Goal: Navigation & Orientation: Find specific page/section

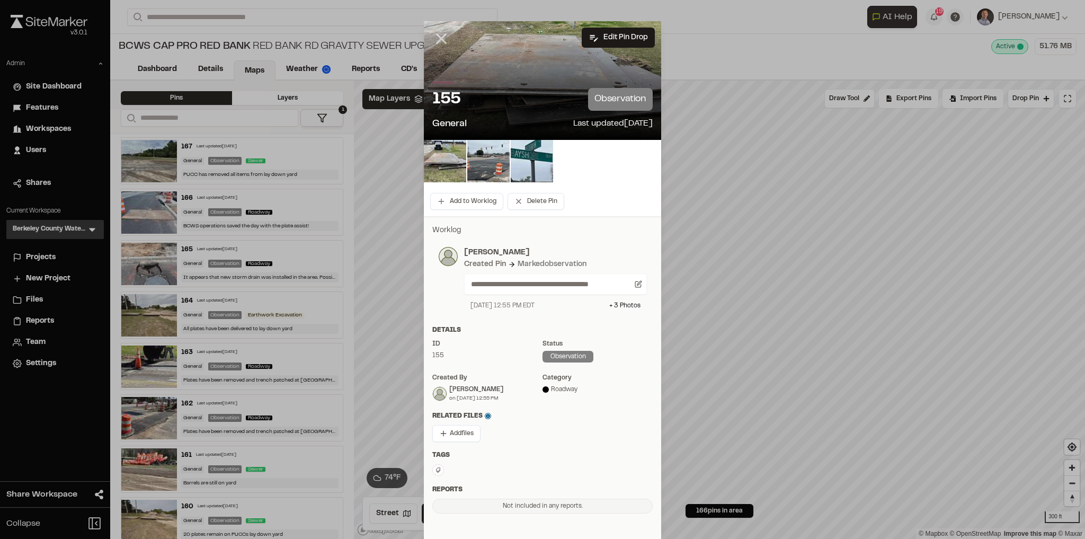
click at [434, 39] on icon at bounding box center [441, 39] width 18 height 18
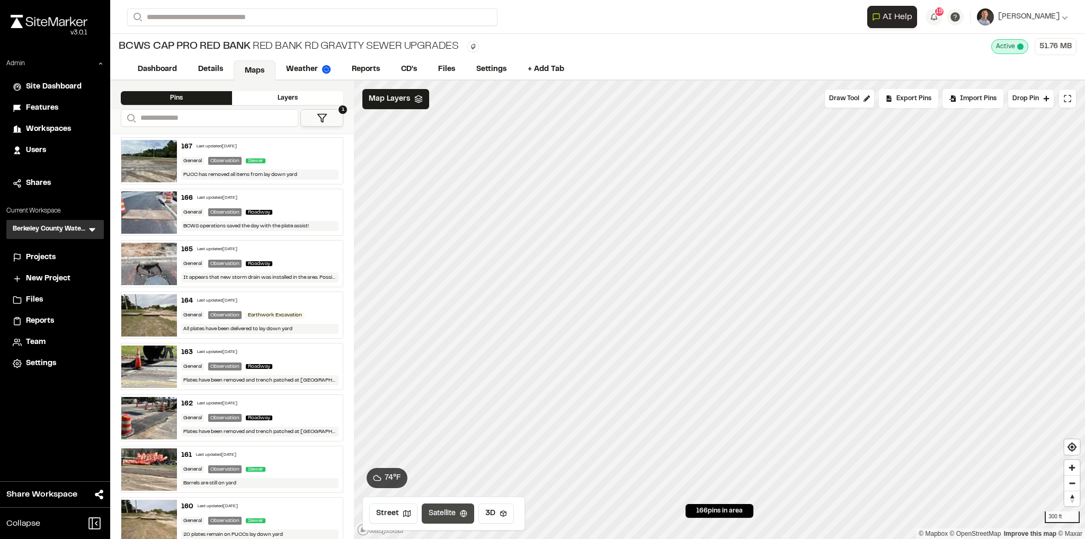
click at [437, 514] on button "Satellite" at bounding box center [448, 513] width 52 height 20
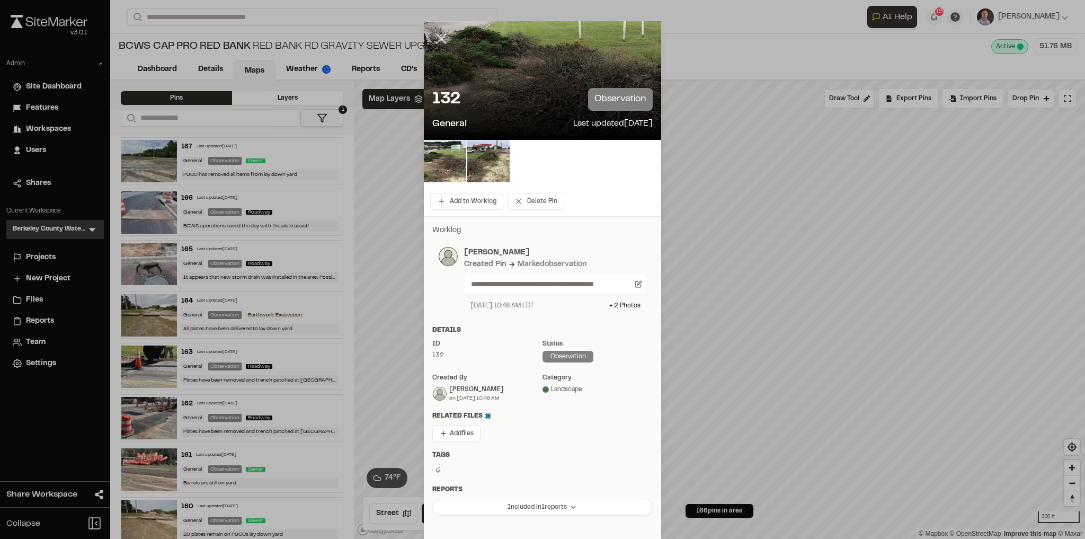
click at [441, 42] on line at bounding box center [441, 38] width 9 height 9
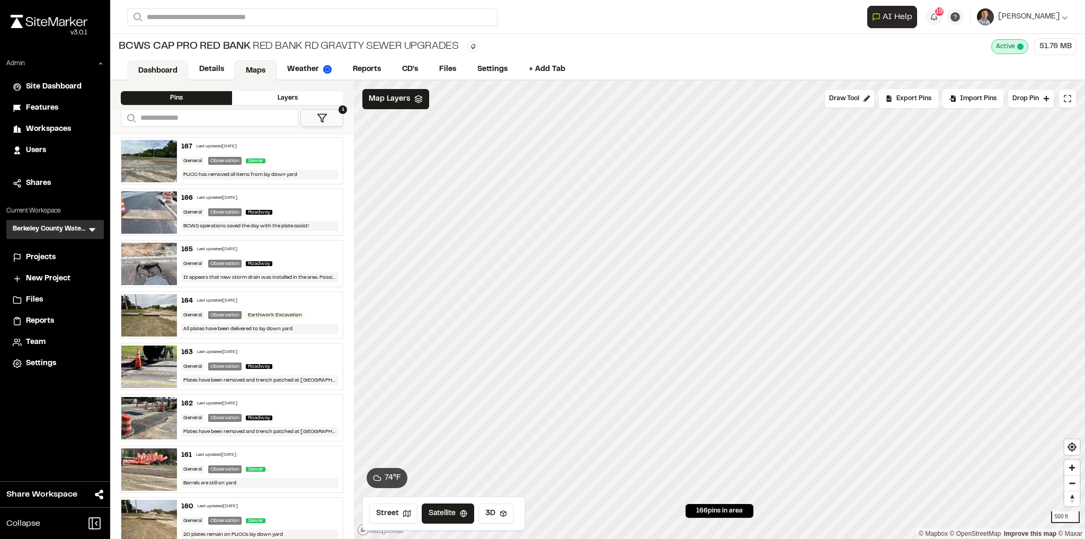
click at [140, 72] on link "Dashboard" at bounding box center [157, 70] width 61 height 20
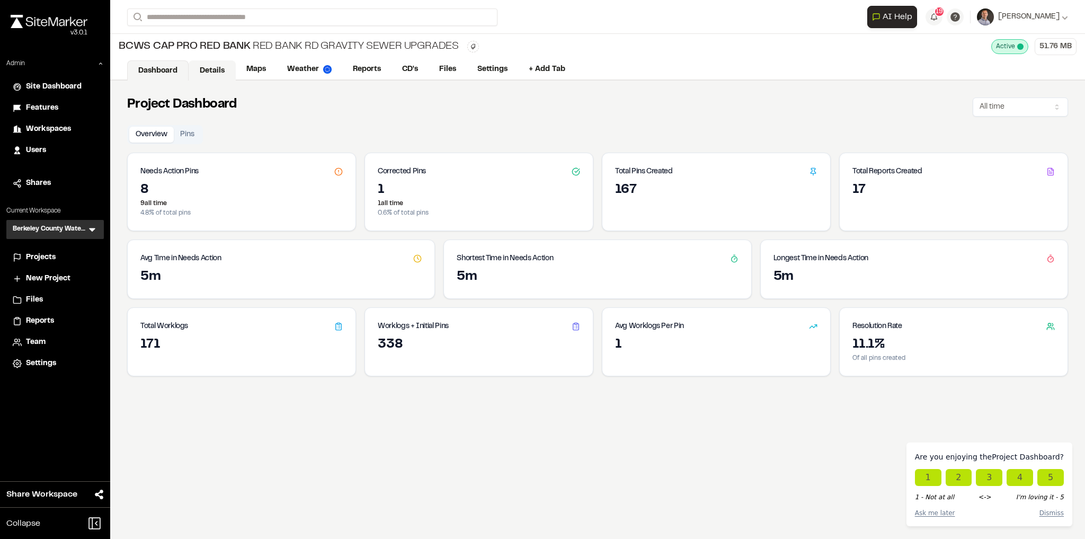
click at [216, 66] on link "Details" at bounding box center [212, 70] width 47 height 20
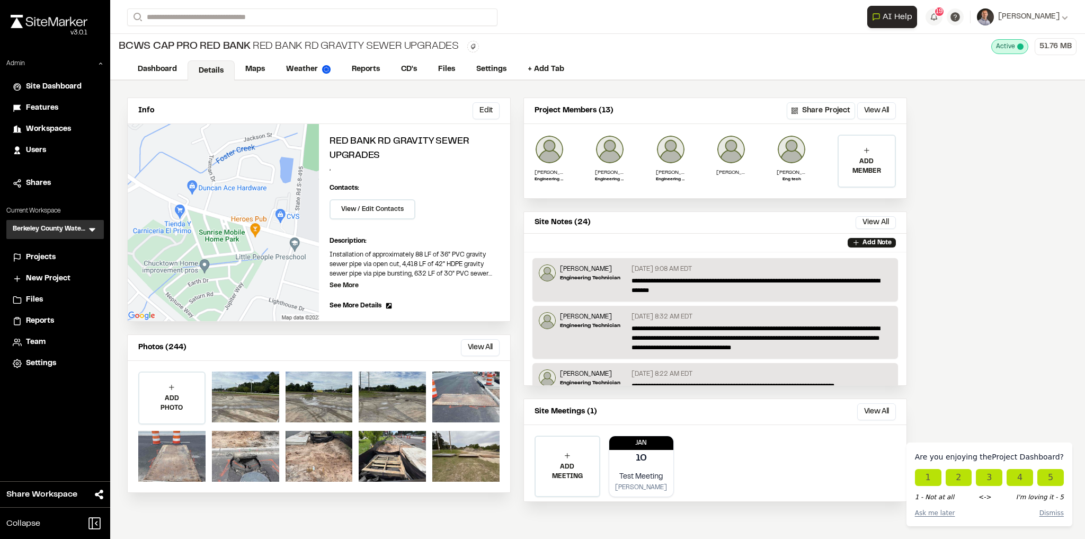
click at [353, 301] on span "See More Details" at bounding box center [356, 306] width 52 height 10
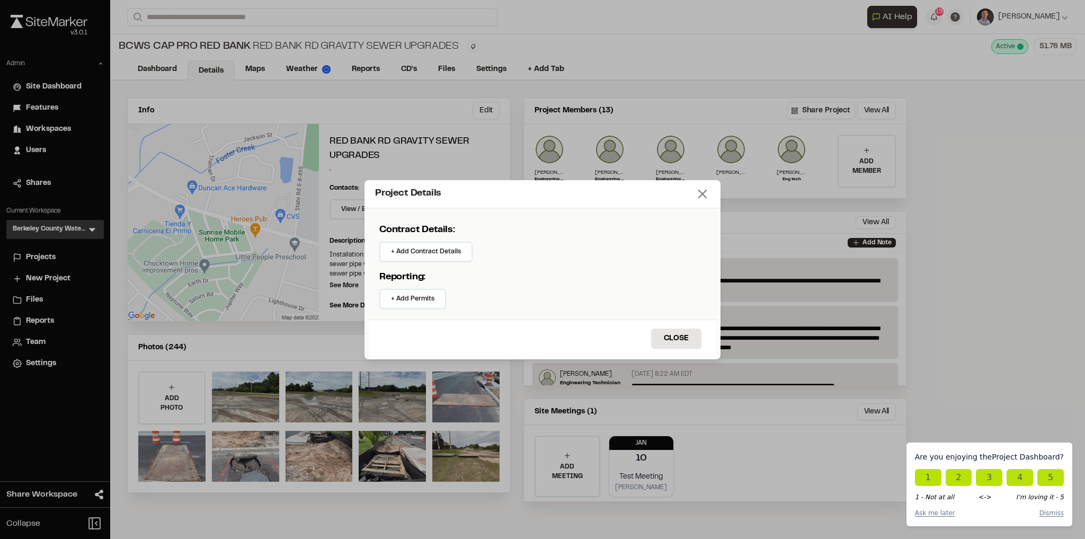
click at [701, 198] on icon at bounding box center [702, 194] width 15 height 15
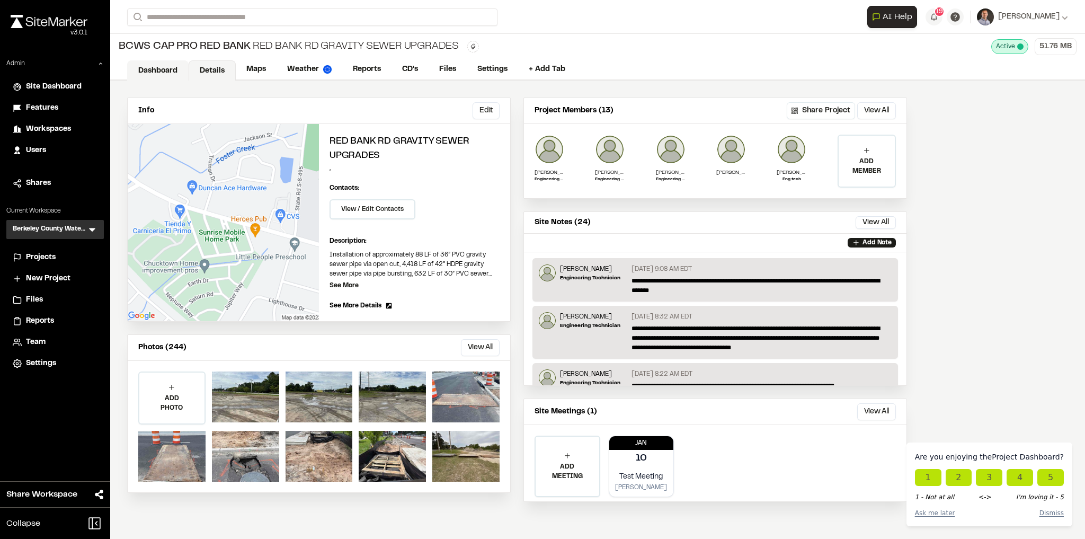
click at [147, 73] on link "Dashboard" at bounding box center [157, 70] width 61 height 20
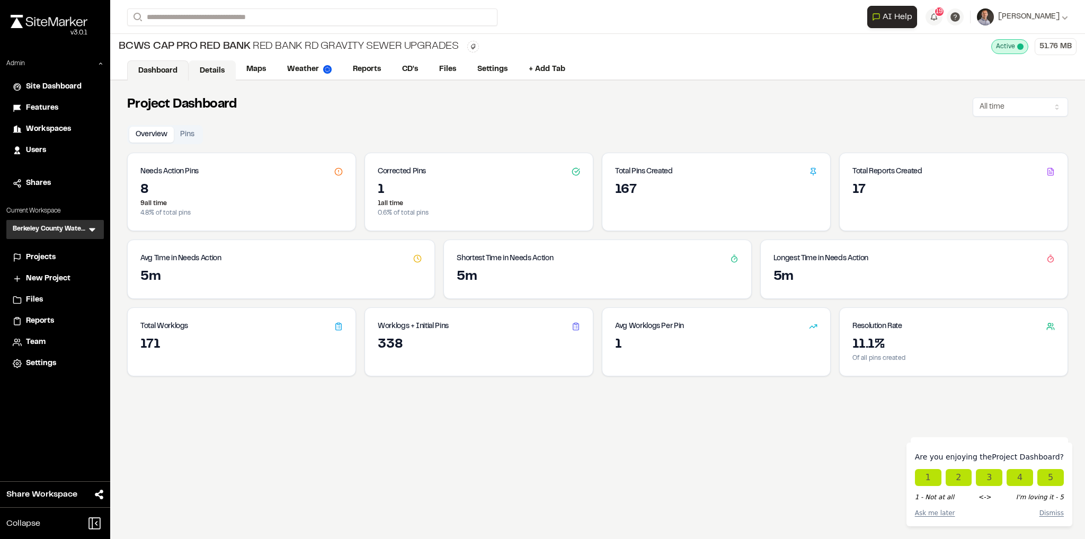
click at [219, 69] on link "Details" at bounding box center [212, 70] width 47 height 20
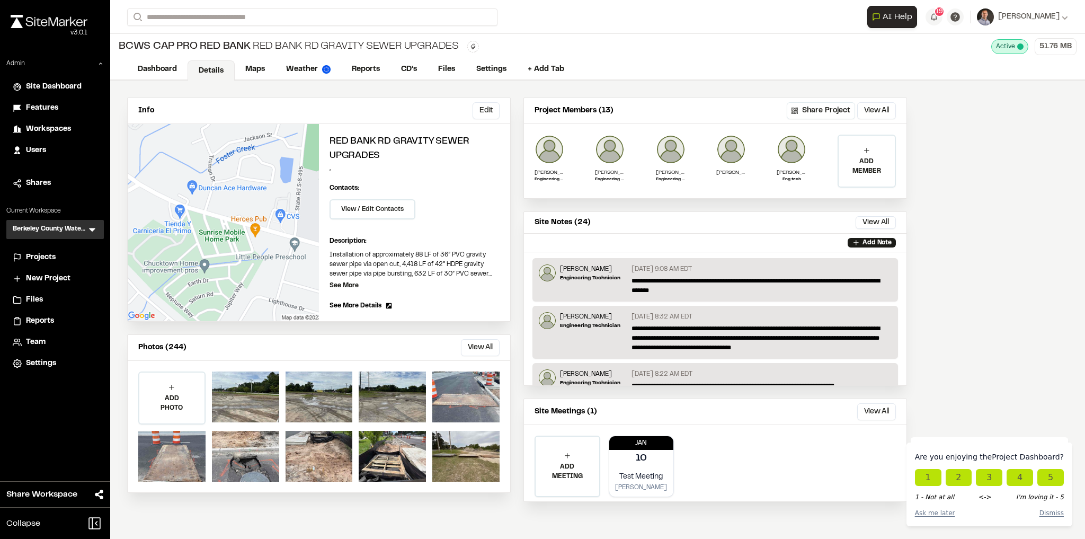
click at [54, 259] on span "Projects" at bounding box center [41, 258] width 30 height 12
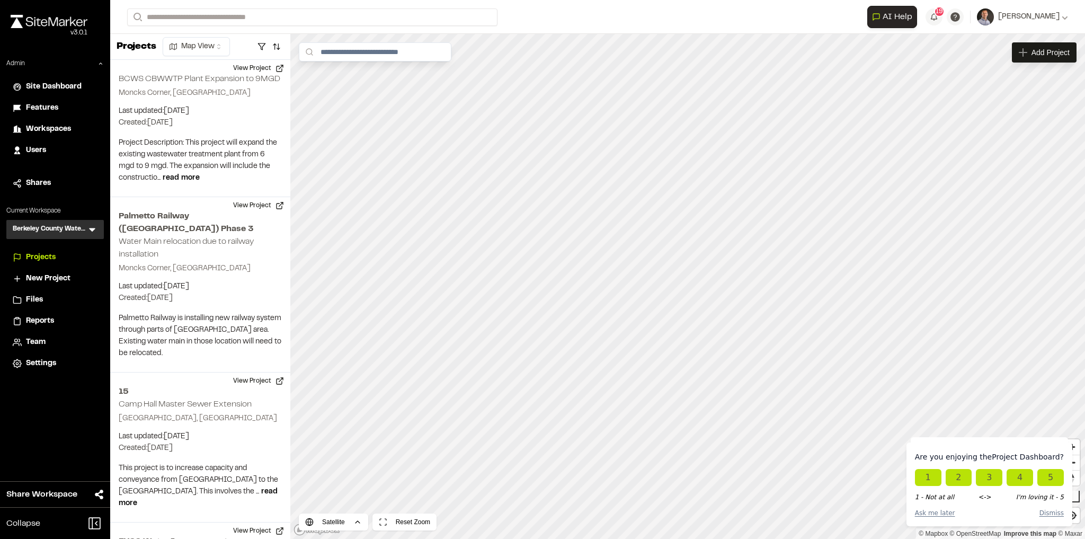
click at [205, 46] on html "Are you enjoying the Project Dashboard ? 1 2 3 4 5 1 - Not at all <-> I'm lovin…" at bounding box center [542, 269] width 1085 height 539
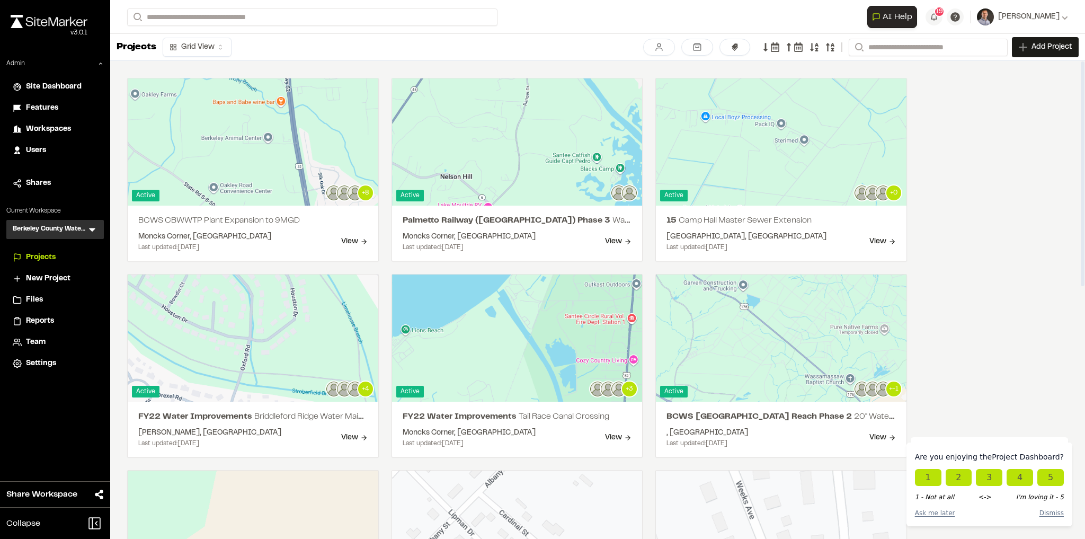
click at [182, 45] on html "Are you enjoying the Project Dashboard ? 1 2 3 4 5 1 - Not at all <-> I'm lovin…" at bounding box center [542, 269] width 1085 height 539
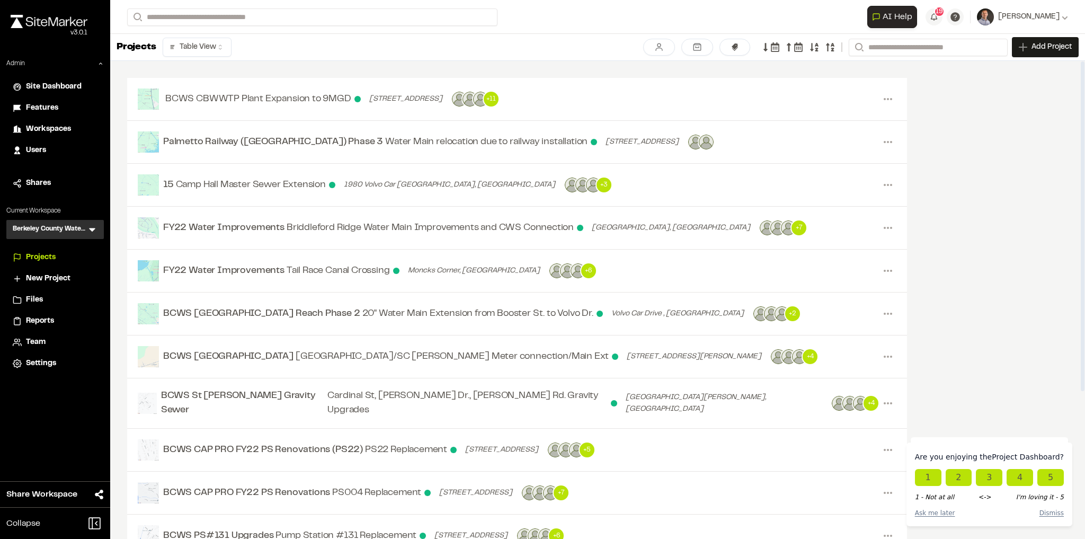
click at [179, 50] on html "Are you enjoying the Project Dashboard ? 1 2 3 4 5 1 - Not at all <-> I'm lovin…" at bounding box center [542, 269] width 1085 height 539
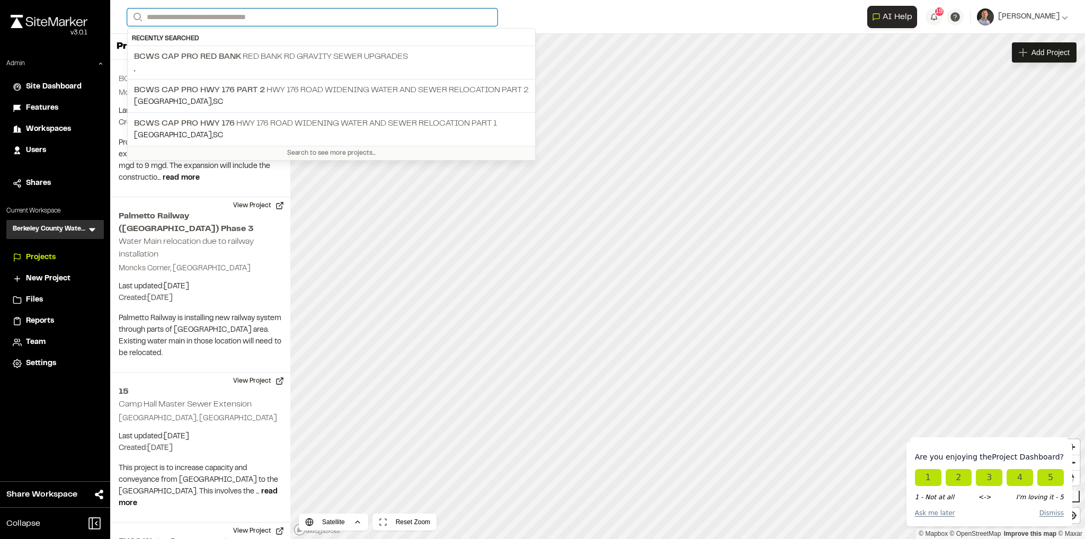
drag, startPoint x: 202, startPoint y: 20, endPoint x: 210, endPoint y: 12, distance: 11.2
click at [202, 20] on input "Search" at bounding box center [312, 16] width 370 height 17
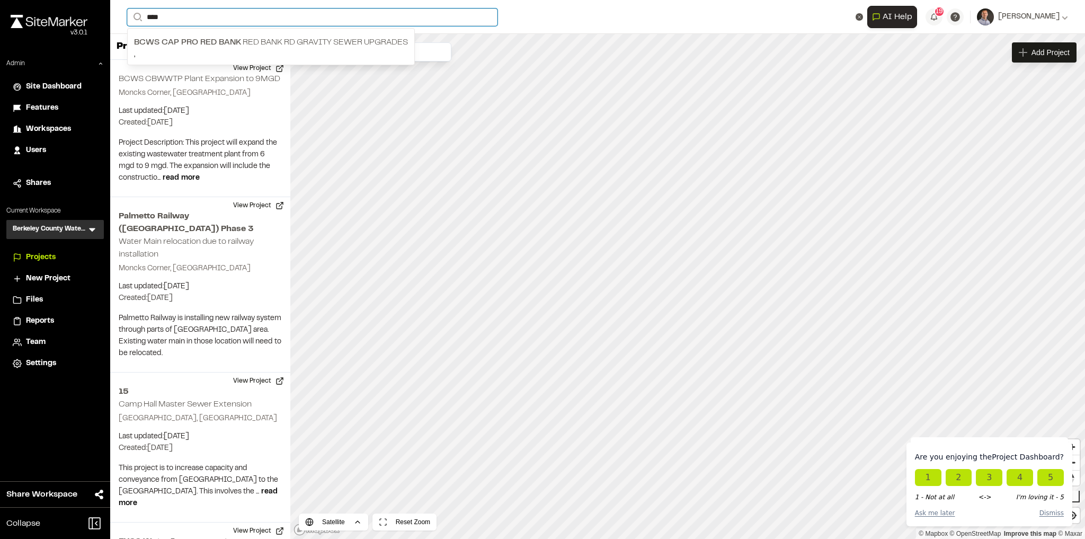
type input "***"
click at [181, 32] on div "BCWS CAP PRO RED BANK Red Bank Rd Gravity Sewer Upgrades ," at bounding box center [271, 48] width 287 height 33
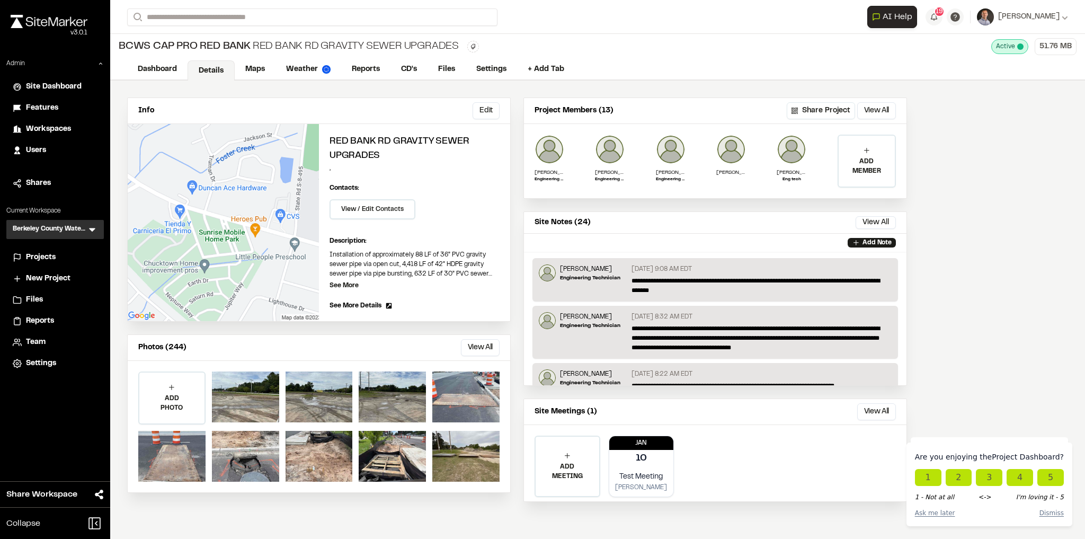
click at [881, 112] on button "View All" at bounding box center [876, 110] width 39 height 17
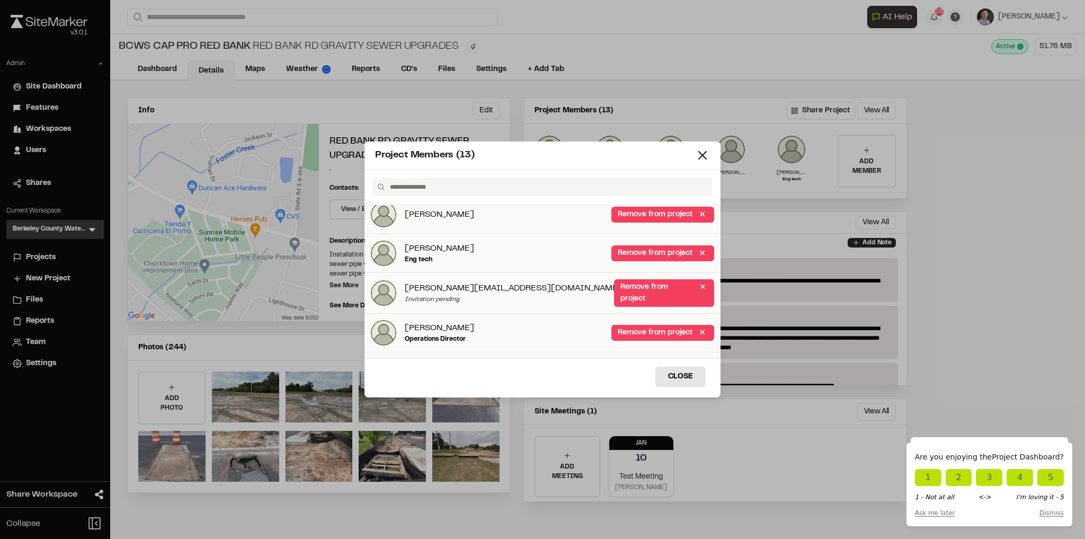
scroll to position [127, 0]
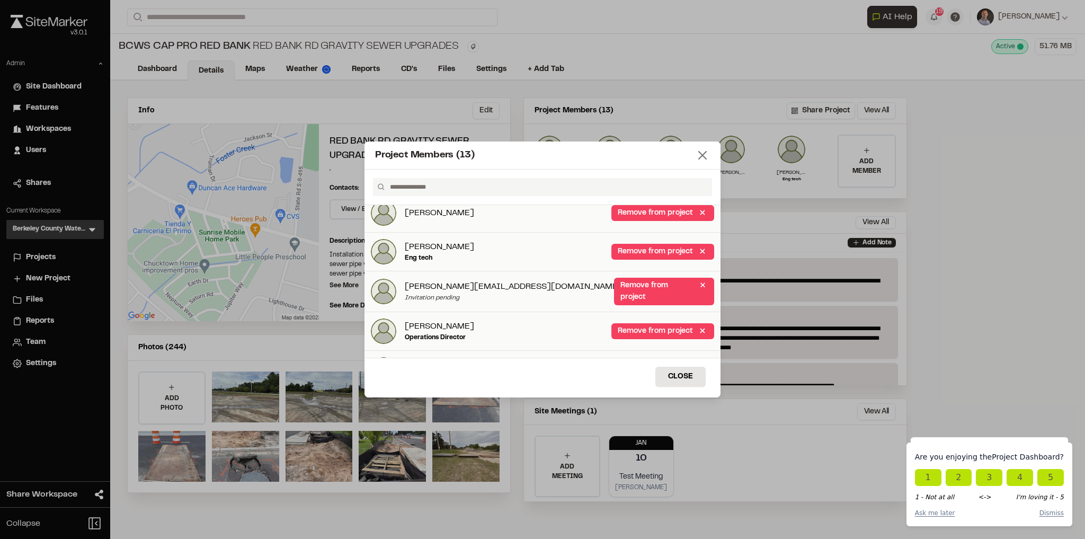
click at [704, 158] on line at bounding box center [702, 155] width 7 height 7
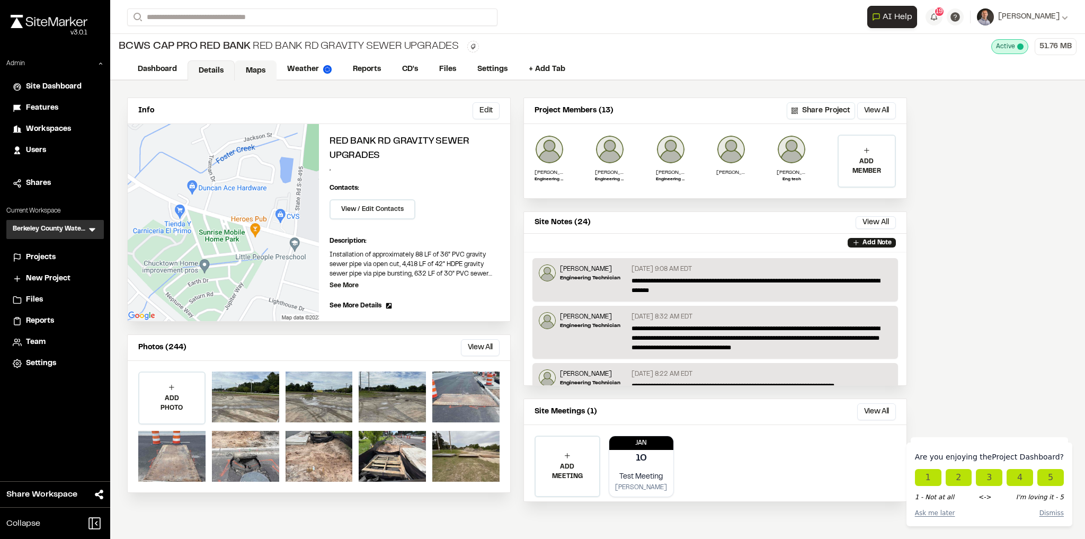
click at [252, 70] on link "Maps" at bounding box center [256, 70] width 42 height 20
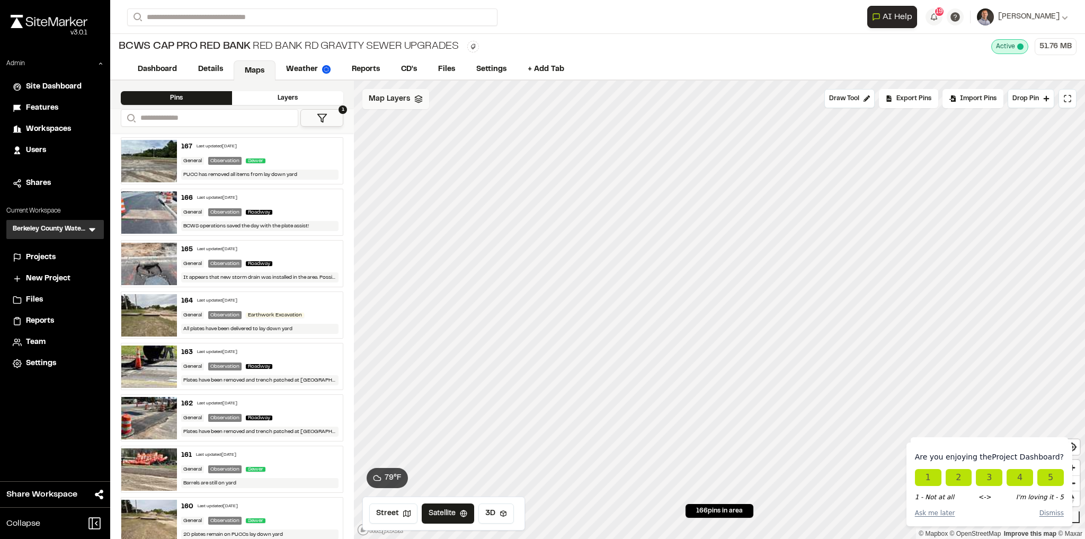
click at [410, 98] on div "Map Layers" at bounding box center [395, 99] width 67 height 20
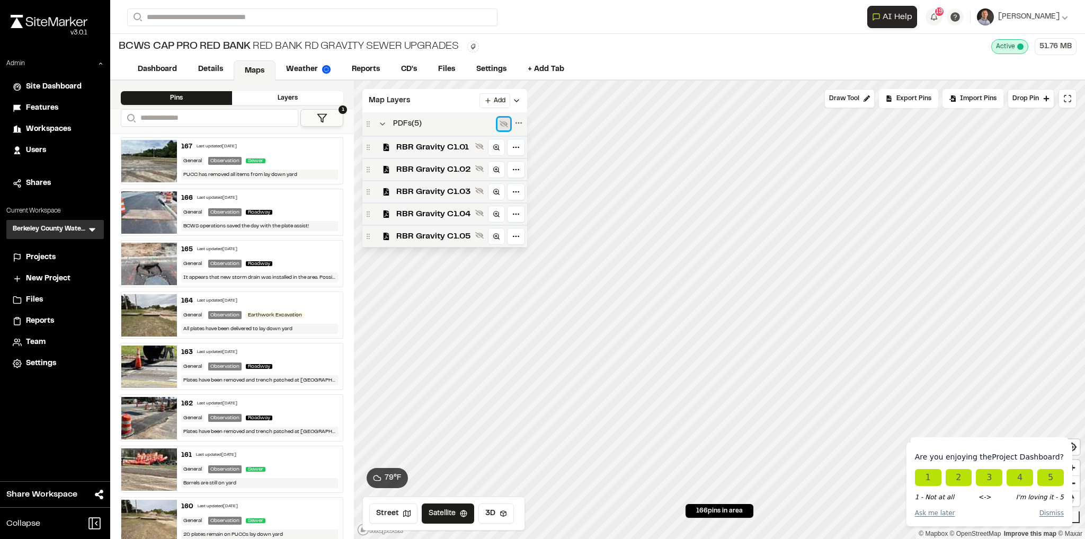
click at [501, 125] on icon at bounding box center [504, 124] width 8 height 8
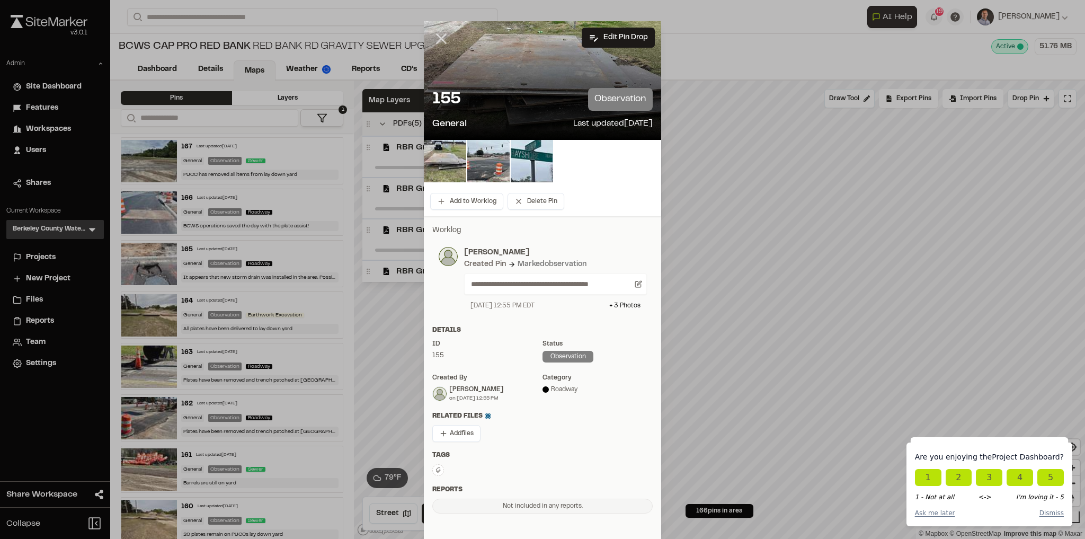
click at [441, 42] on line at bounding box center [441, 38] width 9 height 9
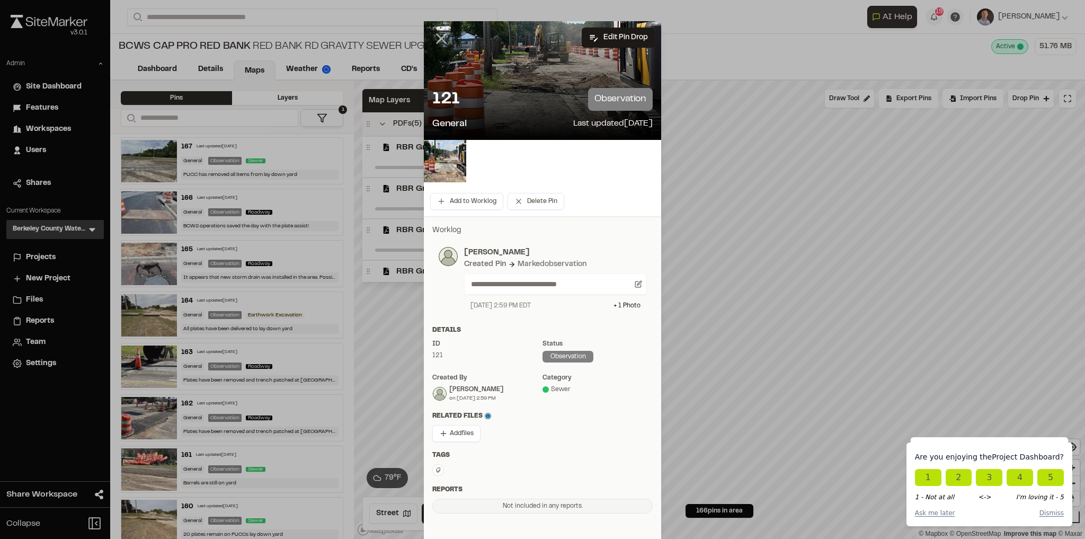
click at [440, 39] on icon at bounding box center [441, 39] width 18 height 18
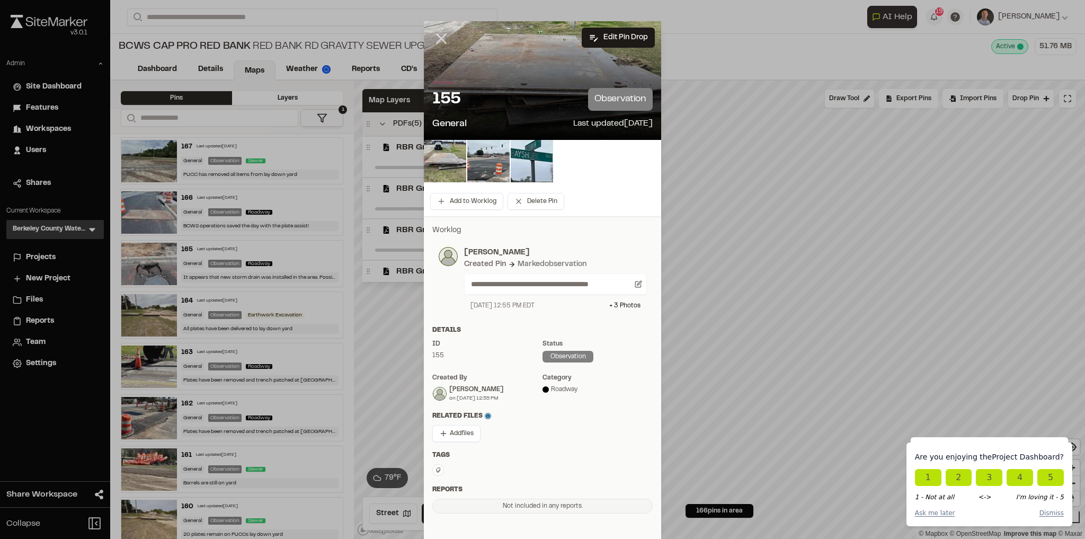
click at [438, 44] on icon at bounding box center [441, 39] width 18 height 18
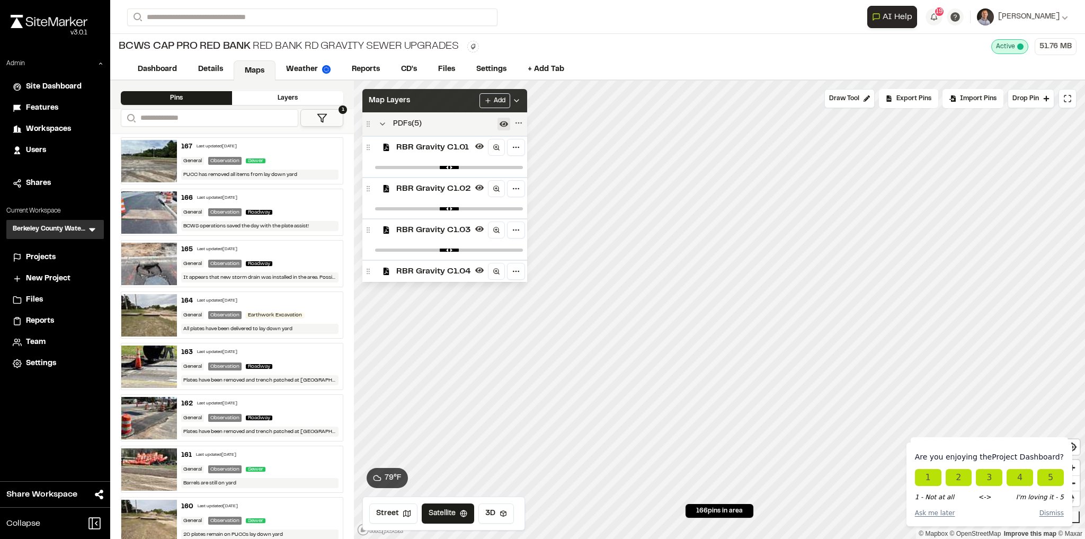
click at [521, 98] on icon at bounding box center [516, 100] width 8 height 8
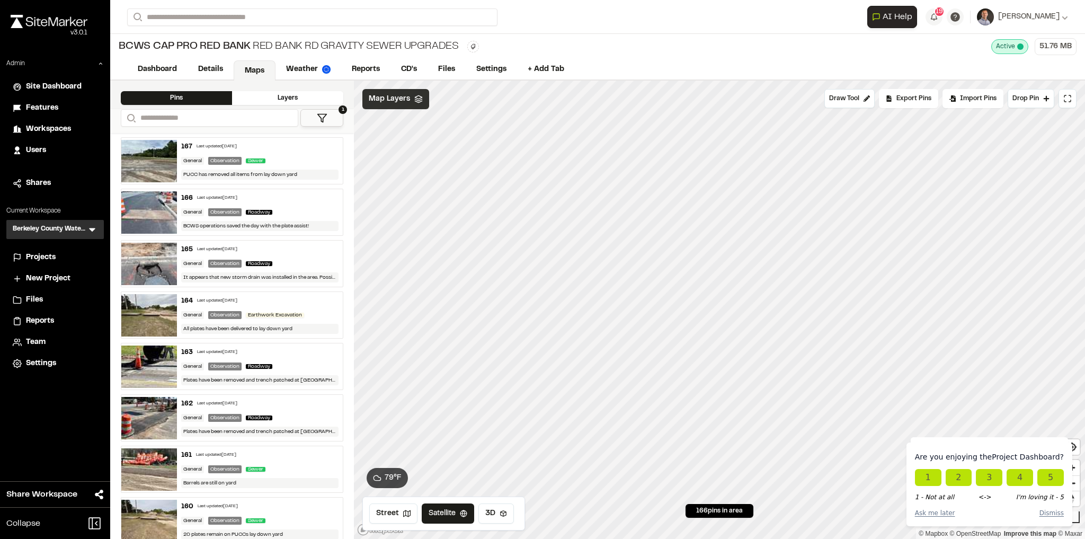
click at [143, 367] on img at bounding box center [149, 367] width 56 height 42
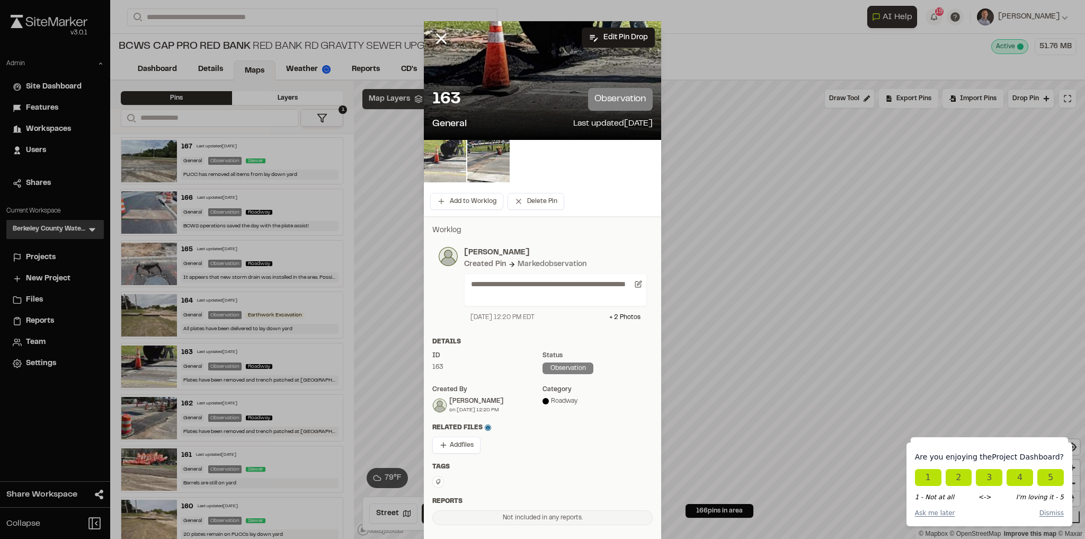
click at [453, 178] on img at bounding box center [445, 161] width 42 height 42
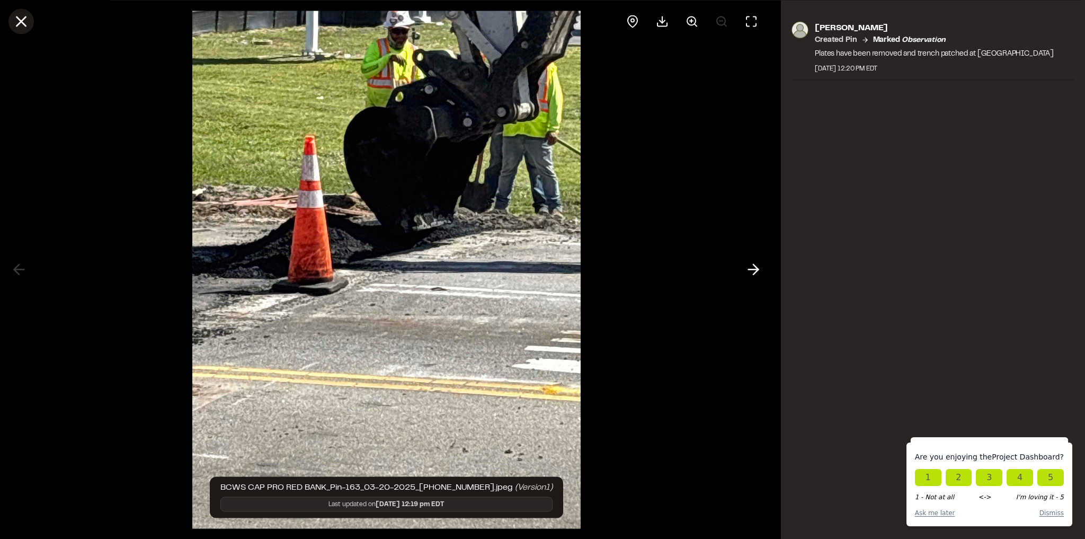
drag, startPoint x: 466, startPoint y: 191, endPoint x: 19, endPoint y: 29, distance: 475.6
click at [16, 29] on icon at bounding box center [21, 21] width 18 height 18
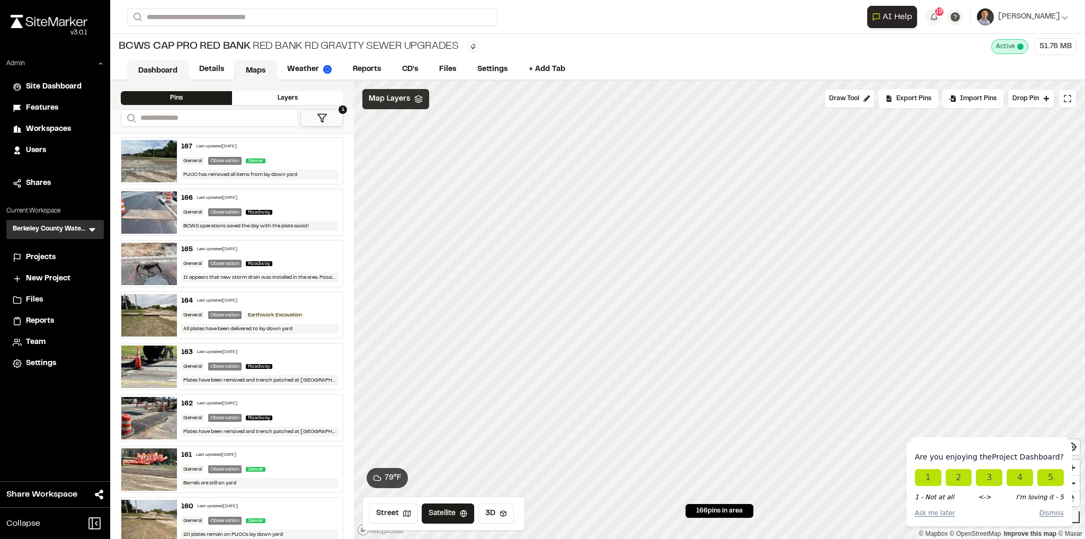
click at [159, 69] on link "Dashboard" at bounding box center [157, 70] width 61 height 20
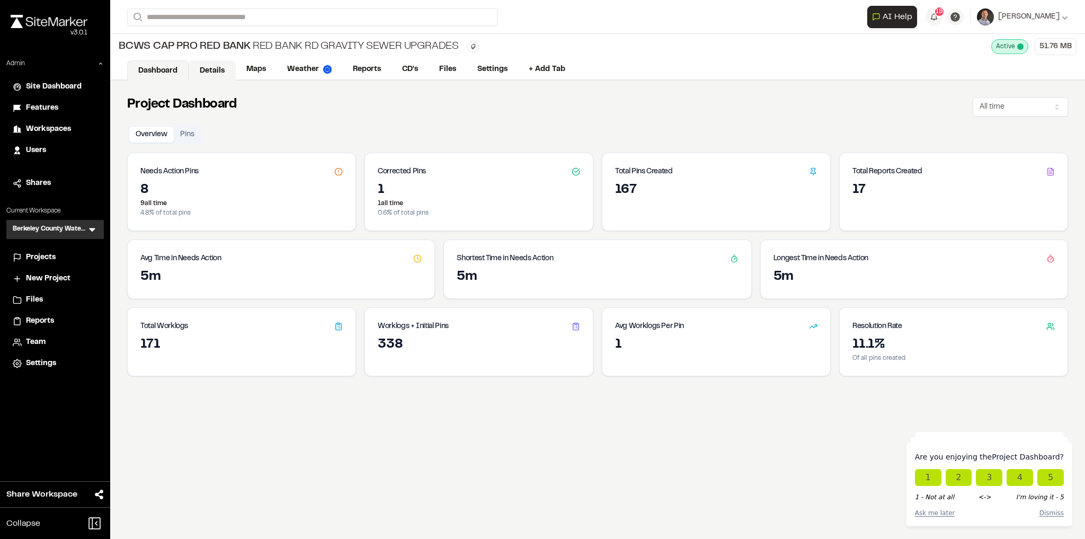
click at [205, 75] on link "Details" at bounding box center [212, 70] width 47 height 20
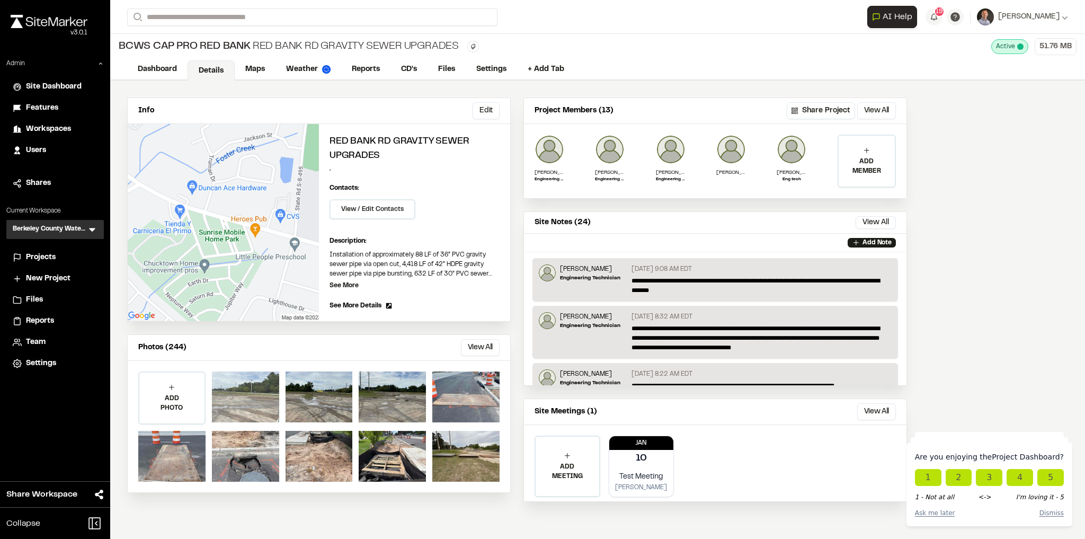
click at [238, 397] on div at bounding box center [245, 396] width 67 height 51
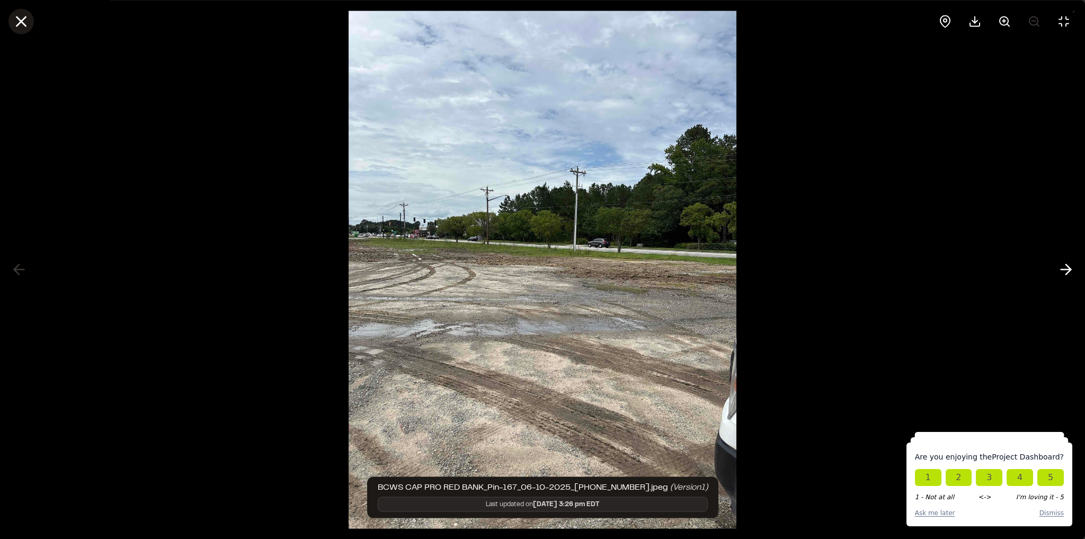
click at [22, 28] on icon at bounding box center [21, 21] width 18 height 18
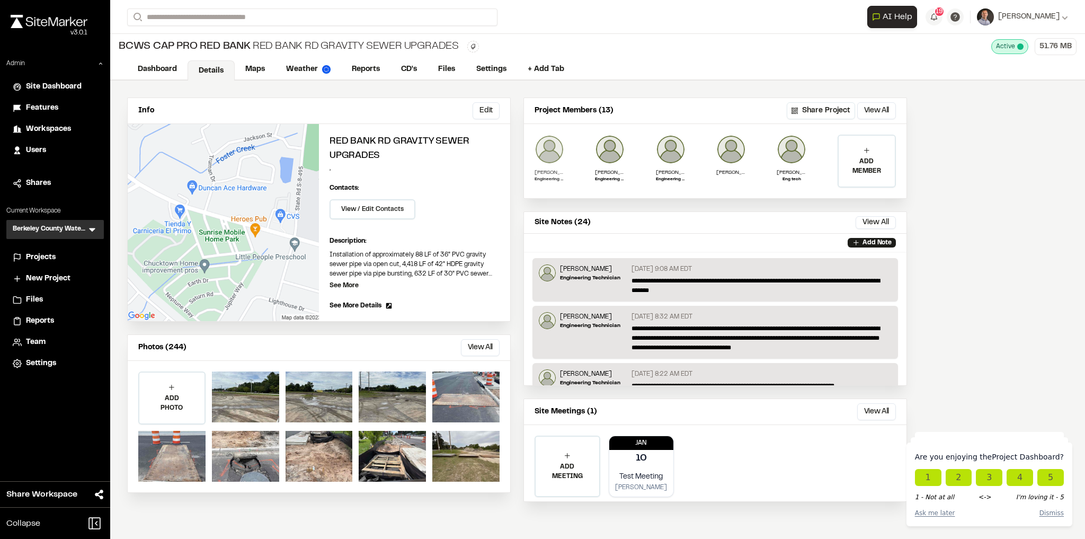
click at [545, 148] on img at bounding box center [550, 150] width 30 height 30
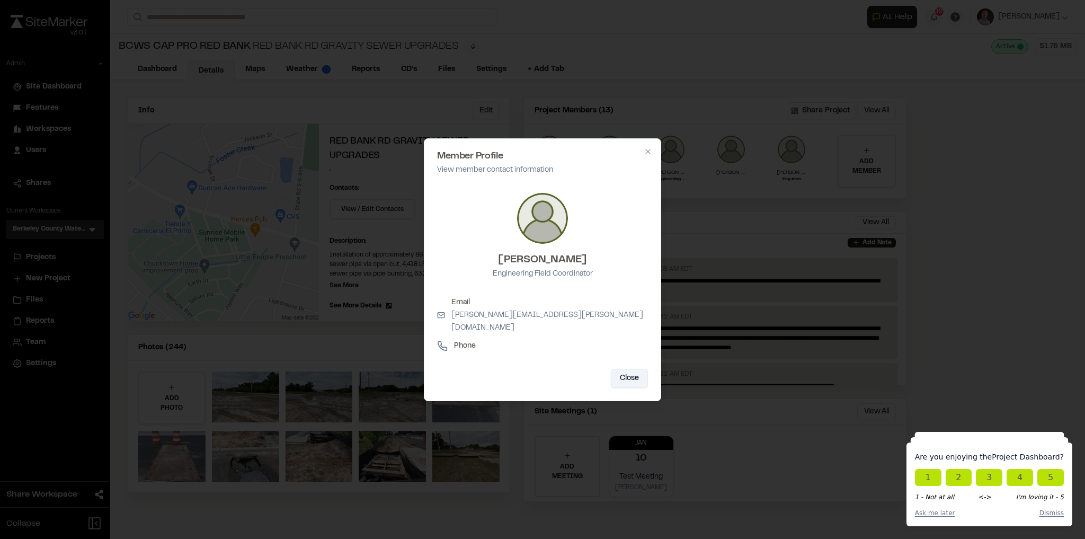
click at [622, 371] on button "Close" at bounding box center [629, 378] width 37 height 19
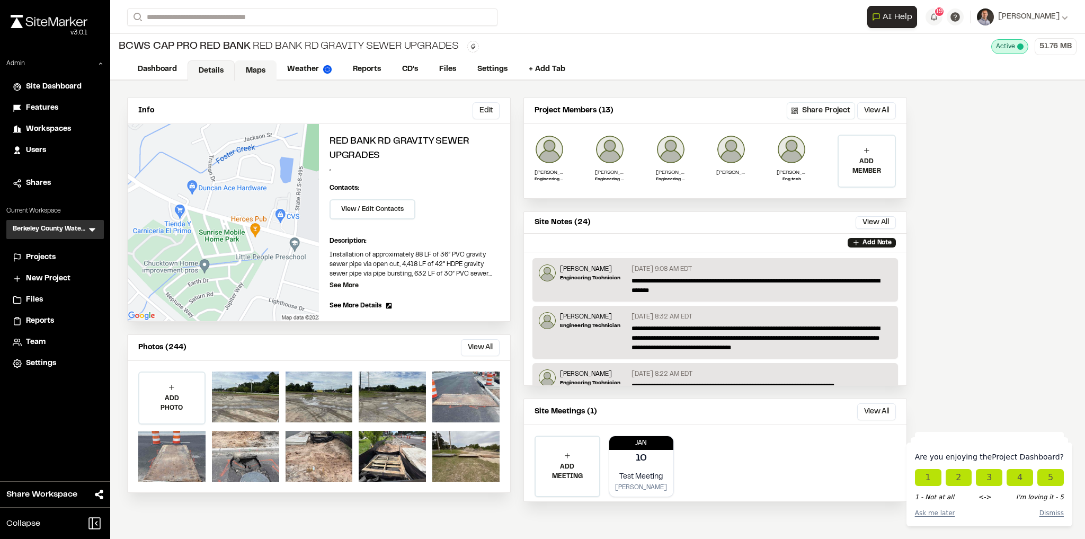
click at [251, 70] on link "Maps" at bounding box center [256, 70] width 42 height 20
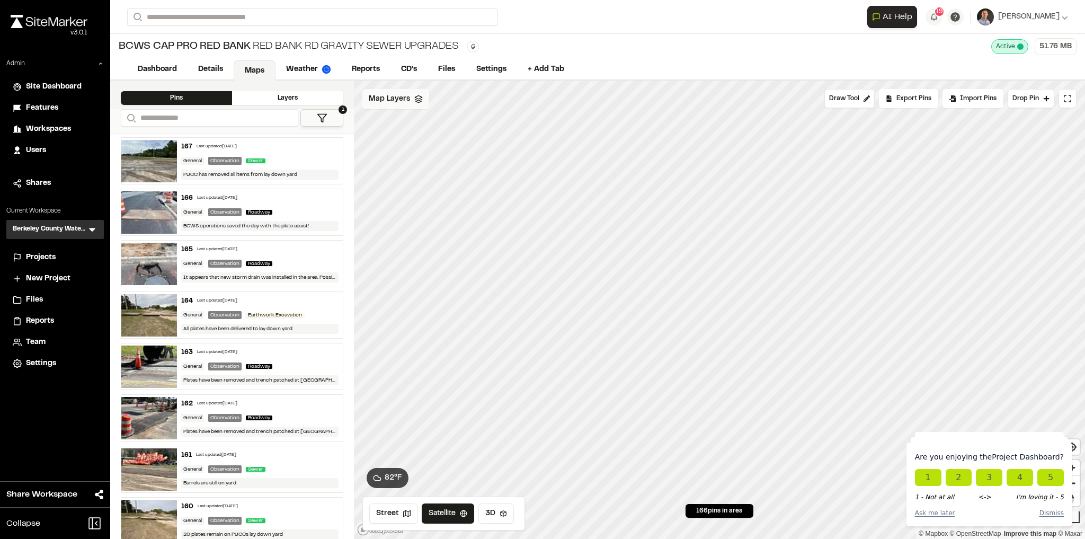
click at [410, 105] on div "Map Layers" at bounding box center [395, 99] width 67 height 20
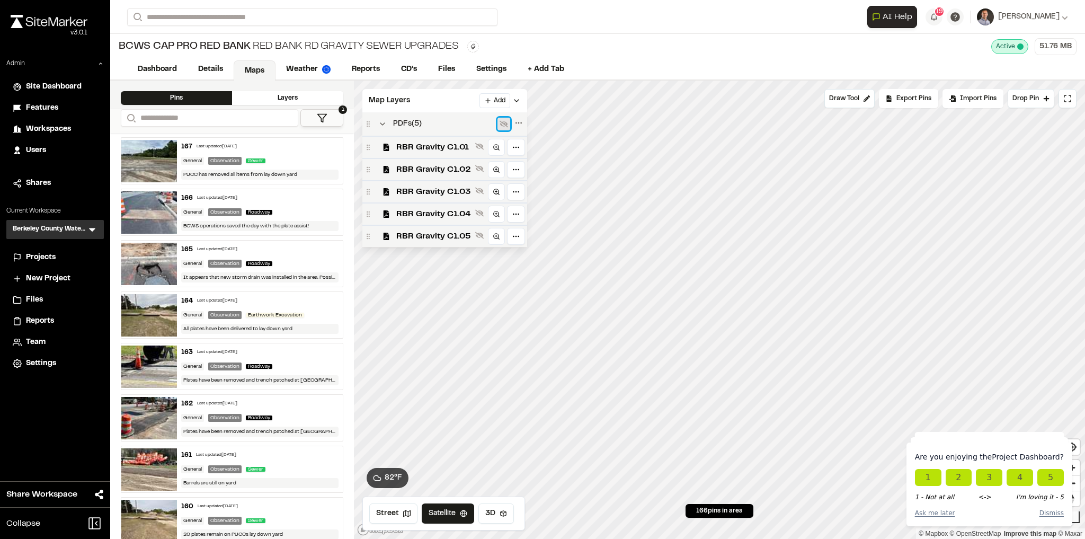
click at [500, 127] on icon at bounding box center [504, 124] width 8 height 8
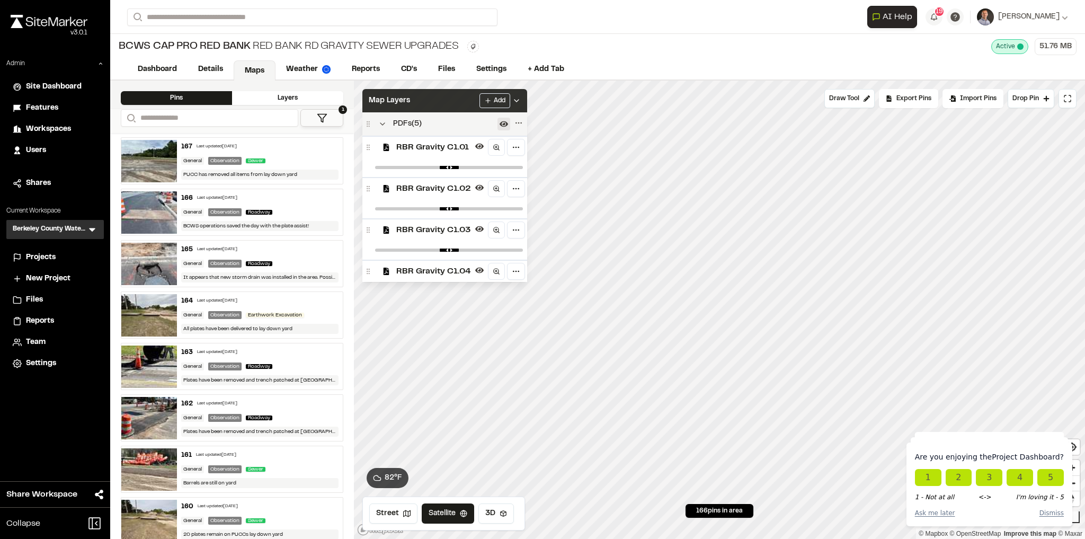
click at [521, 97] on icon at bounding box center [516, 100] width 8 height 8
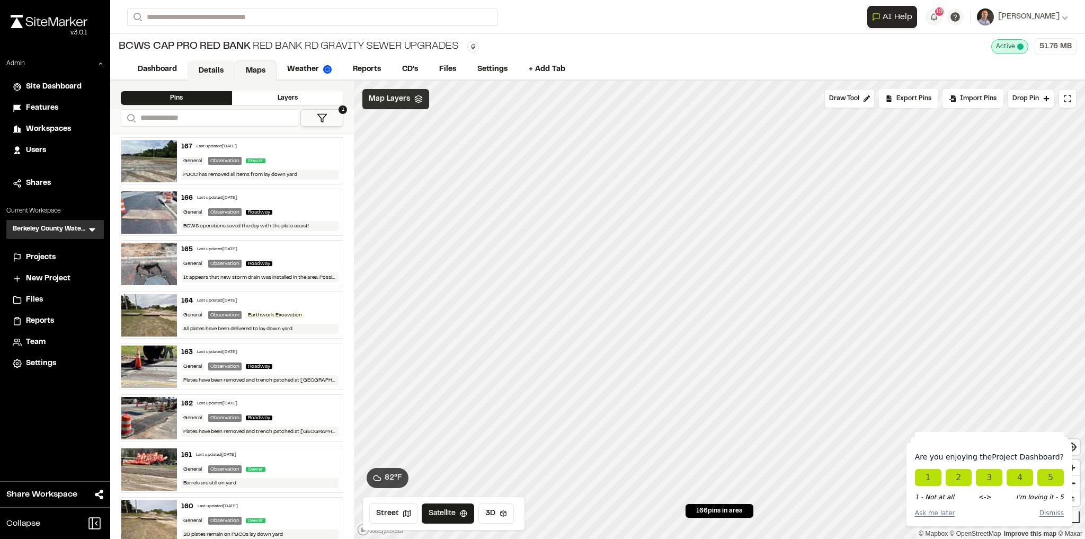
click at [205, 68] on link "Details" at bounding box center [211, 70] width 47 height 20
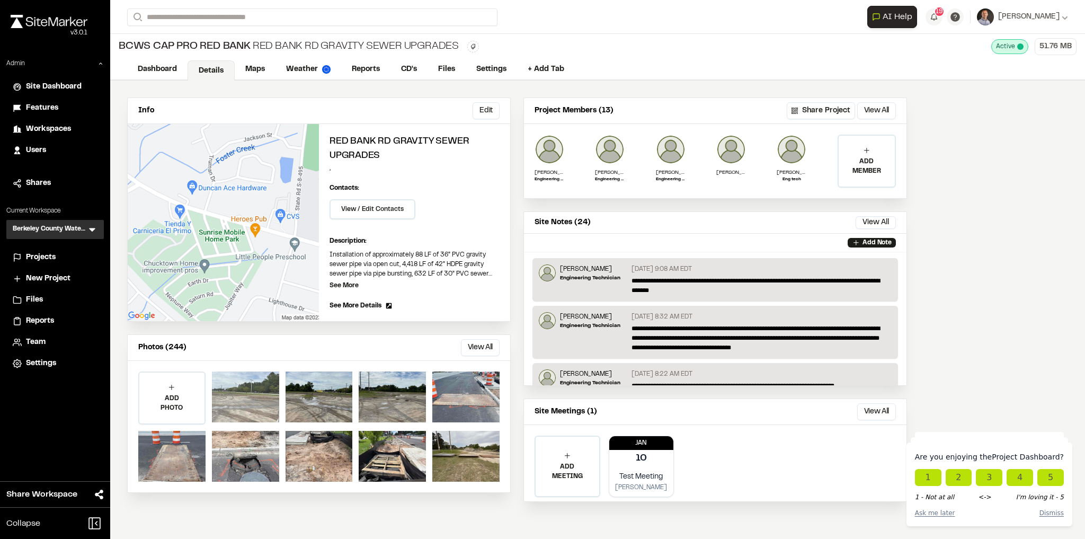
click at [252, 410] on div at bounding box center [245, 396] width 67 height 51
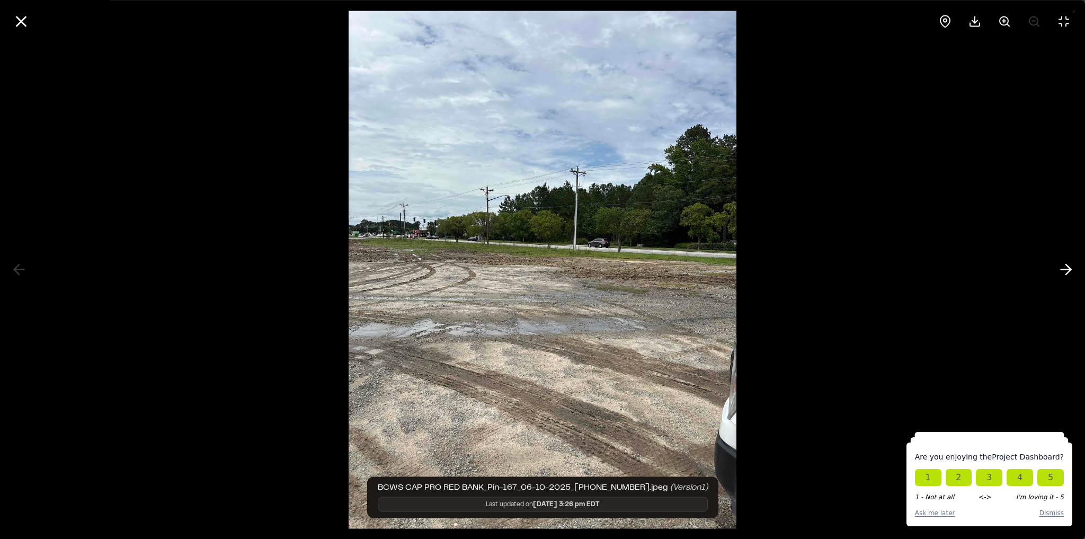
drag, startPoint x: 447, startPoint y: 304, endPoint x: 442, endPoint y: 307, distance: 6.5
click at [939, 22] on div at bounding box center [945, 20] width 25 height 25
click at [24, 20] on icon at bounding box center [21, 21] width 18 height 18
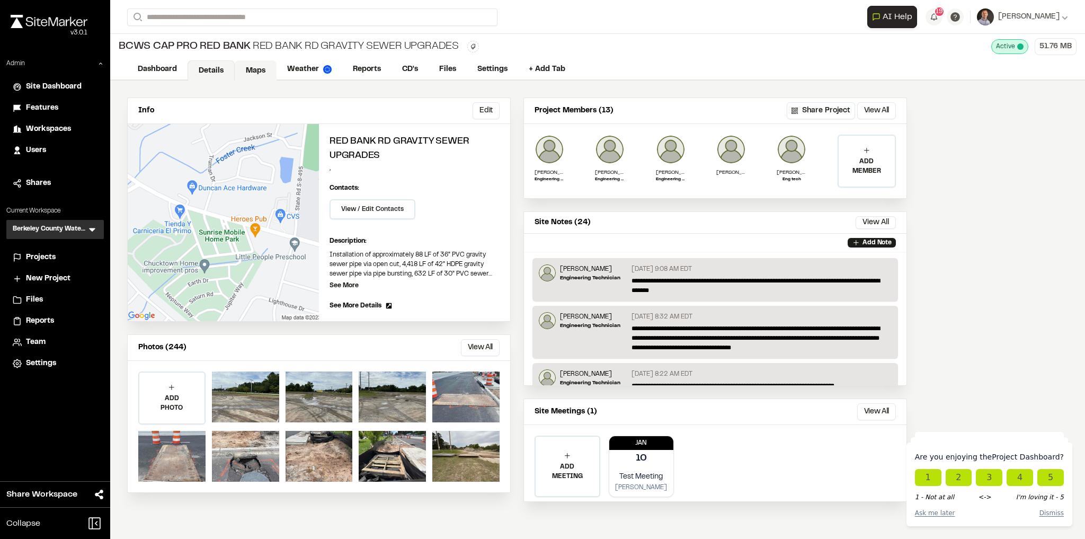
click at [251, 67] on link "Maps" at bounding box center [256, 70] width 42 height 20
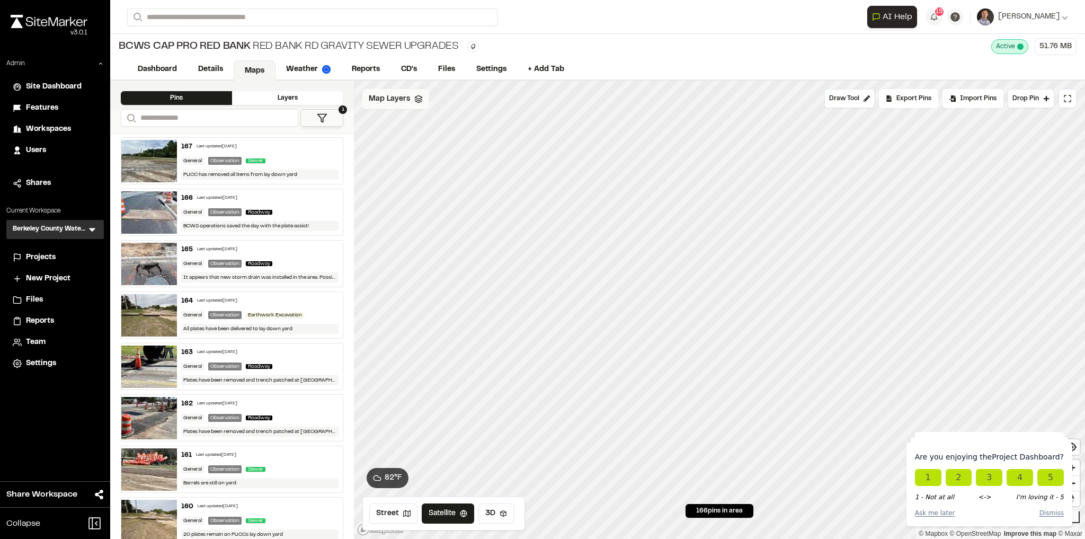
click at [418, 104] on div "Map Layers" at bounding box center [395, 99] width 67 height 20
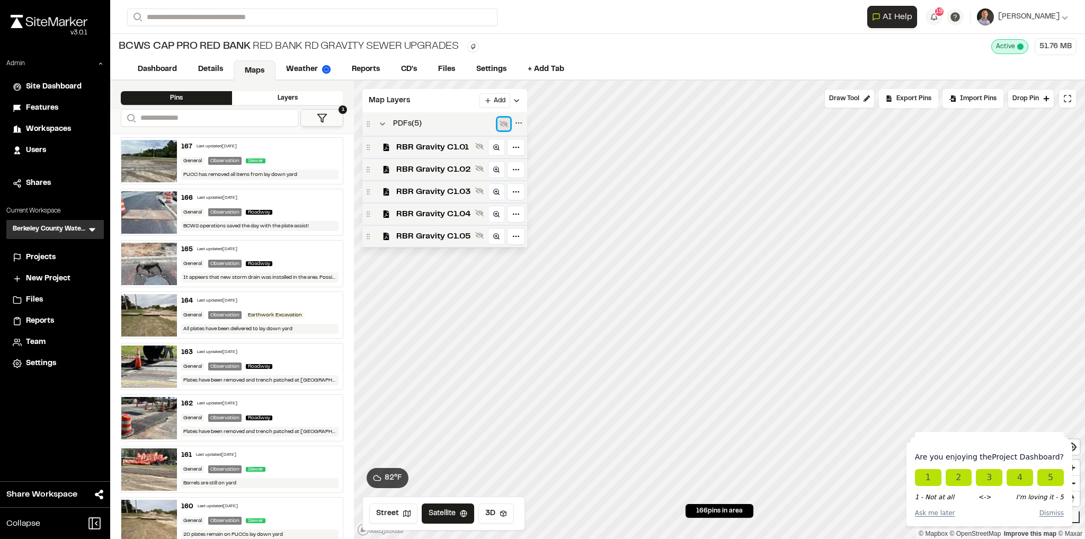
click at [500, 121] on icon at bounding box center [504, 124] width 8 height 8
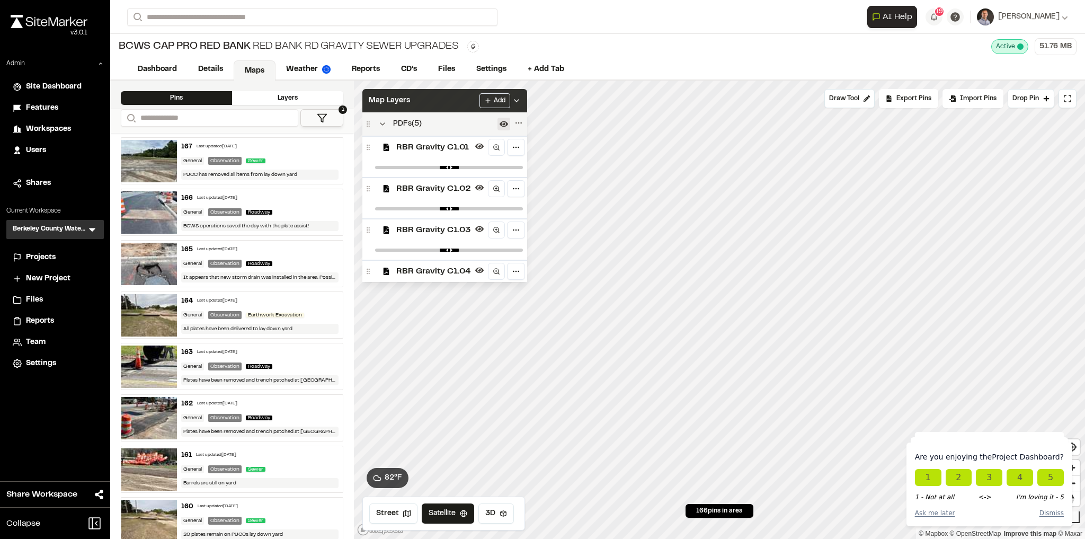
click at [519, 100] on polyline at bounding box center [517, 101] width 4 height 2
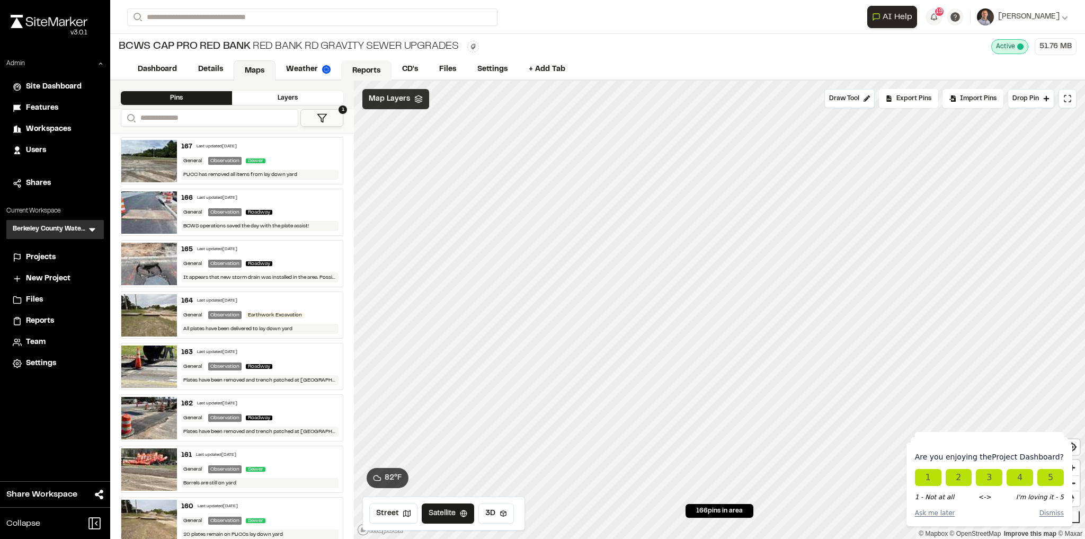
click at [356, 72] on link "Reports" at bounding box center [366, 70] width 50 height 20
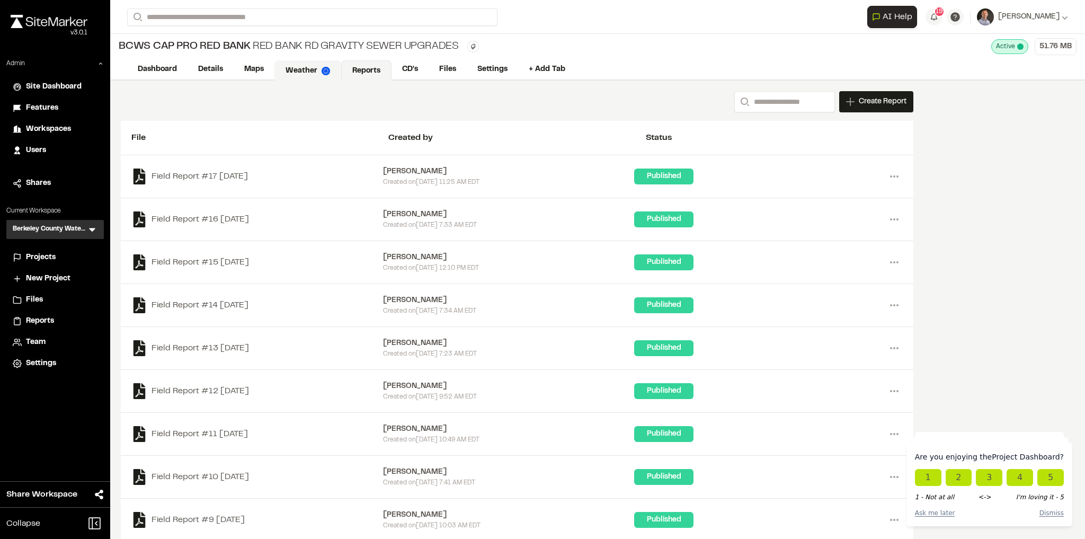
click at [300, 73] on link "Weather" at bounding box center [308, 70] width 67 height 20
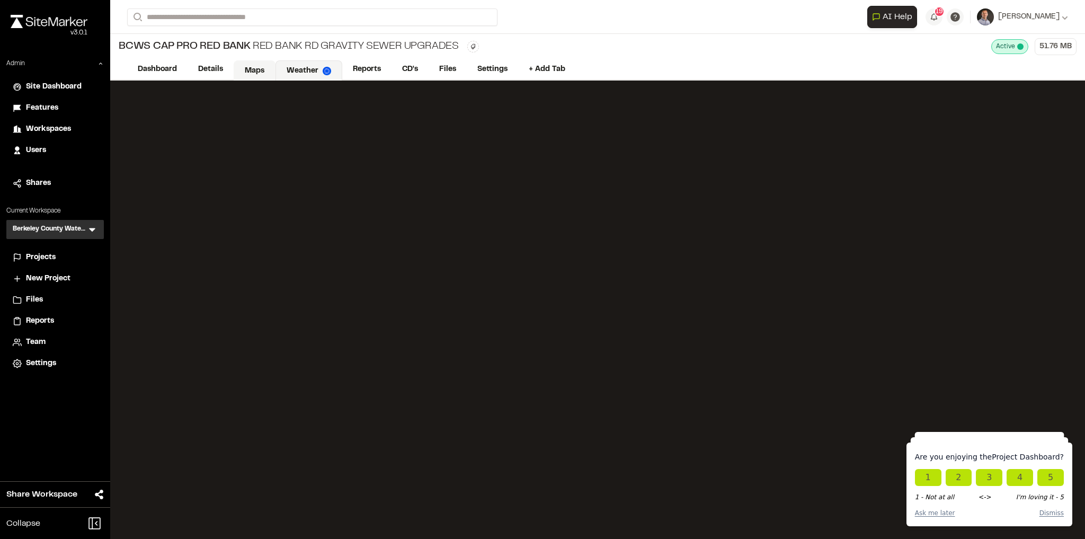
click at [257, 67] on link "Maps" at bounding box center [255, 70] width 42 height 20
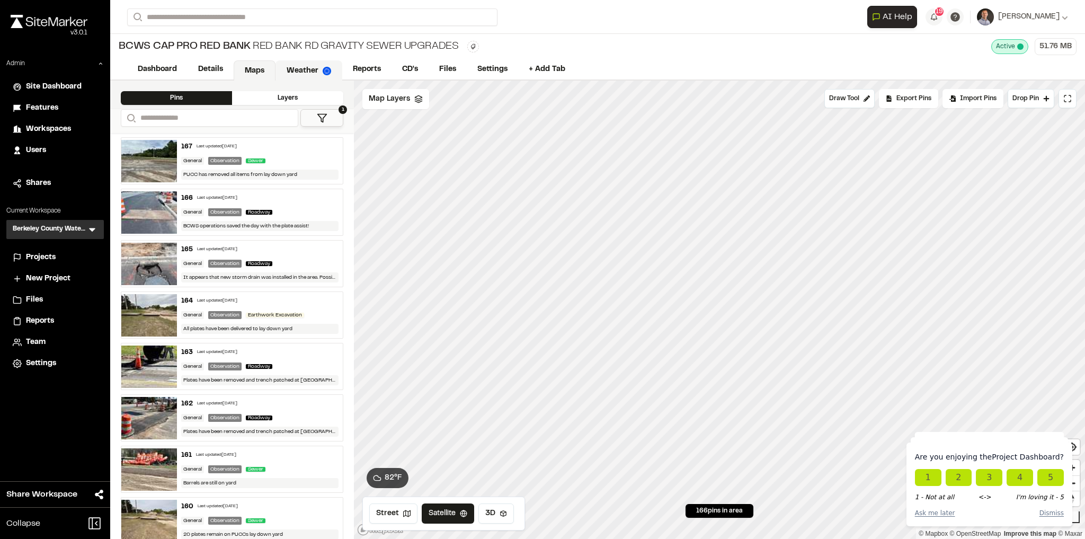
click at [302, 70] on link "Weather" at bounding box center [309, 70] width 67 height 20
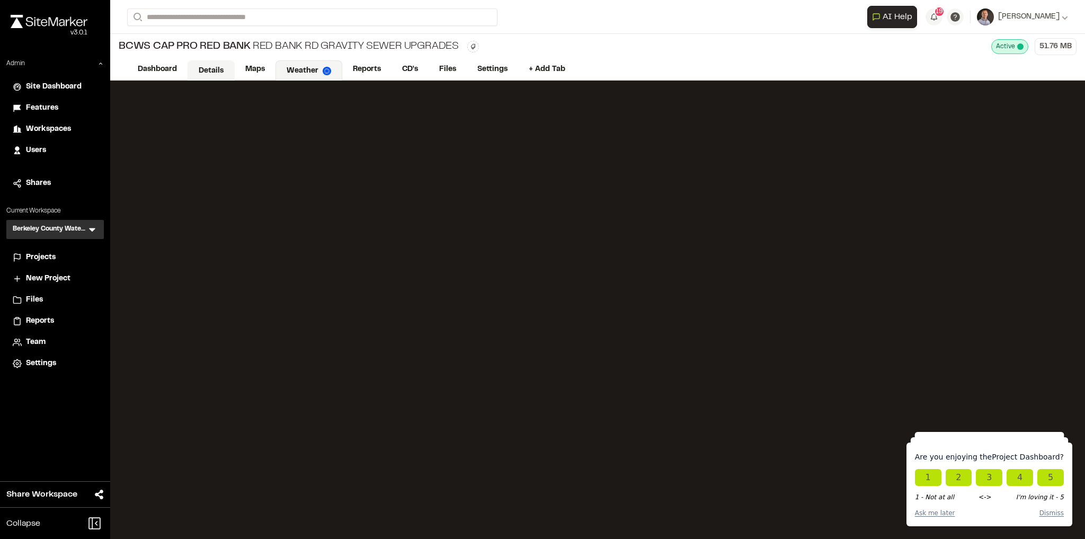
click at [211, 75] on link "Details" at bounding box center [211, 70] width 47 height 20
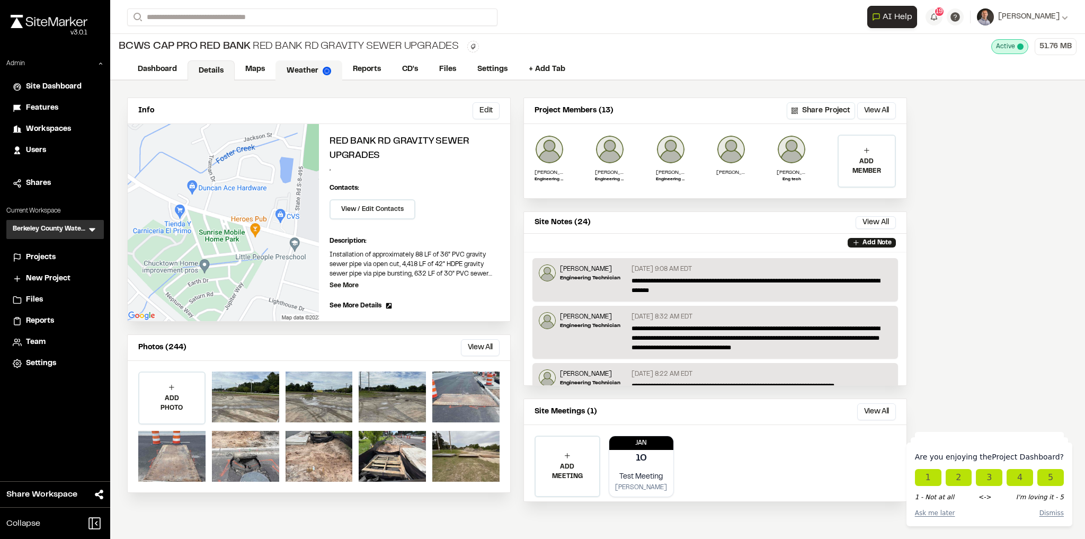
click at [303, 65] on link "Weather" at bounding box center [309, 70] width 67 height 20
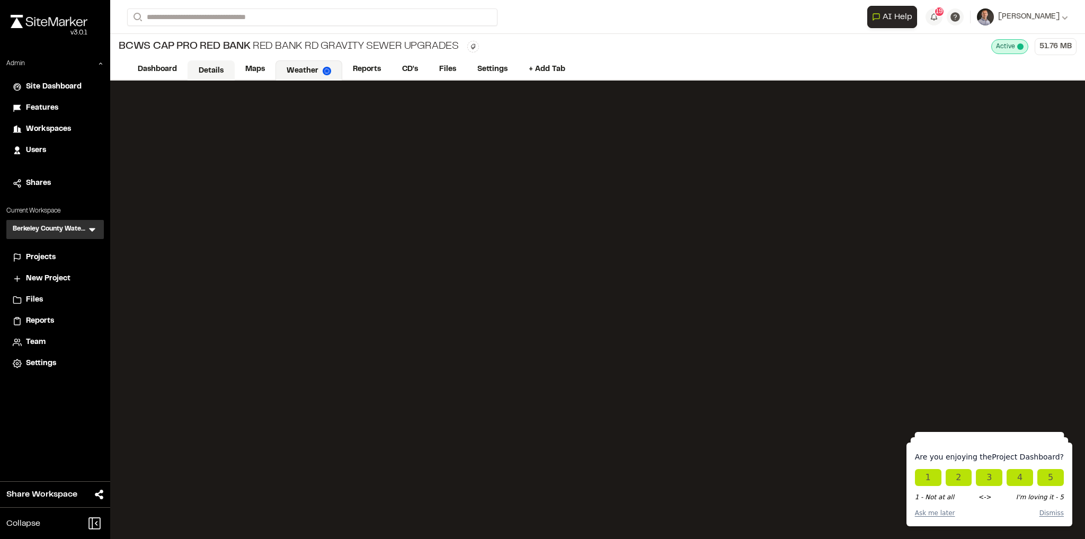
click at [215, 77] on link "Details" at bounding box center [211, 70] width 47 height 20
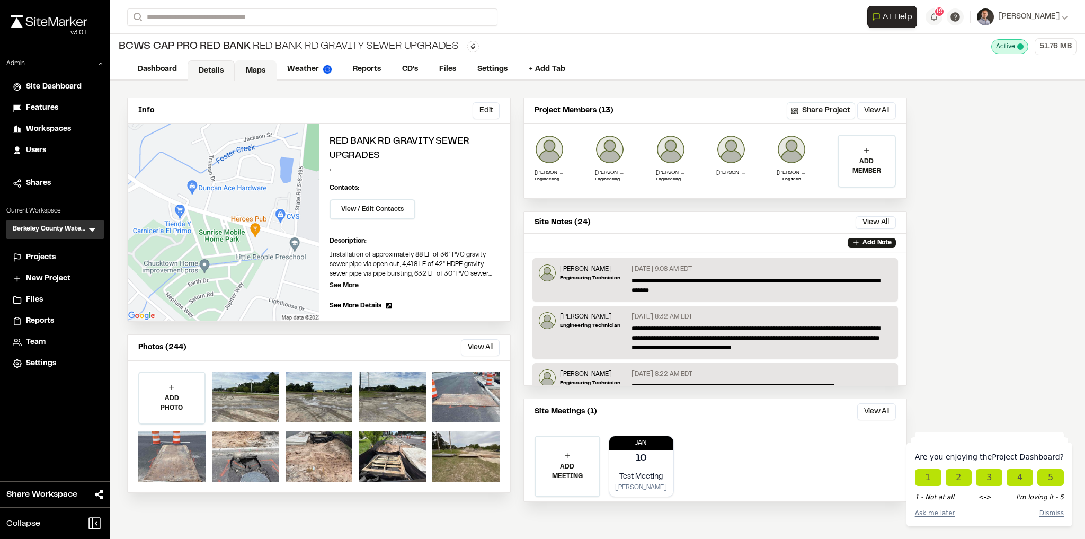
click at [249, 69] on link "Maps" at bounding box center [256, 70] width 42 height 20
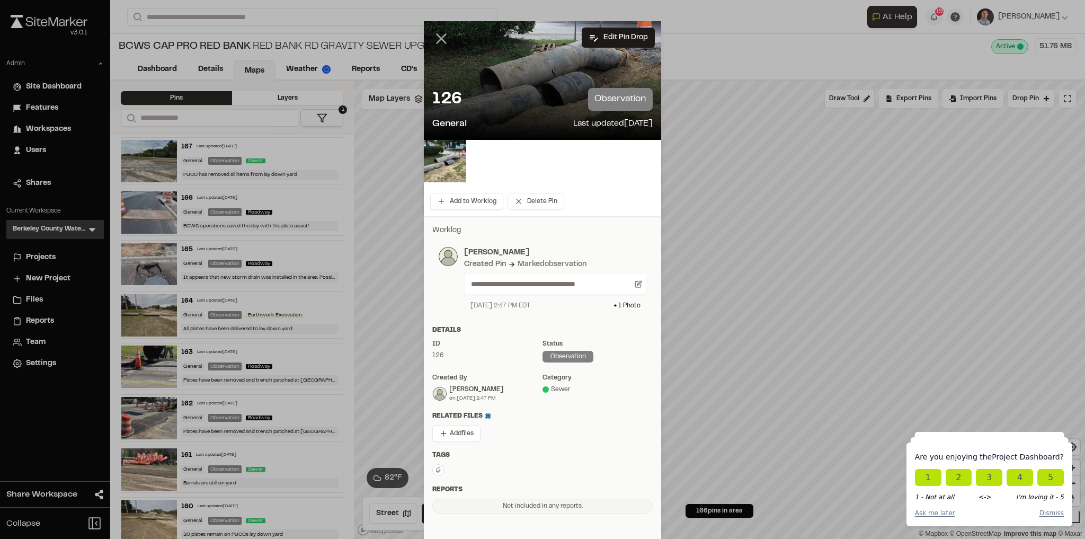
click at [437, 34] on line at bounding box center [441, 38] width 9 height 9
click at [432, 161] on img at bounding box center [445, 161] width 42 height 42
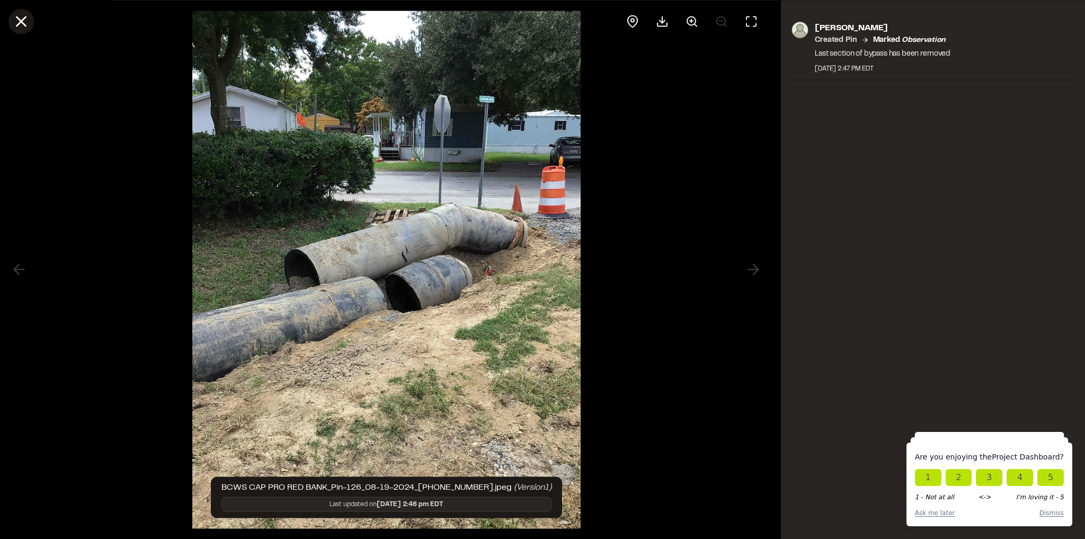
click at [21, 20] on icon at bounding box center [21, 21] width 18 height 18
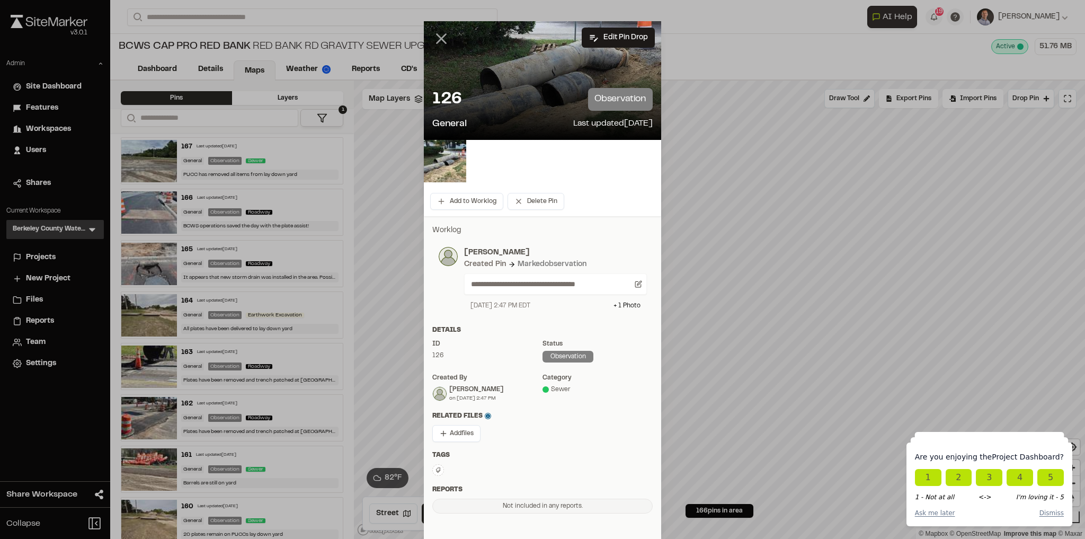
click at [432, 34] on icon at bounding box center [441, 39] width 18 height 18
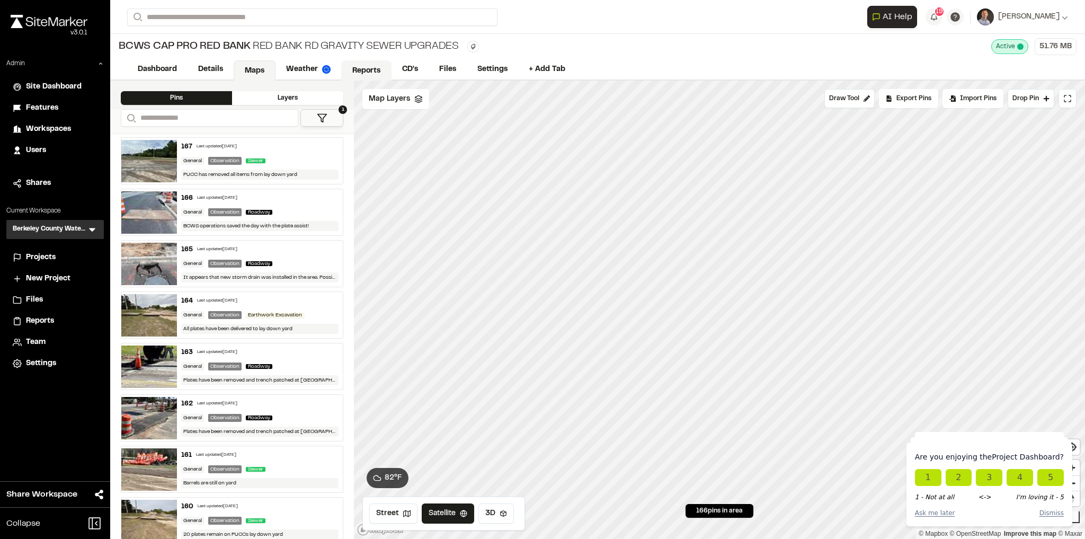
click at [356, 72] on link "Reports" at bounding box center [366, 70] width 50 height 20
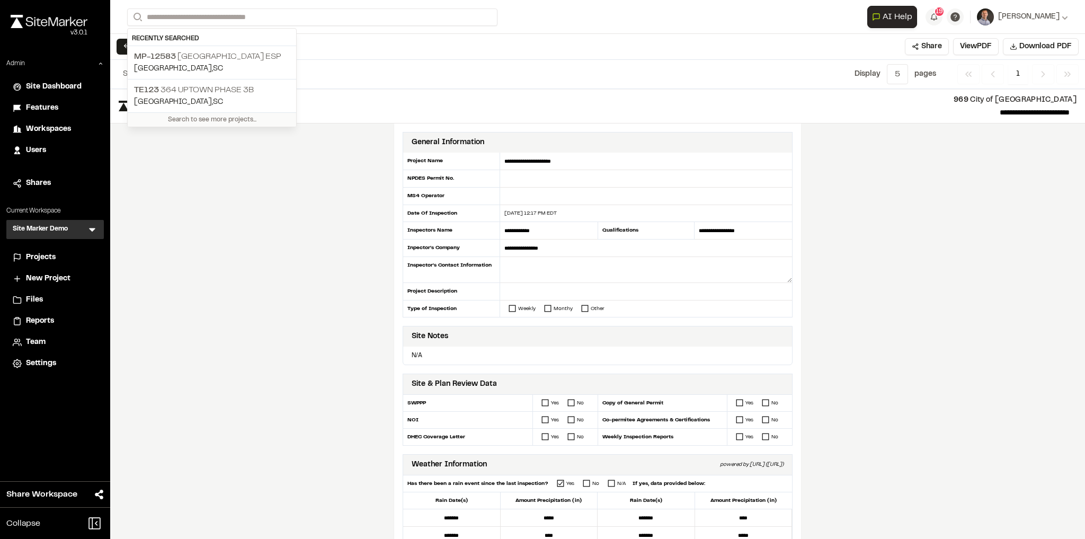
scroll to position [490, 0]
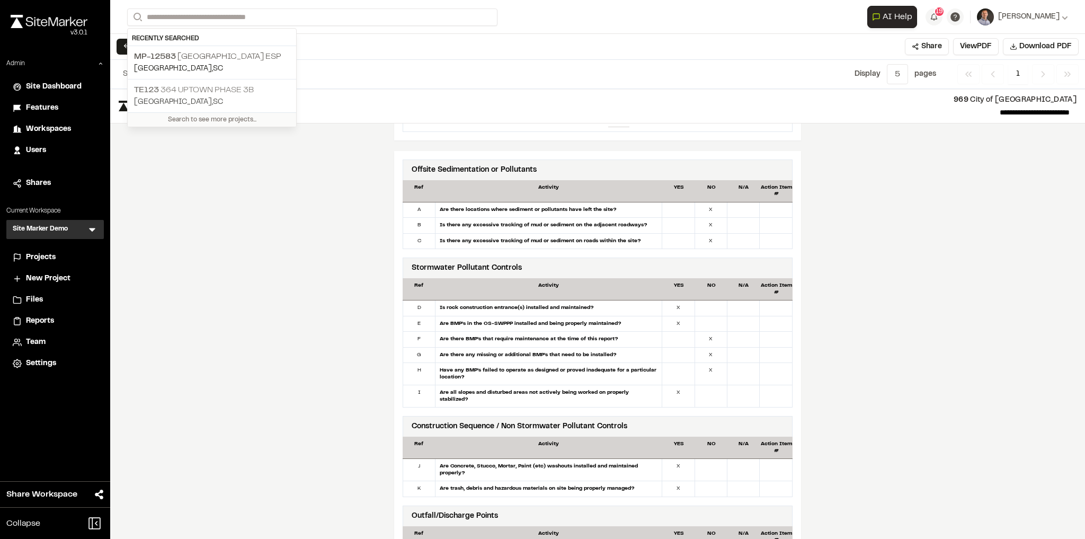
click at [229, 93] on p "TE123 364 Uptown Phase 3B" at bounding box center [212, 90] width 156 height 13
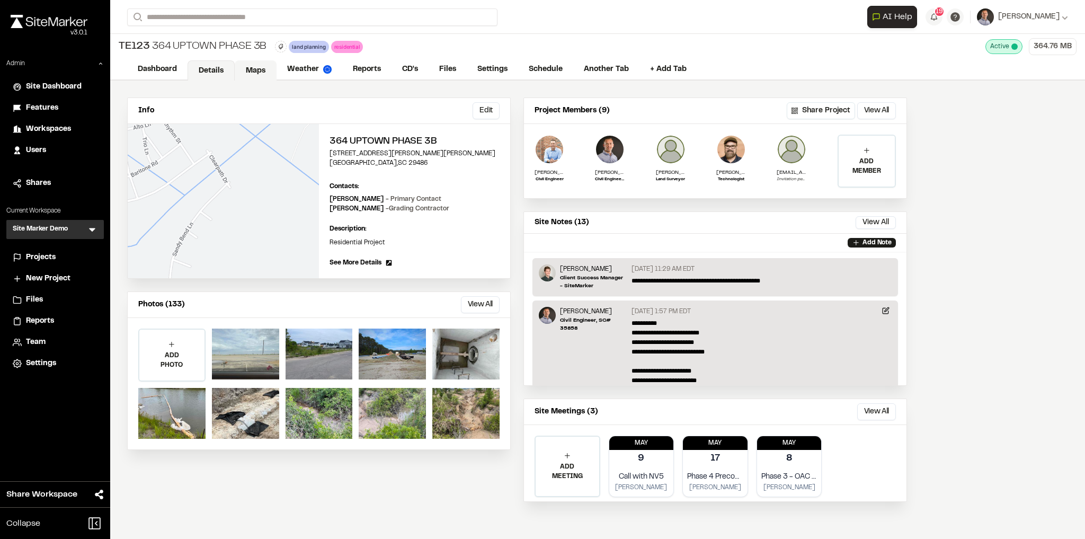
click at [254, 68] on link "Maps" at bounding box center [256, 70] width 42 height 20
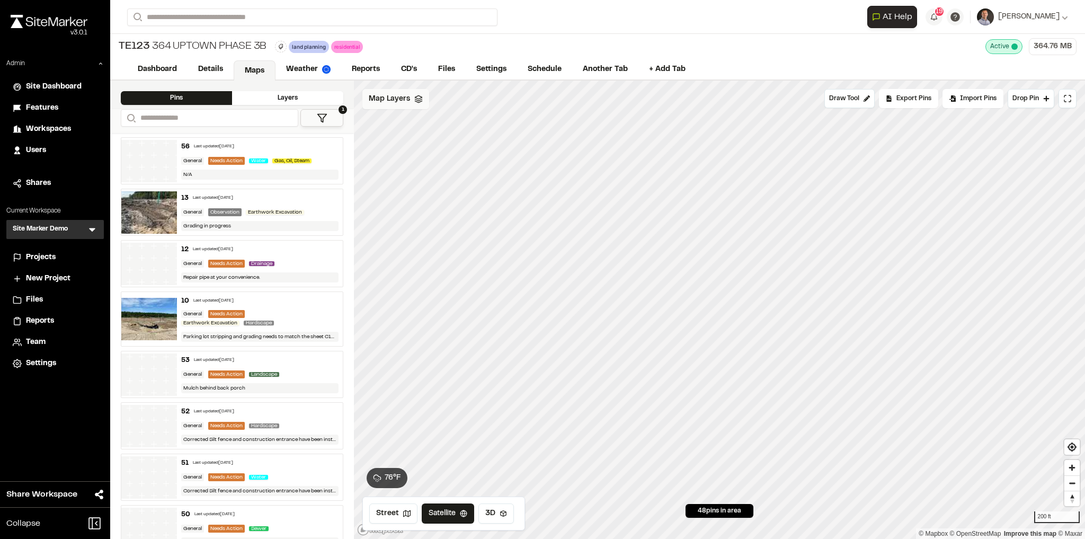
click at [385, 104] on span "Map Layers" at bounding box center [389, 99] width 41 height 12
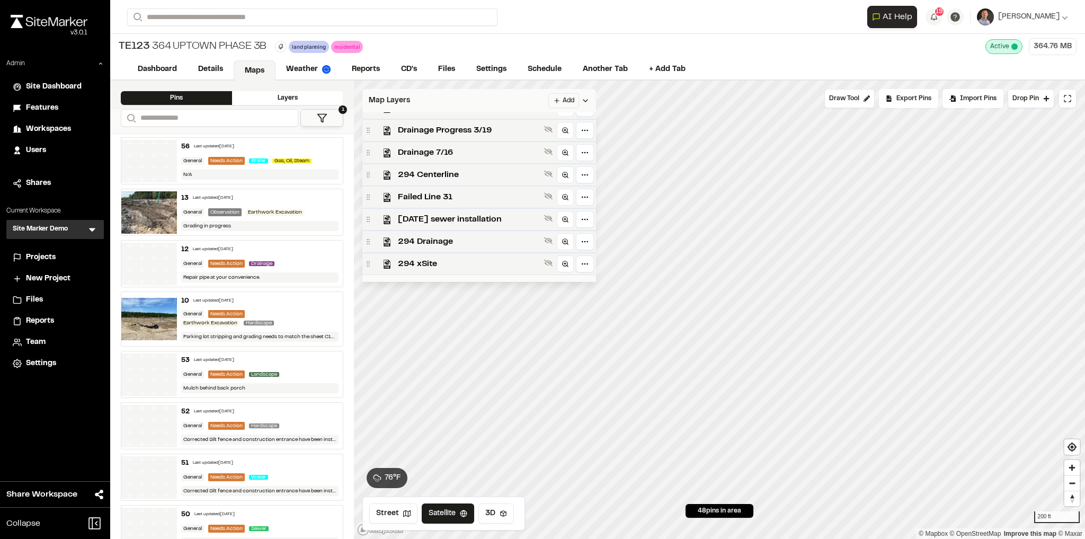
scroll to position [372, 0]
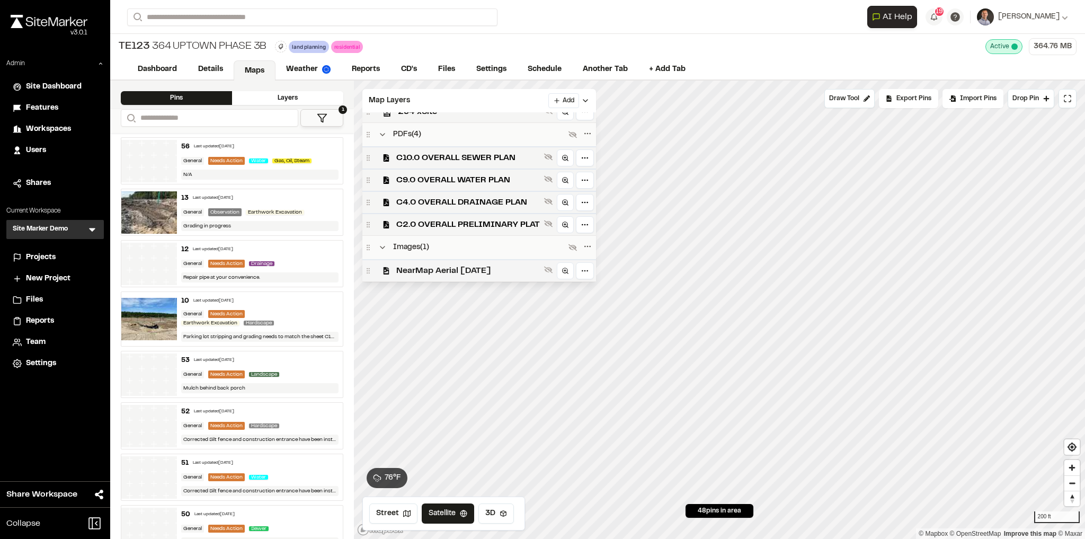
click at [435, 269] on span "NearMap Aerial 03-07-25" at bounding box center [468, 270] width 144 height 13
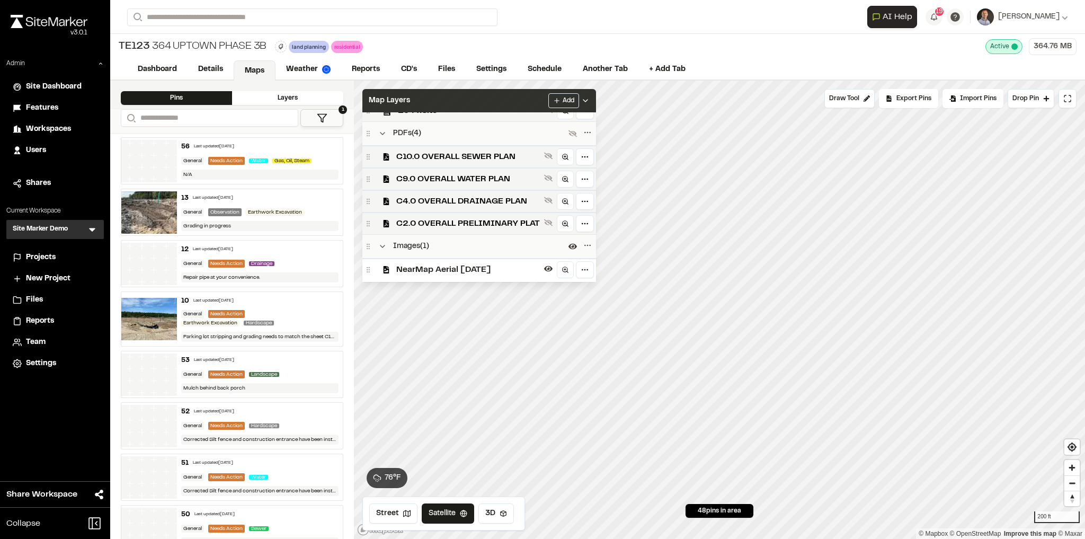
click at [450, 98] on div "Map Layers Add" at bounding box center [479, 100] width 234 height 23
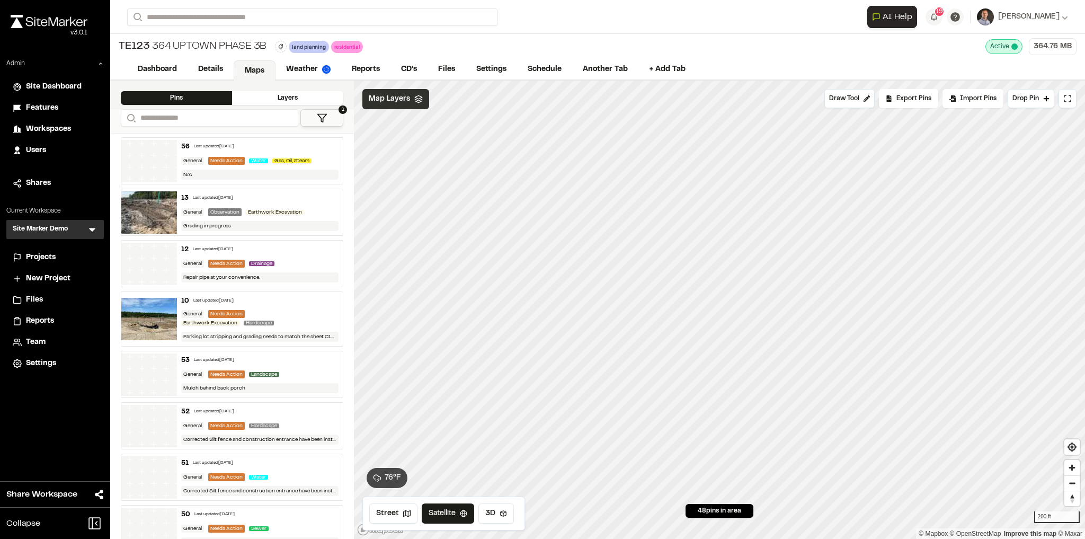
click at [393, 100] on span "Map Layers" at bounding box center [389, 99] width 41 height 12
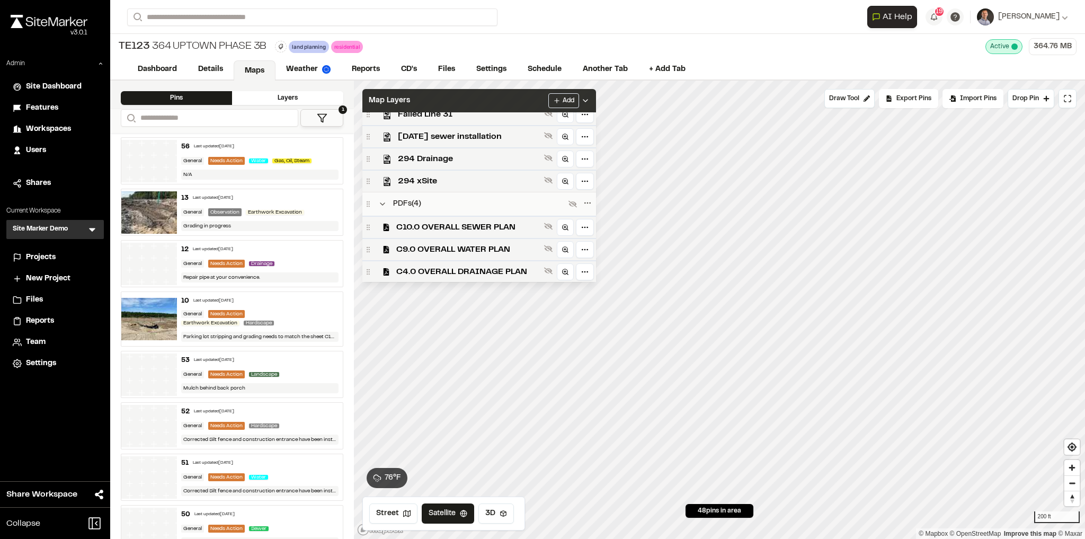
scroll to position [300, 0]
click at [425, 188] on span "294 xSite" at bounding box center [469, 182] width 142 height 13
click at [436, 227] on span "C10.0 OVERALL SEWER PLAN" at bounding box center [468, 229] width 144 height 13
click at [441, 101] on div "Map Layers Add" at bounding box center [479, 100] width 234 height 23
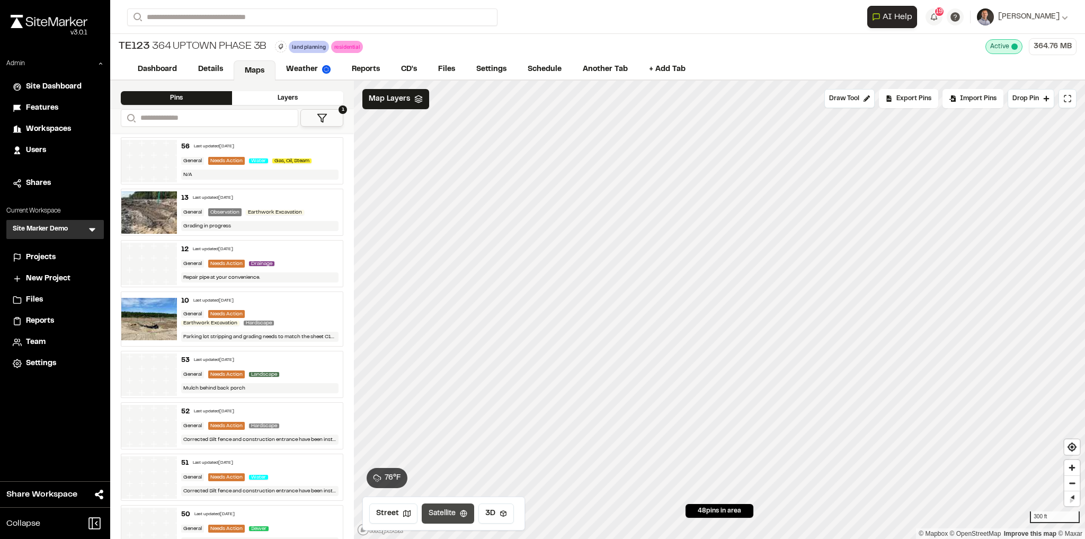
click at [460, 514] on icon at bounding box center [463, 513] width 7 height 7
click at [396, 101] on span "Map Layers" at bounding box center [389, 99] width 41 height 12
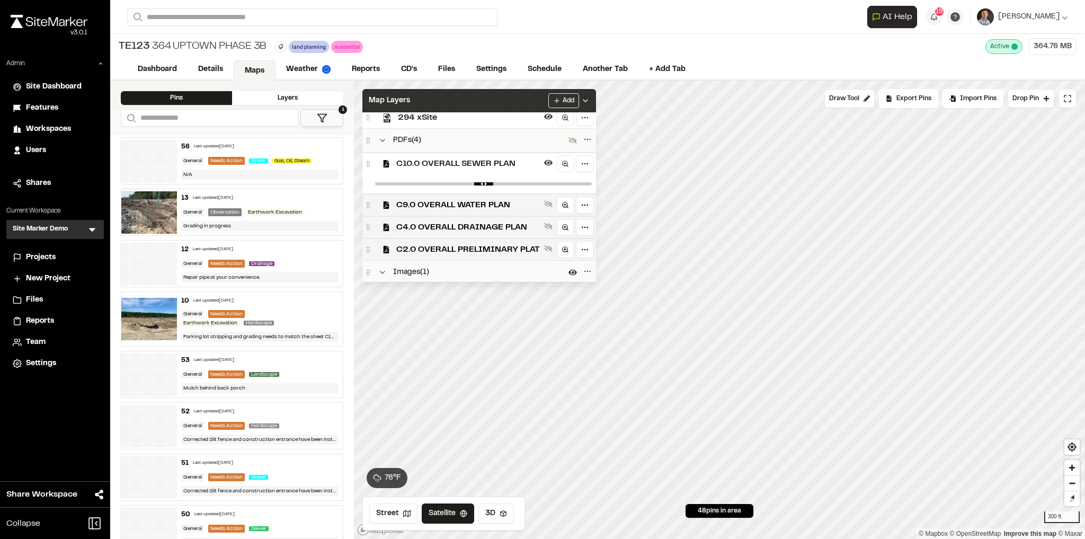
scroll to position [364, 0]
click at [523, 164] on span "C10.0 OVERALL SEWER PLAN" at bounding box center [468, 164] width 144 height 13
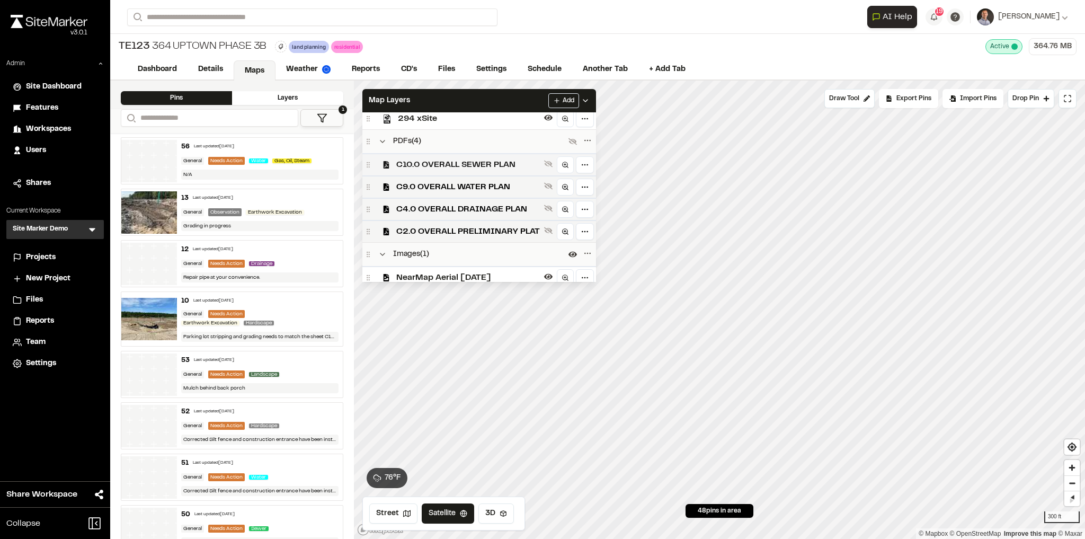
click at [505, 167] on span "C10.0 OVERALL SEWER PLAN" at bounding box center [468, 164] width 144 height 13
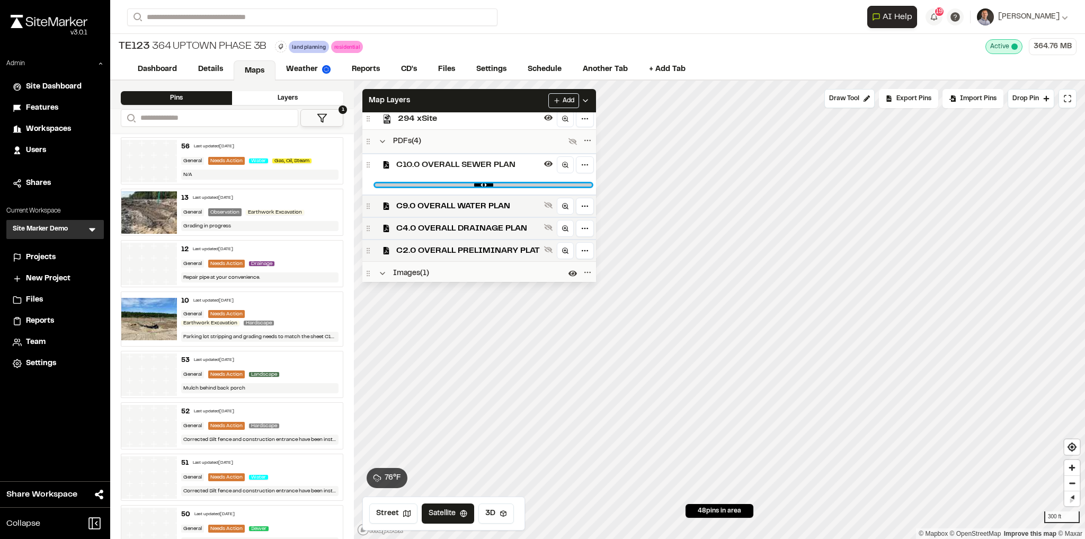
drag, startPoint x: 580, startPoint y: 185, endPoint x: 291, endPoint y: 193, distance: 288.4
click at [375, 187] on input "range" at bounding box center [483, 184] width 217 height 3
click at [567, 188] on div at bounding box center [483, 184] width 225 height 19
click at [572, 183] on input "range" at bounding box center [483, 184] width 217 height 3
type input "****"
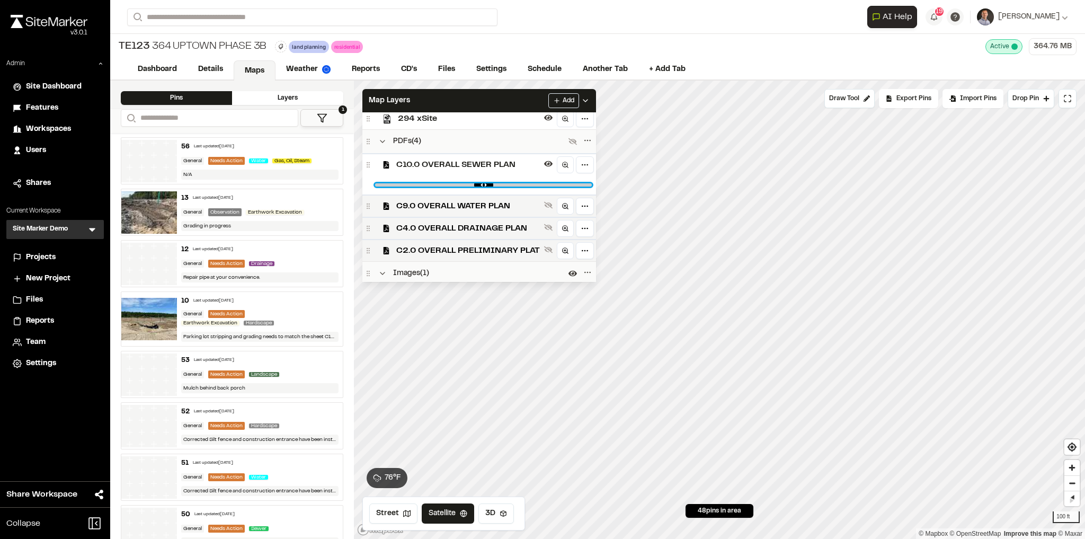
click at [399, 186] on input "range" at bounding box center [483, 184] width 217 height 3
click at [850, 104] on button "Draw Tool" at bounding box center [850, 98] width 50 height 19
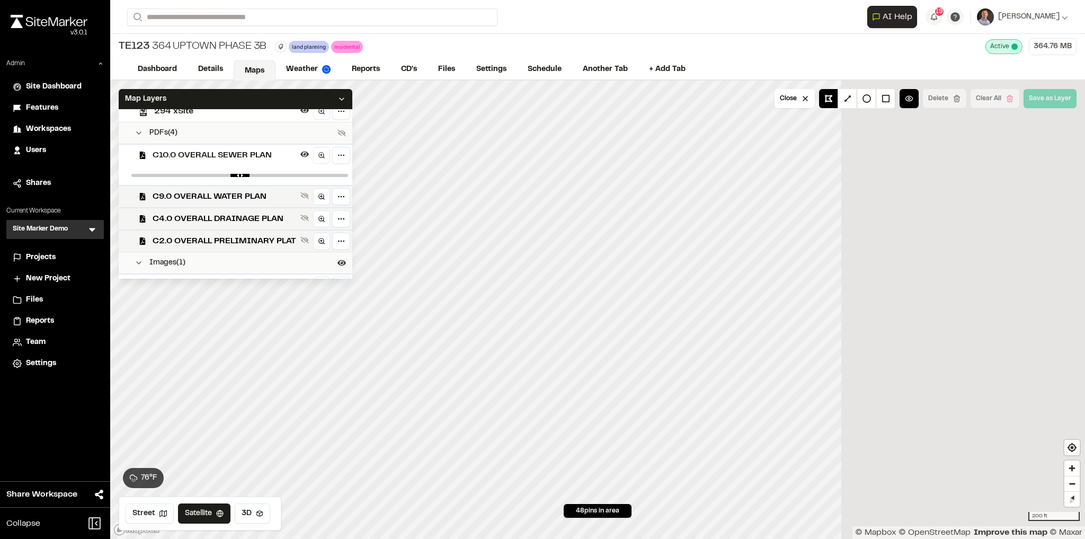
scroll to position [363, 0]
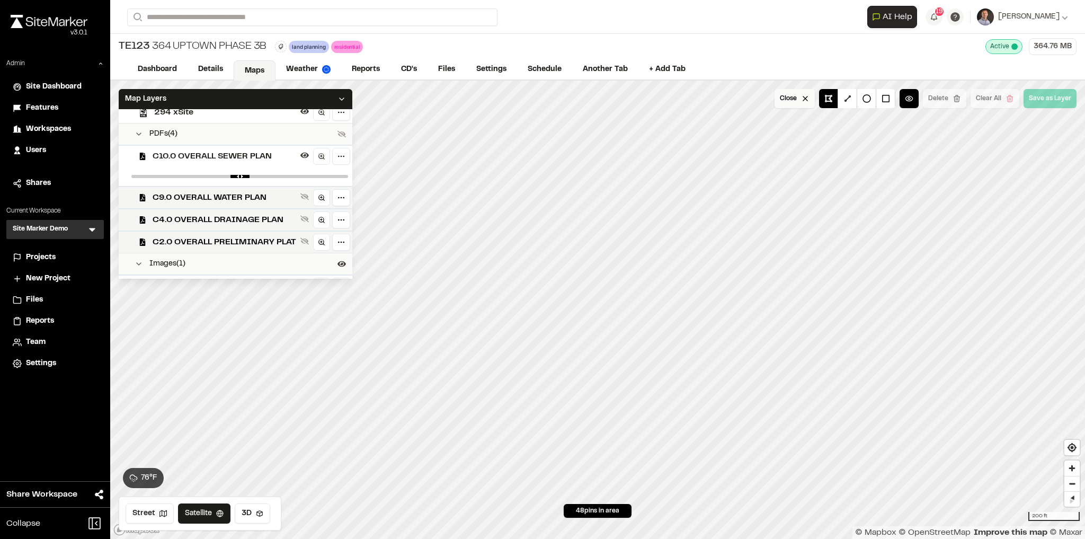
click at [792, 94] on button "Close" at bounding box center [795, 98] width 40 height 19
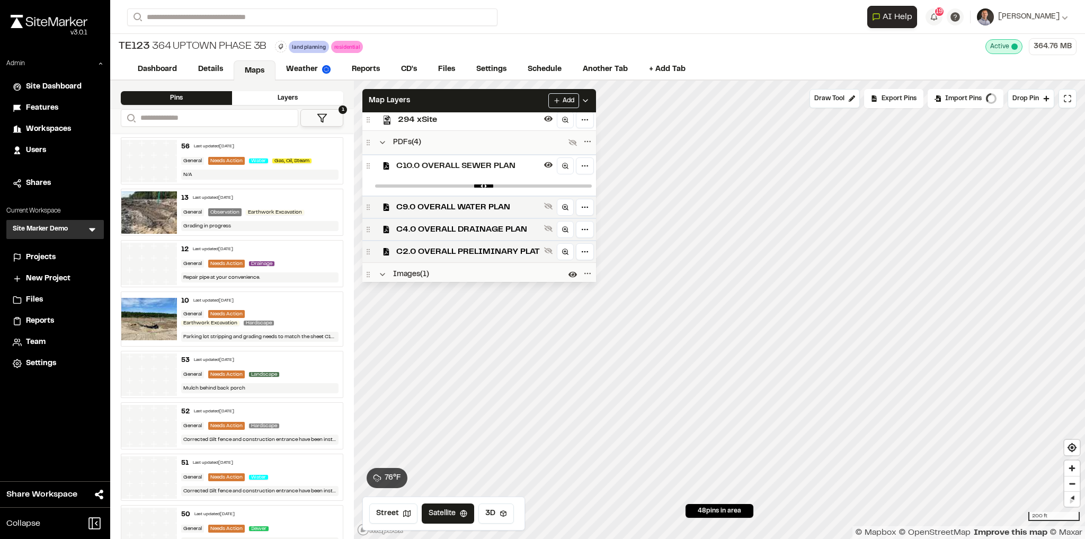
scroll to position [364, 0]
click at [67, 255] on div "Projects" at bounding box center [62, 258] width 72 height 12
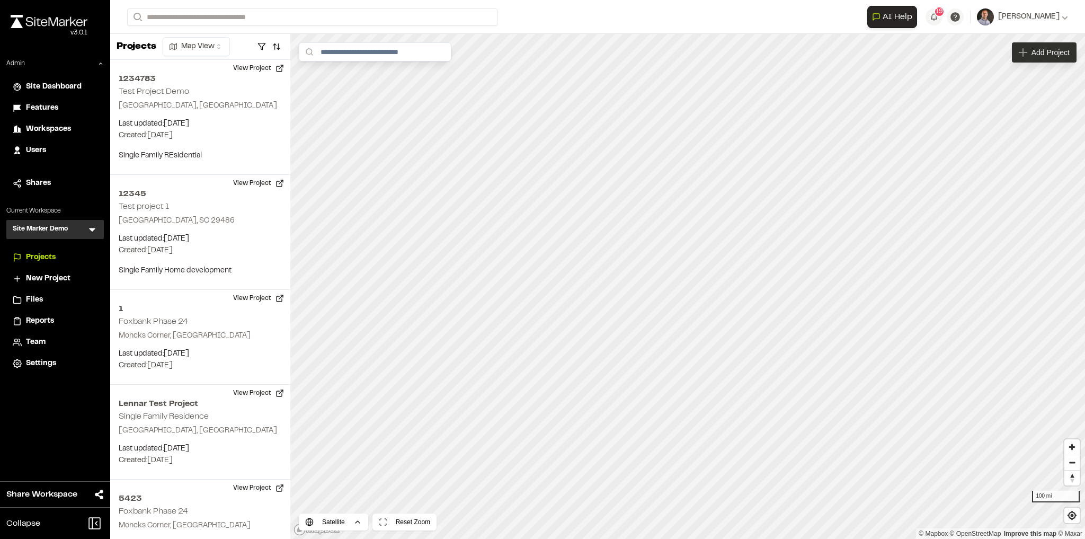
click at [1053, 58] on div "Add Project" at bounding box center [1044, 52] width 65 height 20
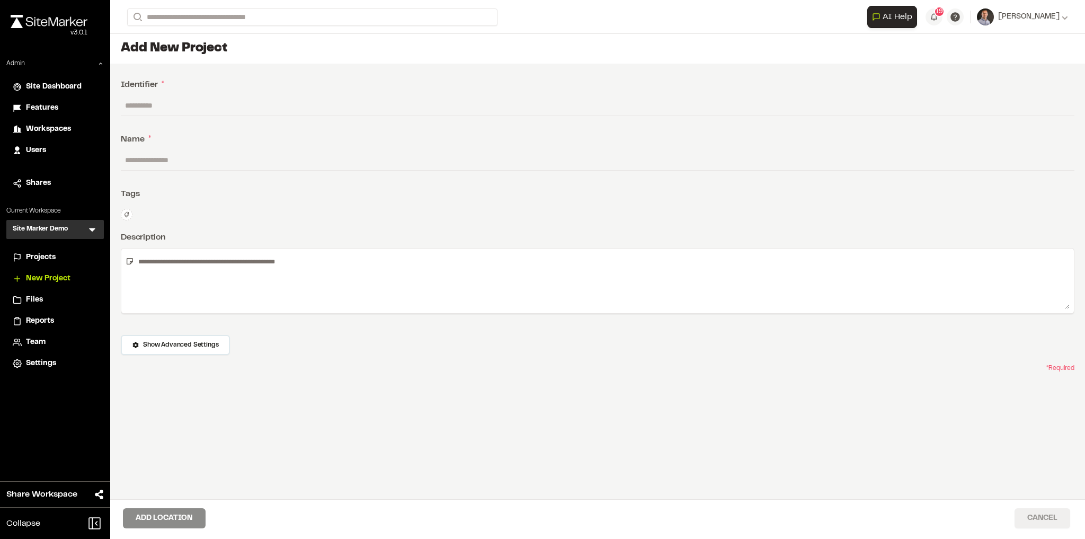
click at [1045, 514] on button "Cancel" at bounding box center [1043, 518] width 56 height 20
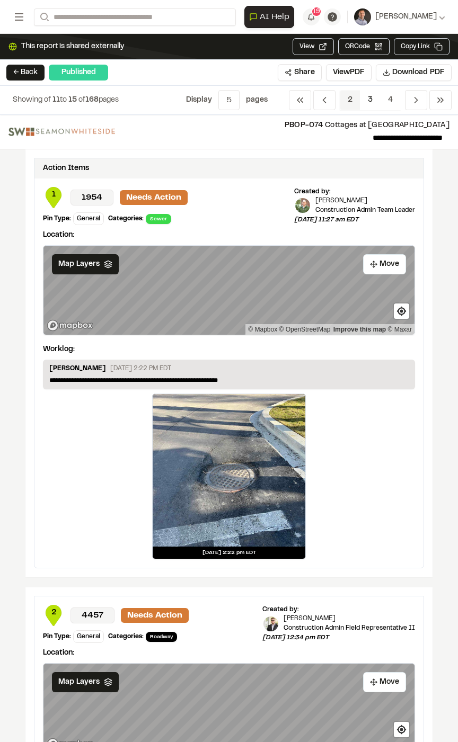
click at [351, 96] on span "2" at bounding box center [350, 100] width 21 height 20
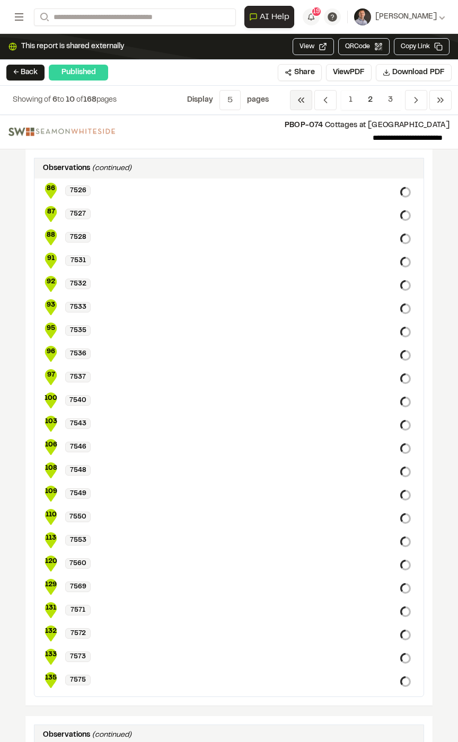
click at [300, 96] on icon "Navigation" at bounding box center [301, 100] width 11 height 11
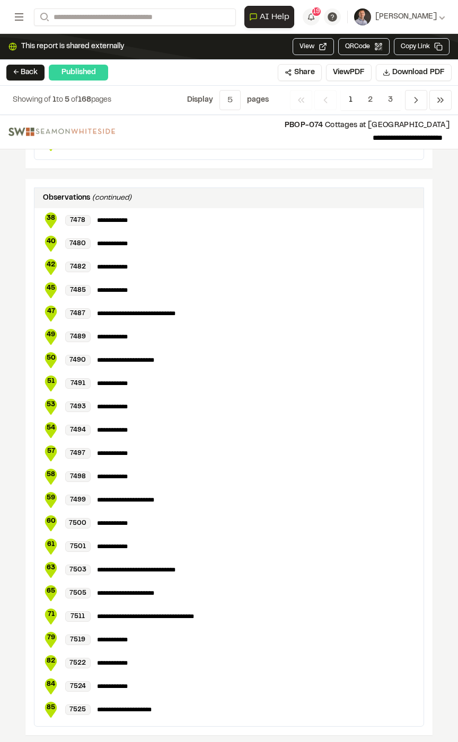
scroll to position [2090, 0]
click at [372, 100] on span "2" at bounding box center [370, 100] width 21 height 20
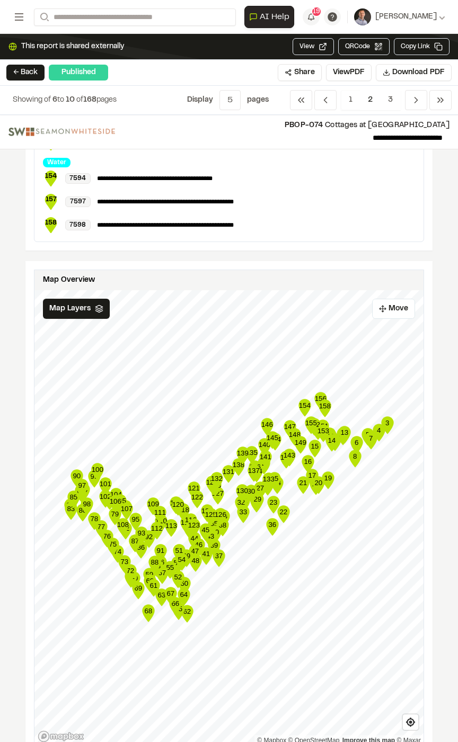
scroll to position [1827, 0]
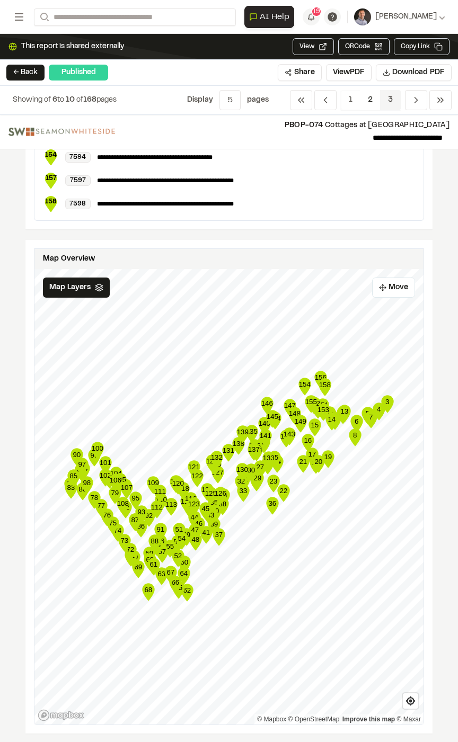
click at [392, 99] on span "3" at bounding box center [390, 100] width 21 height 20
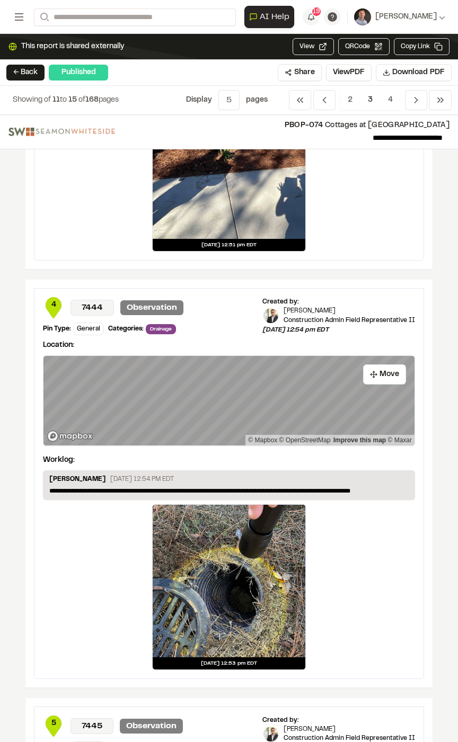
scroll to position [1314, 0]
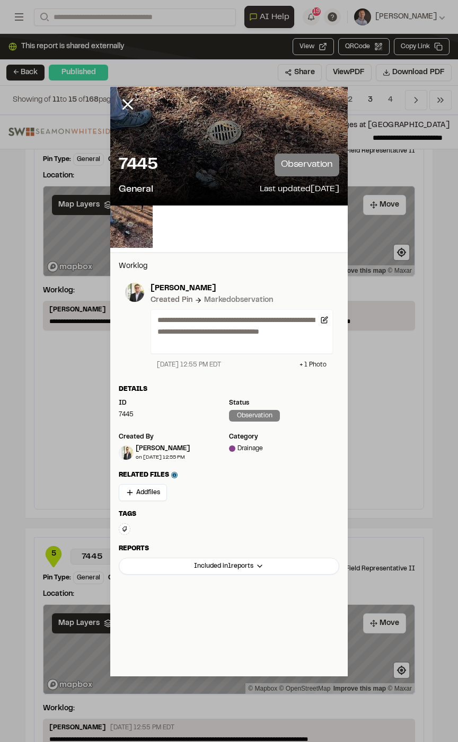
click at [125, 108] on icon at bounding box center [128, 104] width 18 height 18
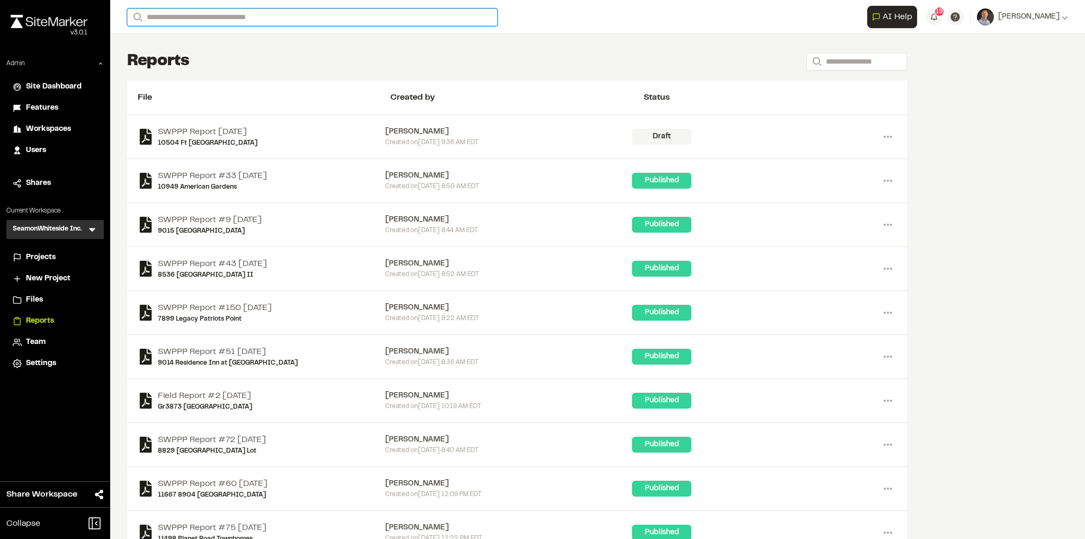
click at [225, 21] on input "Search" at bounding box center [312, 16] width 370 height 17
type input "*******"
click at [179, 17] on input "*******" at bounding box center [312, 16] width 370 height 17
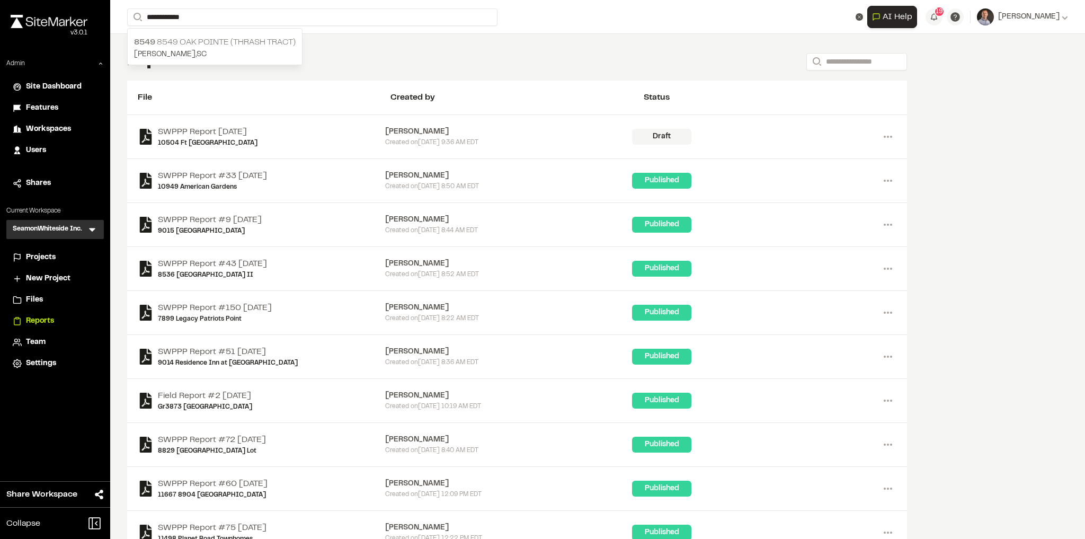
type input "**********"
click at [184, 38] on p "8549 8549 [GEOGRAPHIC_DATA] (Thrash Tract)" at bounding box center [215, 42] width 162 height 13
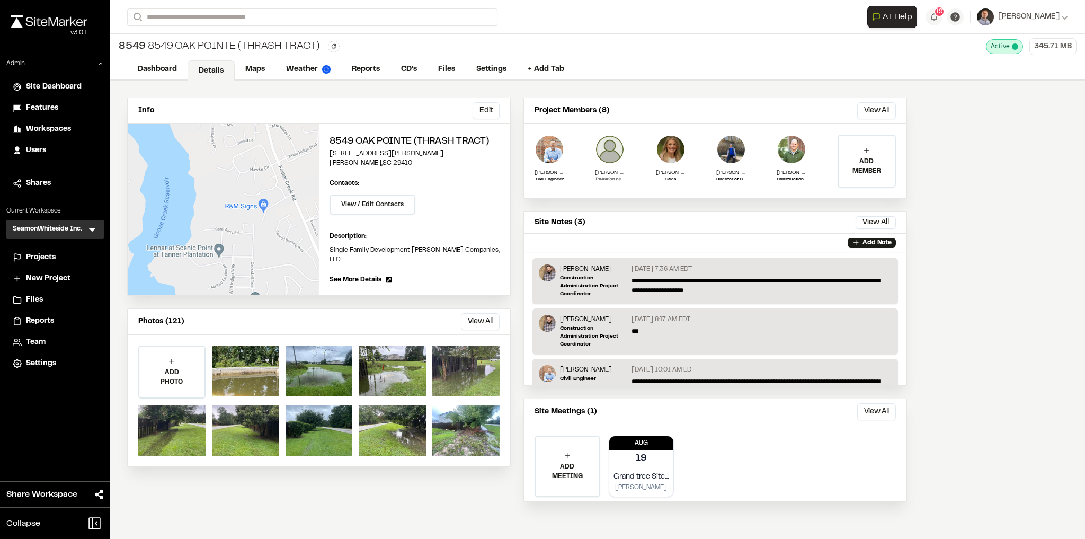
click at [212, 63] on link "Details" at bounding box center [211, 70] width 47 height 20
click at [206, 66] on link "Details" at bounding box center [211, 70] width 47 height 20
click at [205, 66] on link "Details" at bounding box center [211, 70] width 47 height 20
click at [255, 73] on link "Maps" at bounding box center [256, 70] width 42 height 20
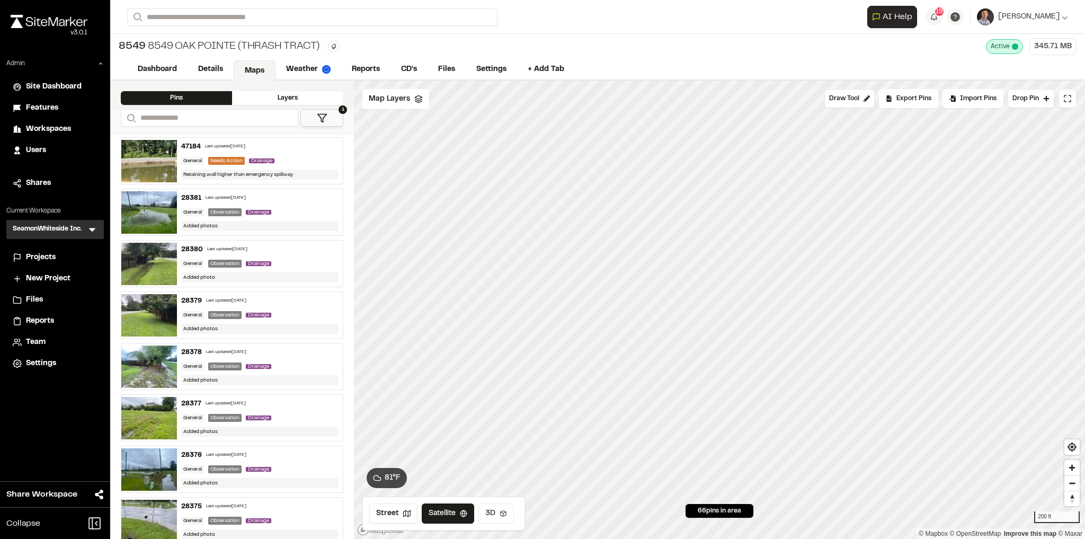
click at [490, 515] on button "3D" at bounding box center [497, 513] width 36 height 20
click at [375, 104] on span "Map Layers" at bounding box center [389, 99] width 41 height 12
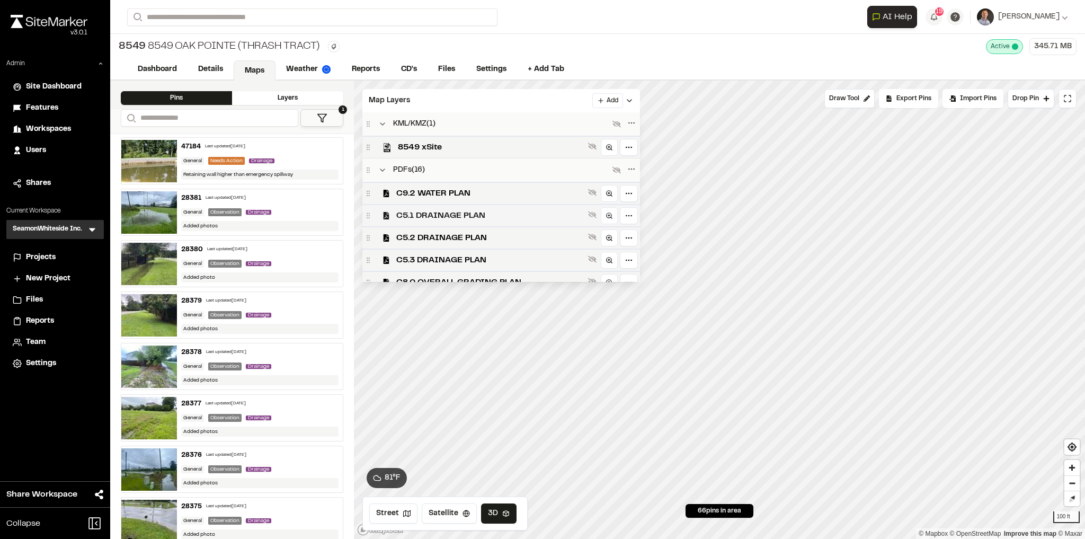
click at [430, 218] on span "C5.1 DRAINAGE PLAN" at bounding box center [490, 215] width 188 height 13
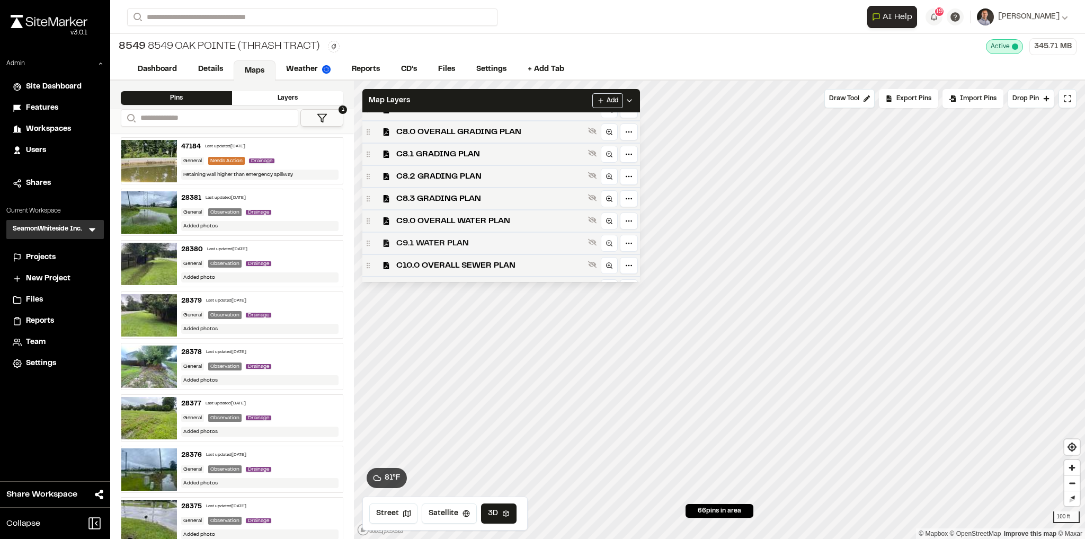
scroll to position [254, 0]
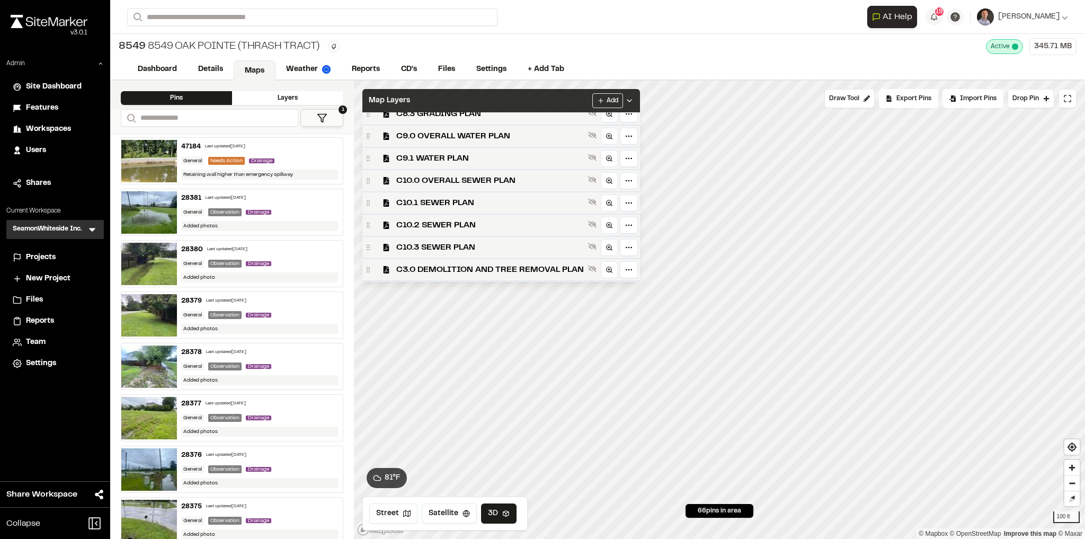
click at [632, 101] on polyline at bounding box center [629, 101] width 4 height 2
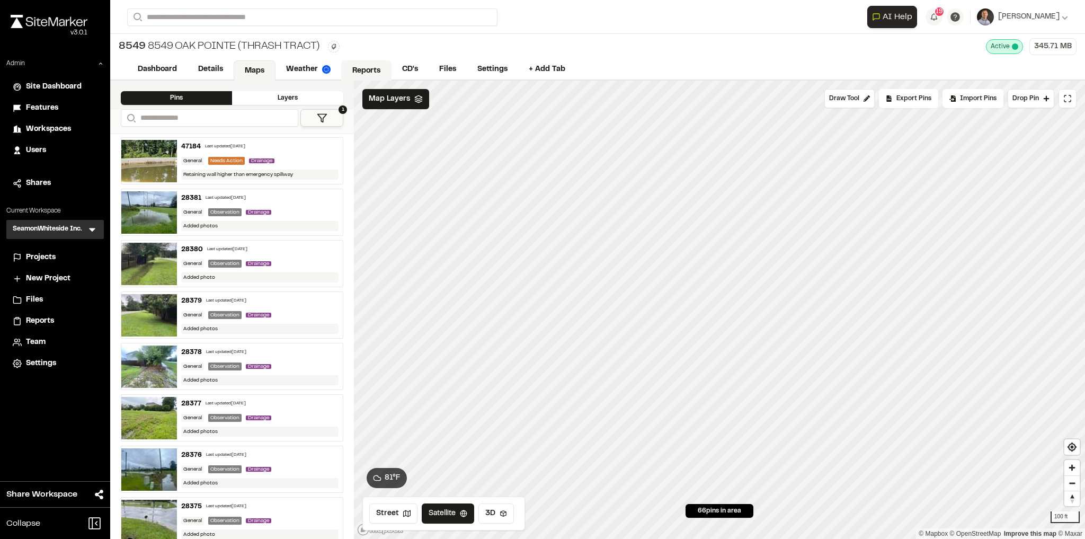
click at [353, 69] on link "Reports" at bounding box center [366, 70] width 50 height 20
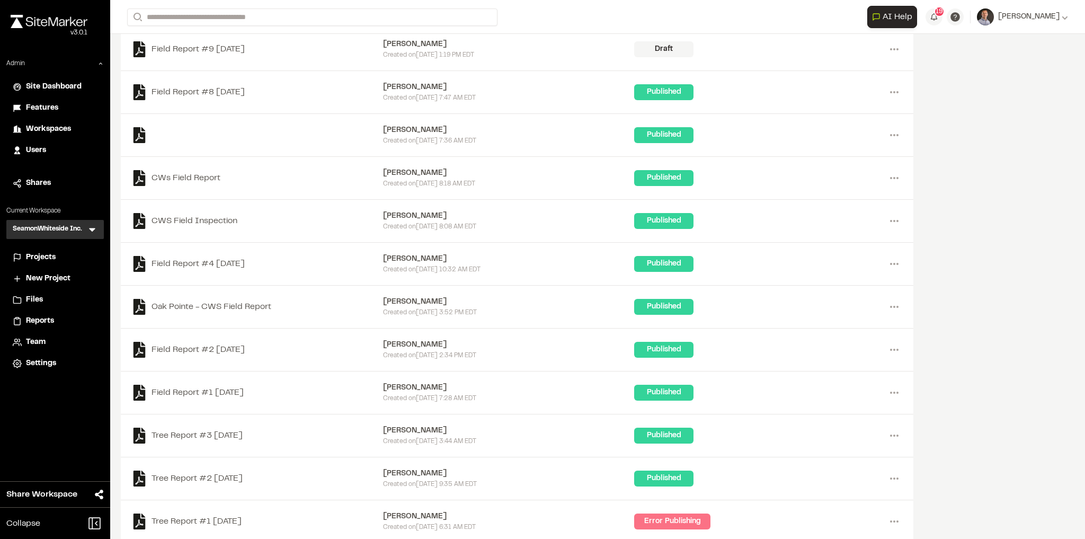
scroll to position [223, 0]
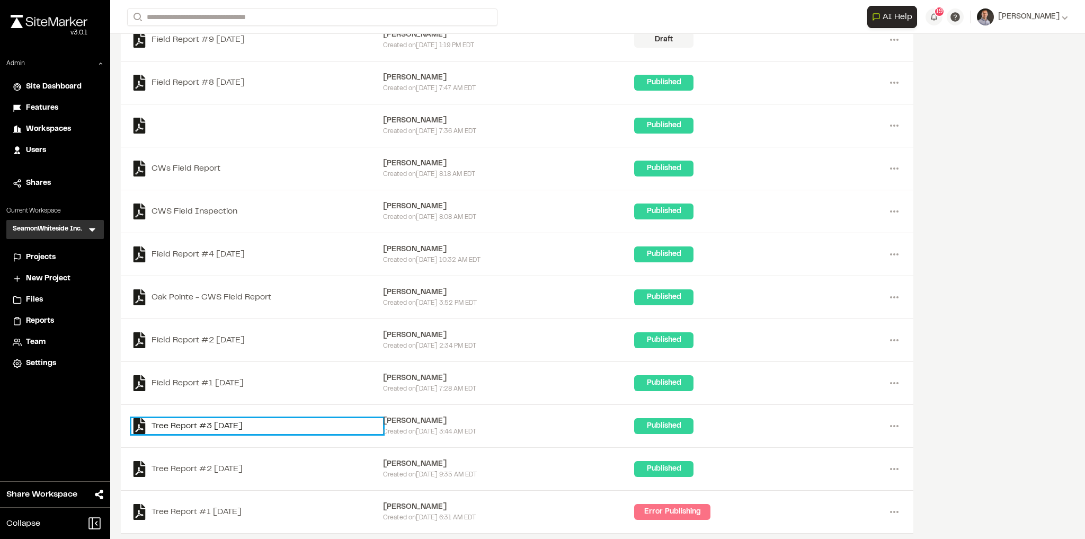
click at [216, 423] on link "Tree Report #3 2021-10-02" at bounding box center [257, 426] width 252 height 16
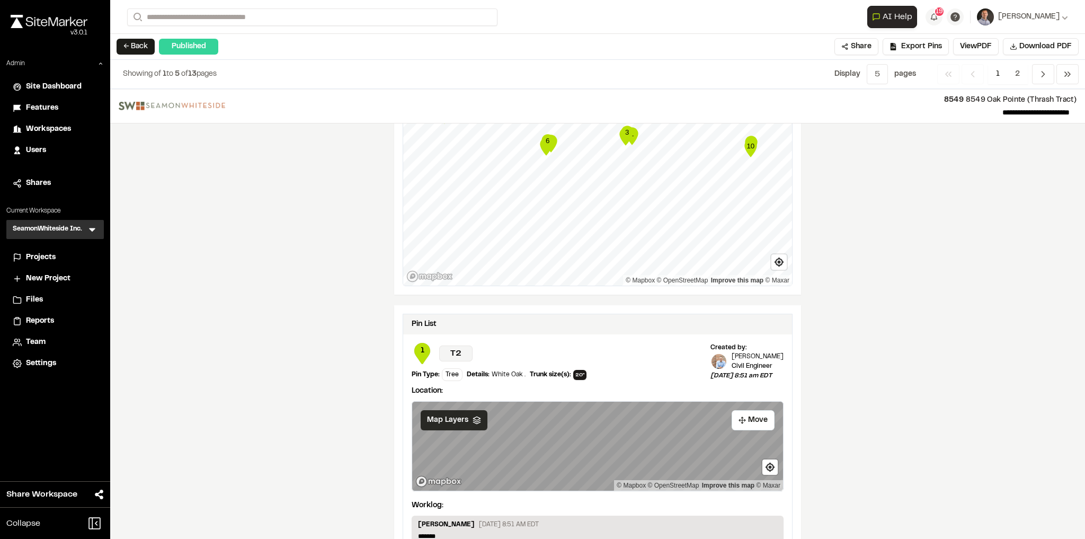
scroll to position [509, 0]
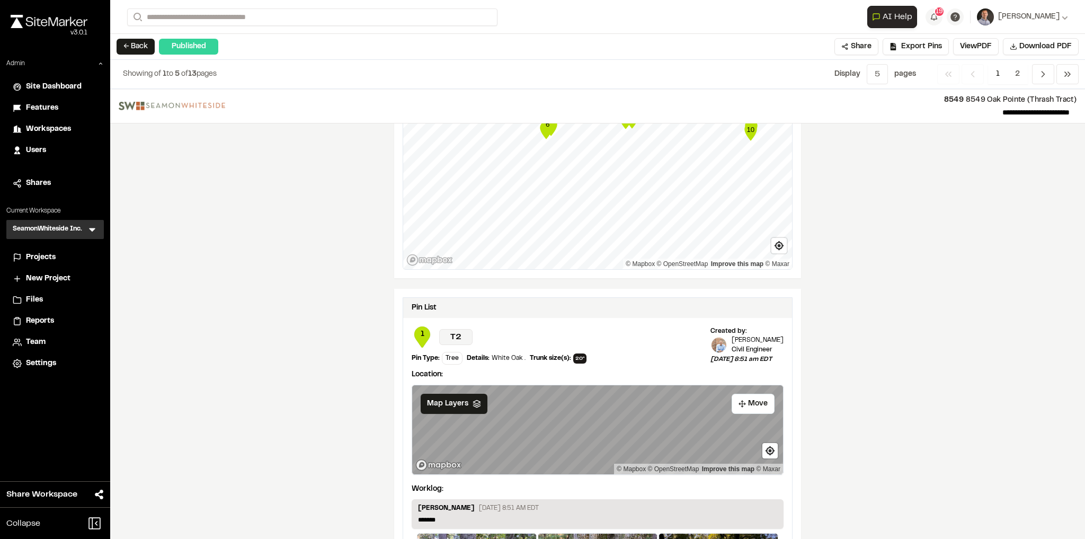
click at [135, 38] on div "← Back Published Share Export Pins Available Datums Datums Apply Conversion Sel…" at bounding box center [597, 47] width 975 height 26
click at [135, 42] on button "← Back" at bounding box center [136, 47] width 38 height 16
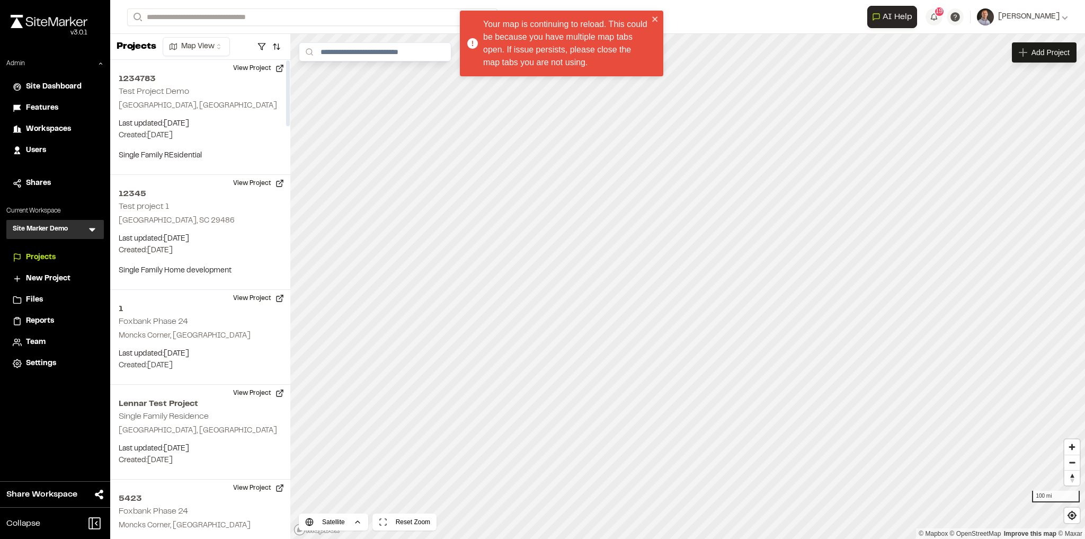
click at [655, 34] on div "Your map is continuing to reload. This could be because you have multiple map t…" at bounding box center [562, 44] width 204 height 66
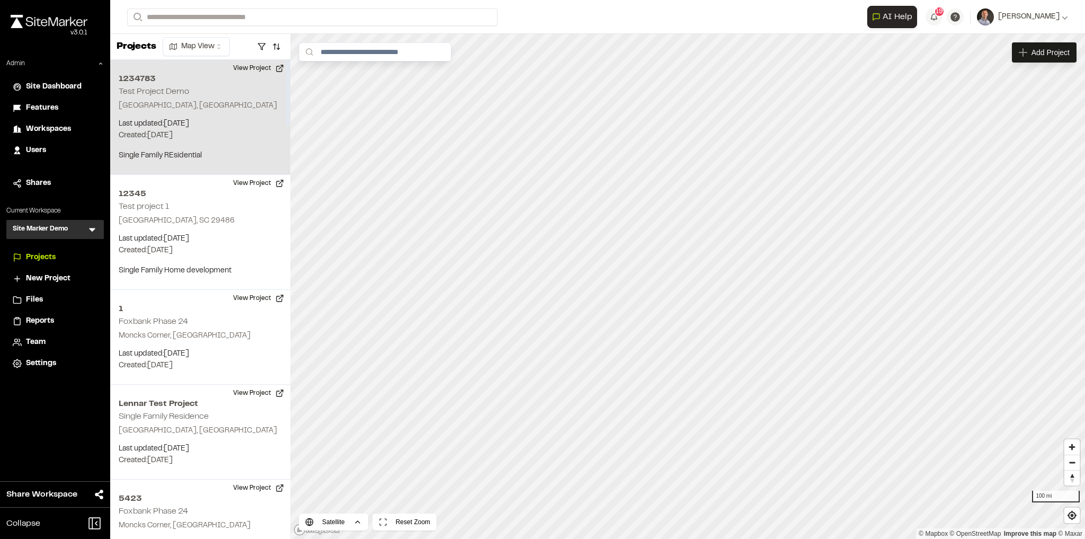
click at [189, 138] on p "Created: [DATE]" at bounding box center [200, 136] width 163 height 12
click at [710, 272] on div "1234783 Test Project Demo" at bounding box center [689, 269] width 99 height 12
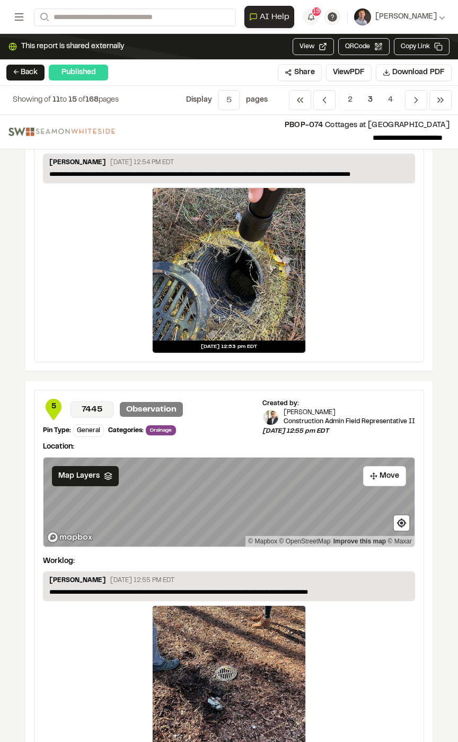
scroll to position [1515, 0]
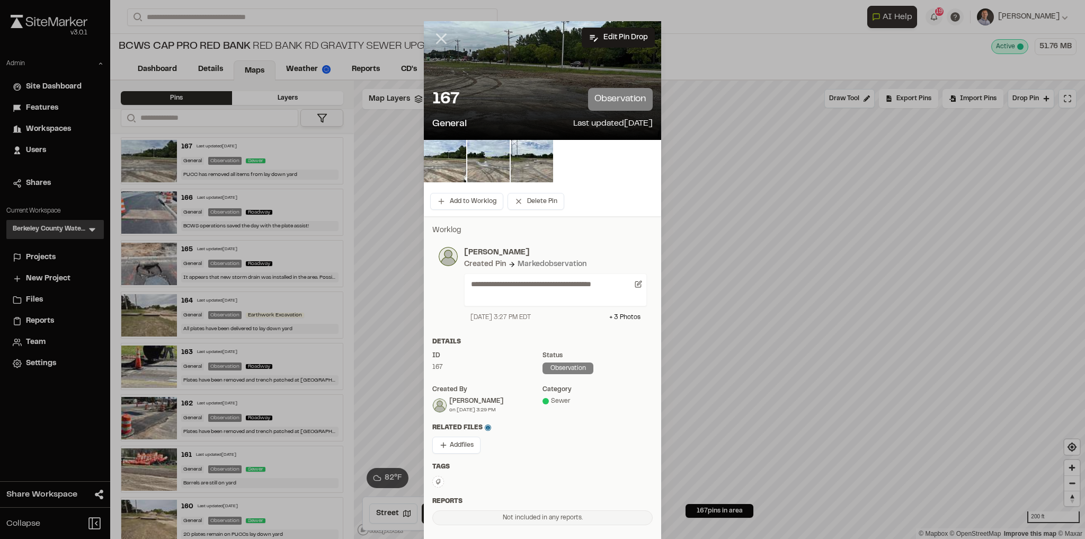
click at [439, 45] on icon at bounding box center [441, 39] width 18 height 18
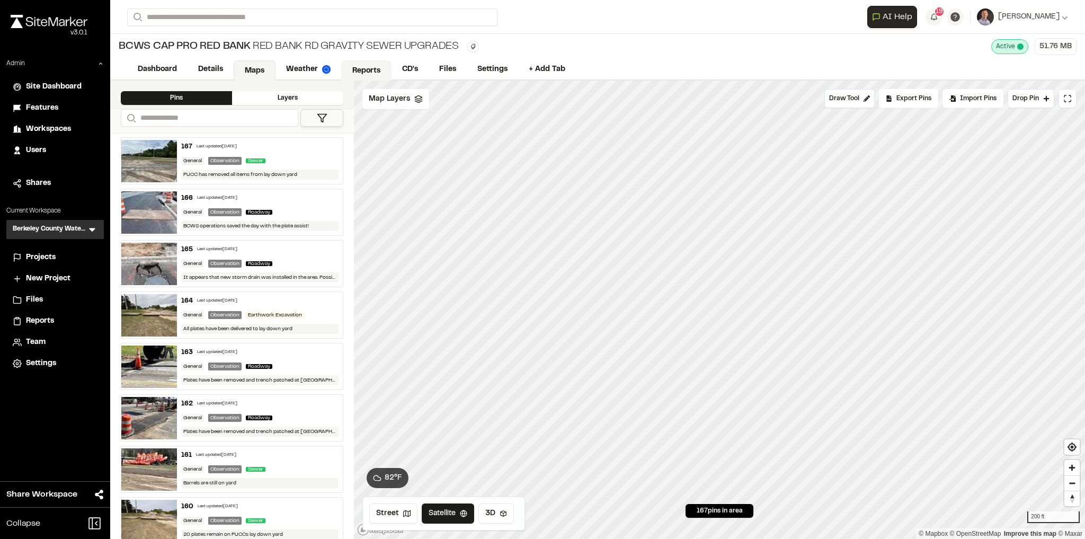
click at [378, 78] on link "Reports" at bounding box center [366, 70] width 50 height 20
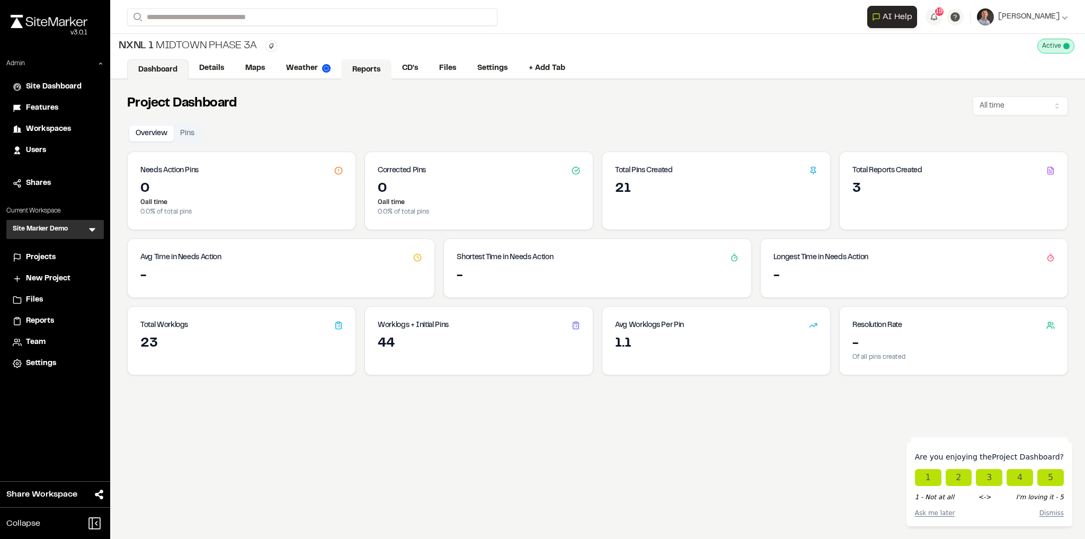
click at [360, 76] on link "Reports" at bounding box center [366, 69] width 50 height 20
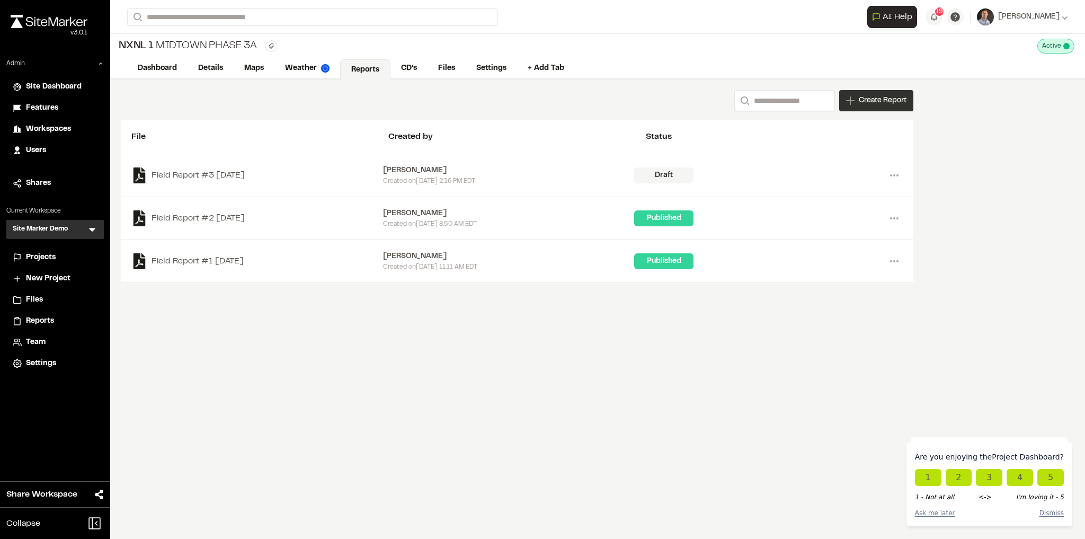
click at [855, 107] on div "Create Report" at bounding box center [876, 100] width 74 height 21
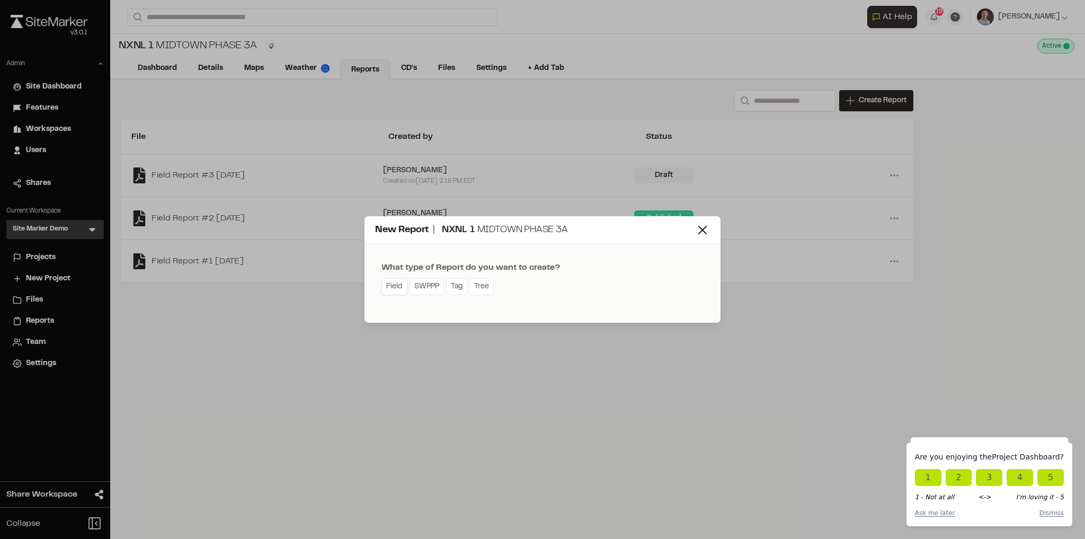
click at [396, 288] on link "Field" at bounding box center [395, 286] width 26 height 17
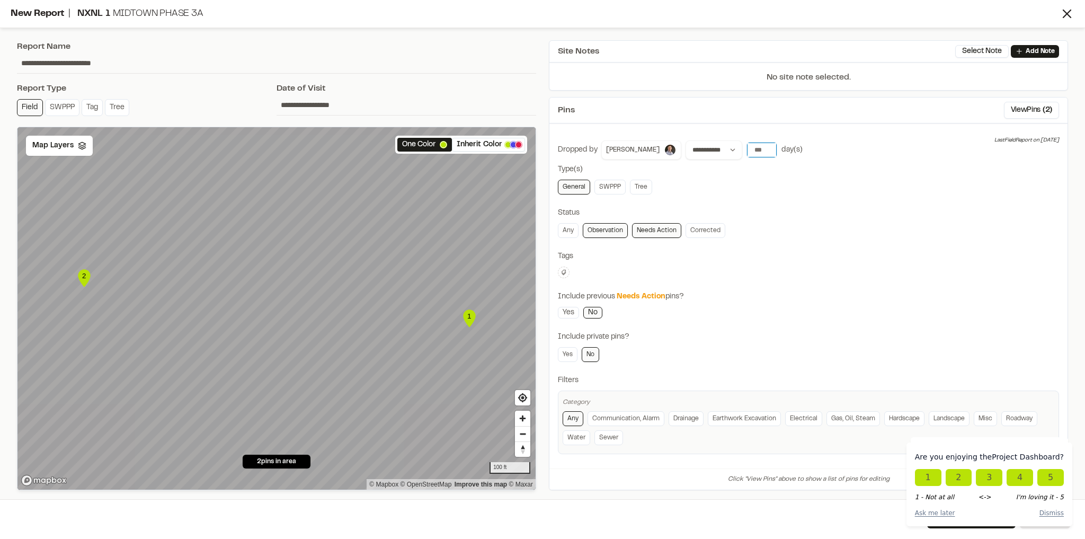
click at [748, 149] on input "***" at bounding box center [762, 150] width 30 height 15
type input "*"
type input "***"
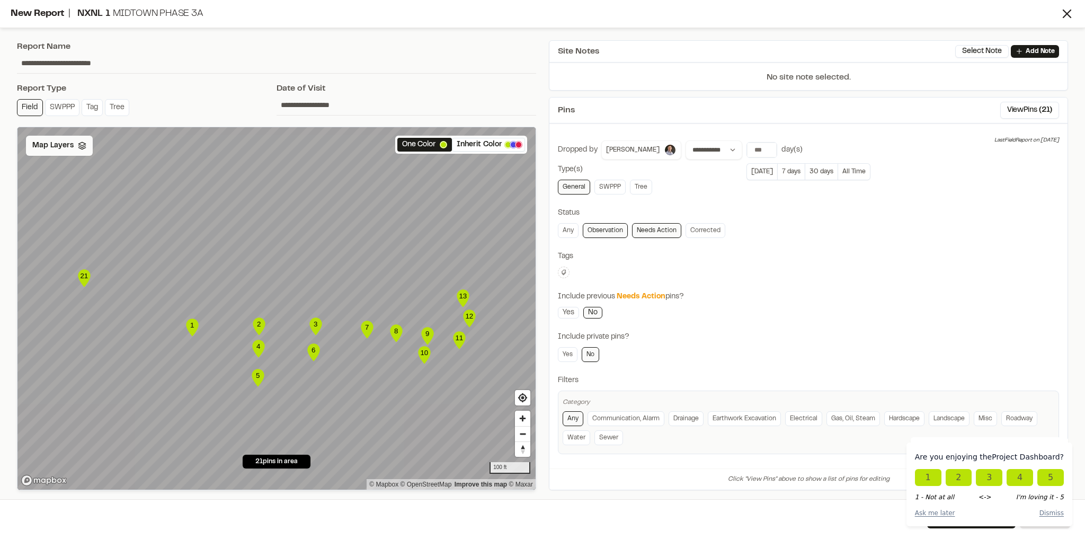
click at [81, 148] on polyline at bounding box center [81, 148] width 7 height 2
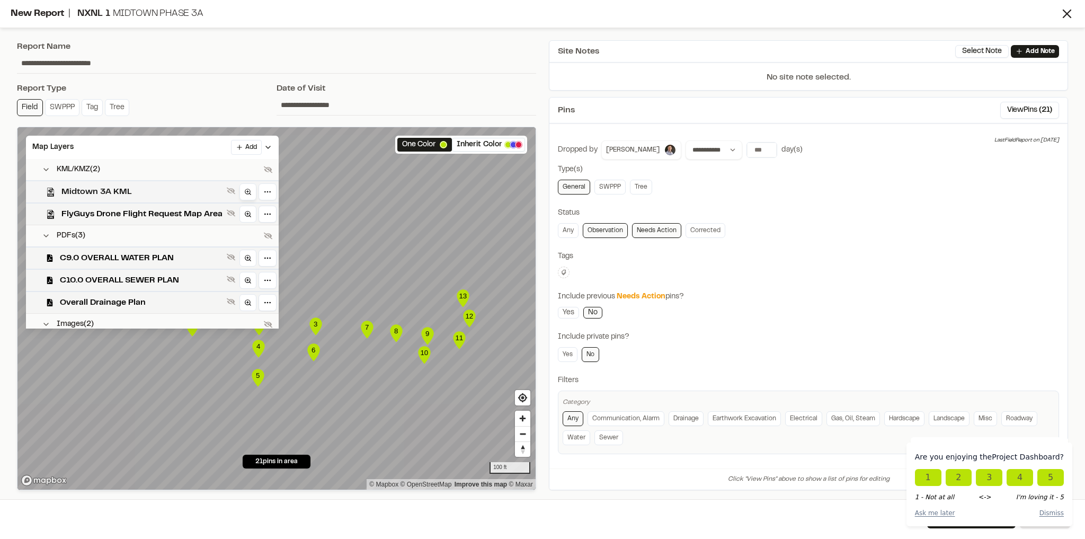
click at [245, 191] on circle at bounding box center [247, 191] width 5 height 5
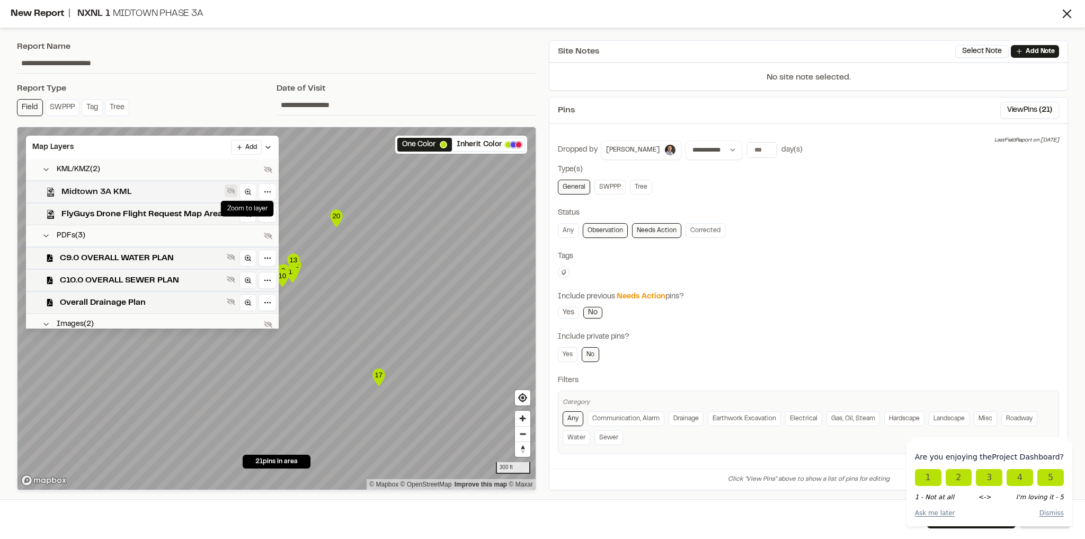
click at [229, 189] on icon at bounding box center [231, 191] width 8 height 8
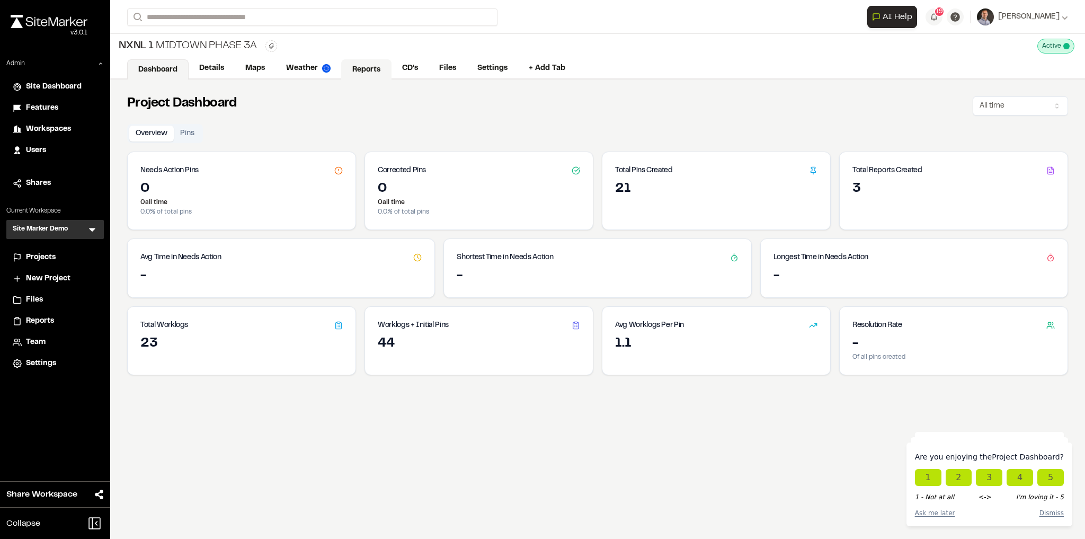
click at [354, 64] on link "Reports" at bounding box center [366, 69] width 50 height 20
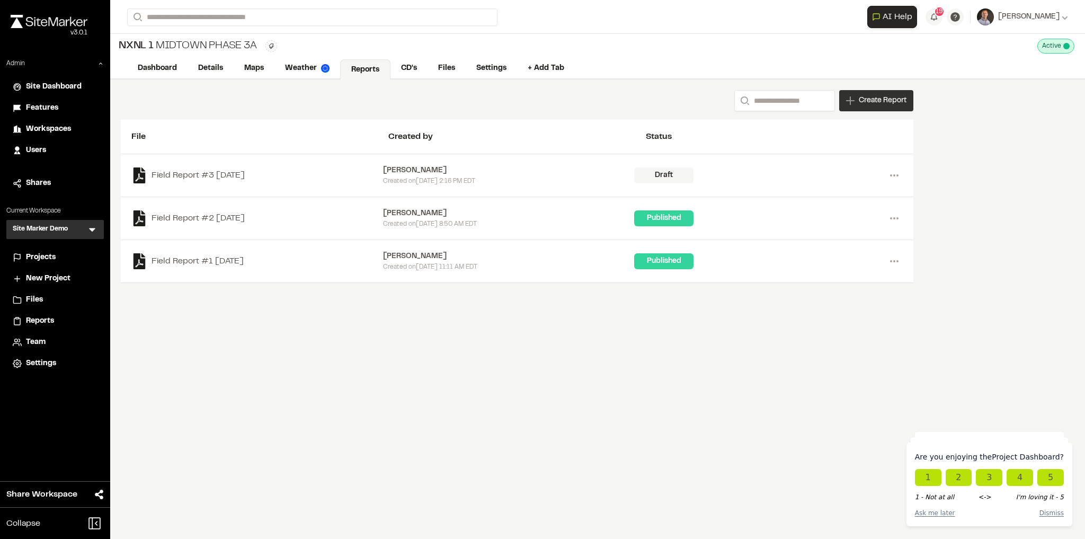
click at [880, 99] on span "Create Report" at bounding box center [883, 101] width 48 height 12
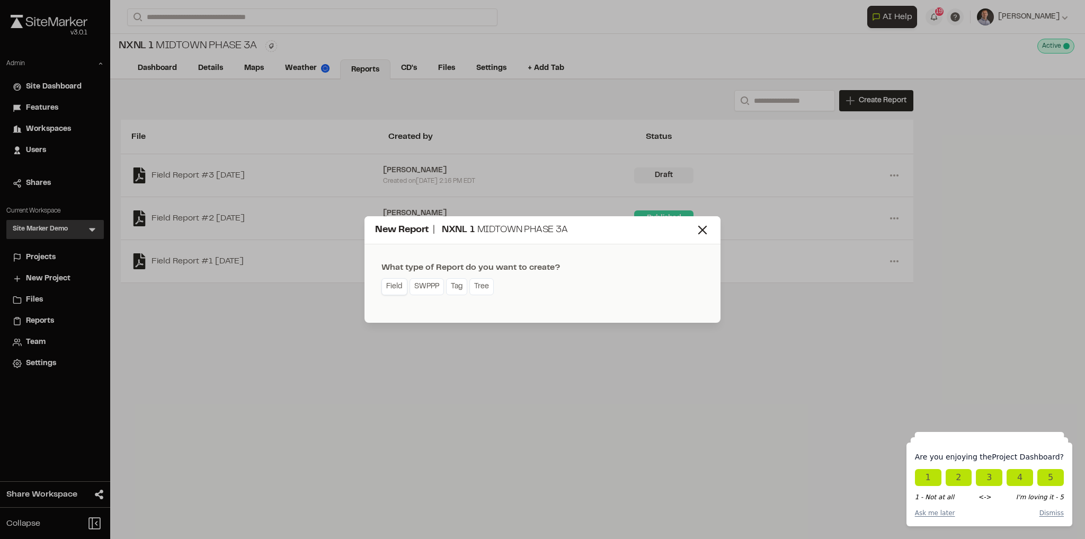
click at [388, 285] on link "Field" at bounding box center [395, 286] width 26 height 17
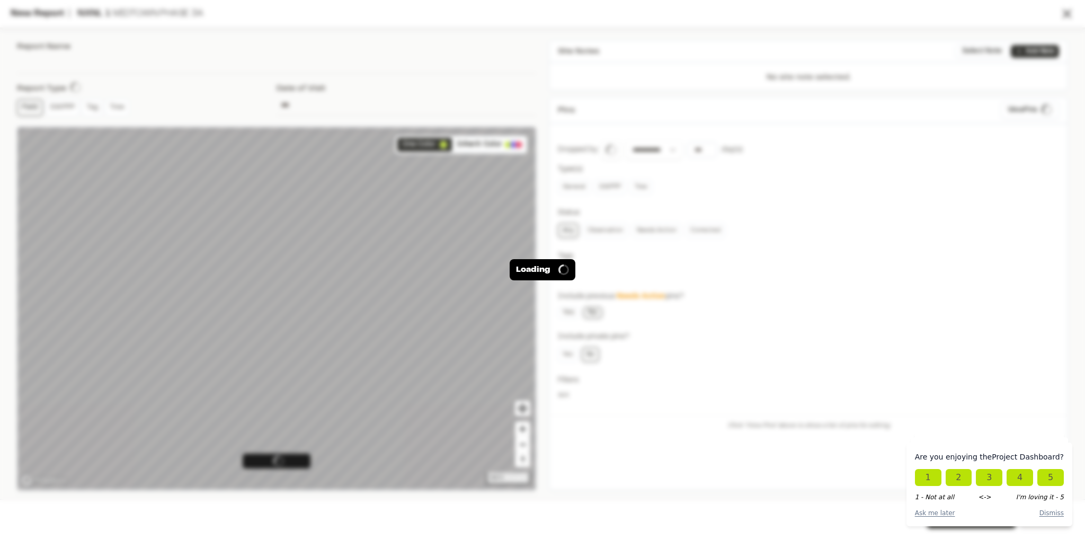
type input "**********"
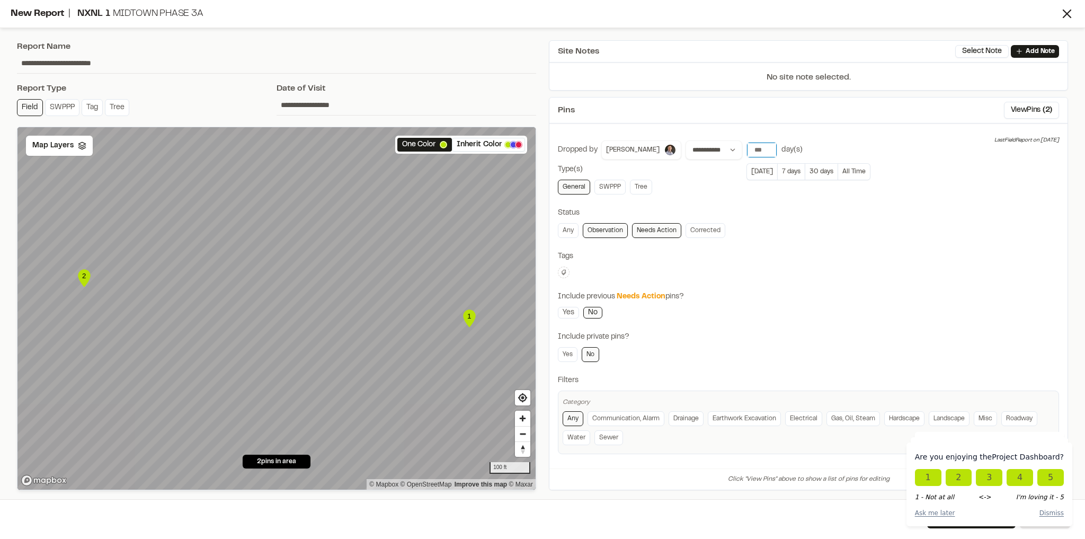
click at [751, 153] on input "number" at bounding box center [762, 150] width 30 height 15
type input "*"
type input "***"
click at [596, 232] on link "Observation" at bounding box center [605, 230] width 45 height 15
click at [564, 230] on link "Any" at bounding box center [568, 230] width 21 height 15
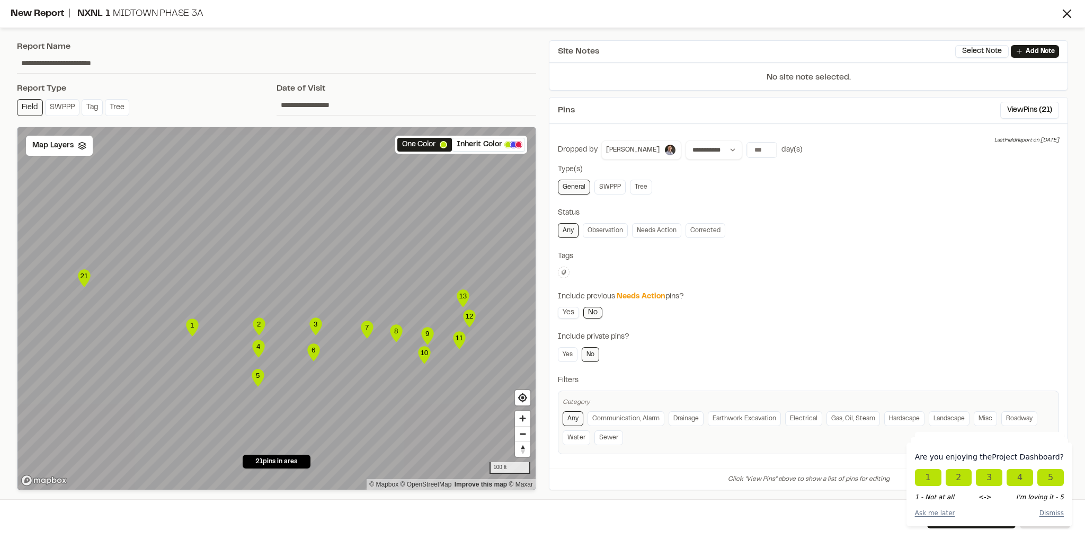
click at [572, 307] on link "Yes" at bounding box center [568, 313] width 21 height 12
click at [685, 411] on link "Drainage" at bounding box center [686, 418] width 35 height 15
click at [717, 412] on link "Earthwork Excavation" at bounding box center [744, 418] width 73 height 15
click at [745, 418] on link "Earthwork Excavation" at bounding box center [744, 418] width 73 height 15
click at [1002, 414] on link "Roadway" at bounding box center [1020, 418] width 36 height 15
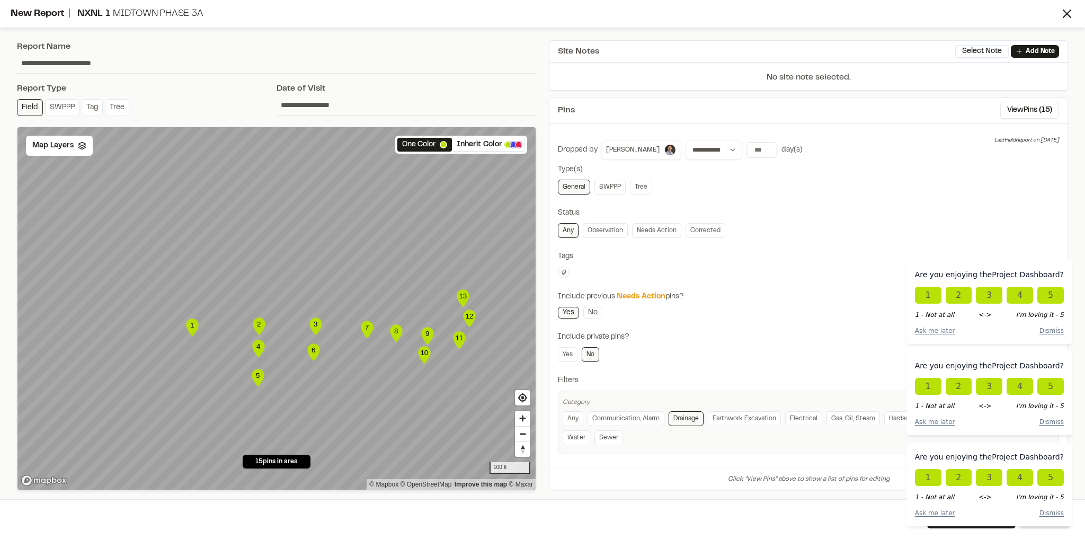
click at [1050, 508] on div "Are you enjoying the Project Dashboard ? 1 2 3 4 5 1 - Not at all <-> I'm lovin…" at bounding box center [990, 485] width 166 height 84
click at [1052, 510] on button "Dismiss" at bounding box center [1052, 513] width 24 height 10
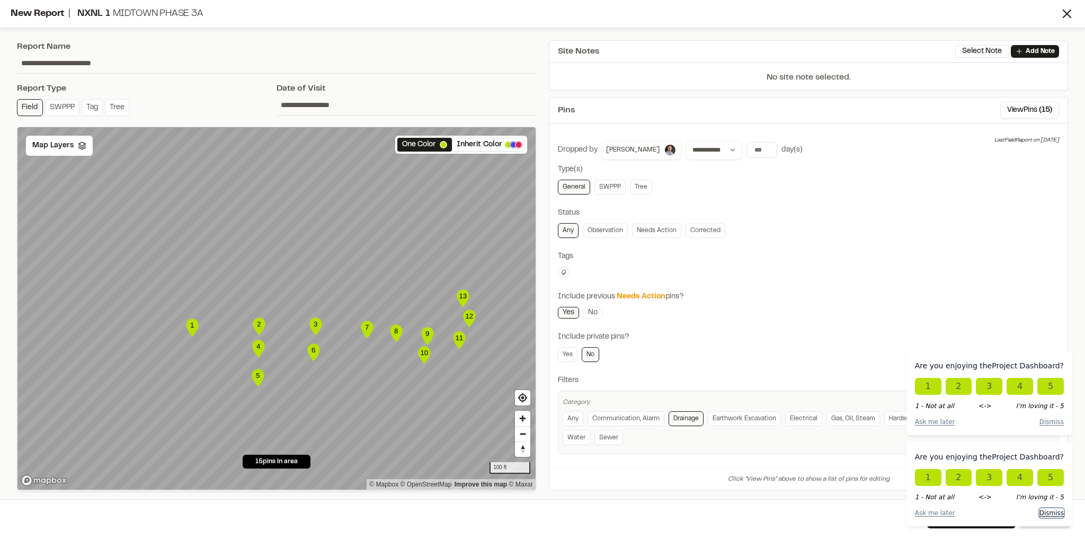
click at [1046, 515] on button "Dismiss" at bounding box center [1052, 513] width 24 height 10
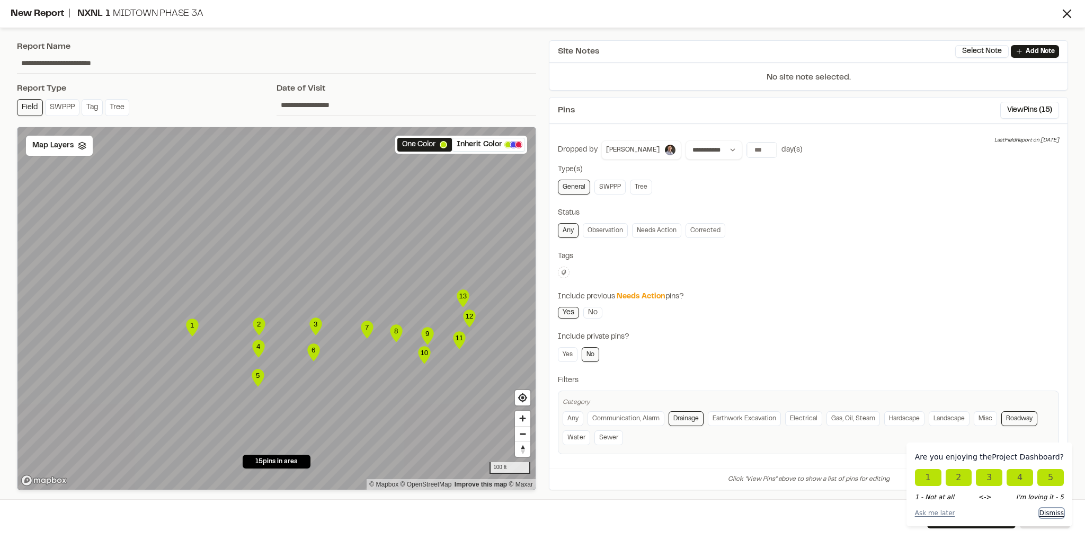
click at [1048, 514] on button "Dismiss" at bounding box center [1052, 513] width 24 height 10
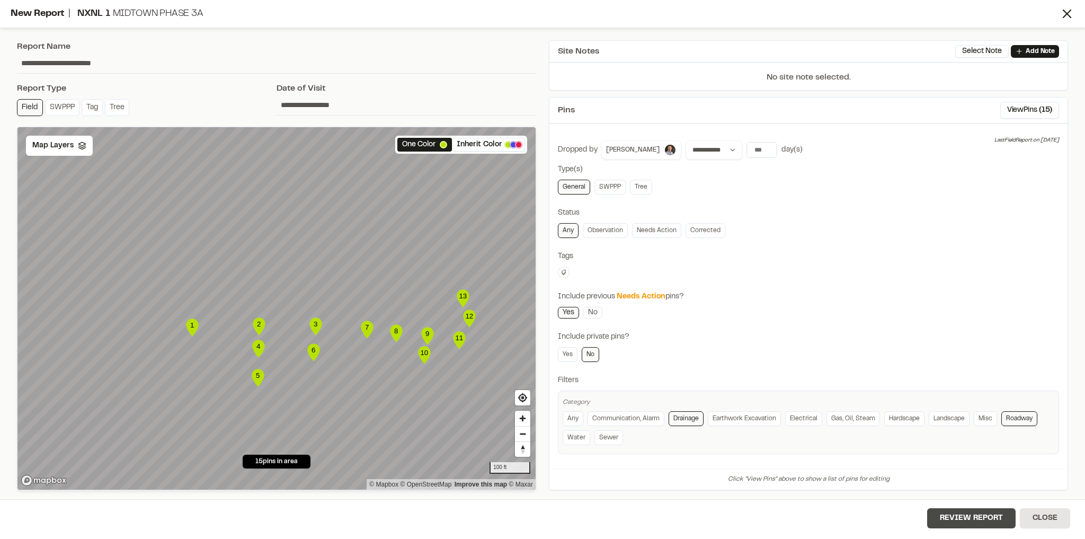
click at [990, 519] on button "Review Report" at bounding box center [971, 518] width 89 height 20
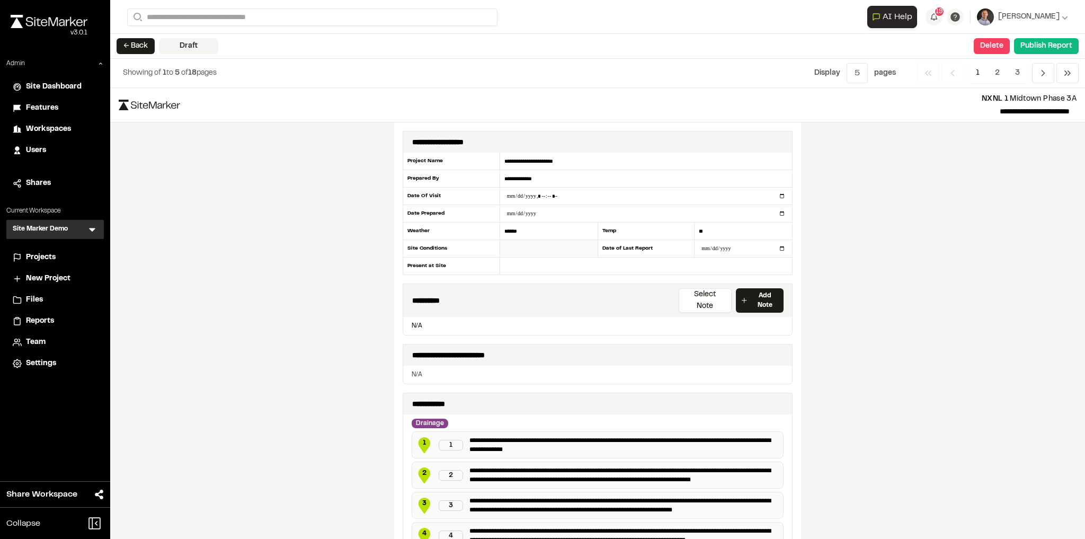
click at [514, 253] on input "text" at bounding box center [549, 248] width 98 height 17
type input "*****"
click at [522, 259] on input "text" at bounding box center [646, 266] width 292 height 17
type input "**********"
drag, startPoint x: 245, startPoint y: 306, endPoint x: 255, endPoint y: 300, distance: 11.5
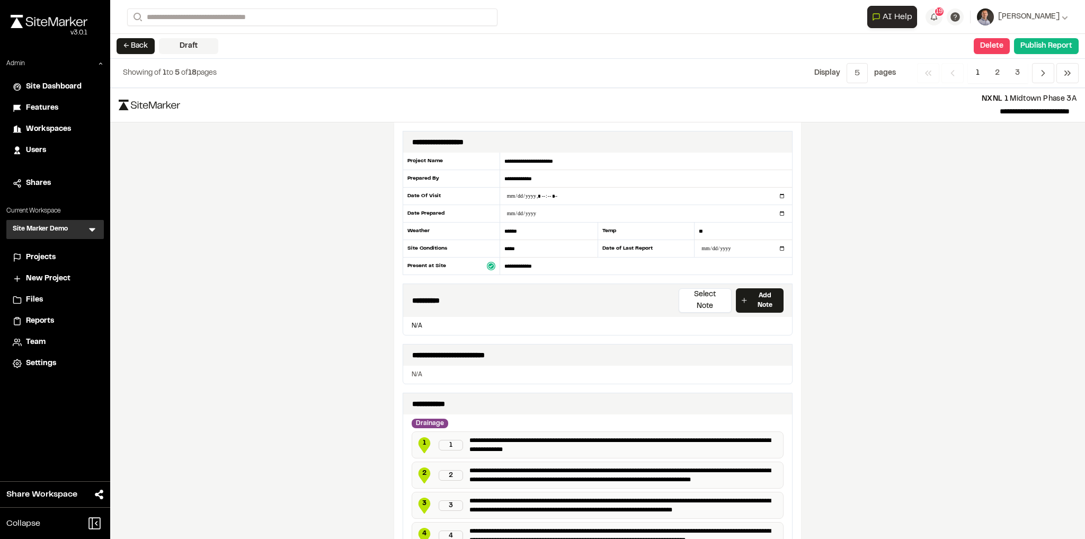
click at [246, 306] on div "**********" at bounding box center [597, 313] width 975 height 451
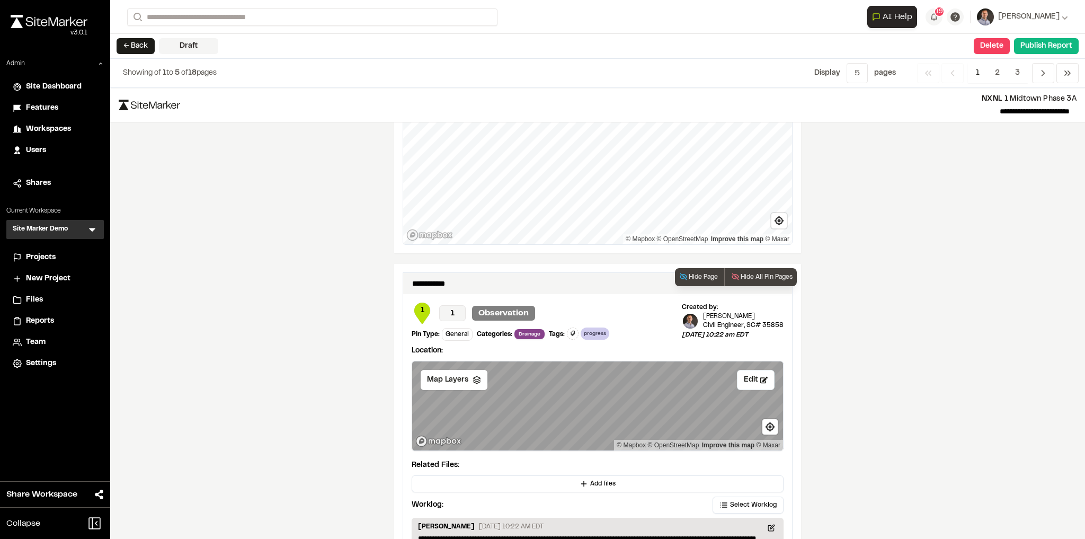
scroll to position [1314, 0]
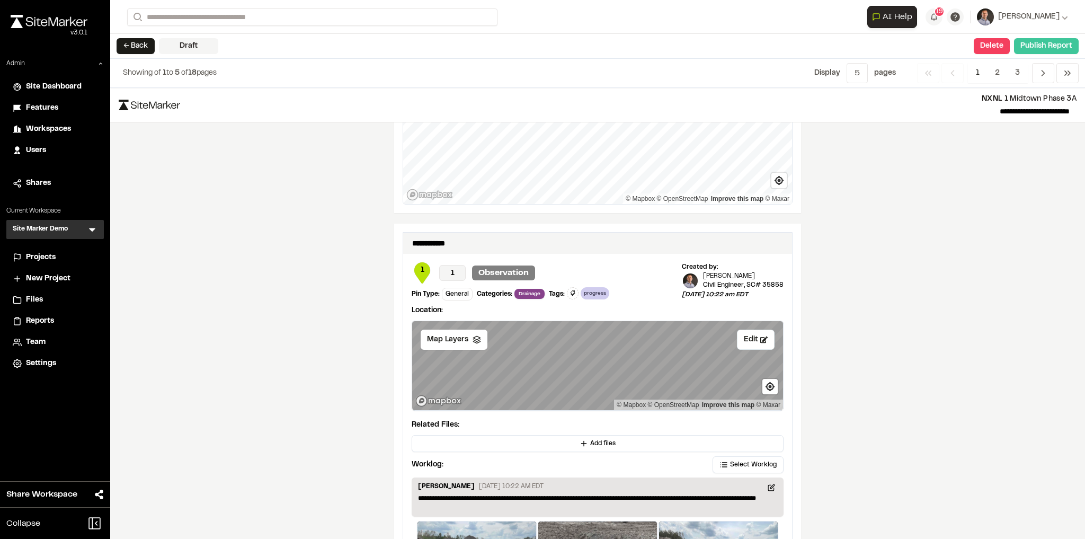
click at [1025, 46] on button "Publish Report" at bounding box center [1046, 46] width 65 height 16
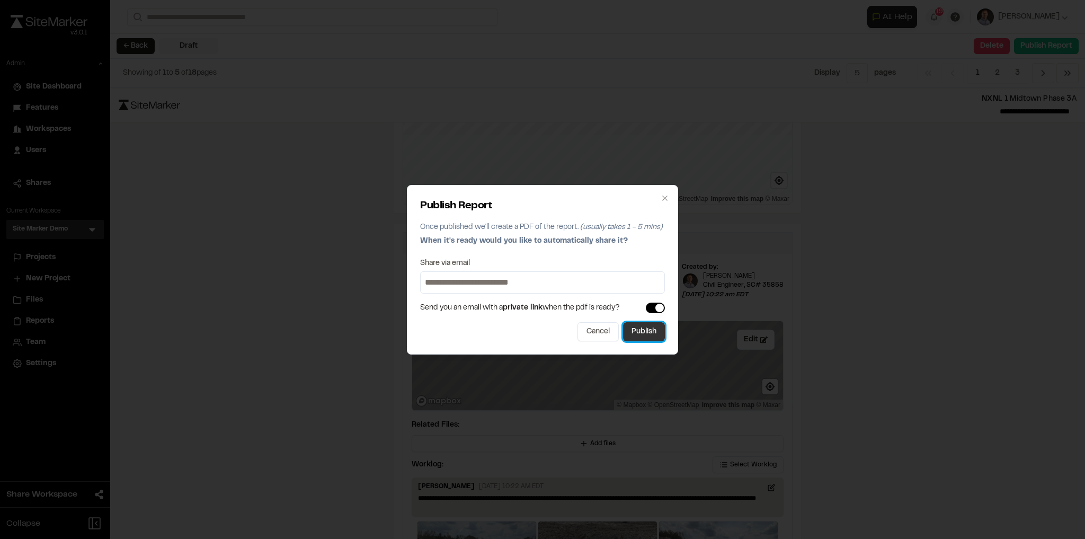
click at [632, 330] on button "Publish" at bounding box center [644, 331] width 42 height 19
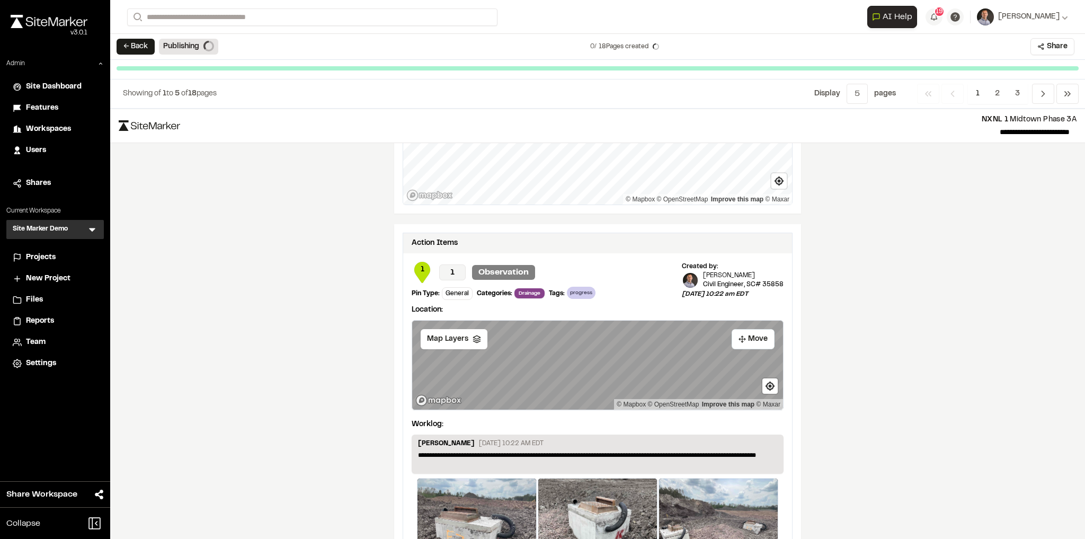
scroll to position [1306, 0]
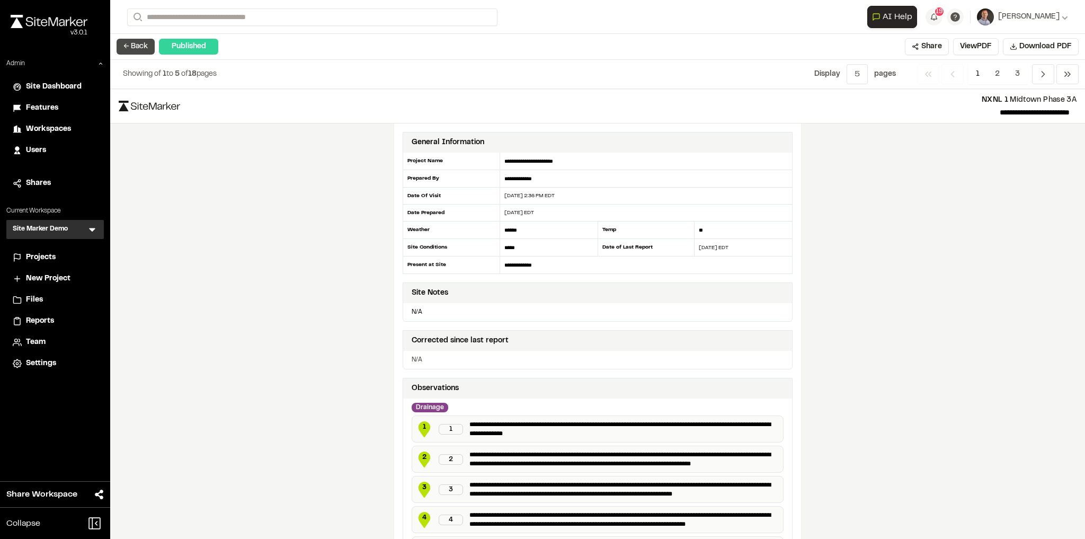
click at [131, 52] on button "← Back" at bounding box center [136, 47] width 38 height 16
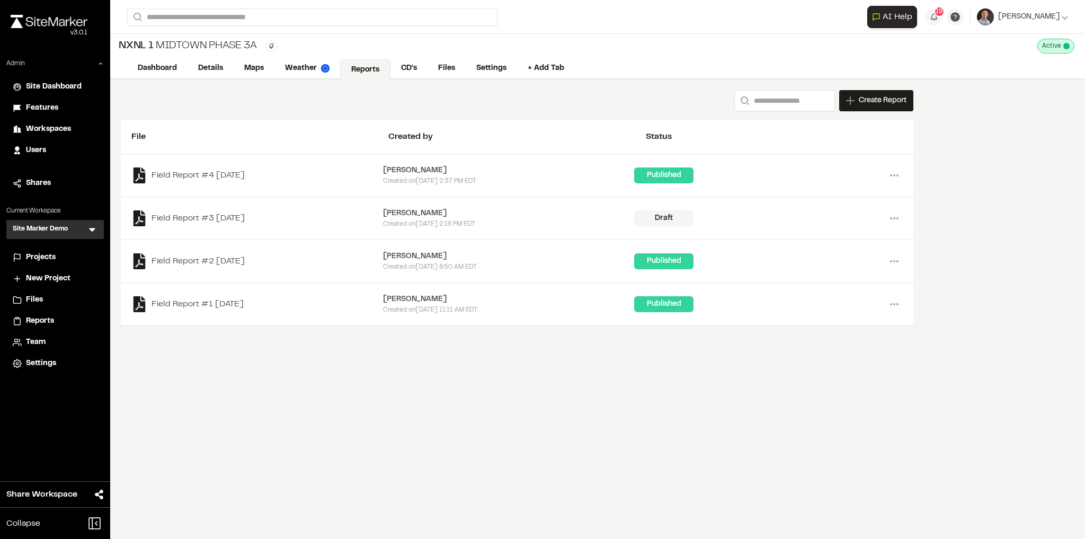
click at [59, 259] on div "Projects" at bounding box center [62, 258] width 72 height 12
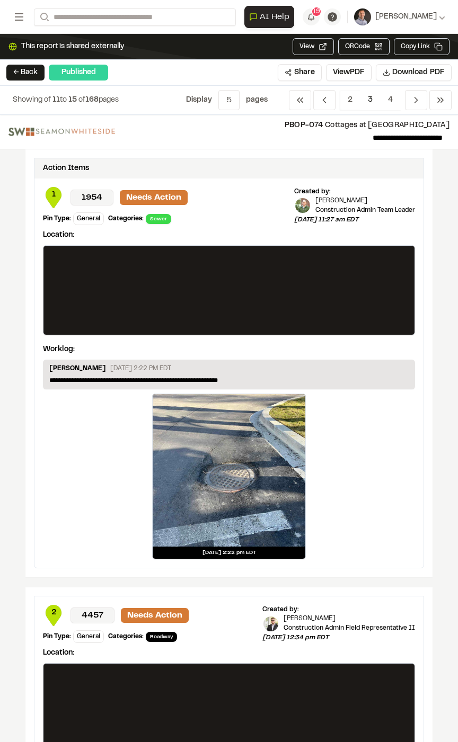
scroll to position [1515, 0]
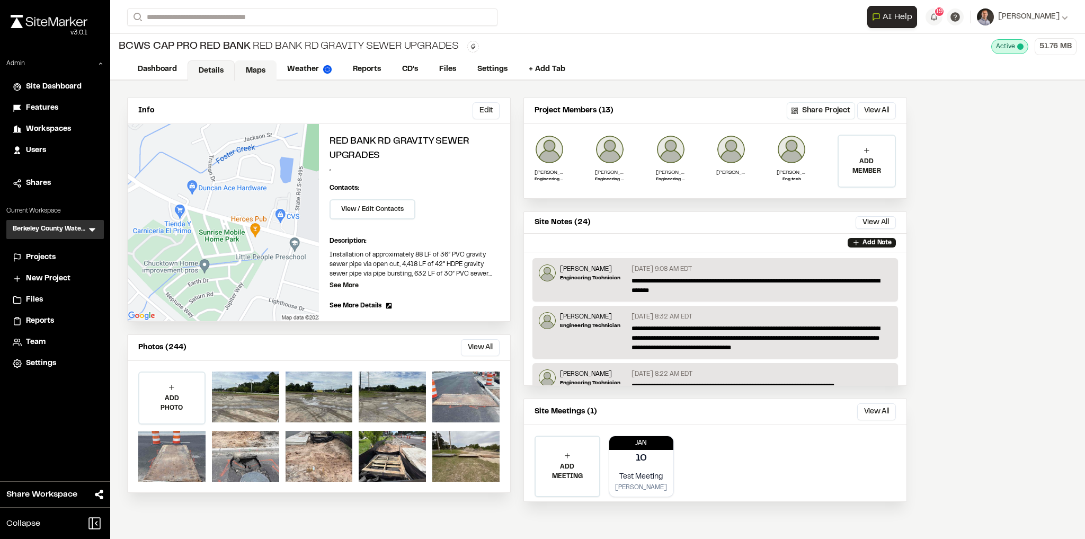
click at [246, 64] on link "Maps" at bounding box center [256, 70] width 42 height 20
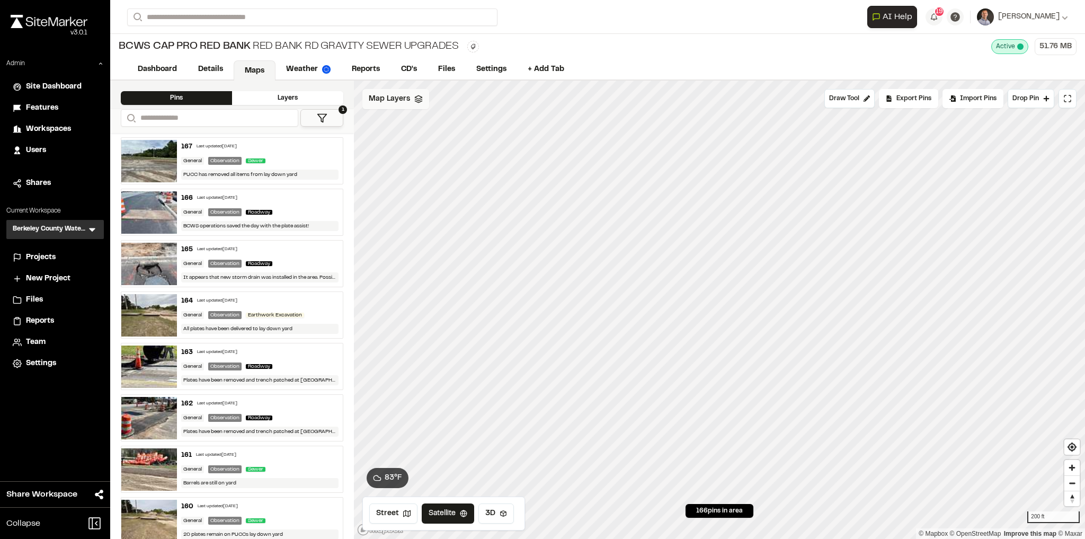
click at [401, 96] on span "Map Layers" at bounding box center [389, 99] width 41 height 12
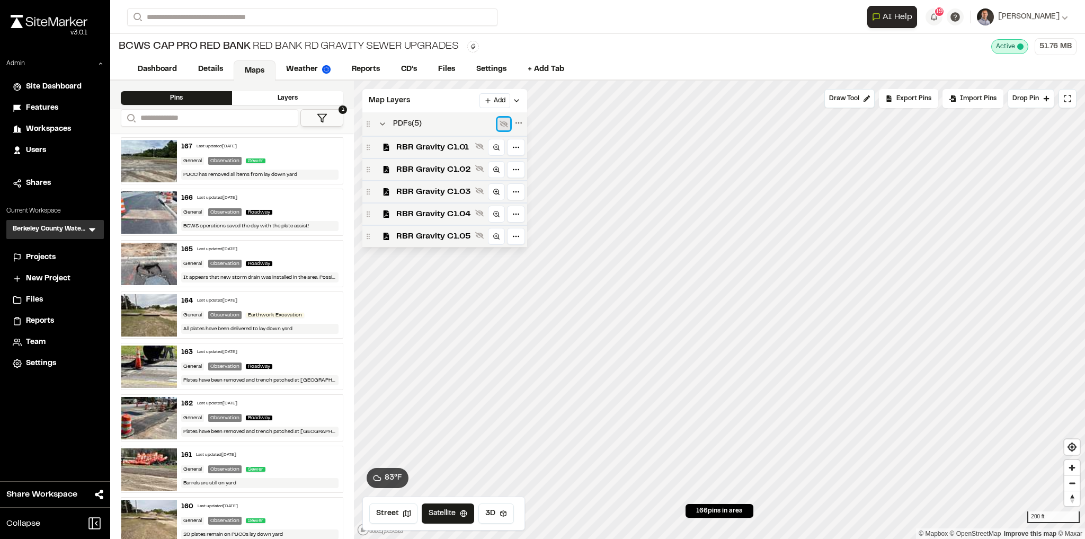
click at [503, 122] on icon at bounding box center [504, 124] width 8 height 7
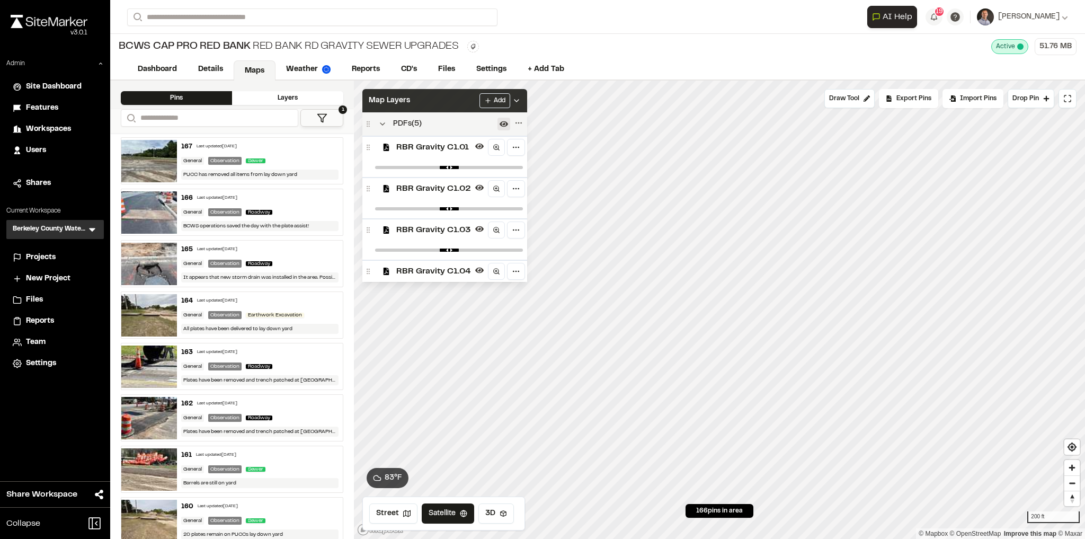
click at [443, 98] on div "Map Layers Add" at bounding box center [444, 100] width 165 height 23
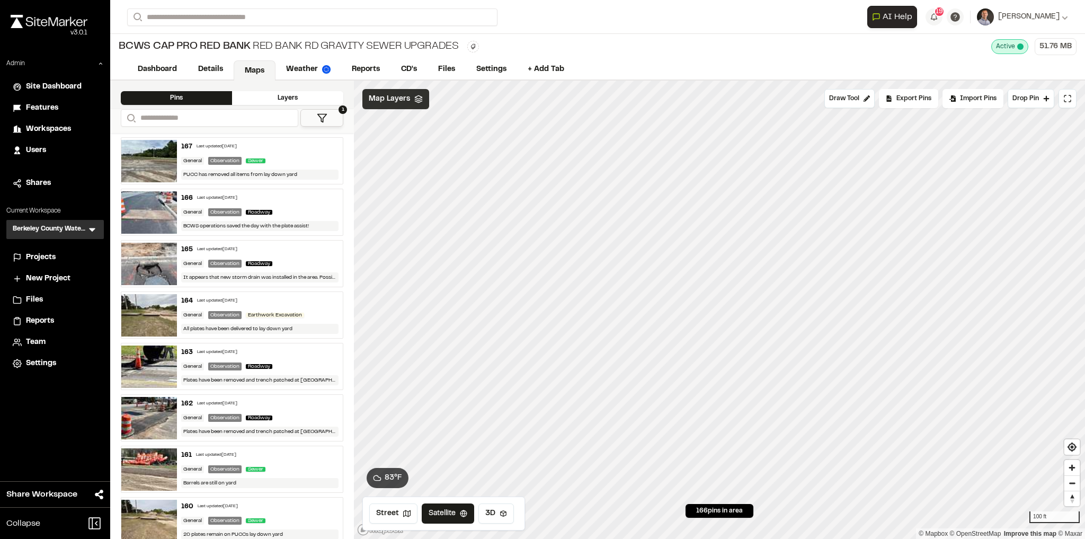
click at [396, 99] on span "Map Layers" at bounding box center [389, 99] width 41 height 12
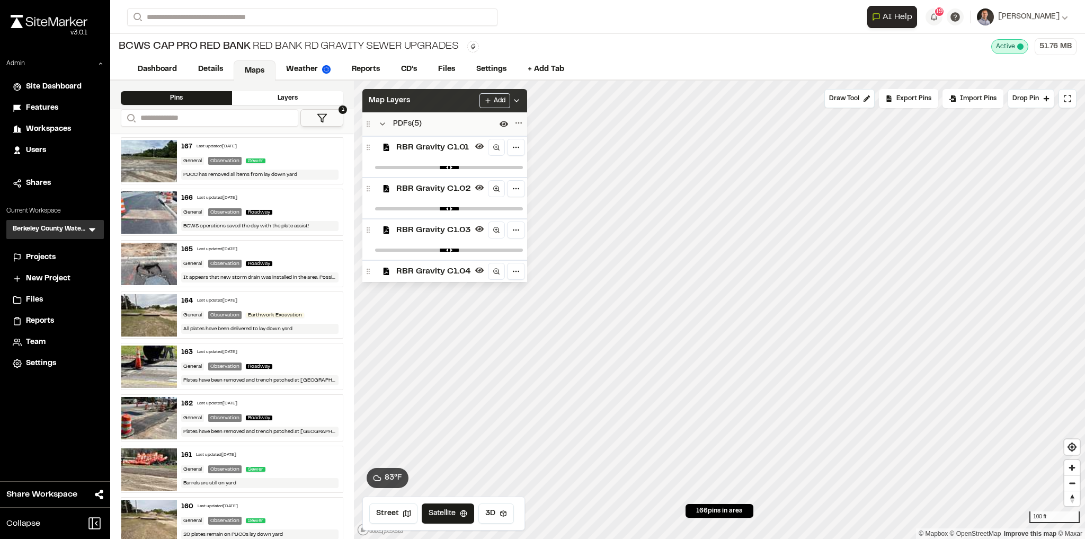
scroll to position [61, 0]
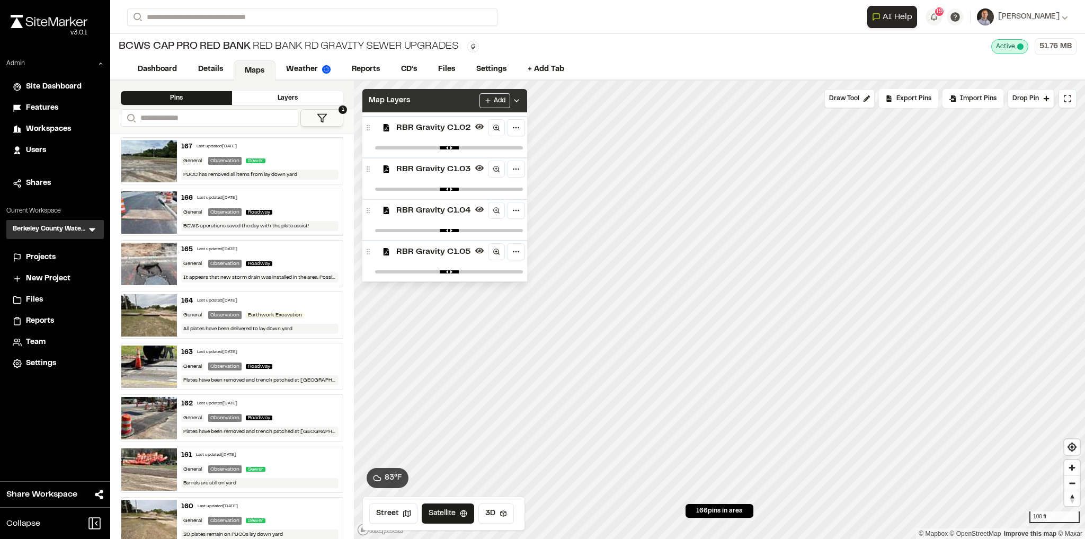
type input "****"
click at [448, 94] on div "Map Layers Add" at bounding box center [444, 100] width 165 height 23
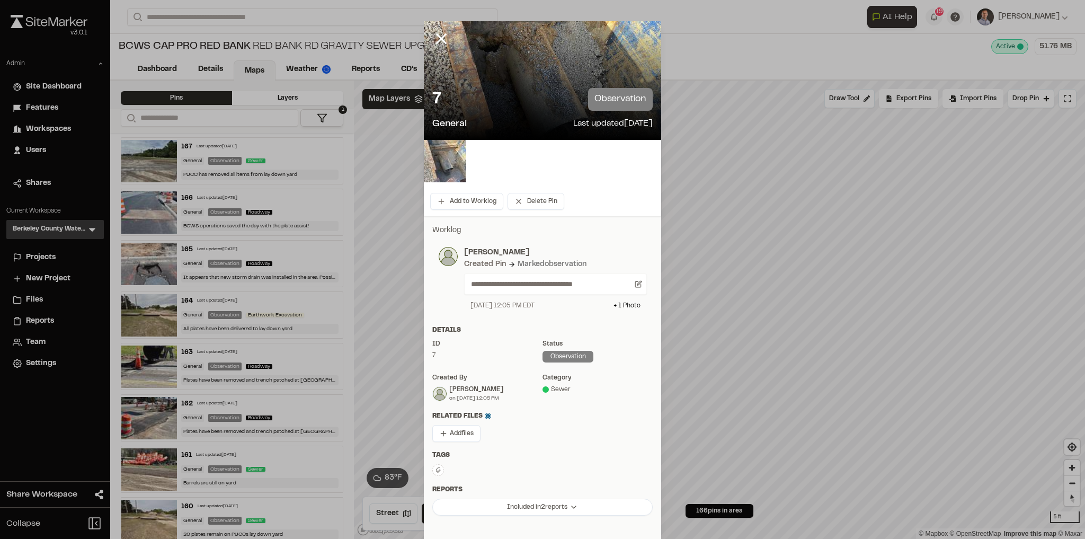
click at [448, 173] on img at bounding box center [445, 161] width 42 height 42
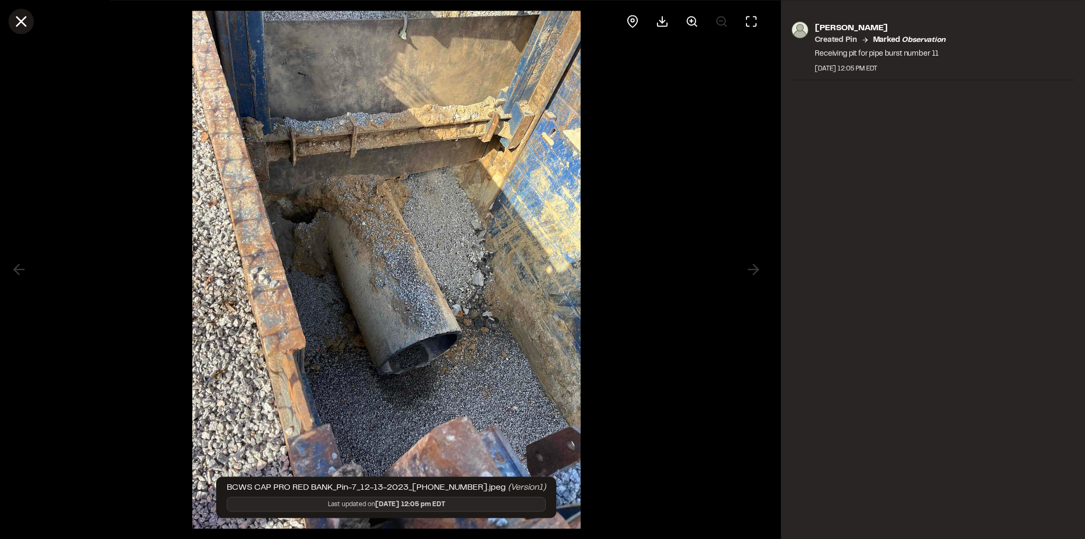
click at [17, 23] on icon at bounding box center [21, 21] width 18 height 18
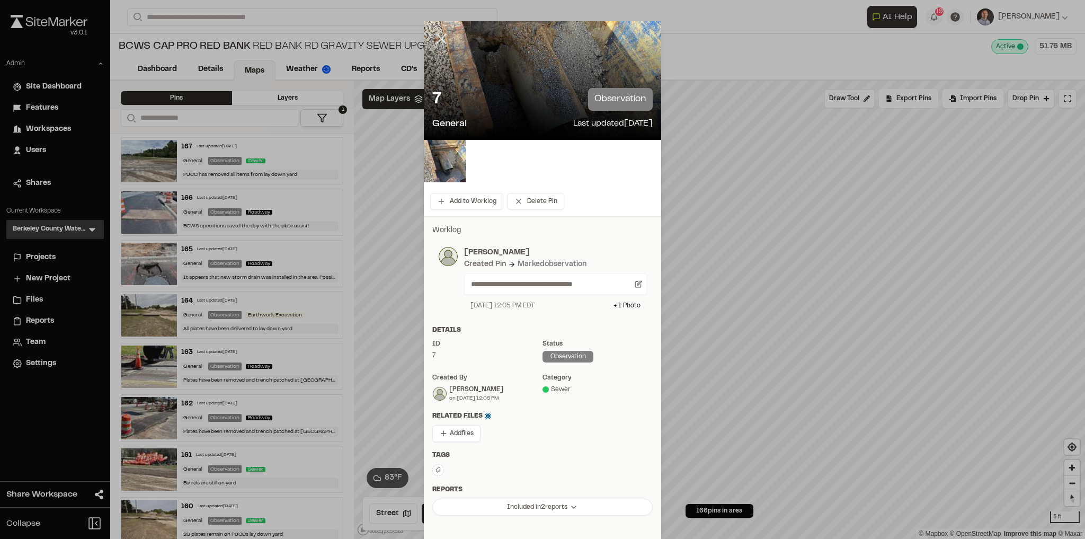
click at [439, 45] on icon at bounding box center [441, 39] width 18 height 18
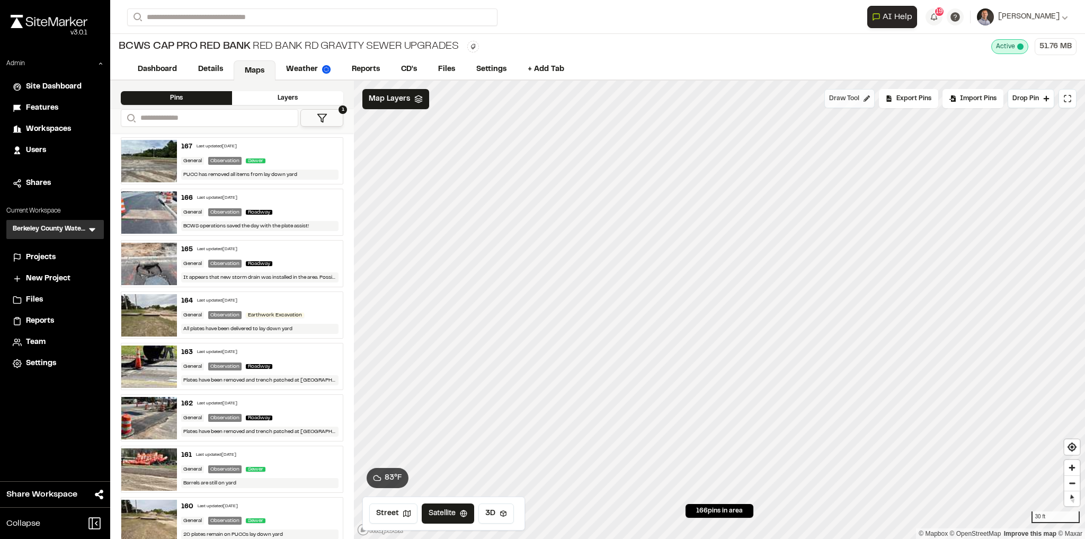
click at [849, 99] on span "Draw Tool" at bounding box center [844, 99] width 30 height 10
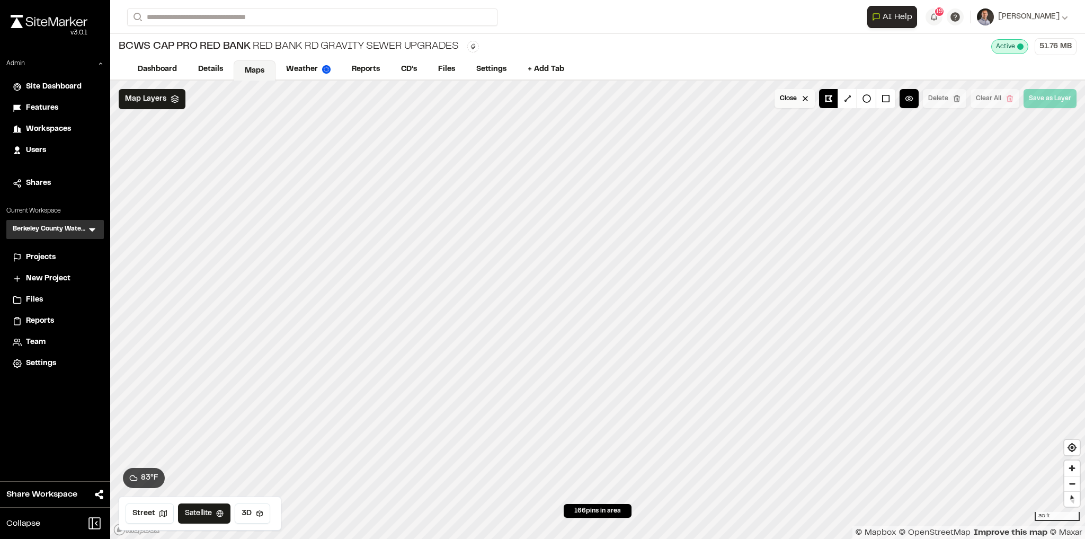
click at [781, 102] on button "Close" at bounding box center [795, 98] width 40 height 19
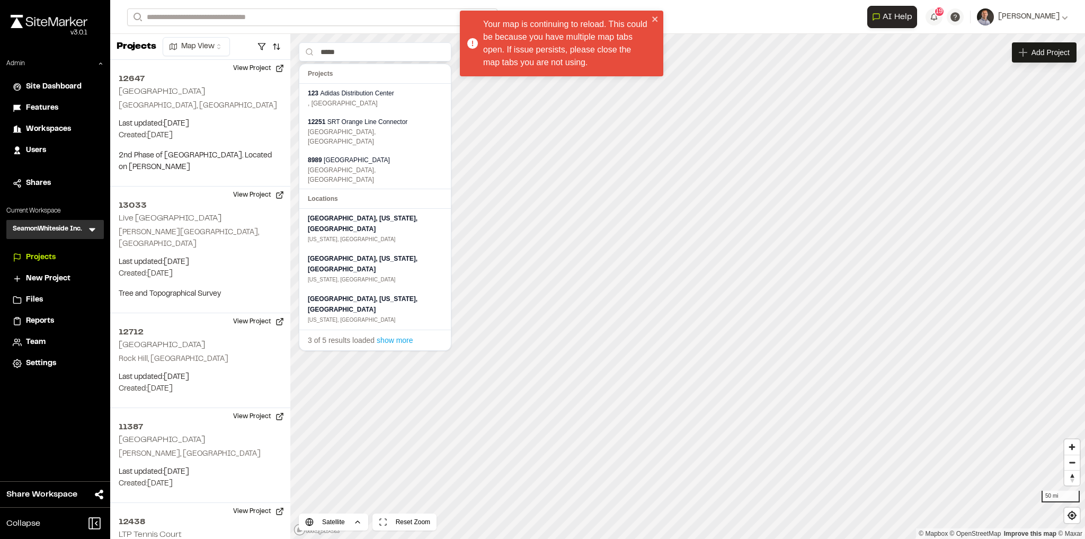
type input "*****"
click at [249, 17] on input "Search" at bounding box center [312, 16] width 370 height 17
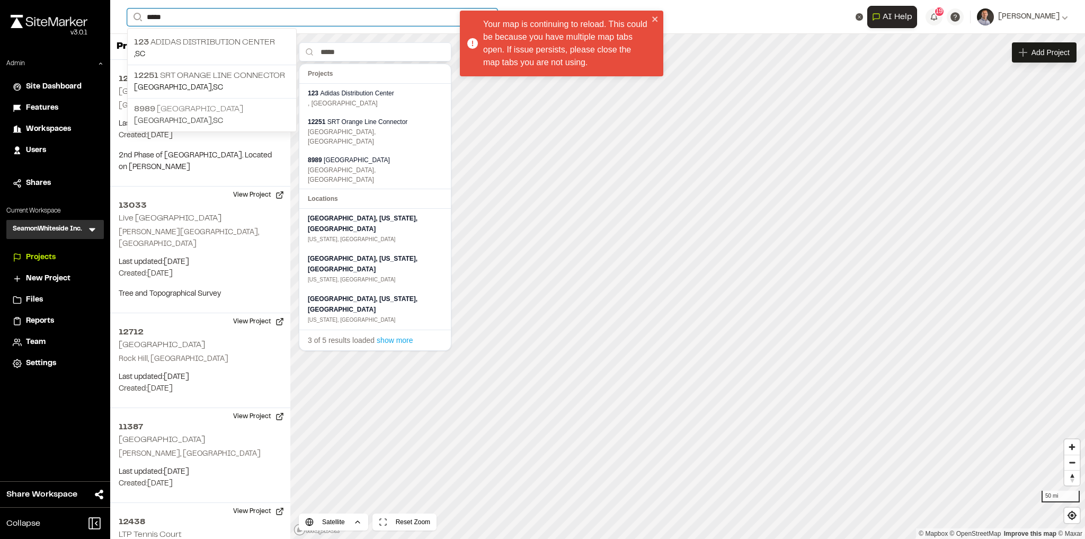
type input "*****"
click at [201, 108] on p "8989 Cedar Hill" at bounding box center [212, 109] width 156 height 13
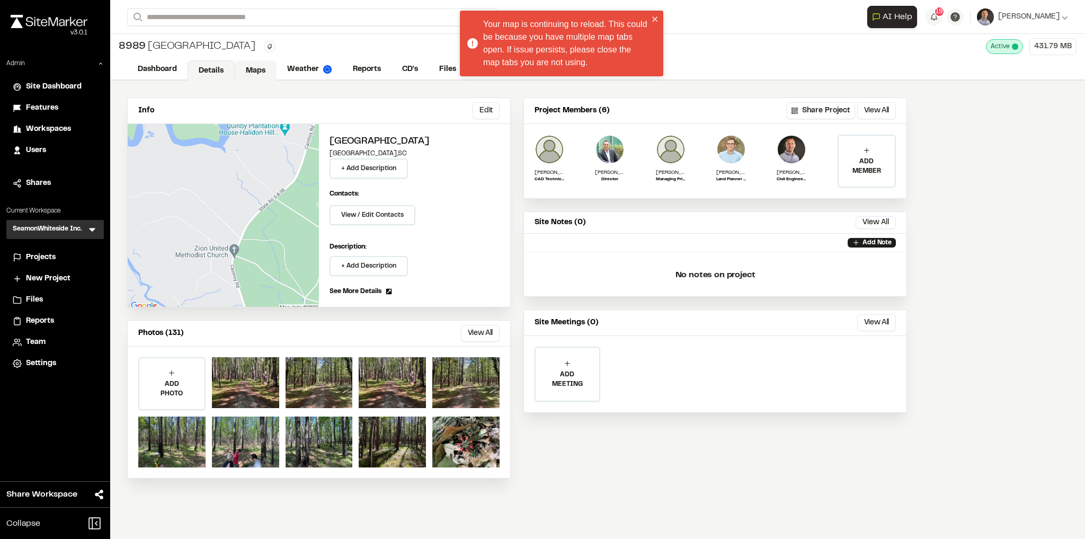
click at [262, 69] on link "Maps" at bounding box center [256, 70] width 42 height 20
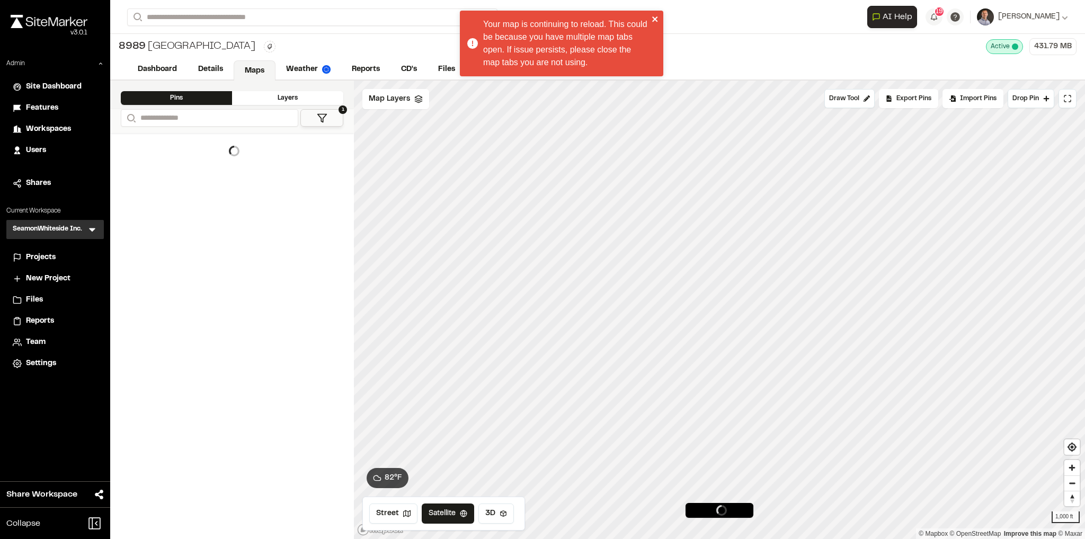
click at [657, 20] on icon "close" at bounding box center [655, 19] width 7 height 8
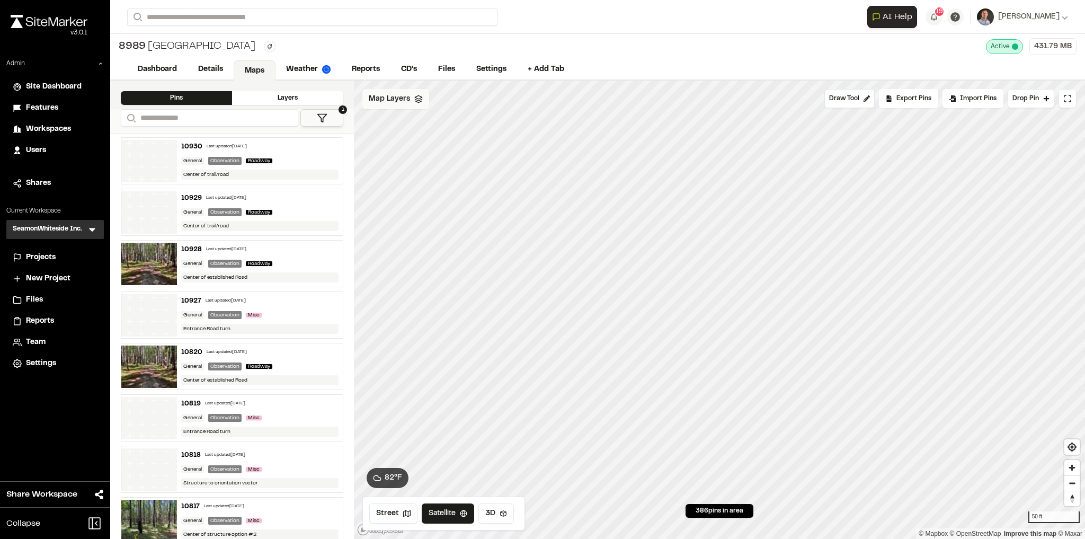
click at [376, 98] on span "Map Layers" at bounding box center [389, 99] width 41 height 12
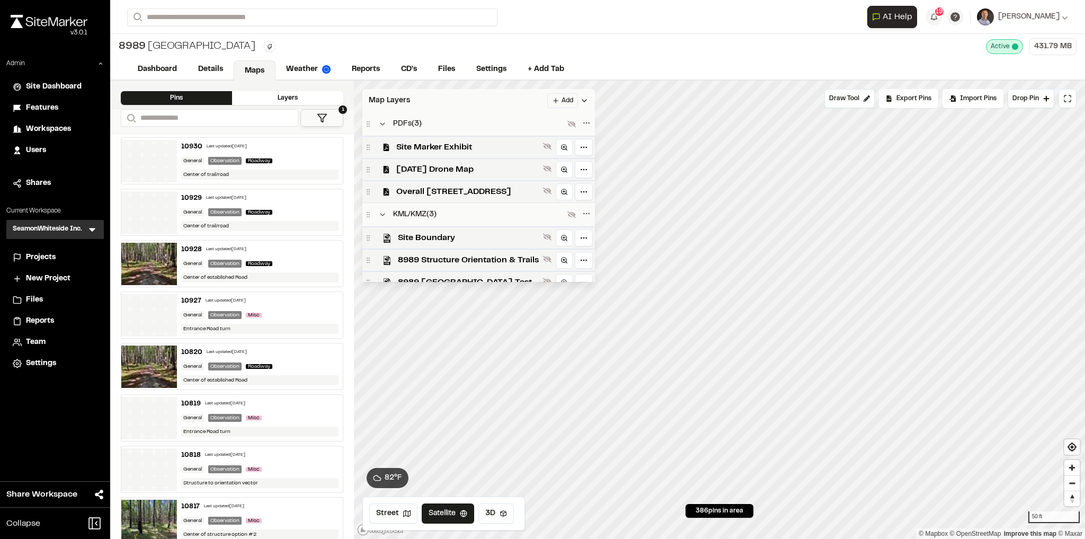
scroll to position [12, 0]
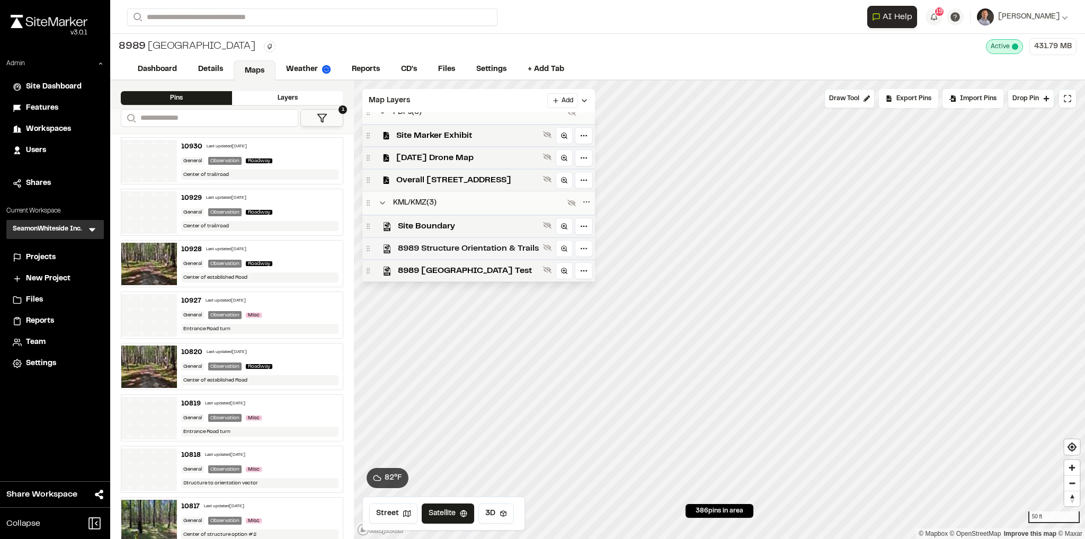
click at [501, 251] on span "8989 Structure Orientation & Trails" at bounding box center [468, 248] width 141 height 13
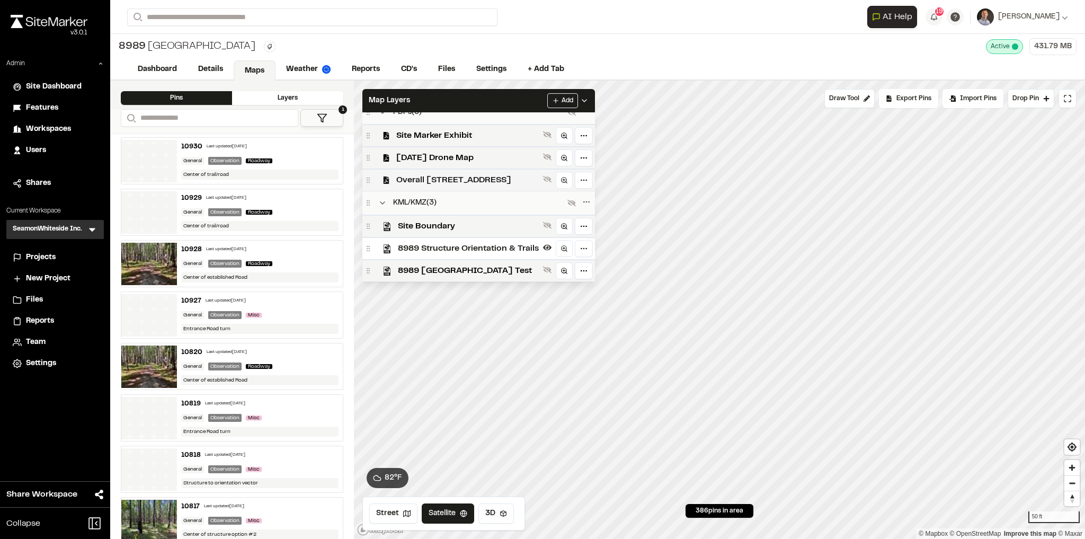
click at [516, 179] on span "Overall 8989 Cedar Hill Rev02" at bounding box center [467, 180] width 143 height 13
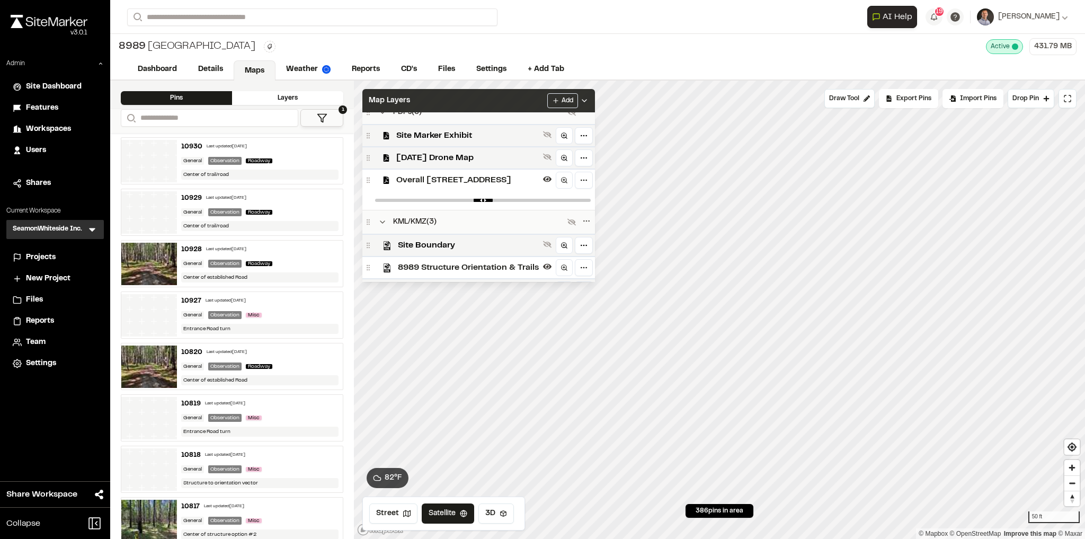
click at [526, 105] on div "Map Layers Add" at bounding box center [478, 100] width 233 height 23
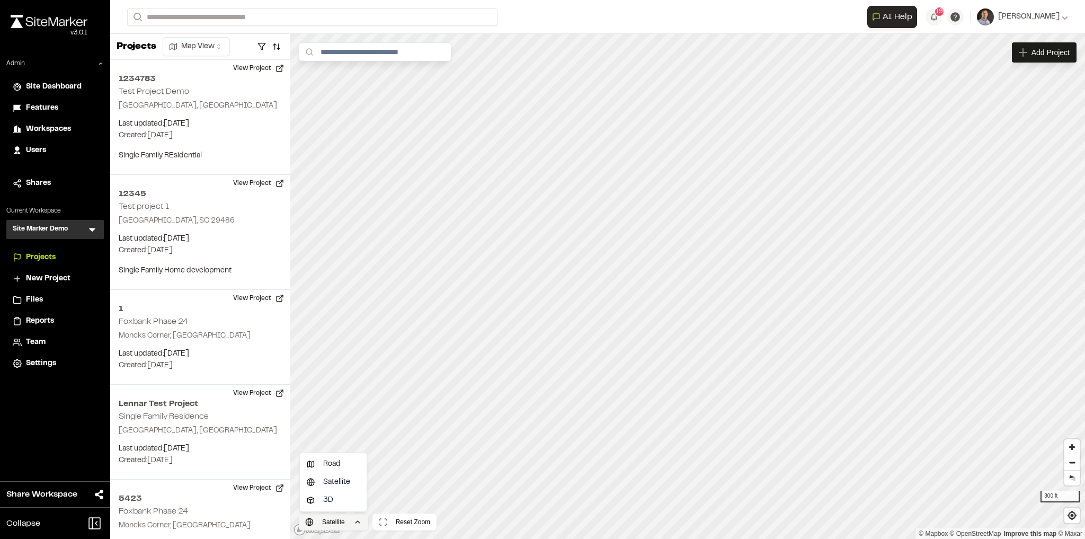
click at [357, 519] on html "Close sidebar v 3.0.1 Admin Site Dashboard Features Workspaces Users Shares Cur…" at bounding box center [542, 269] width 1085 height 539
click at [346, 465] on div "Road" at bounding box center [333, 464] width 63 height 18
click at [327, 523] on html "Close sidebar v 3.0.1 Admin Site Dashboard Features Workspaces Users Shares Cur…" at bounding box center [542, 269] width 1085 height 539
click at [329, 504] on div "3D" at bounding box center [329, 500] width 63 height 18
click at [686, 538] on html "Close sidebar v 3.0.1 Admin Site Dashboard Features Workspaces Users Shares Cur…" at bounding box center [542, 269] width 1085 height 539
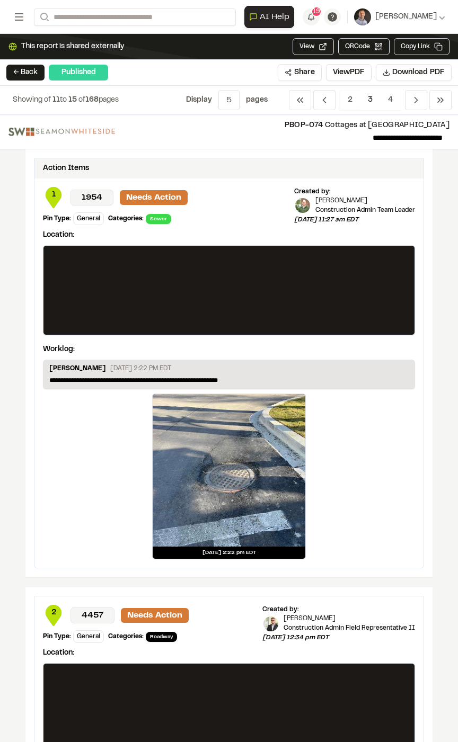
scroll to position [1515, 0]
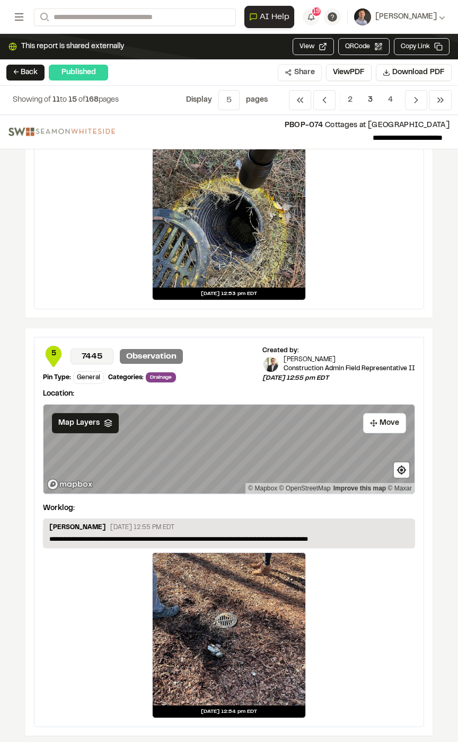
click at [299, 70] on button "Share" at bounding box center [300, 72] width 44 height 17
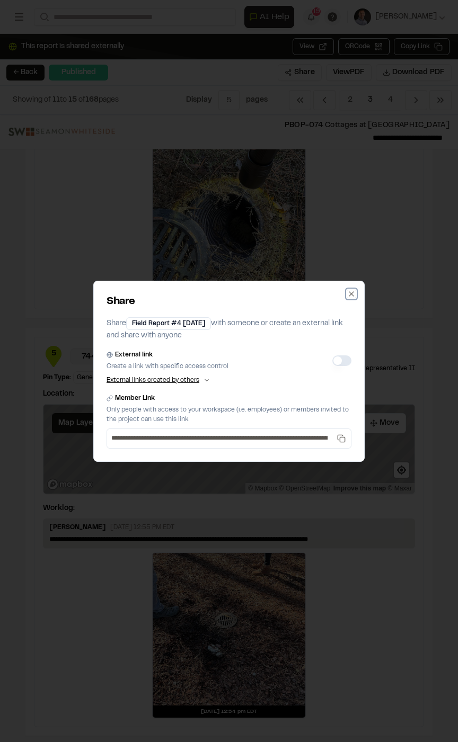
click at [351, 297] on icon "button" at bounding box center [351, 294] width 8 height 8
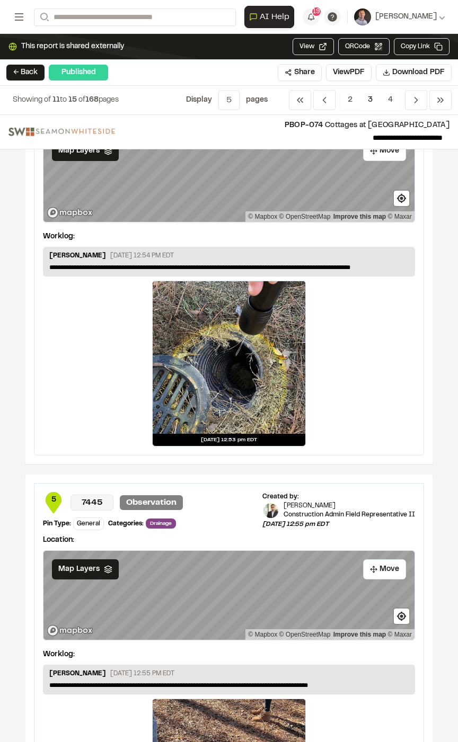
scroll to position [1387, 0]
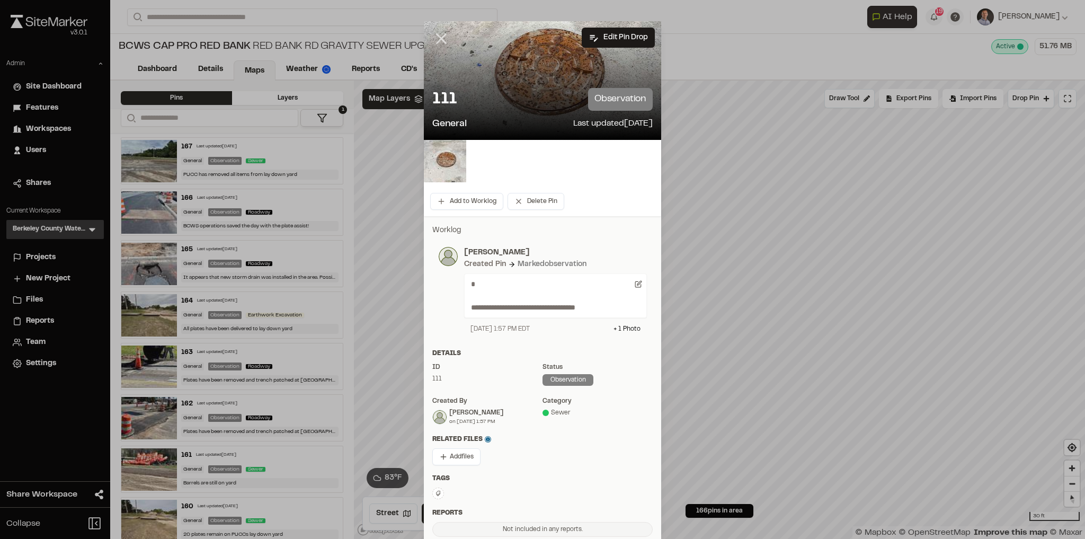
click at [437, 35] on icon at bounding box center [441, 39] width 18 height 18
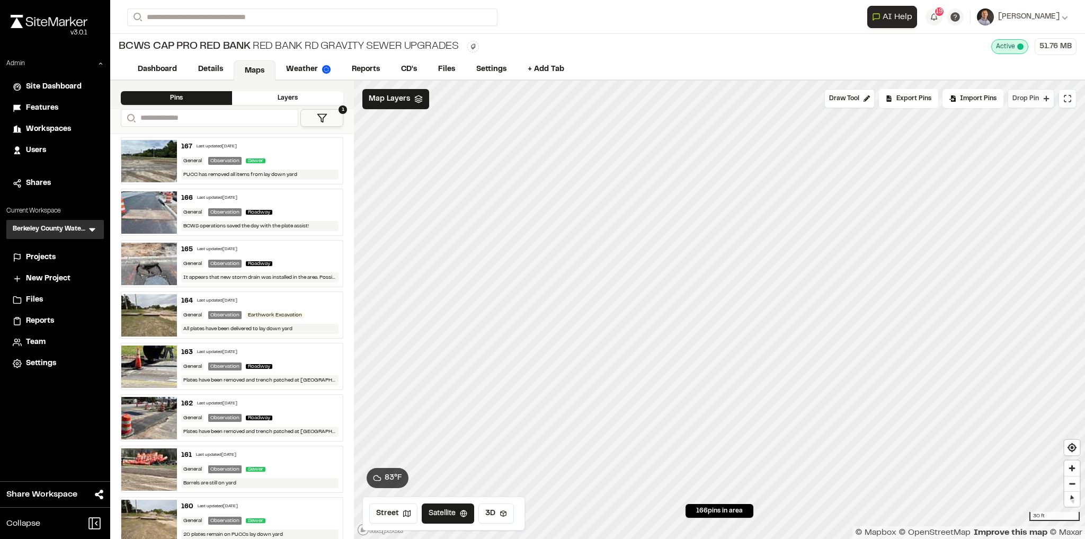
click at [1022, 105] on button "Drop Pin" at bounding box center [1031, 98] width 47 height 19
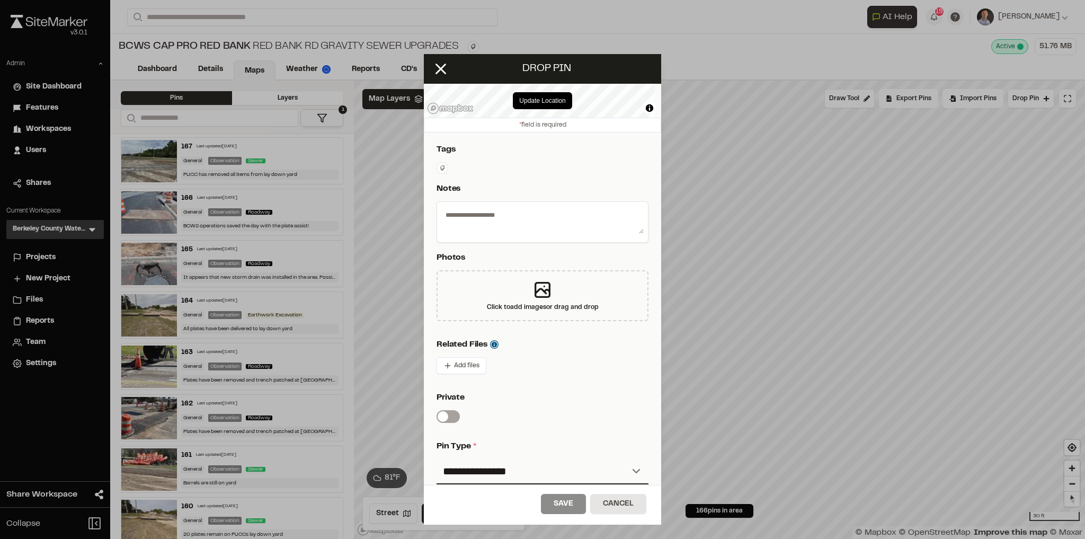
scroll to position [170, 0]
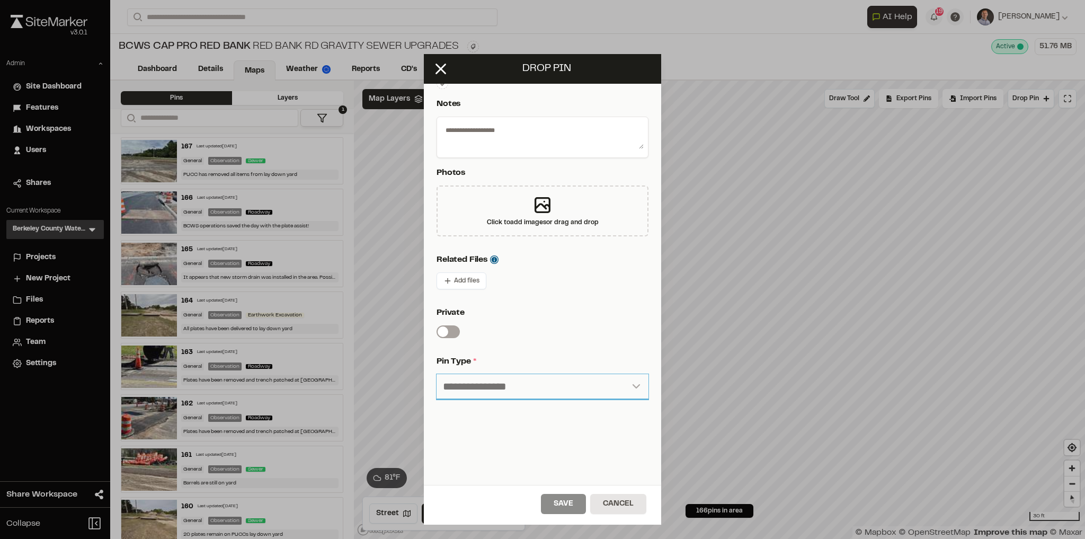
click at [488, 385] on select "**********" at bounding box center [543, 386] width 212 height 25
select select "**"
click at [437, 374] on select "**********" at bounding box center [543, 386] width 212 height 25
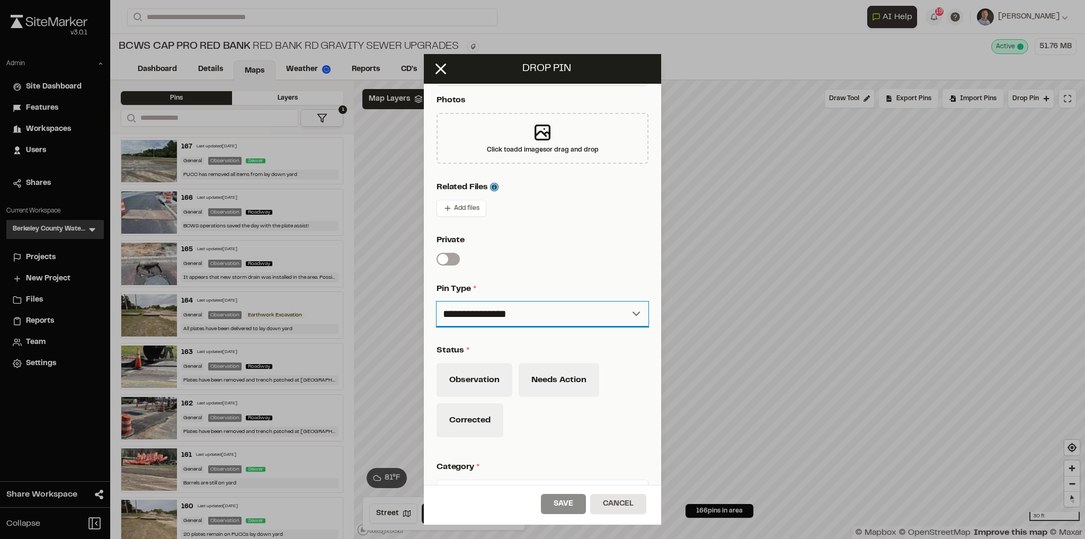
scroll to position [254, 0]
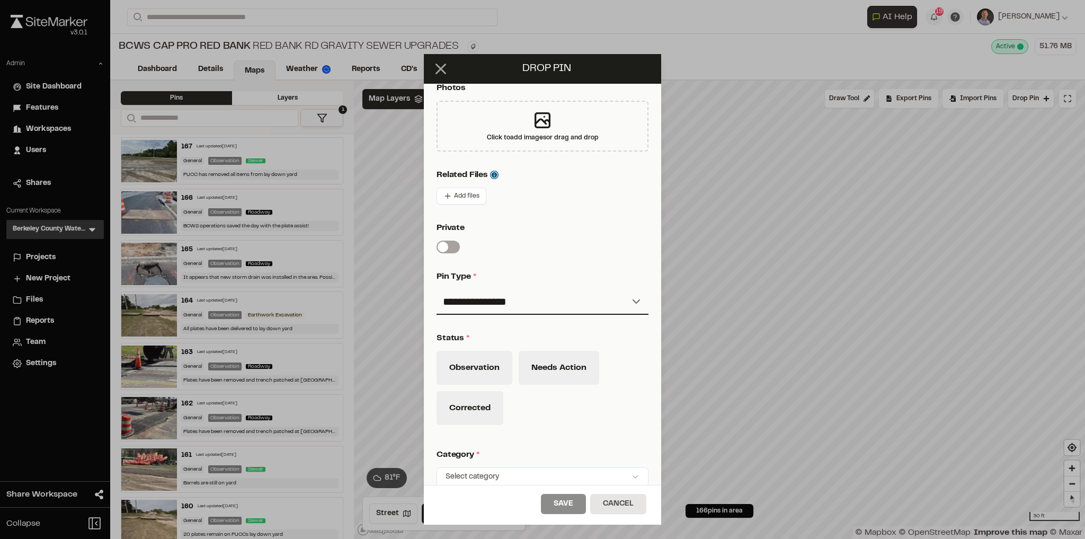
click at [447, 68] on icon at bounding box center [441, 69] width 18 height 18
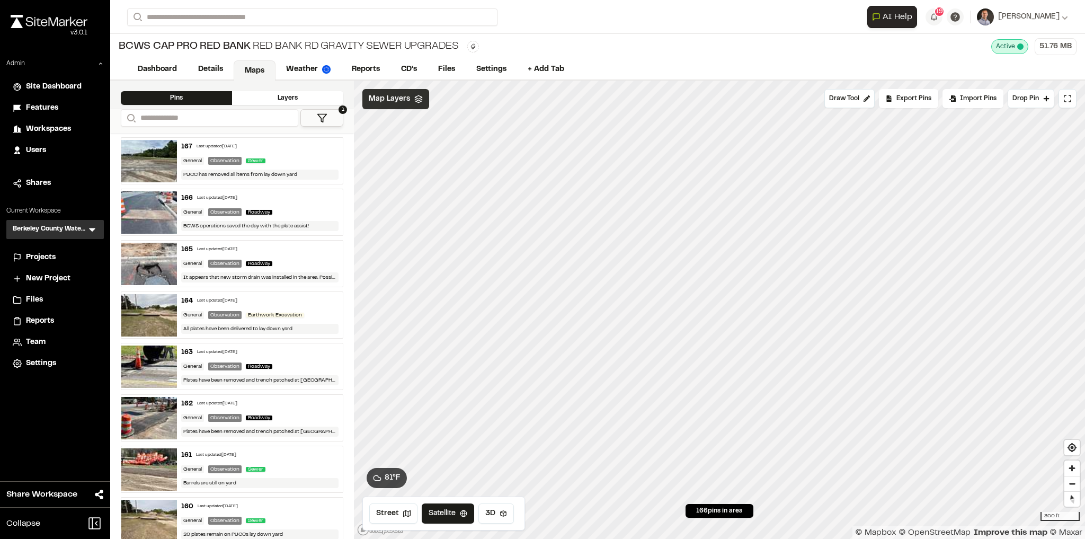
click at [418, 102] on icon at bounding box center [418, 99] width 8 height 8
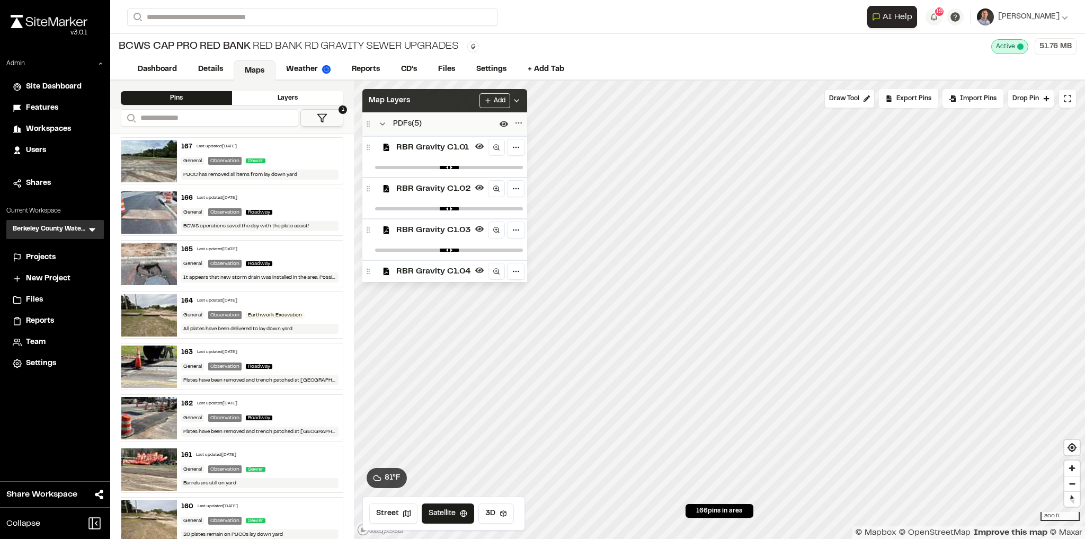
scroll to position [61, 0]
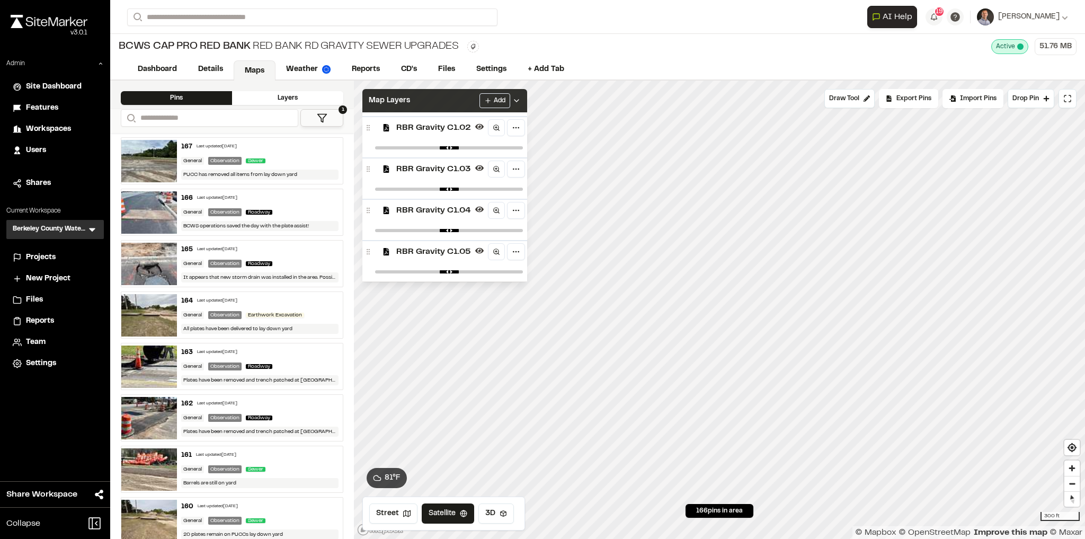
click at [521, 102] on icon at bounding box center [516, 100] width 8 height 8
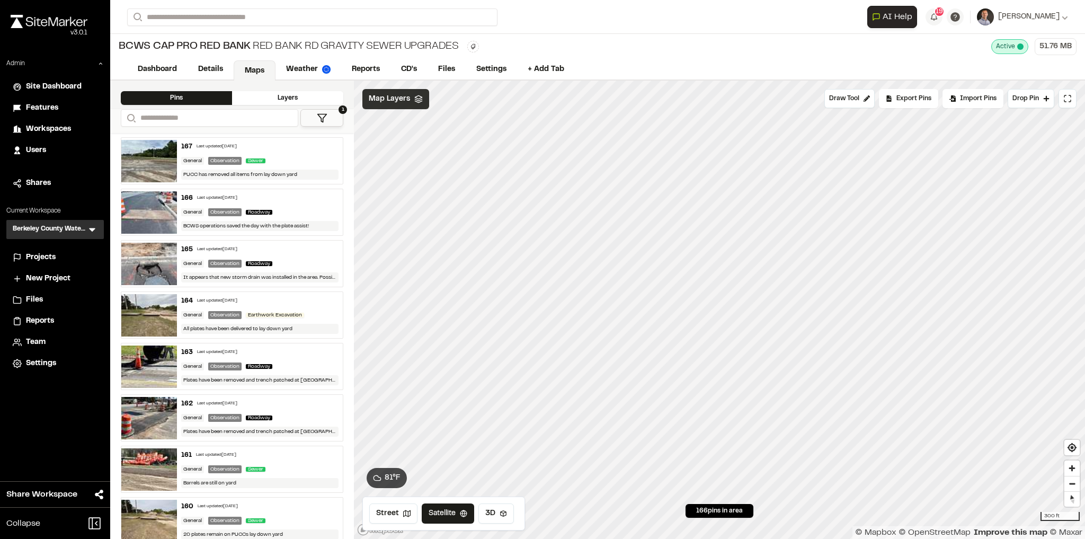
click at [94, 225] on icon at bounding box center [92, 229] width 11 height 11
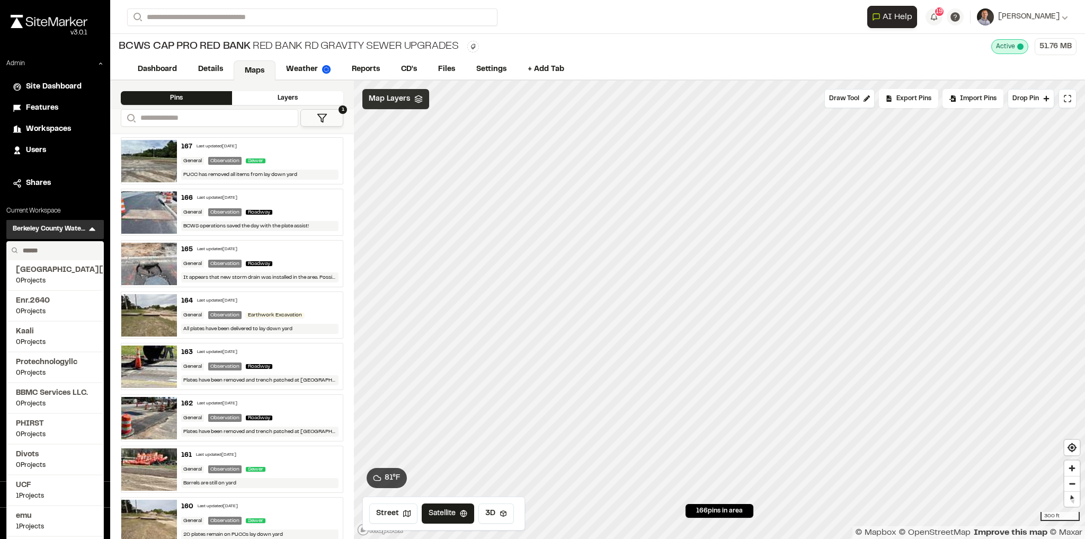
click at [69, 253] on input "text" at bounding box center [59, 251] width 81 height 18
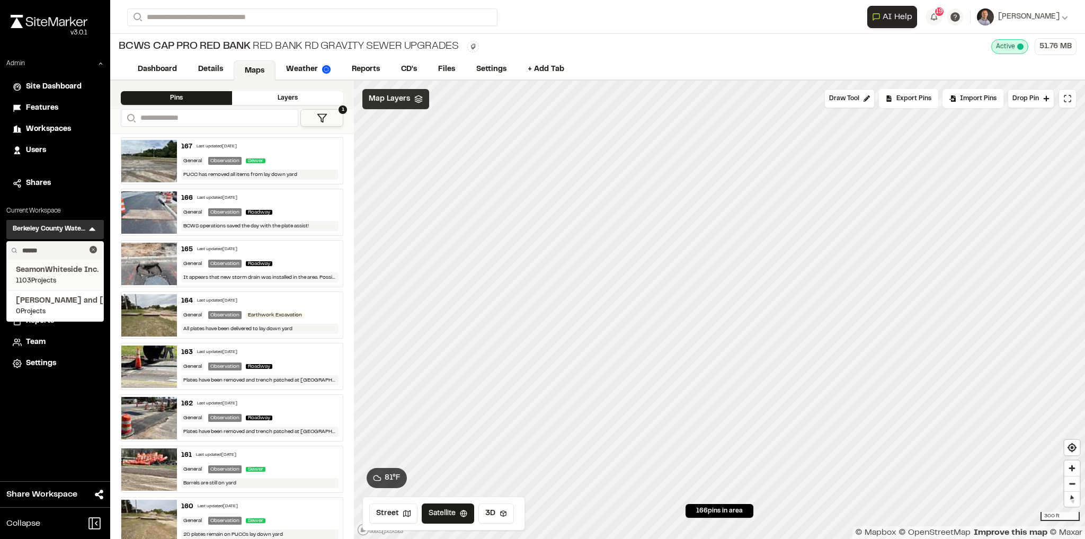
type input "******"
click at [60, 262] on li "SeamonWhiteside Inc. 1103 Projects" at bounding box center [55, 275] width 96 height 31
click at [58, 273] on span "SeamonWhiteside Inc." at bounding box center [55, 270] width 78 height 12
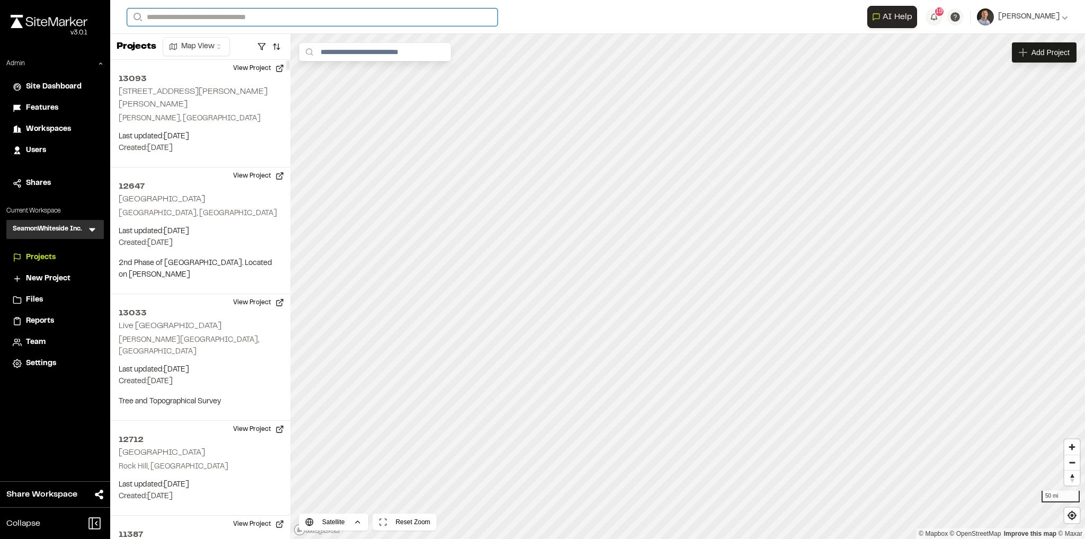
click at [176, 19] on input "Search" at bounding box center [312, 16] width 370 height 17
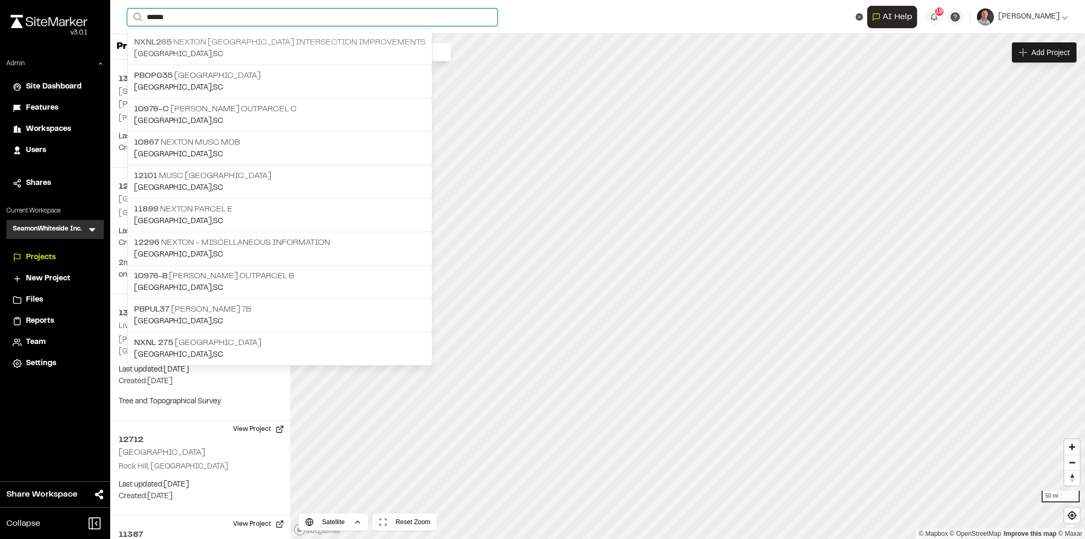
type input "******"
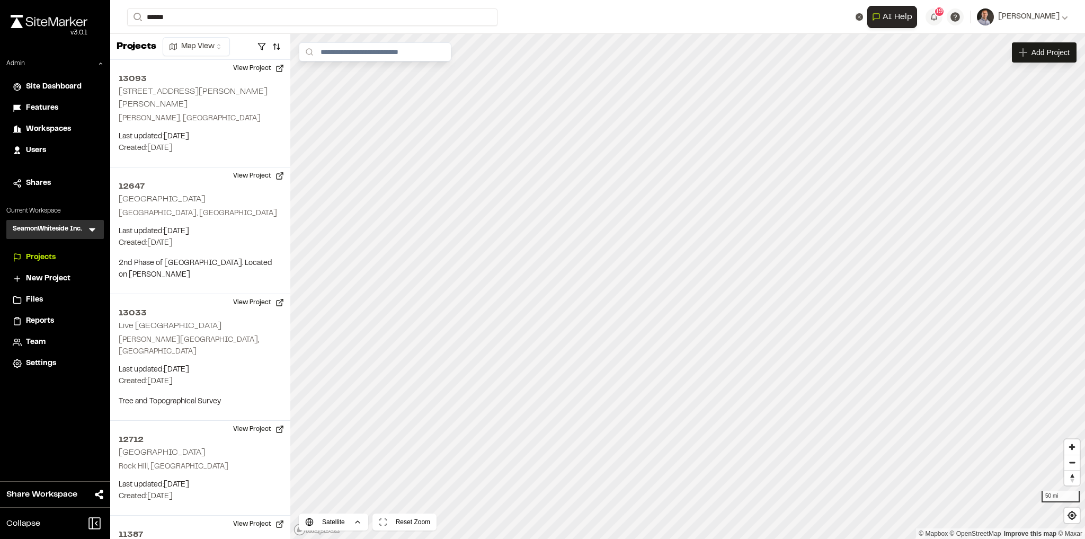
click at [198, 41] on p "NXNL265 Nexton Pkwy Brighton Park Blvd Intersection Improvements" at bounding box center [279, 42] width 291 height 13
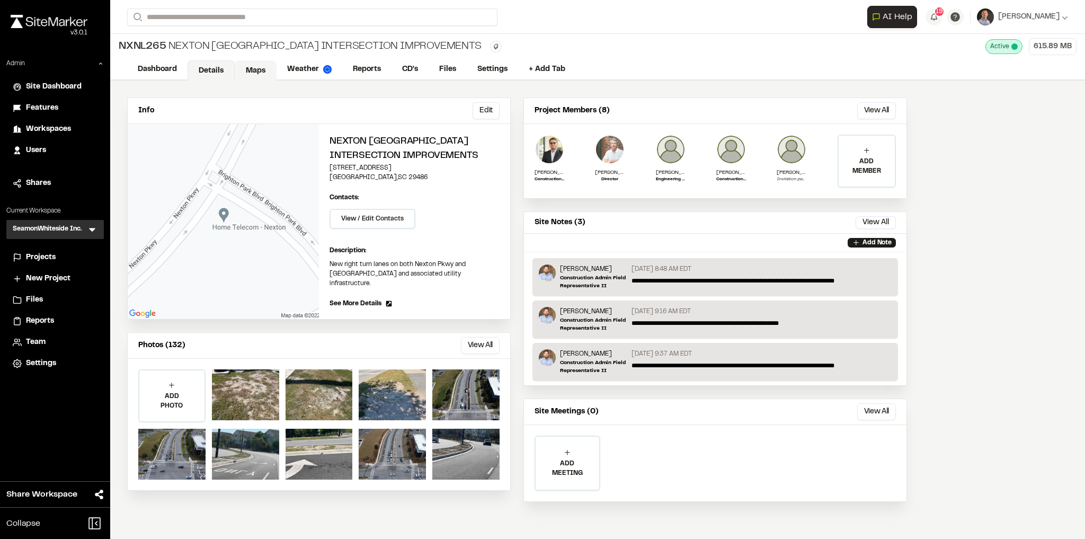
click at [242, 70] on link "Maps" at bounding box center [256, 70] width 42 height 20
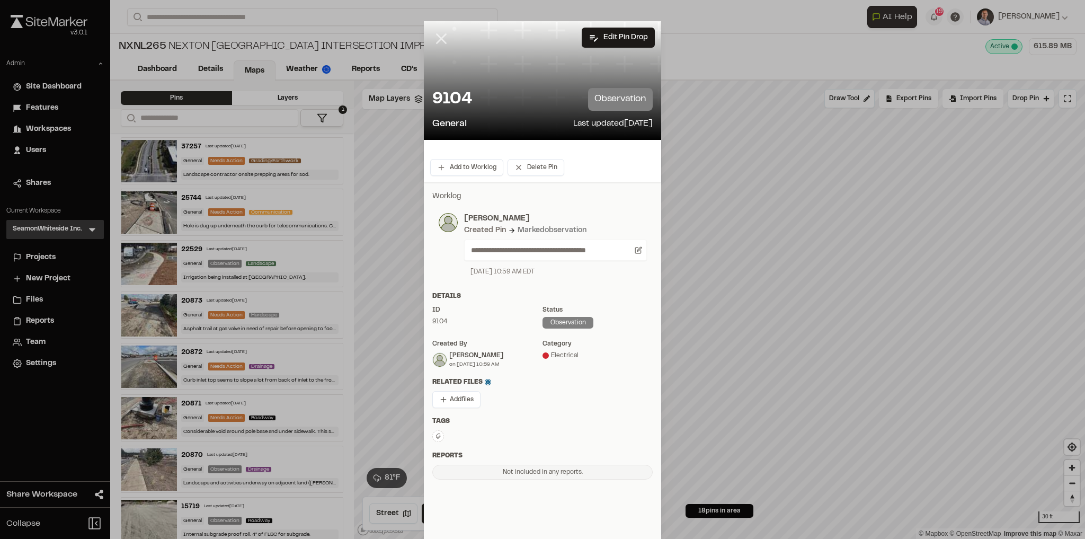
click at [439, 43] on icon at bounding box center [441, 39] width 18 height 18
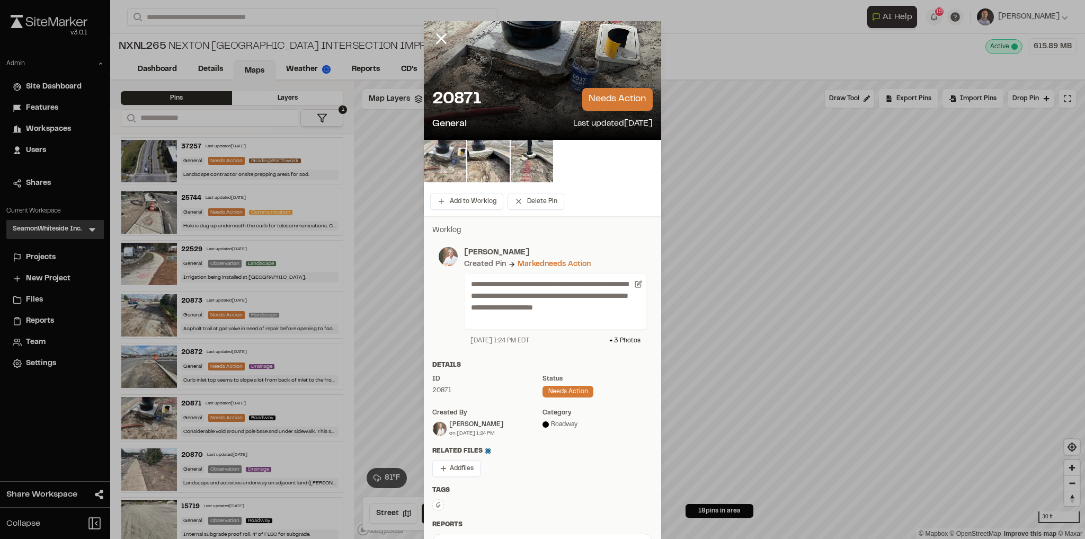
click at [447, 168] on img at bounding box center [445, 161] width 42 height 42
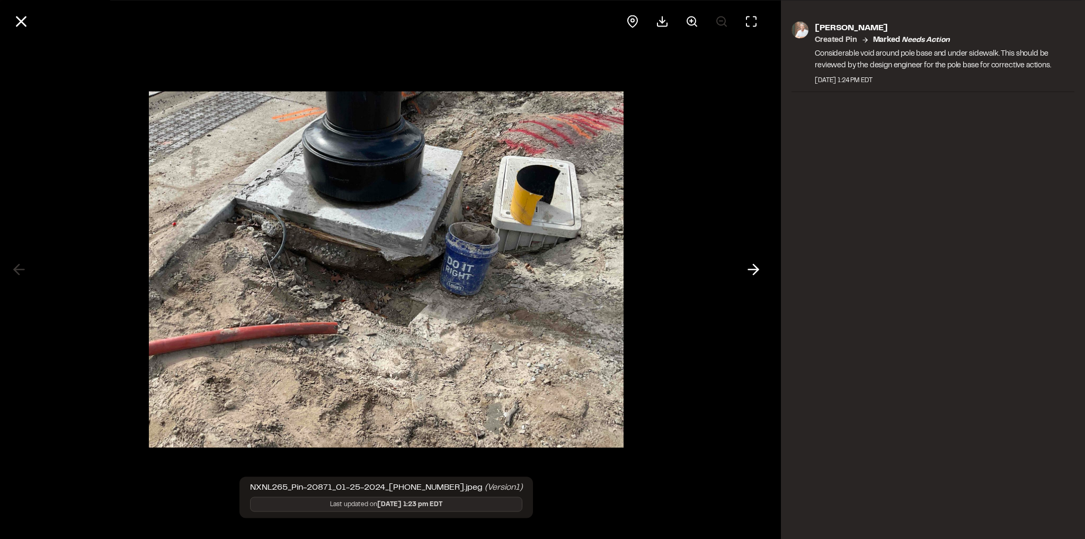
drag, startPoint x: 15, startPoint y: 23, endPoint x: 17, endPoint y: 39, distance: 16.0
click at [15, 24] on icon at bounding box center [21, 21] width 18 height 18
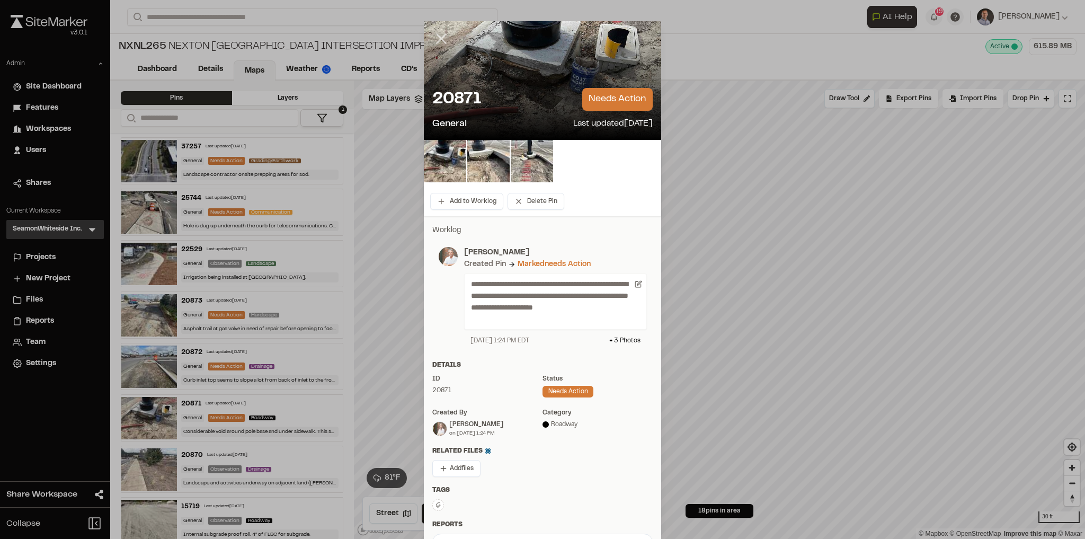
click at [432, 42] on icon at bounding box center [441, 39] width 18 height 18
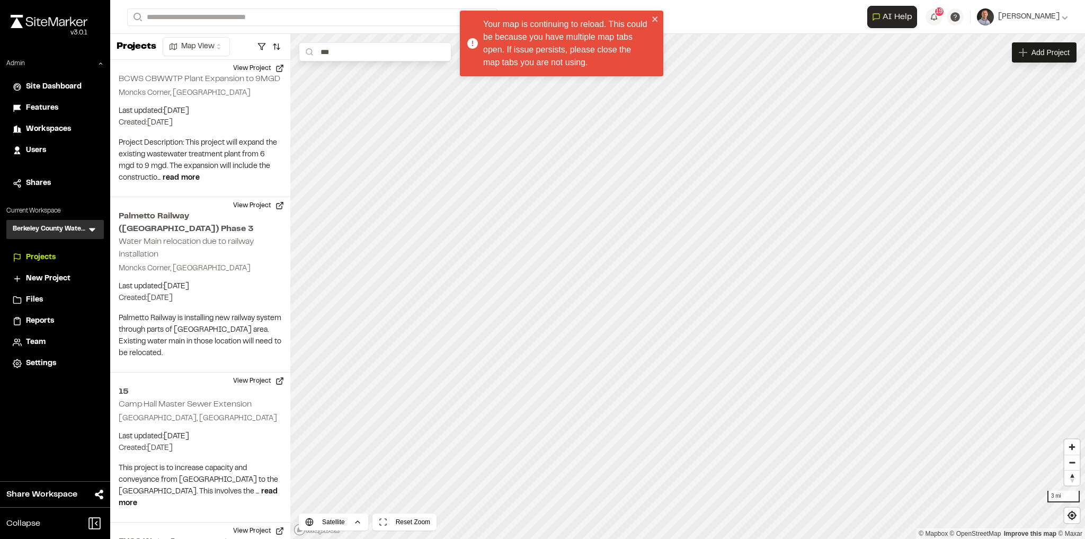
scroll to position [1833, 0]
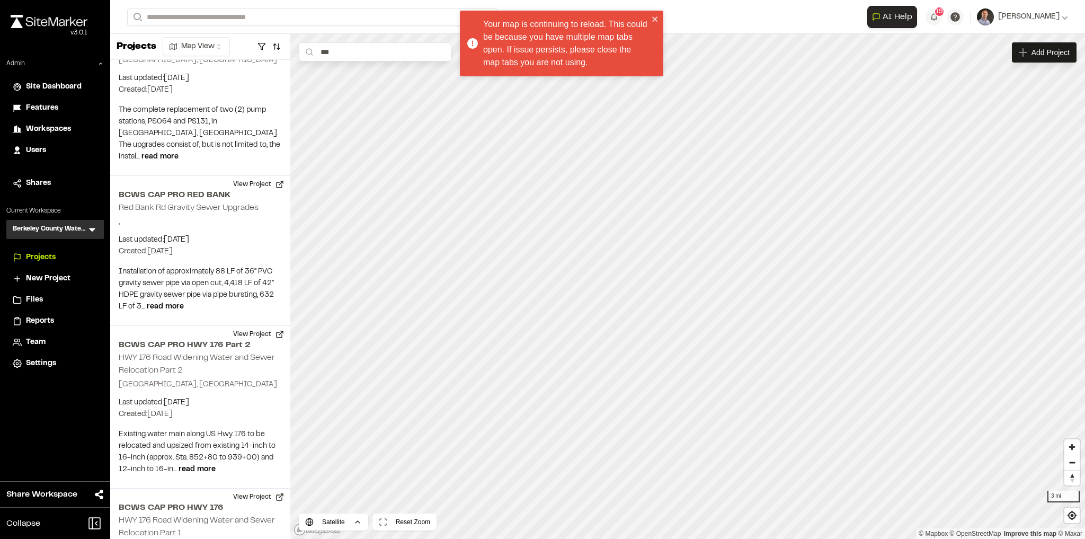
click at [93, 231] on icon at bounding box center [92, 230] width 6 height 4
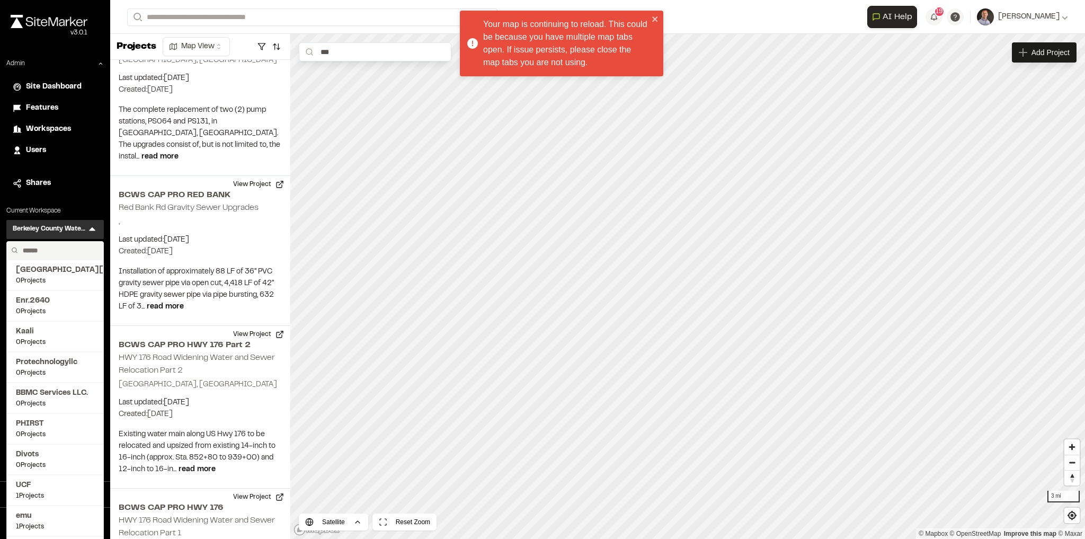
click at [66, 252] on input "text" at bounding box center [59, 251] width 81 height 18
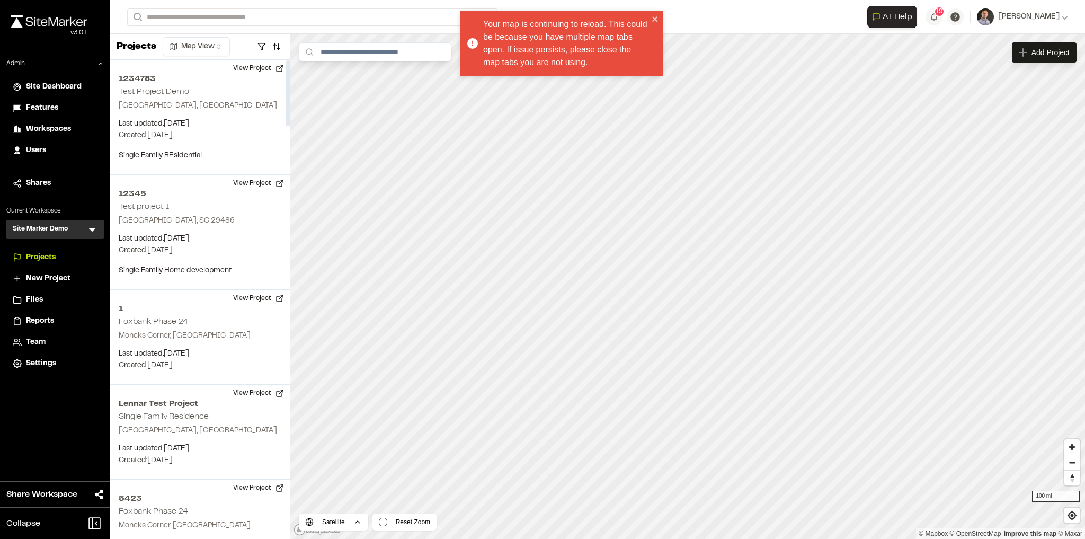
click at [94, 228] on icon at bounding box center [92, 230] width 6 height 4
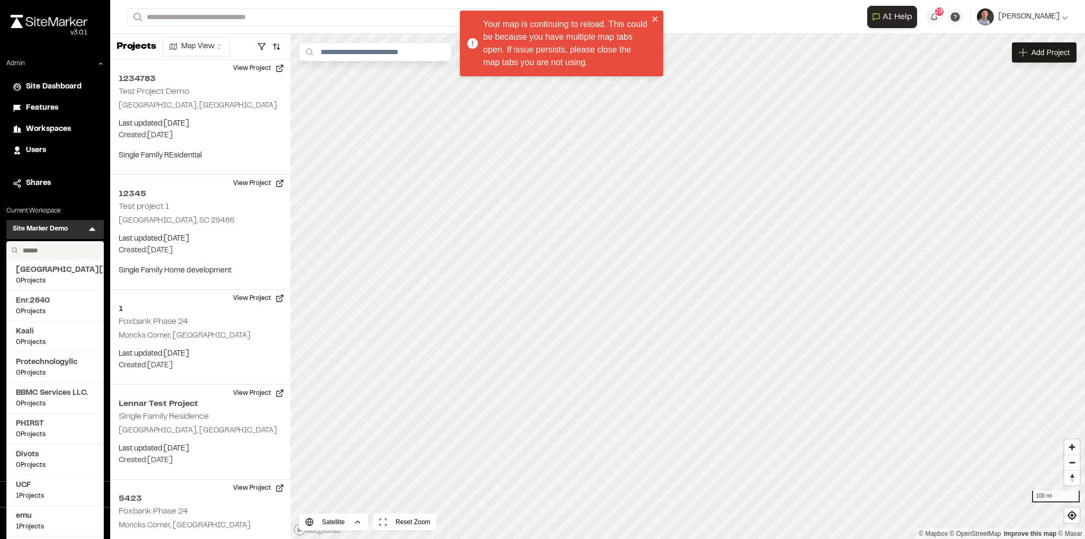
click at [81, 250] on input "text" at bounding box center [59, 251] width 81 height 18
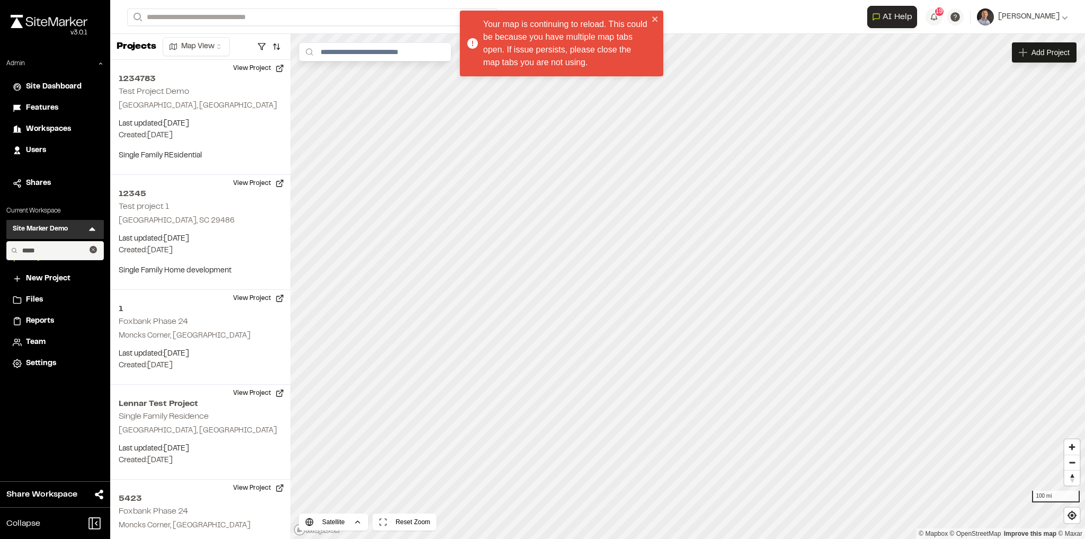
type input "******"
click at [65, 275] on span "SeamonWhiteside Inc." at bounding box center [55, 270] width 78 height 12
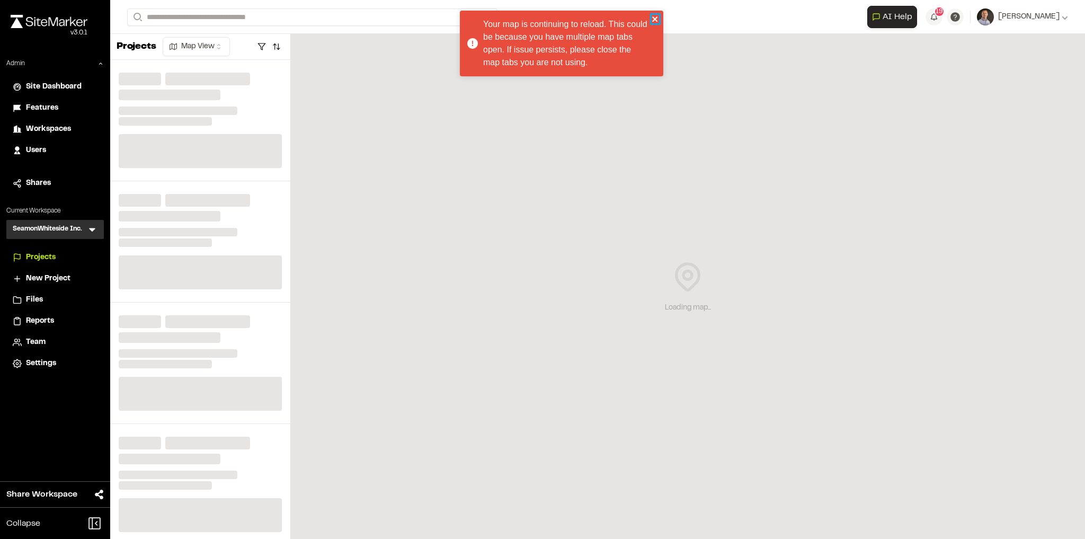
click at [657, 17] on icon "close" at bounding box center [654, 18] width 5 height 5
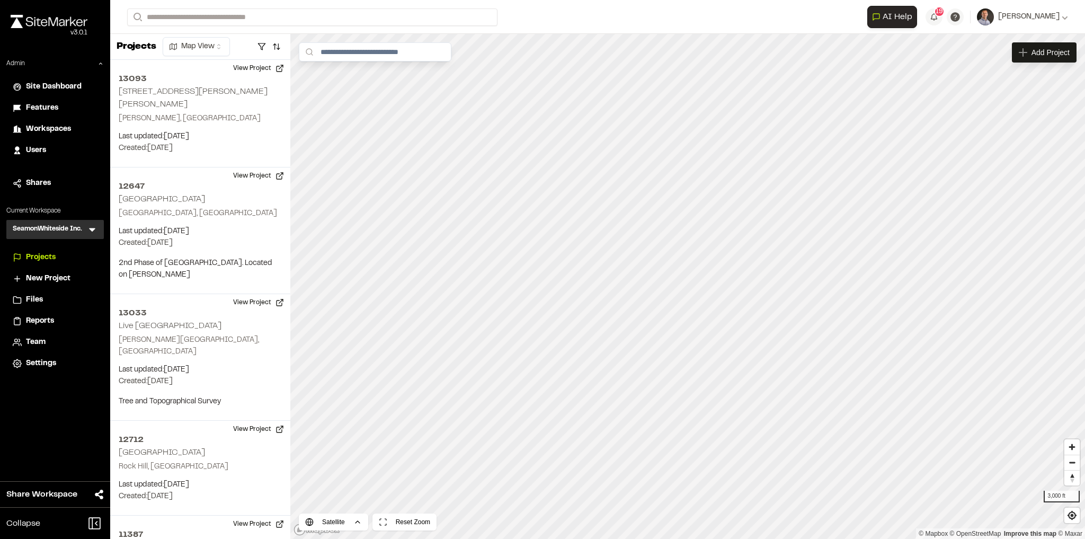
click at [188, 45] on html "Close sidebar v 3.0.1 Admin Site Dashboard Features Workspaces Users Shares Cur…" at bounding box center [542, 269] width 1085 height 539
click at [46, 298] on html "Close sidebar v 3.0.1 Admin Site Dashboard Features Workspaces Users Shares Cur…" at bounding box center [542, 269] width 1085 height 539
click at [44, 302] on div "Files" at bounding box center [62, 300] width 72 height 12
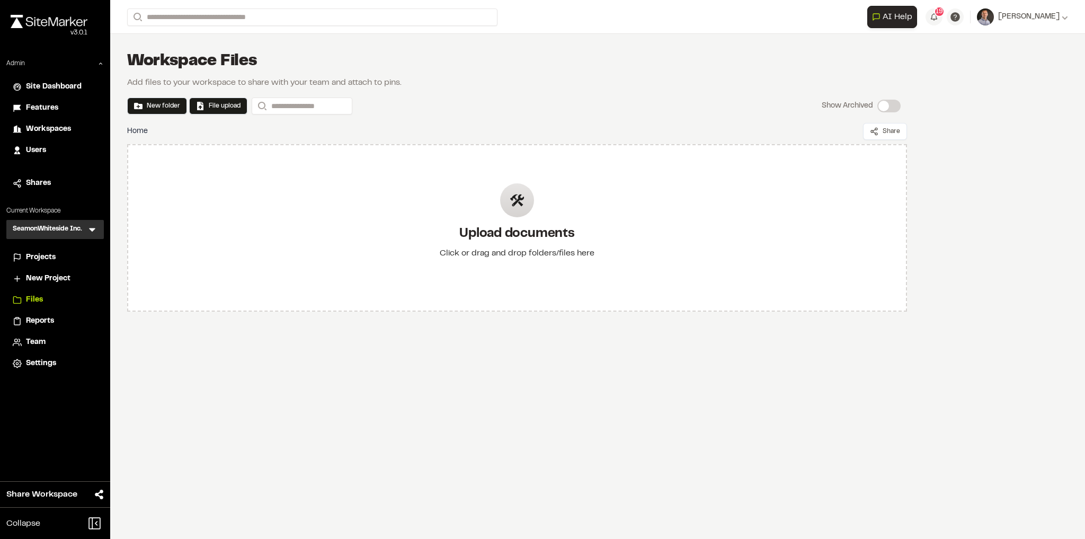
click at [41, 253] on span "Projects" at bounding box center [41, 258] width 30 height 12
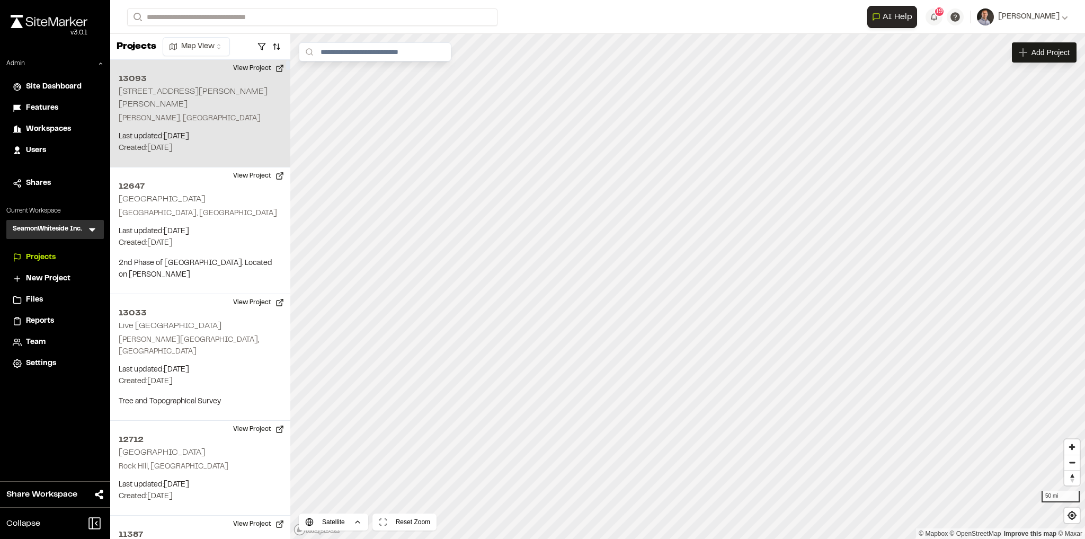
drag, startPoint x: 179, startPoint y: 93, endPoint x: 180, endPoint y: 99, distance: 5.4
click at [179, 94] on h2 "13093 Yeamans Hall rd." at bounding box center [193, 98] width 149 height 20
click at [707, 272] on div "13093 13093 Yeamans Hall rd." at bounding box center [688, 268] width 182 height 12
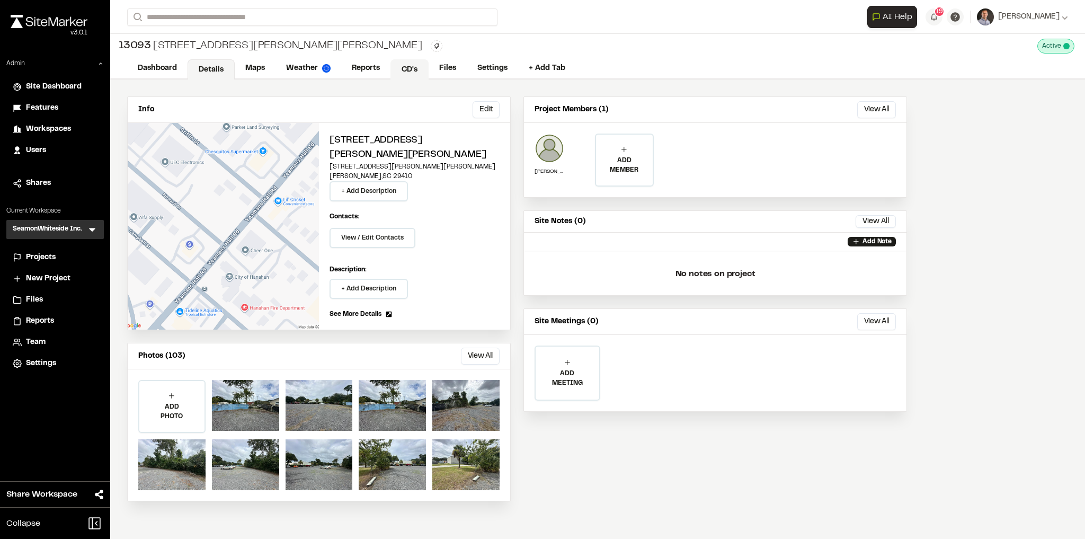
click at [414, 75] on link "CD's" at bounding box center [410, 69] width 38 height 20
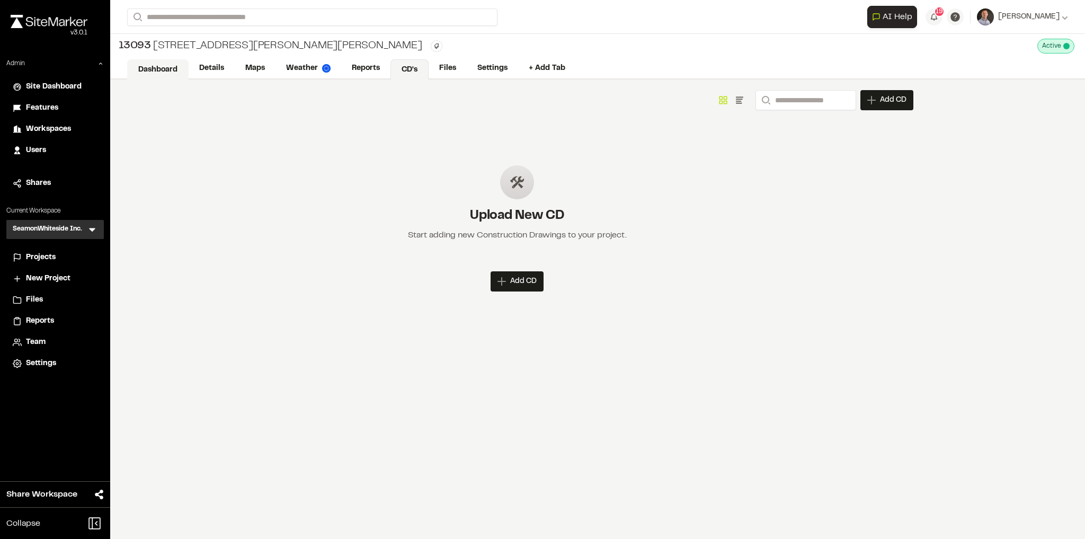
click at [140, 73] on link "Dashboard" at bounding box center [157, 69] width 61 height 20
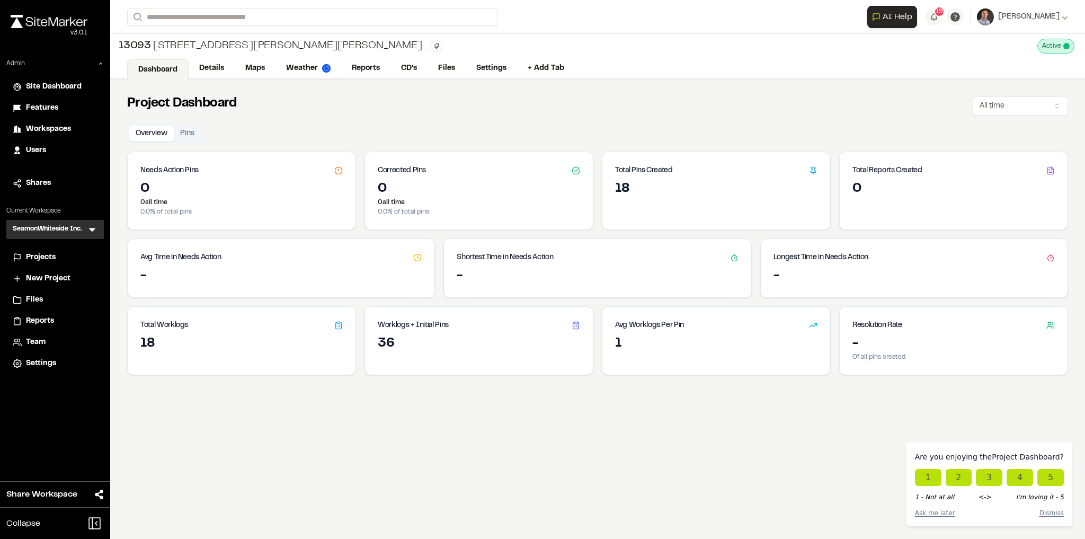
click at [50, 266] on li "Projects" at bounding box center [55, 257] width 98 height 20
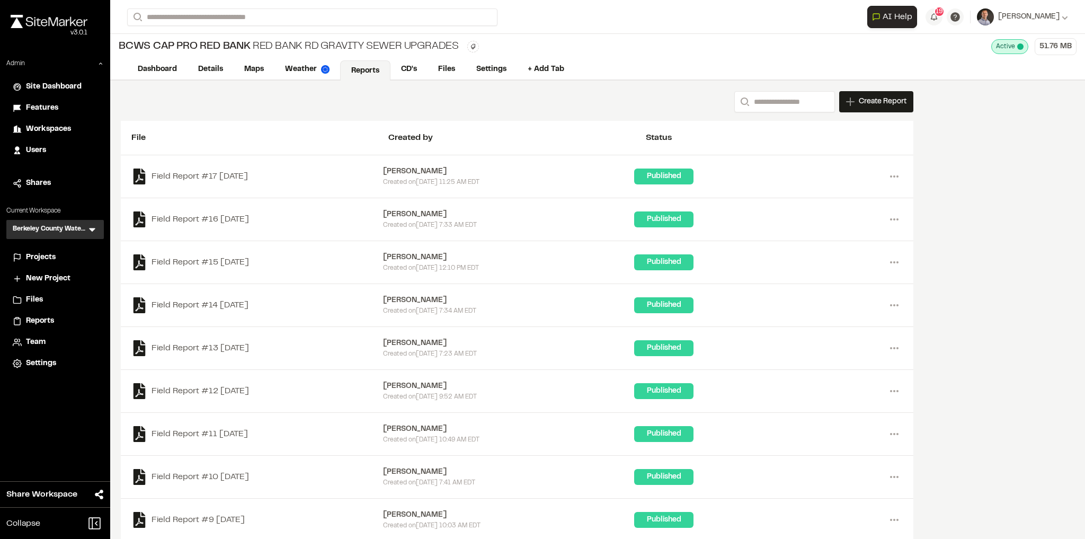
drag, startPoint x: 255, startPoint y: 60, endPoint x: 258, endPoint y: 55, distance: 6.2
click at [258, 56] on div "BCWS CAP PRO RED BANK Red Bank Rd Gravity Sewer Upgrades Type Enter or comma to…" at bounding box center [597, 57] width 975 height 47
click at [272, 31] on div "Open sidebar Search Recently Searched BCWS CAP PRO RED BANK Red Bank Rd Gravity…" at bounding box center [597, 17] width 941 height 34
click at [244, 66] on link "Maps" at bounding box center [255, 70] width 42 height 20
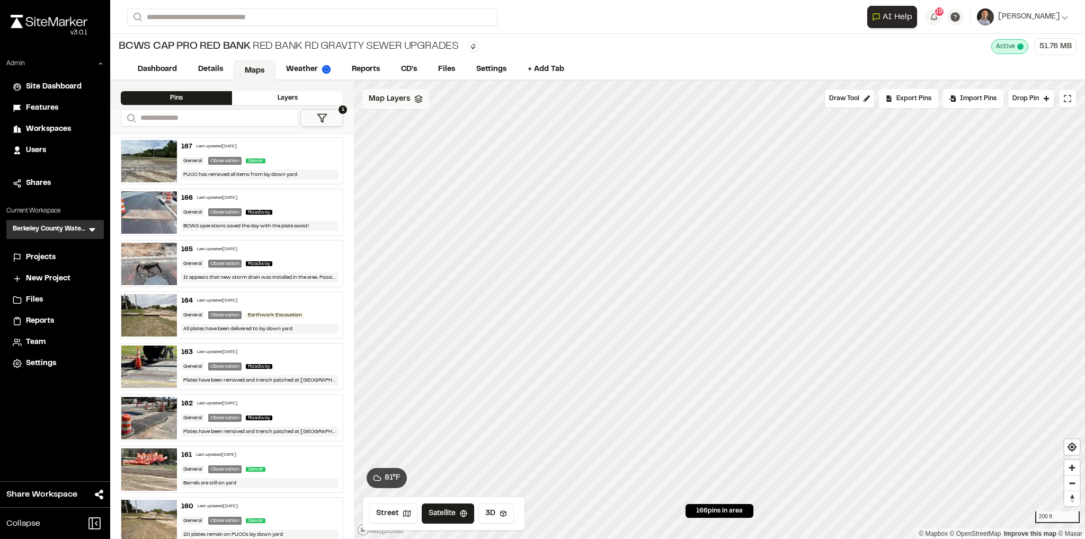
click at [406, 104] on div "Map Layers" at bounding box center [395, 99] width 67 height 20
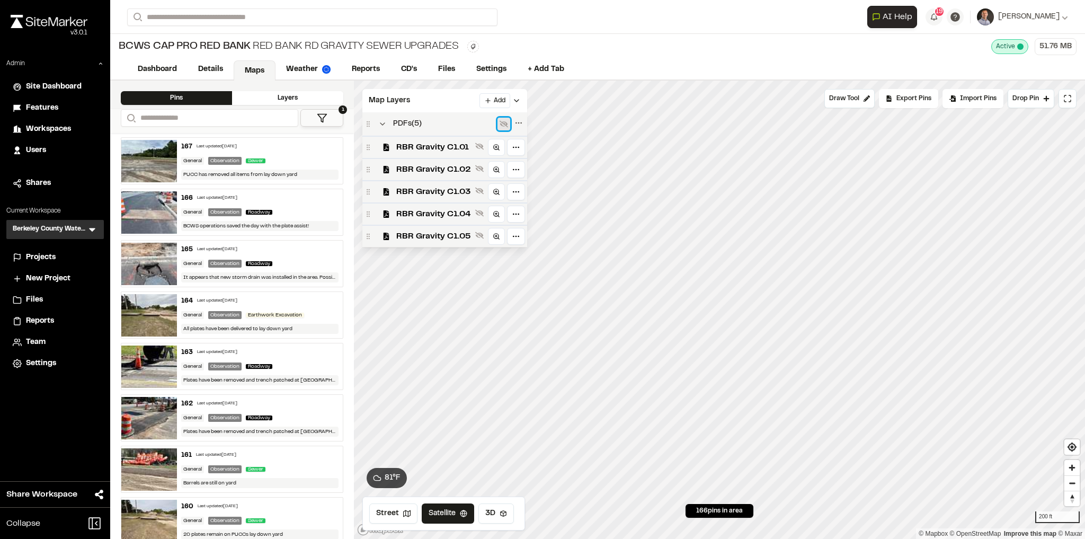
click at [502, 126] on icon at bounding box center [504, 124] width 8 height 8
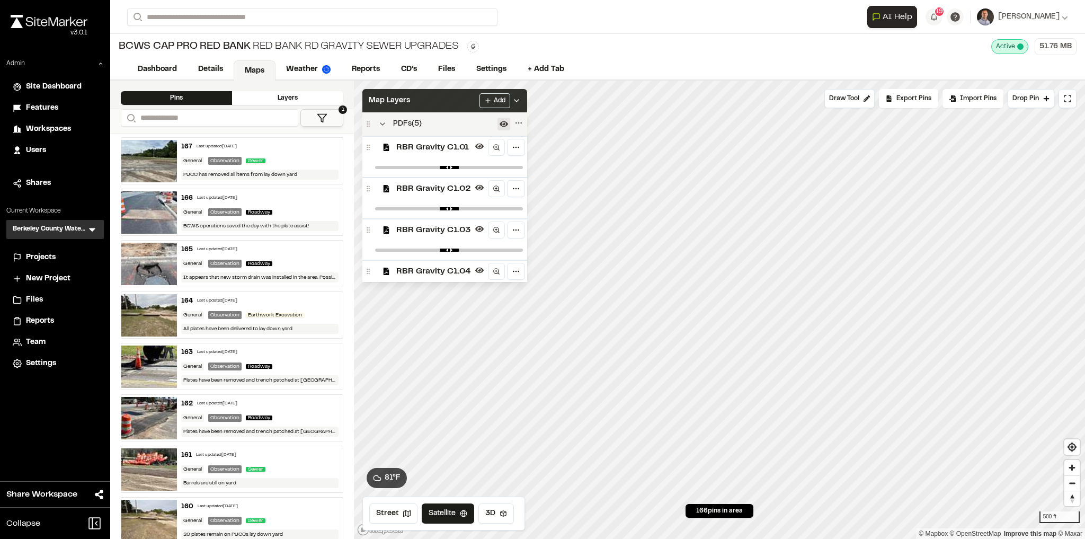
click at [521, 98] on icon at bounding box center [516, 100] width 8 height 8
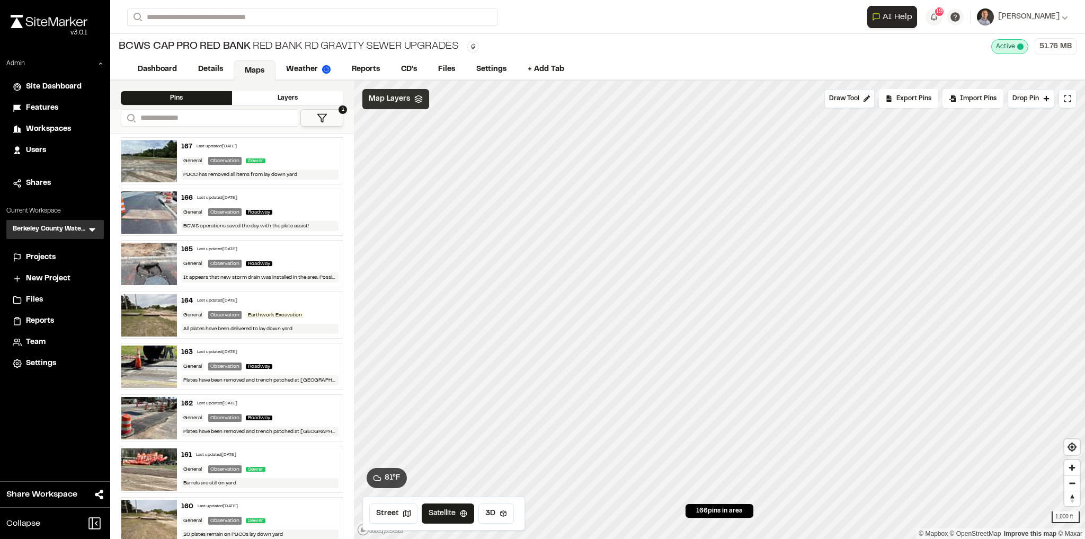
drag, startPoint x: 414, startPoint y: 102, endPoint x: 423, endPoint y: 106, distance: 9.3
click at [419, 106] on div "Map Layers" at bounding box center [395, 99] width 67 height 20
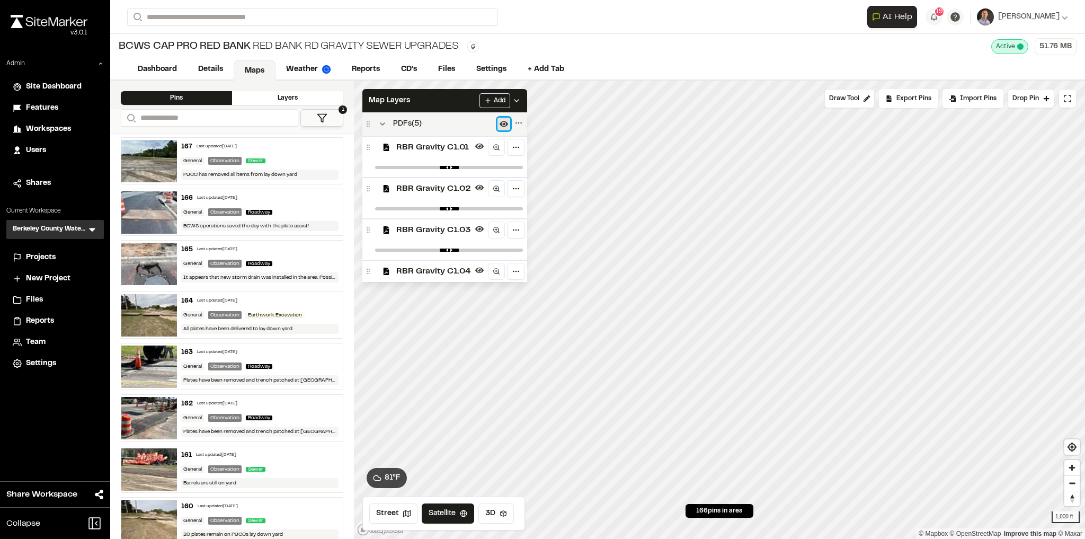
click at [500, 123] on icon at bounding box center [504, 124] width 8 height 8
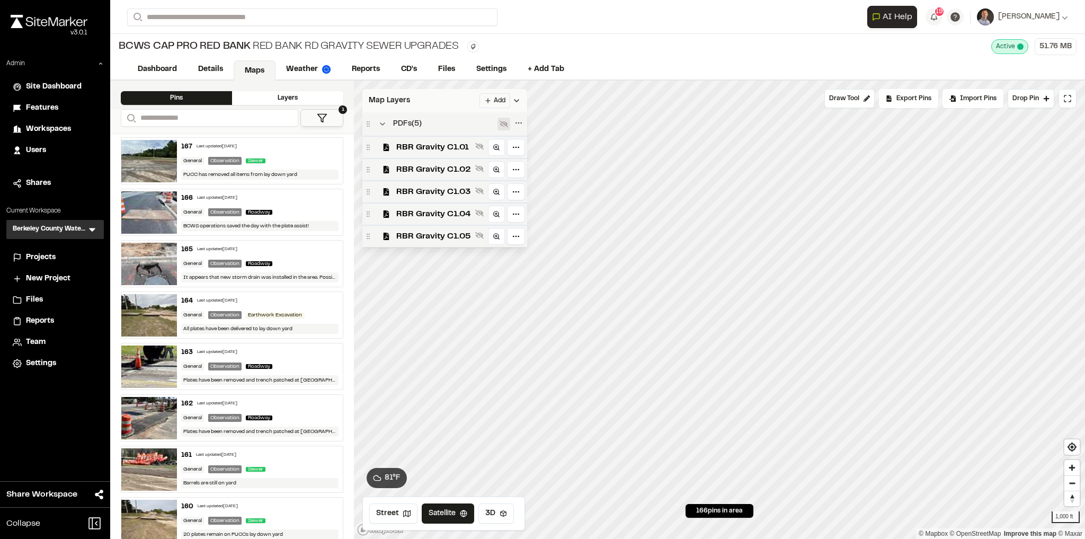
click at [510, 102] on div "Add" at bounding box center [500, 100] width 41 height 15
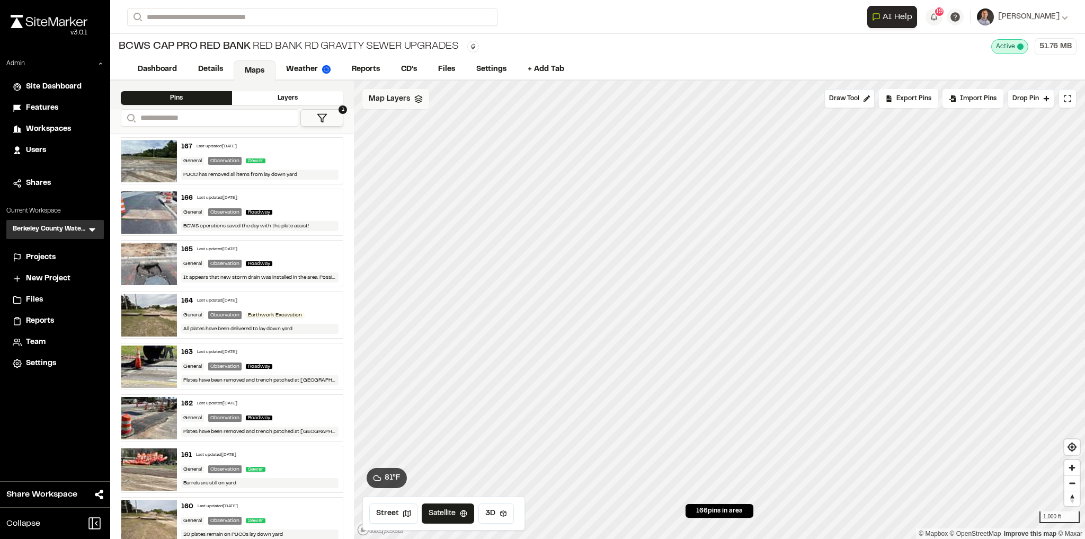
click at [416, 96] on icon at bounding box center [418, 99] width 8 height 8
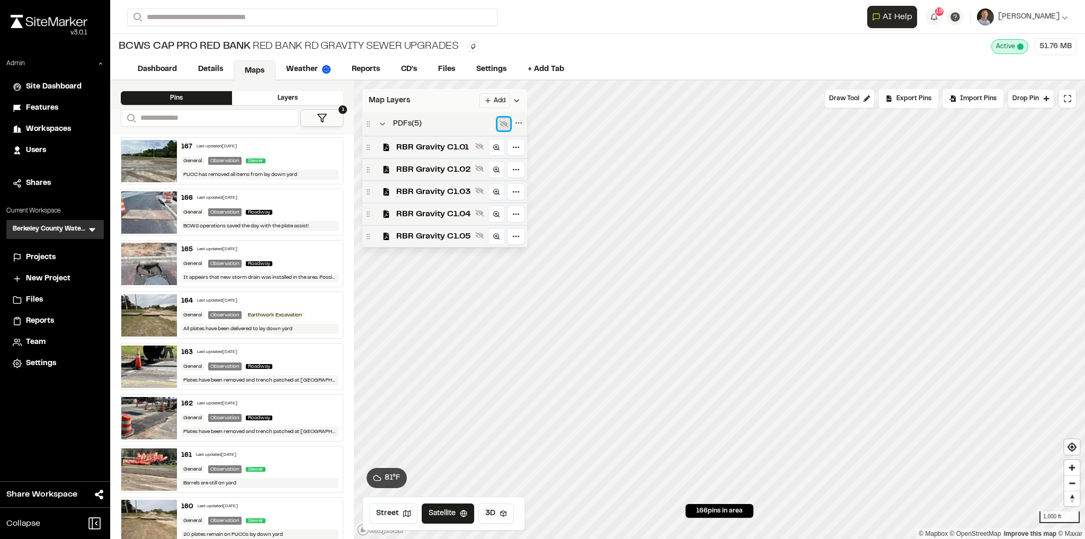
click at [500, 125] on icon at bounding box center [504, 124] width 8 height 8
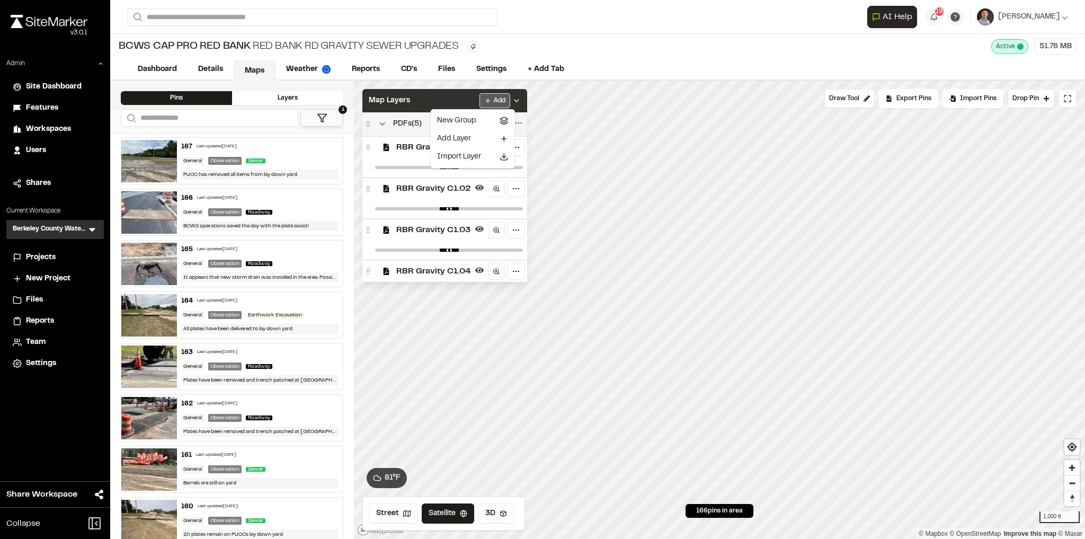
click at [515, 101] on html "Close sidebar v 3.0.1 Admin Site Dashboard Features Workspaces Users Shares Cur…" at bounding box center [542, 269] width 1085 height 539
click at [519, 106] on html "Close sidebar v 3.0.1 Admin Site Dashboard Features Workspaces Users Shares Cur…" at bounding box center [542, 269] width 1085 height 539
click at [520, 107] on div "Map Layers Add" at bounding box center [444, 100] width 165 height 23
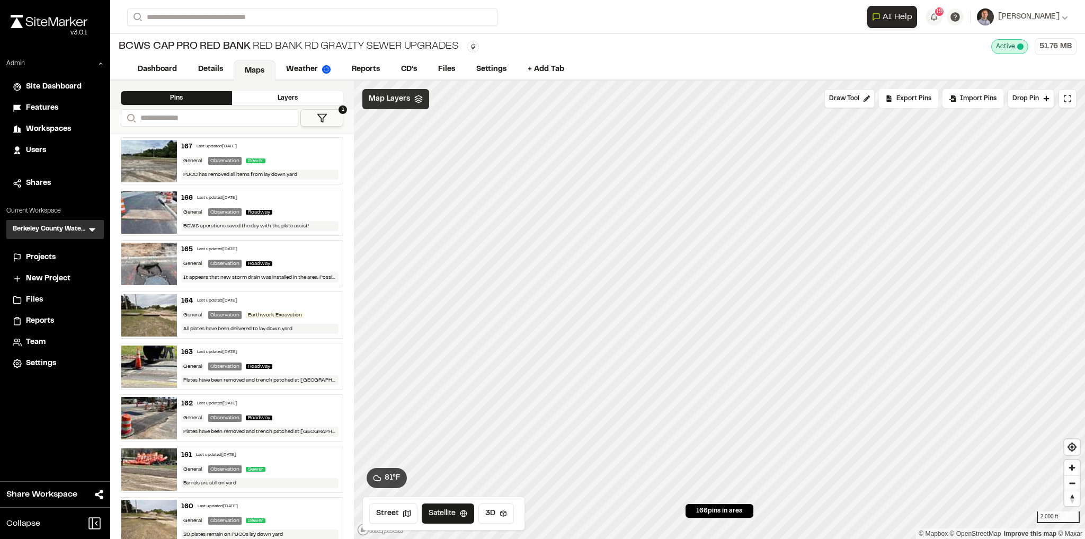
click at [400, 100] on span "Map Layers" at bounding box center [389, 99] width 41 height 12
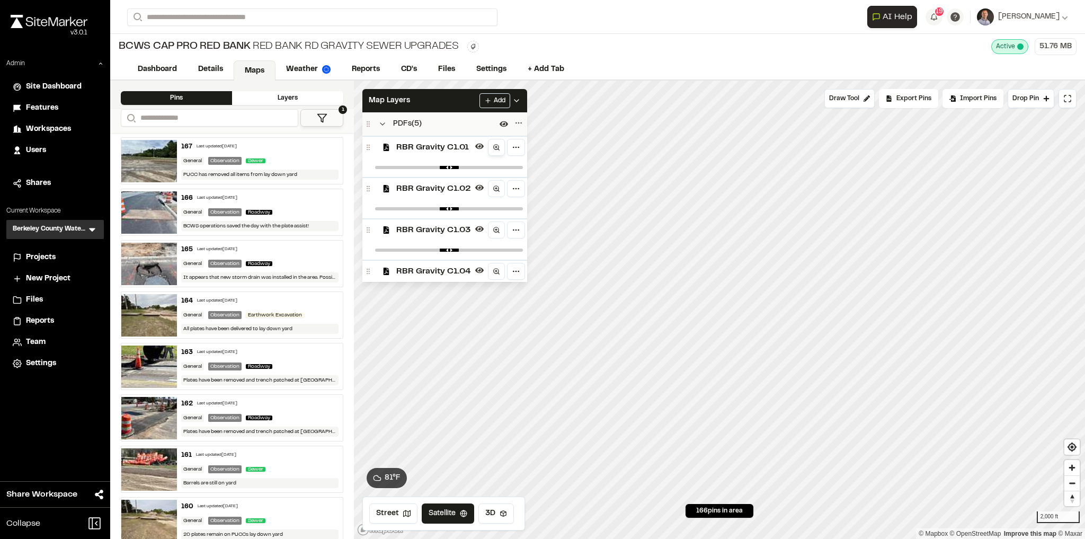
click at [493, 148] on icon at bounding box center [496, 147] width 7 height 7
click at [420, 104] on div "Map Layers Add" at bounding box center [444, 100] width 165 height 23
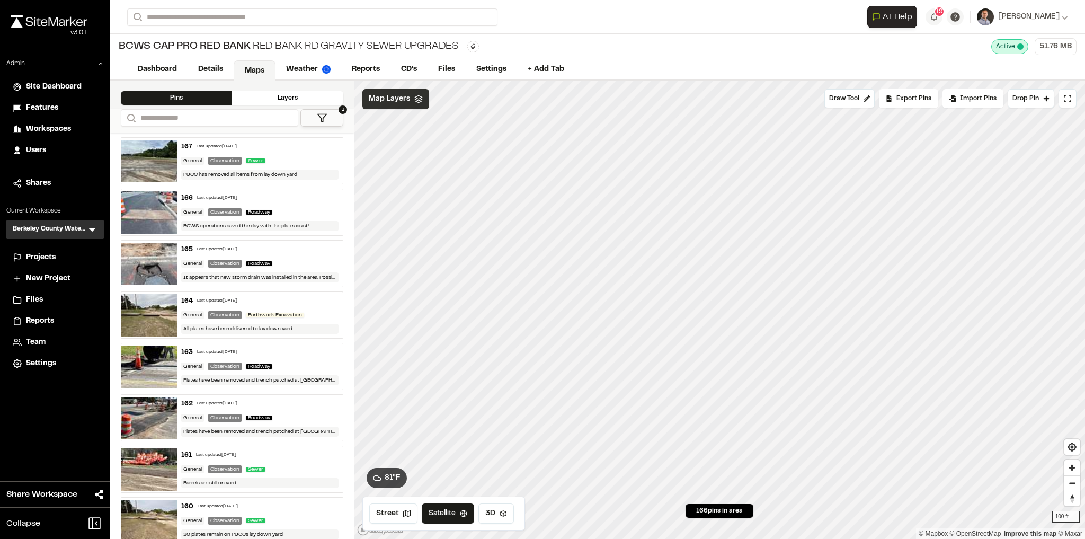
click at [398, 104] on div "Map Layers" at bounding box center [395, 99] width 67 height 20
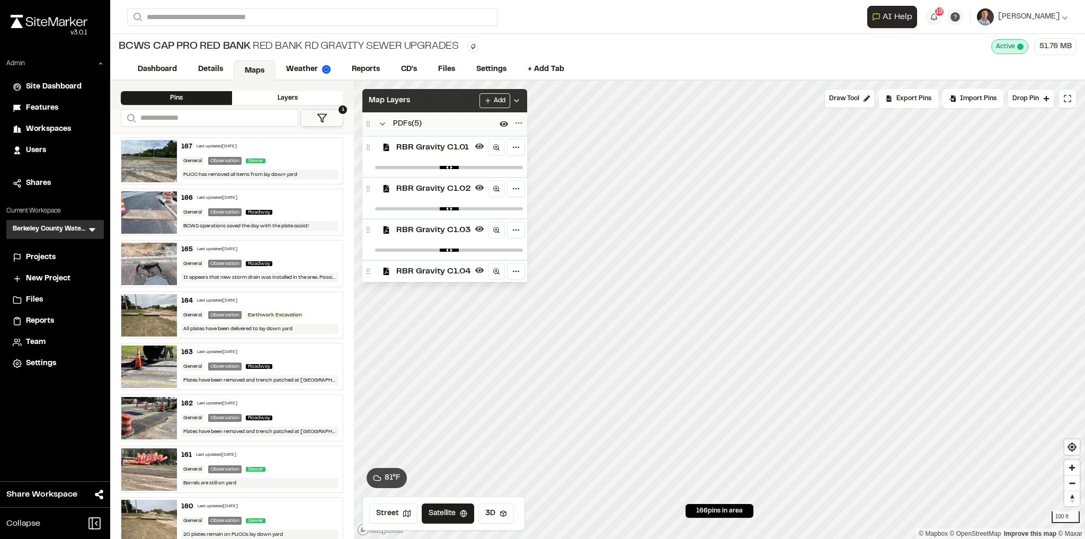
type input "*"
click at [466, 100] on div "Map Layers Add" at bounding box center [444, 100] width 165 height 23
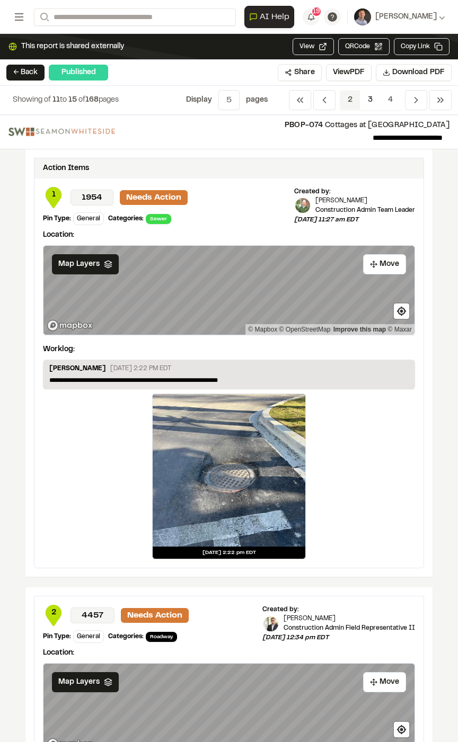
click at [353, 99] on span "2" at bounding box center [350, 100] width 21 height 20
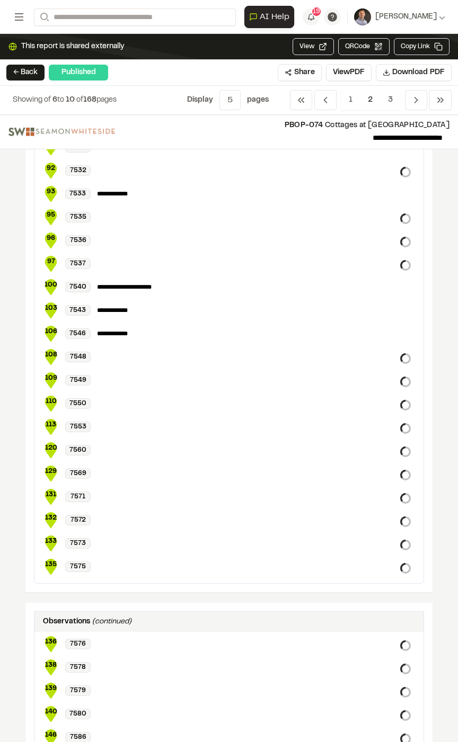
scroll to position [212, 0]
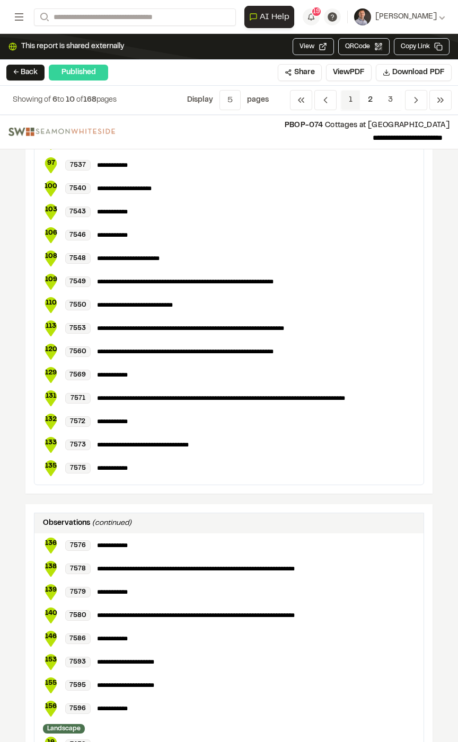
click at [349, 101] on span "1" at bounding box center [351, 100] width 20 height 20
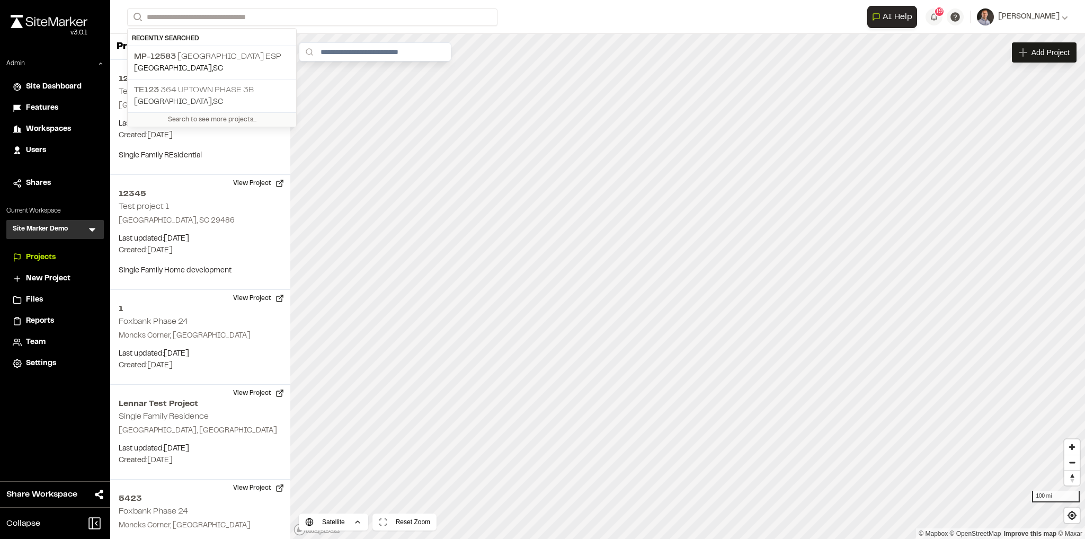
click at [224, 94] on p "TE123 364 Uptown Phase 3B" at bounding box center [212, 90] width 156 height 13
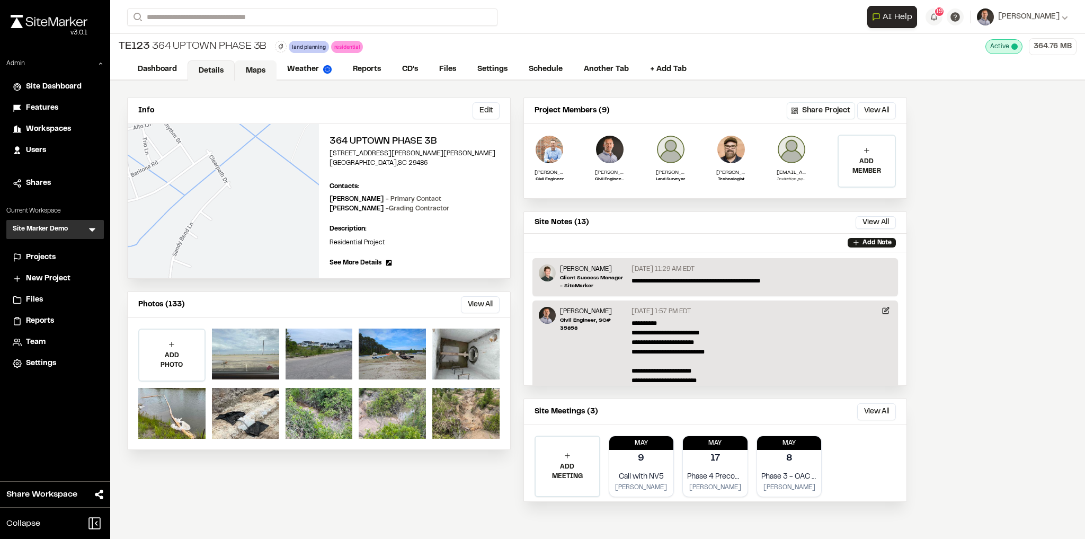
click at [255, 70] on link "Maps" at bounding box center [256, 70] width 42 height 20
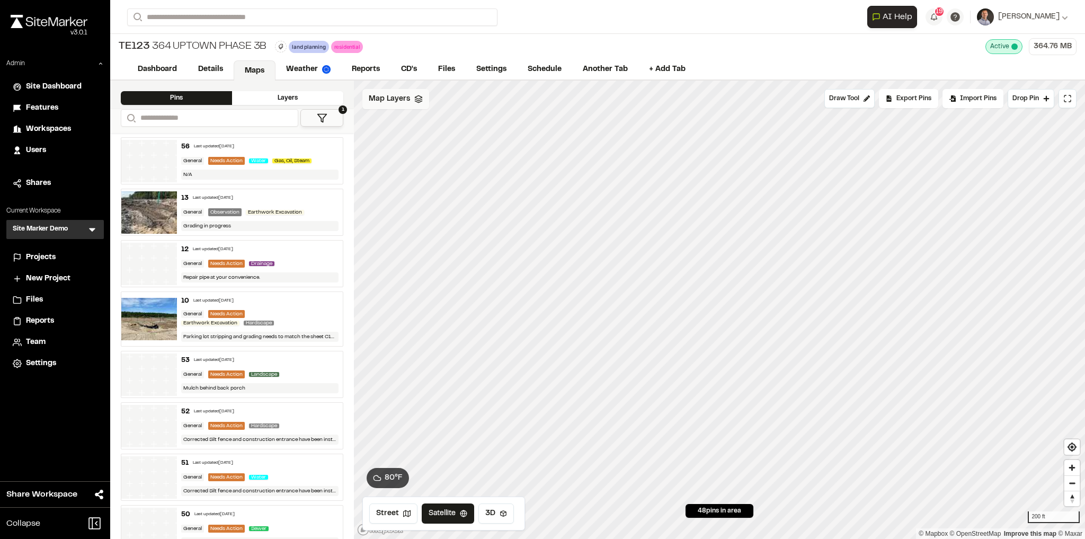
click at [388, 100] on span "Map Layers" at bounding box center [389, 99] width 41 height 12
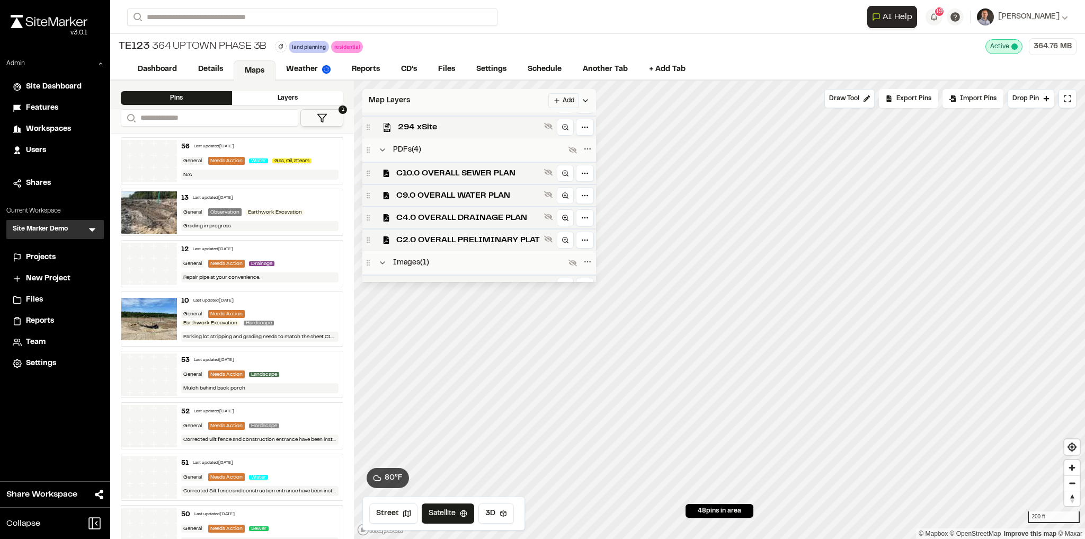
scroll to position [372, 0]
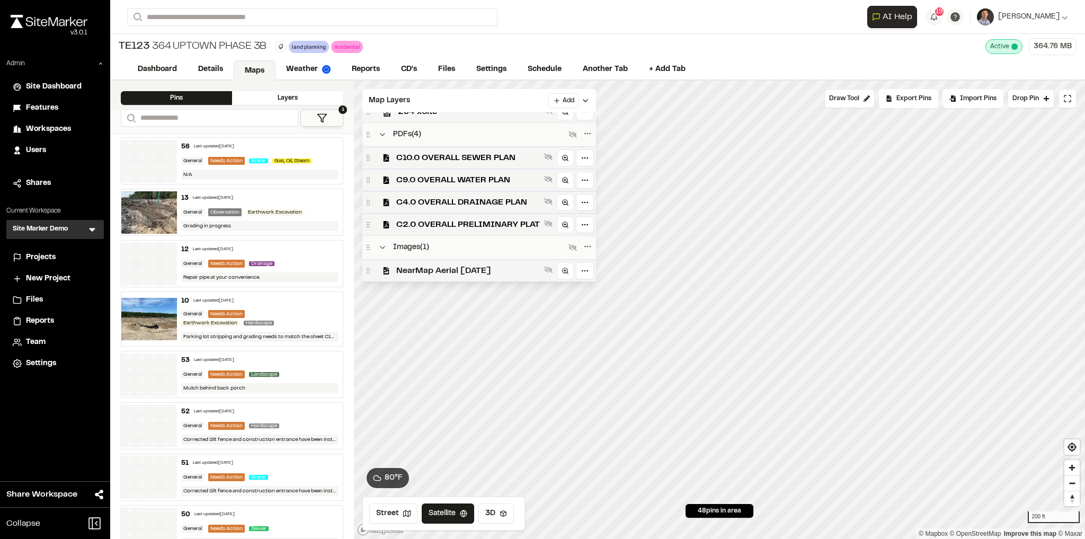
click at [458, 270] on span "NearMap Aerial [DATE]" at bounding box center [468, 270] width 144 height 13
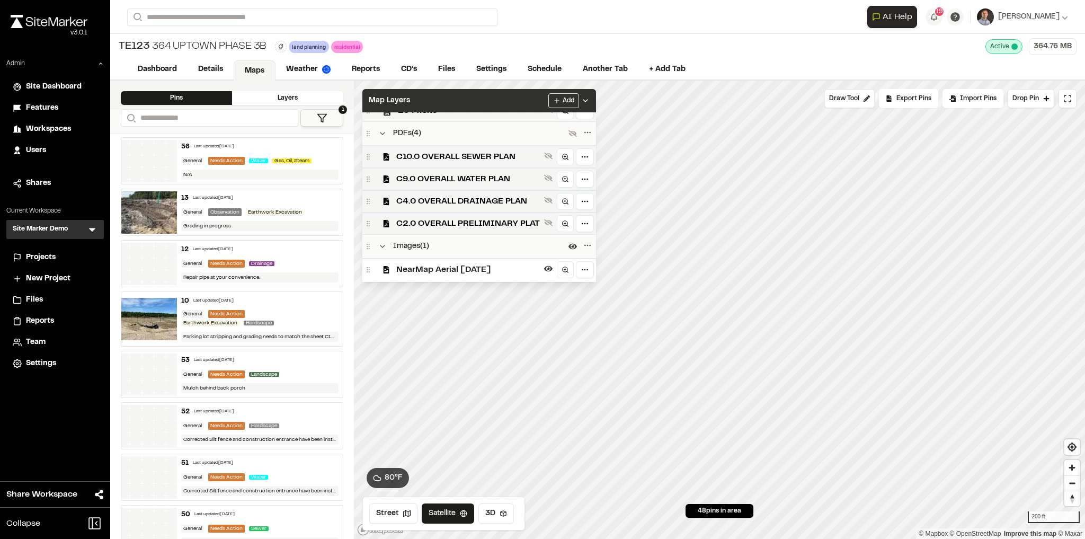
click at [471, 100] on div "Map Layers Add" at bounding box center [479, 100] width 234 height 23
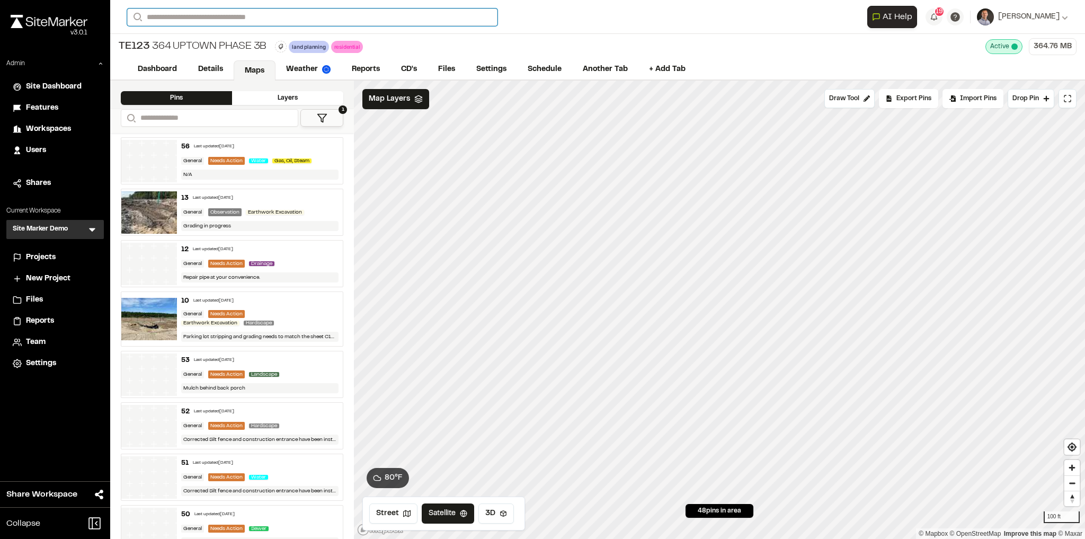
click at [165, 15] on input "Search" at bounding box center [312, 16] width 370 height 17
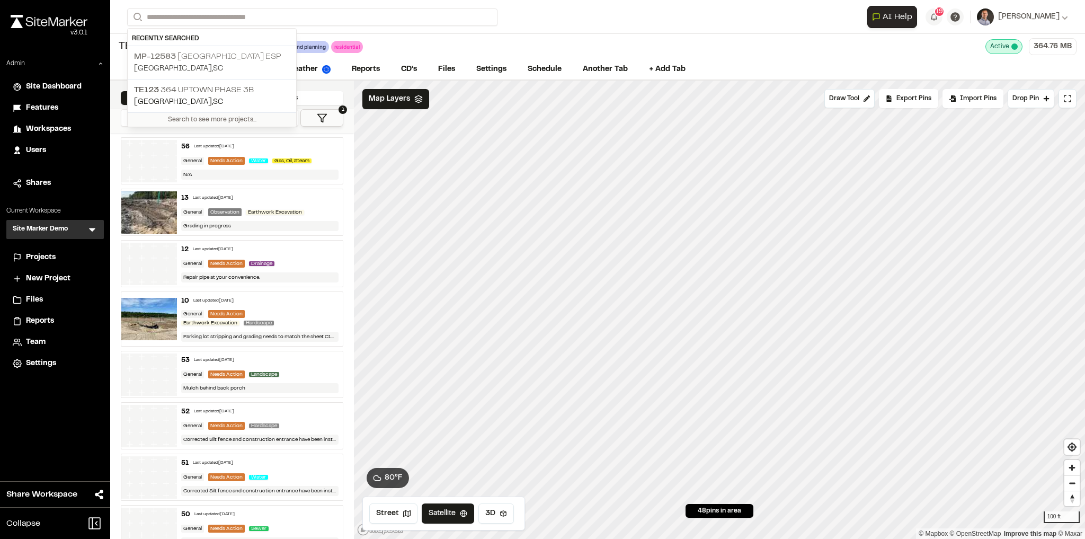
click at [205, 58] on p "MP-[GEOGRAPHIC_DATA] ESP" at bounding box center [212, 56] width 156 height 13
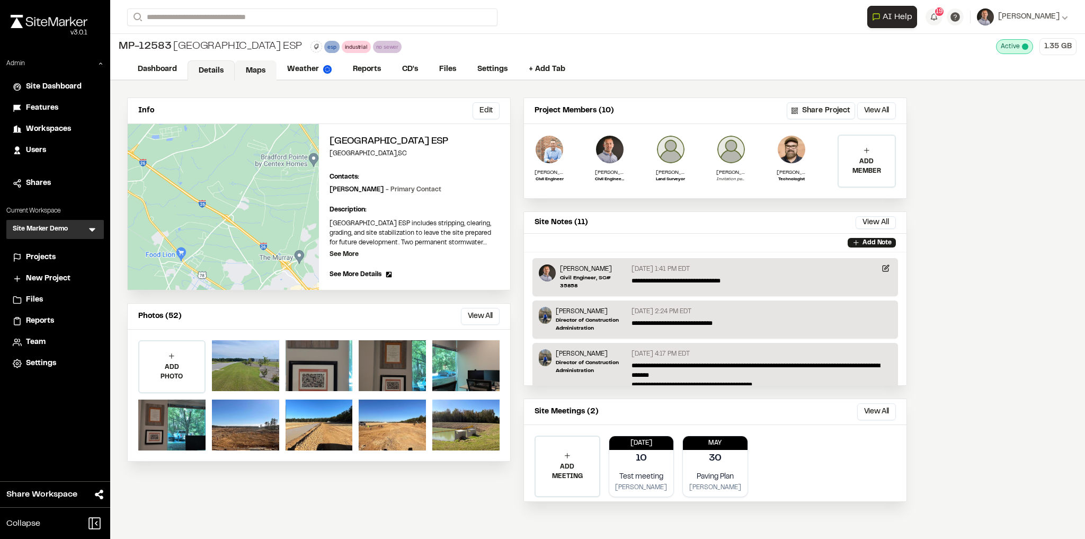
click at [251, 70] on link "Maps" at bounding box center [256, 70] width 42 height 20
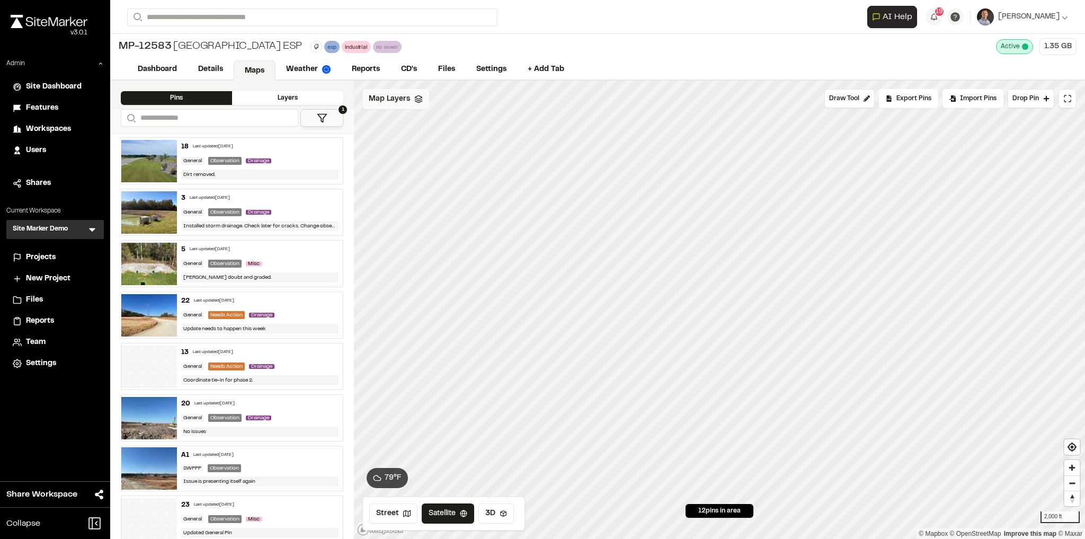
click at [383, 99] on span "Map Layers" at bounding box center [389, 99] width 41 height 12
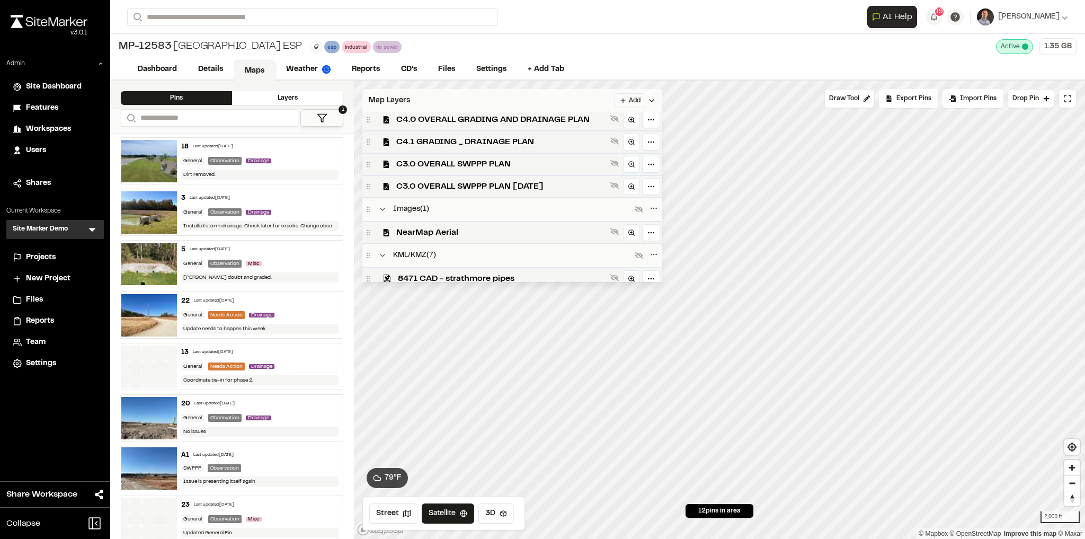
scroll to position [96, 0]
click at [438, 235] on span "NearMap Aerial" at bounding box center [501, 233] width 210 height 13
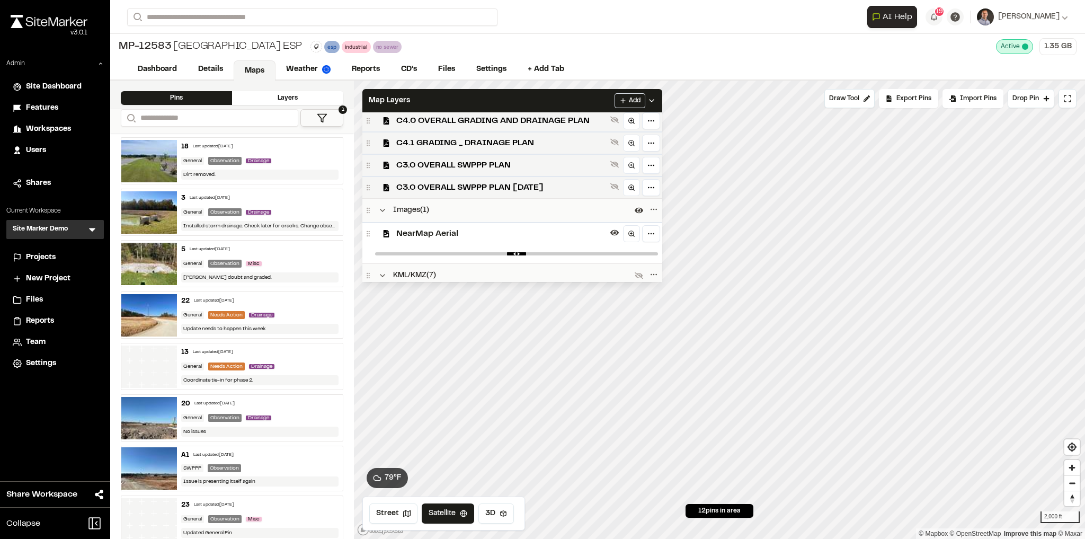
click at [448, 236] on span "NearMap Aerial" at bounding box center [501, 233] width 210 height 13
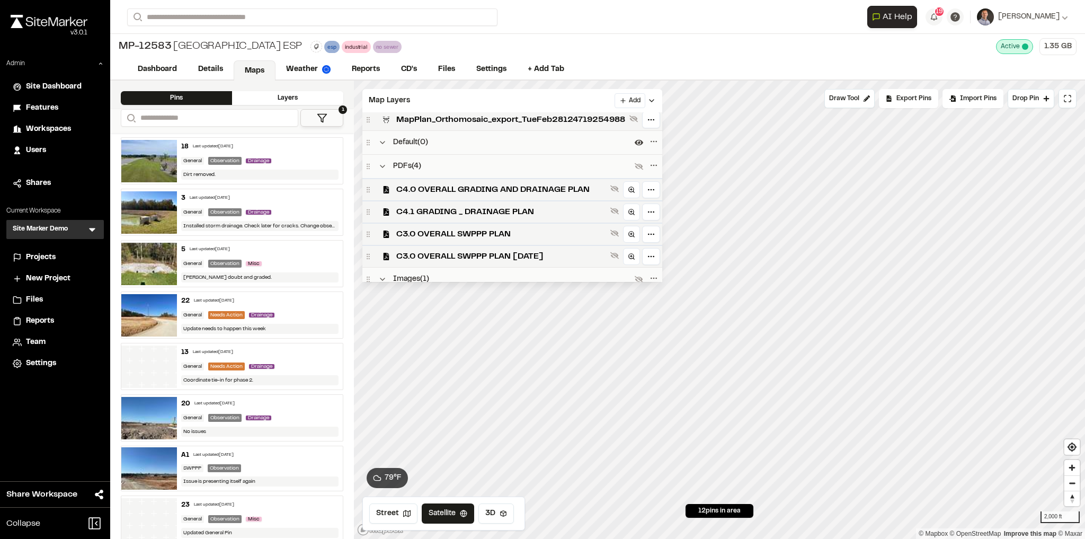
scroll to position [0, 0]
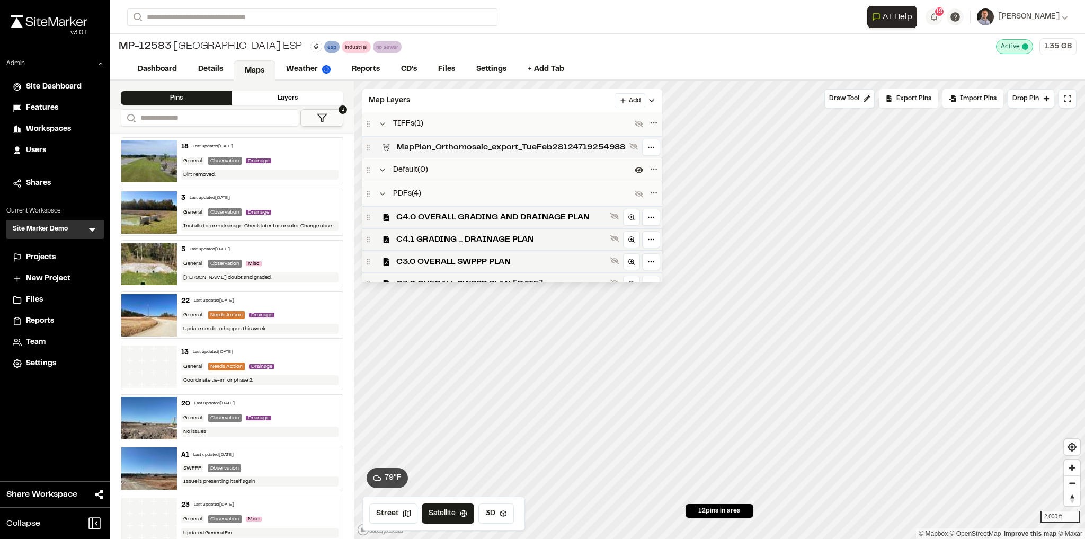
click at [426, 146] on span "MapPlan_Orthomosaic_export_TueFeb28124719254988" at bounding box center [510, 147] width 229 height 13
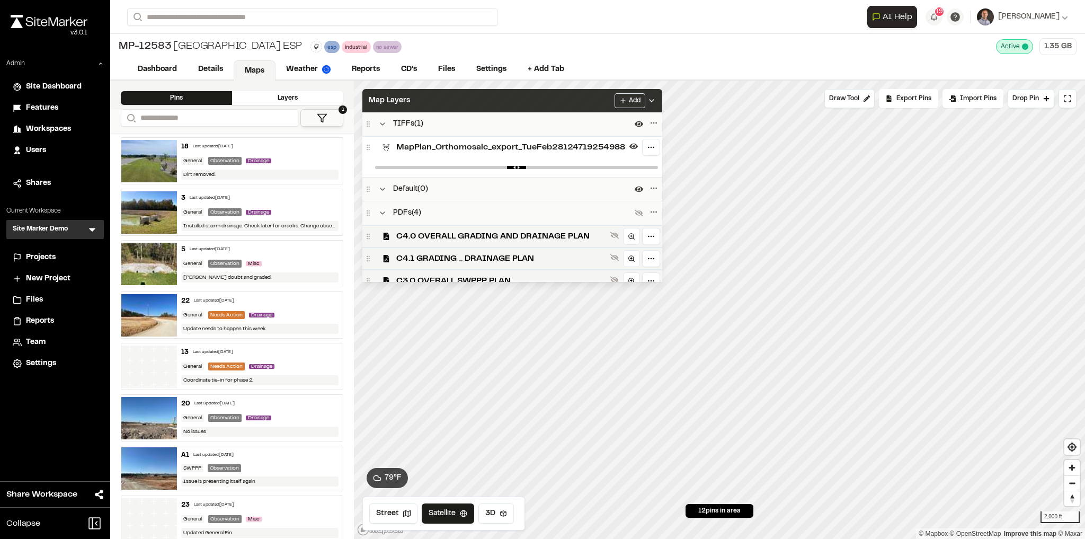
click at [434, 99] on div "Map Layers Add" at bounding box center [512, 100] width 300 height 23
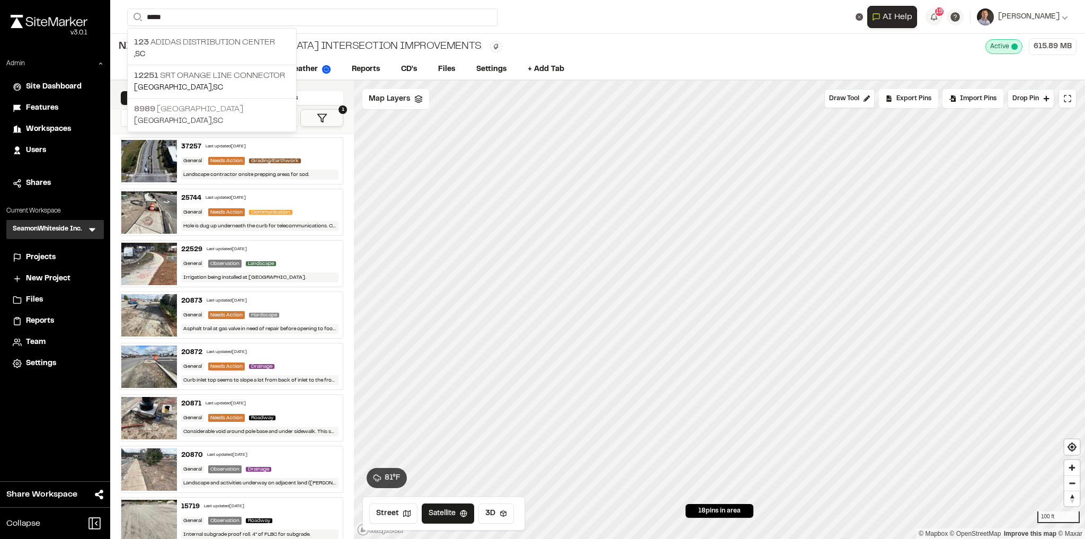
type input "*****"
click at [207, 104] on p "[STREET_ADDRESS]" at bounding box center [212, 109] width 156 height 13
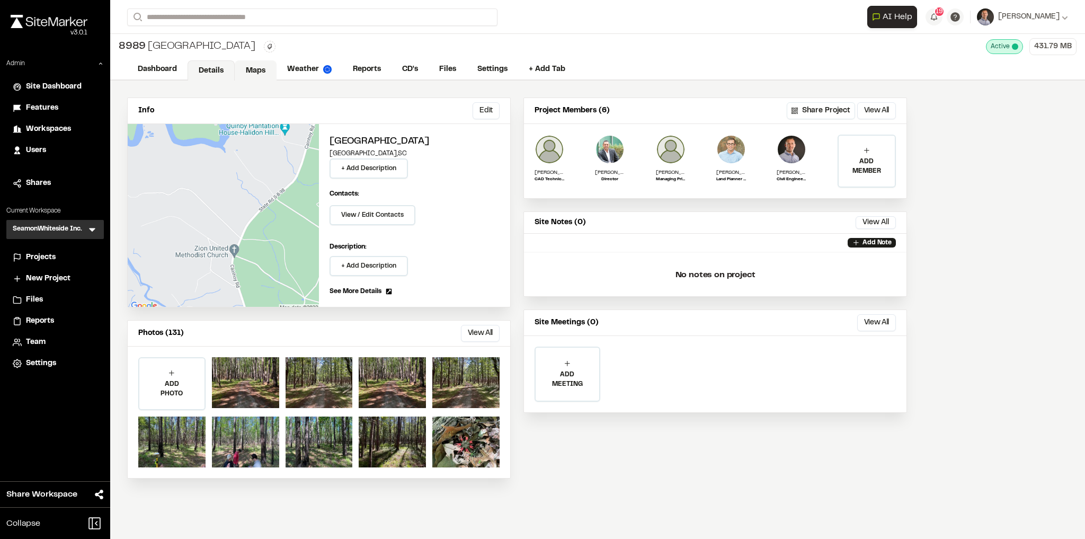
click at [266, 70] on link "Maps" at bounding box center [256, 70] width 42 height 20
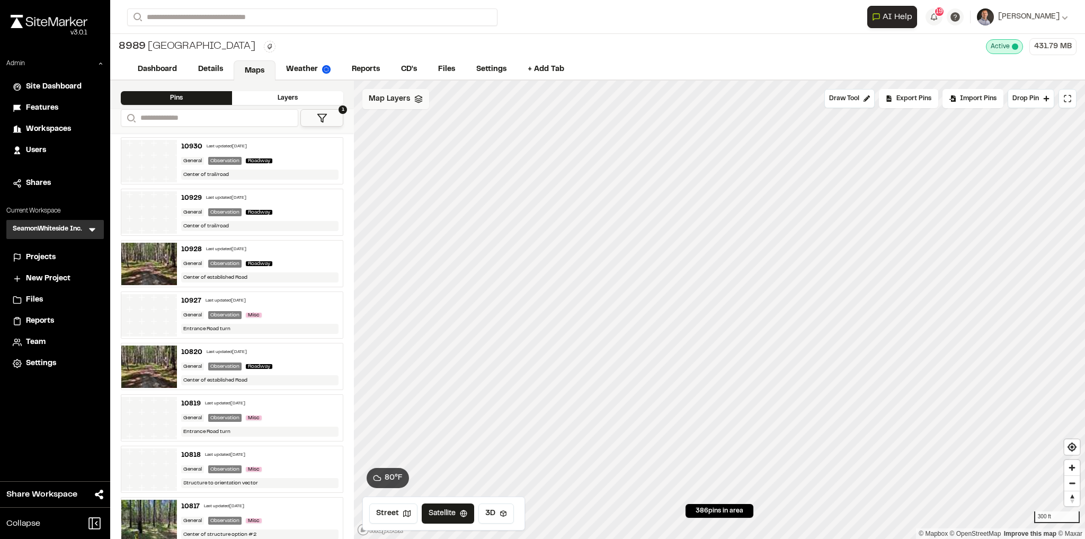
click at [376, 99] on span "Map Layers" at bounding box center [389, 99] width 41 height 12
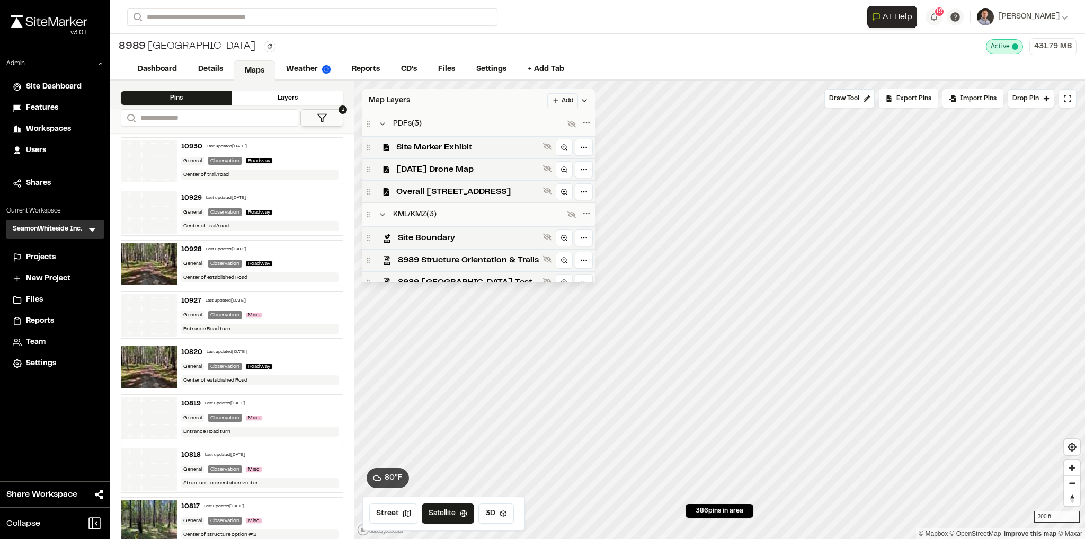
click at [518, 100] on div "Map Layers Add" at bounding box center [478, 100] width 233 height 23
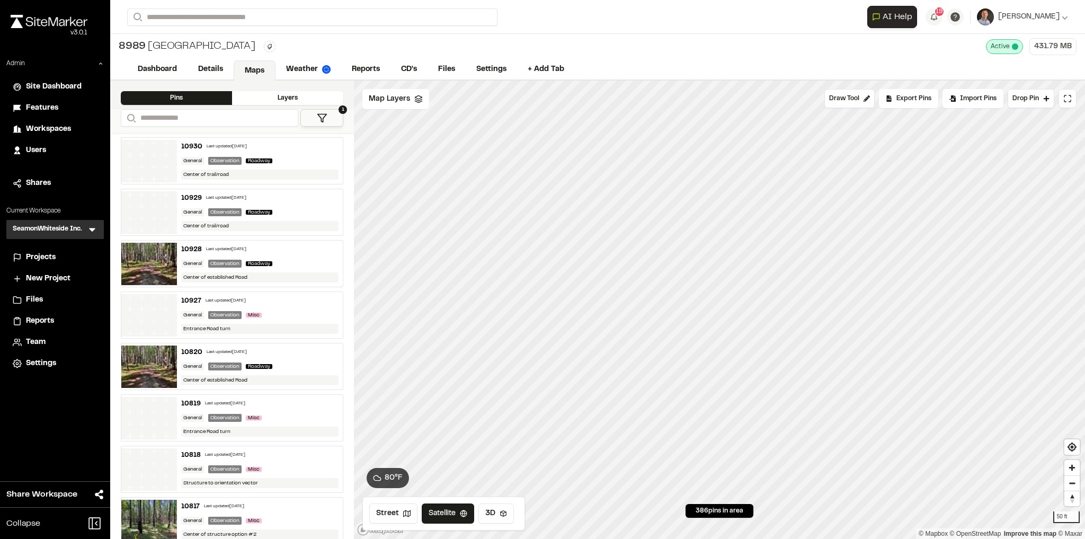
click at [320, 117] on icon at bounding box center [322, 118] width 11 height 11
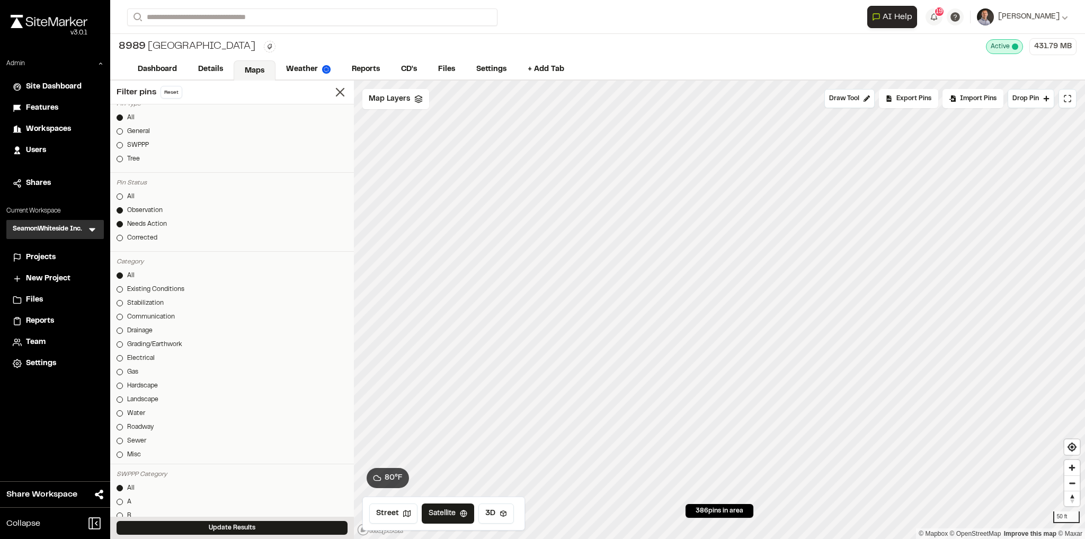
scroll to position [189, 0]
click at [119, 185] on div at bounding box center [120, 188] width 6 height 6
click at [205, 524] on button "Update Results" at bounding box center [232, 528] width 231 height 14
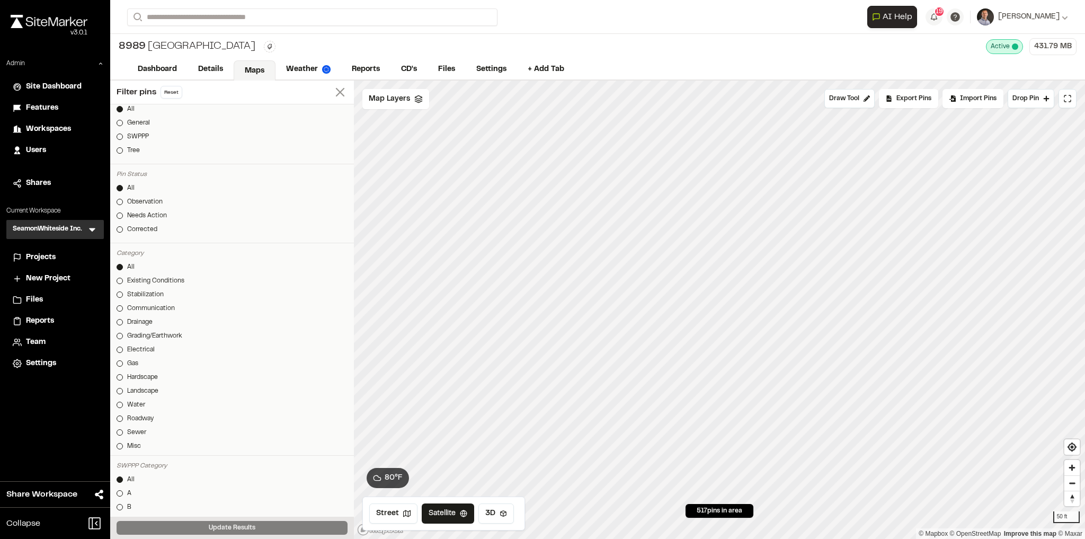
click at [333, 92] on icon at bounding box center [340, 92] width 15 height 15
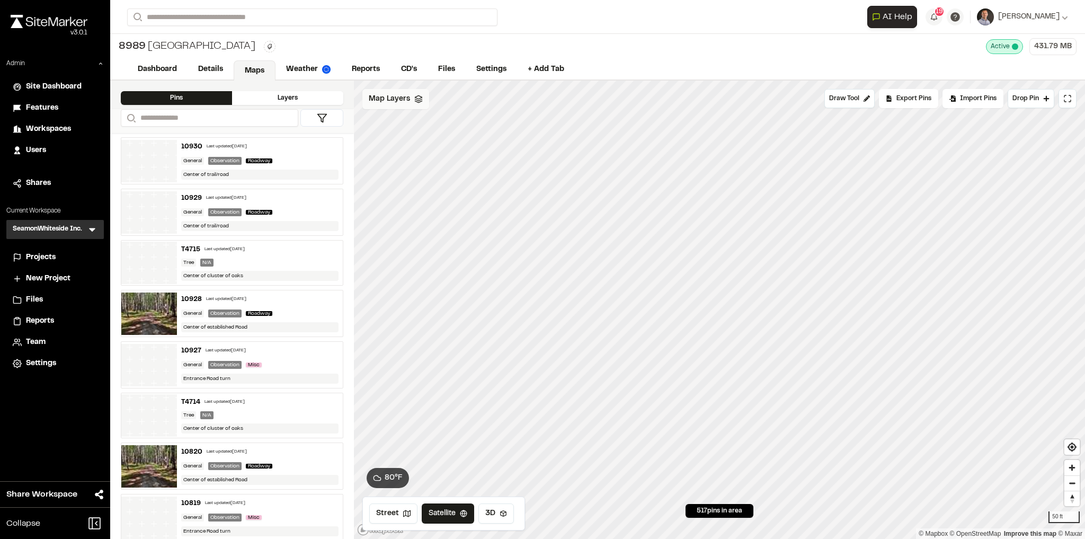
click at [387, 98] on span "Map Layers" at bounding box center [389, 99] width 41 height 12
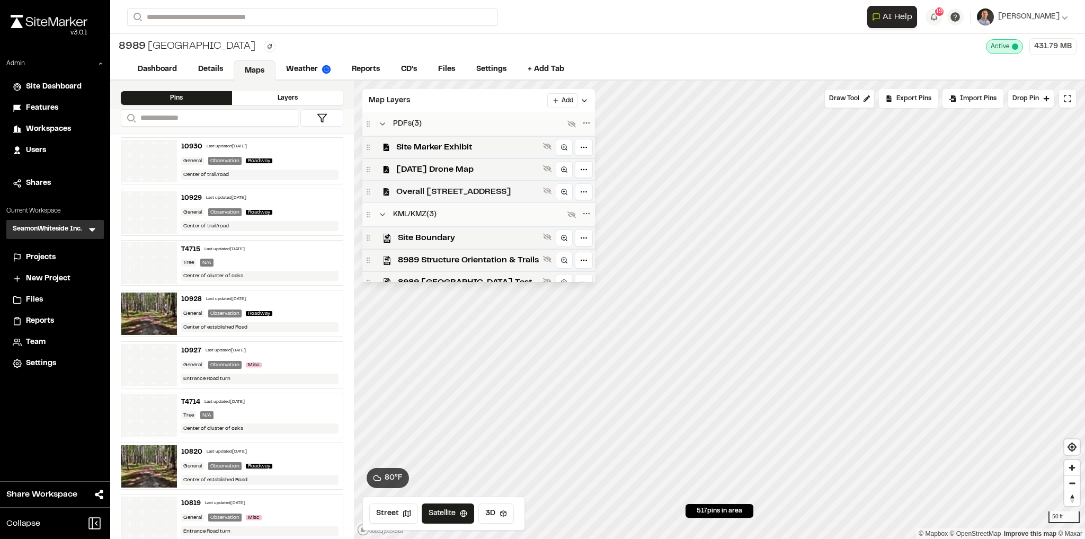
click at [422, 190] on span "Overall 8989 Cedar Hill Rev02" at bounding box center [467, 191] width 143 height 13
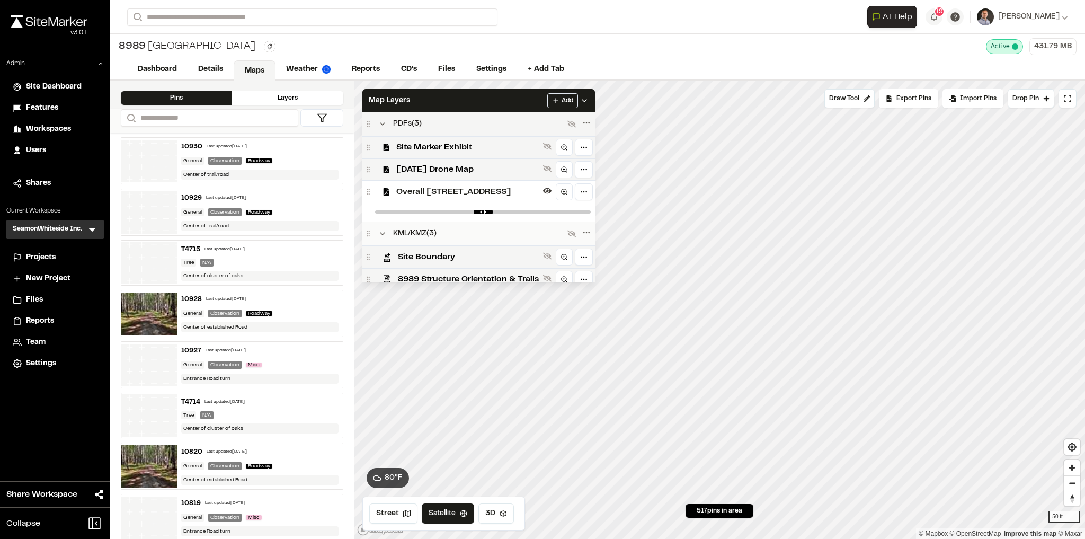
click at [418, 113] on div "PDFs ( 3 )" at bounding box center [478, 123] width 233 height 23
click at [419, 109] on div "Map Layers Add" at bounding box center [478, 100] width 233 height 23
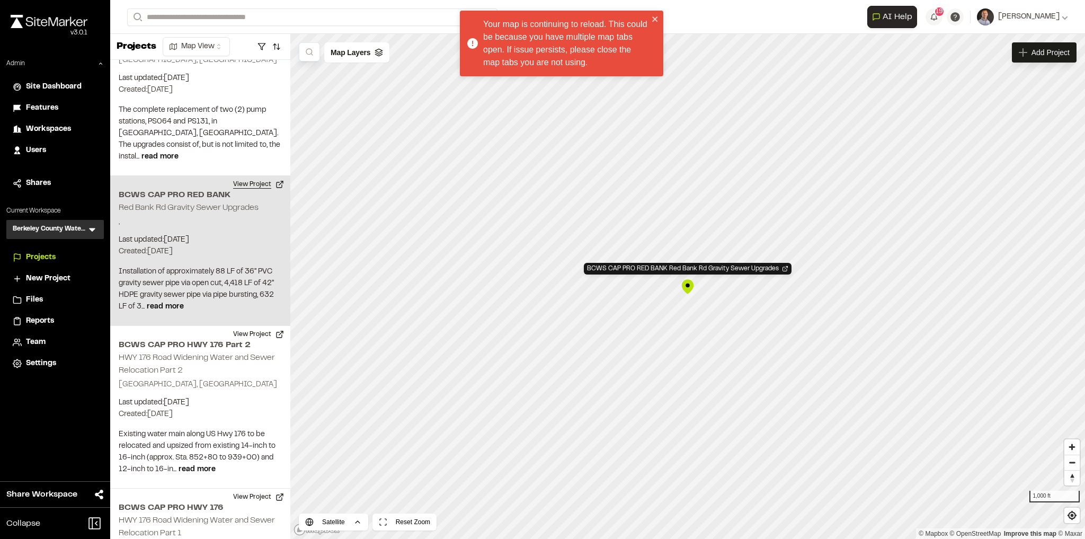
click at [252, 176] on button "View Project" at bounding box center [259, 184] width 64 height 17
click at [652, 19] on icon "close" at bounding box center [655, 19] width 7 height 8
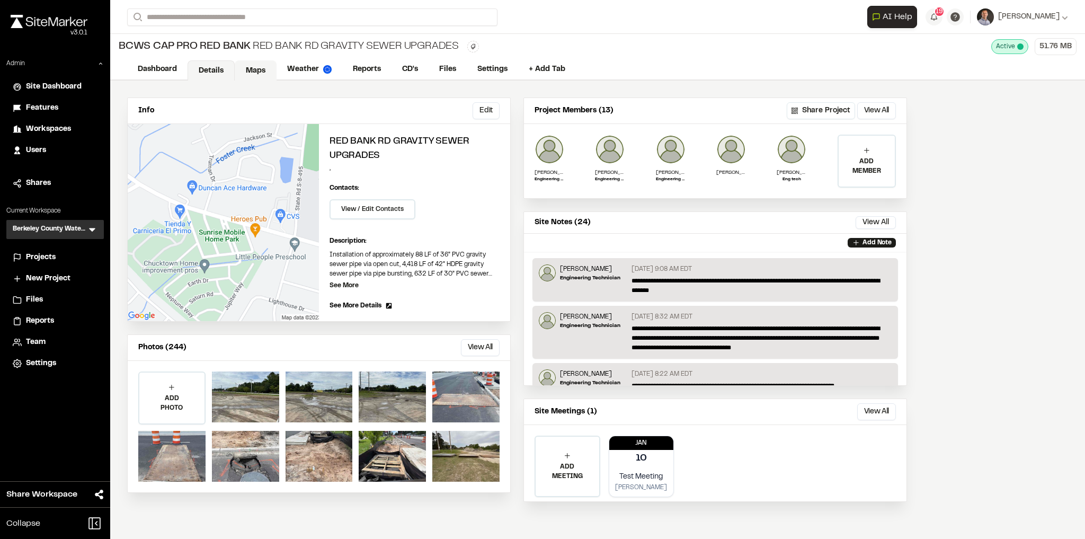
click at [246, 72] on link "Maps" at bounding box center [256, 70] width 42 height 20
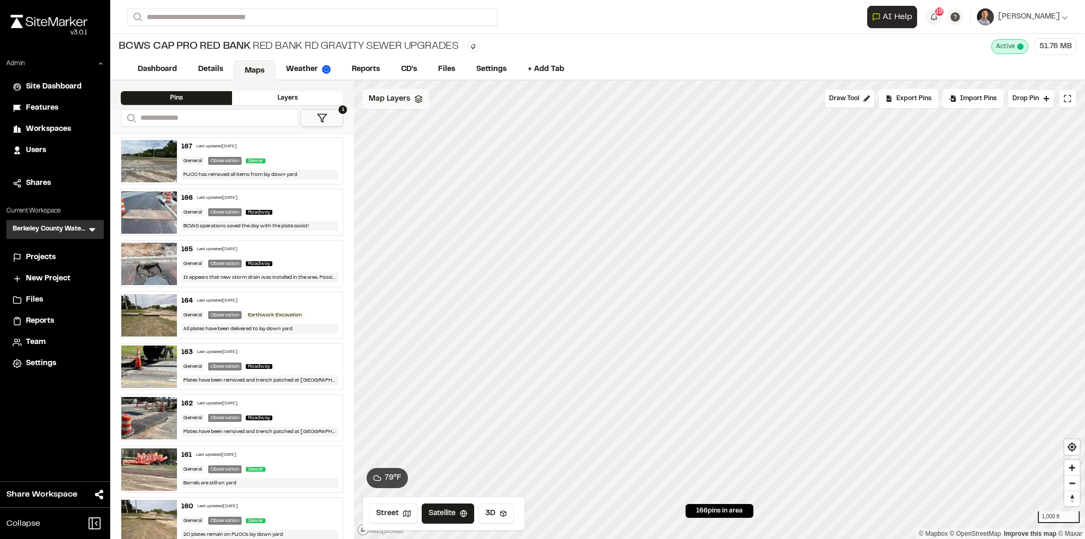
click at [400, 100] on span "Map Layers" at bounding box center [389, 99] width 41 height 12
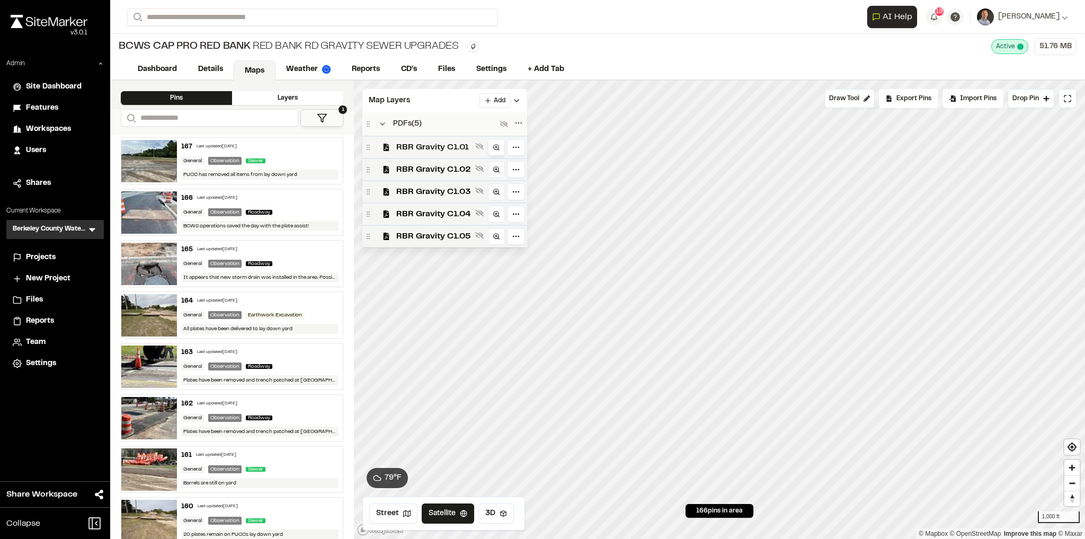
click at [498, 149] on line at bounding box center [499, 150] width 2 height 2
click at [446, 102] on div "Map Layers Add" at bounding box center [444, 100] width 165 height 23
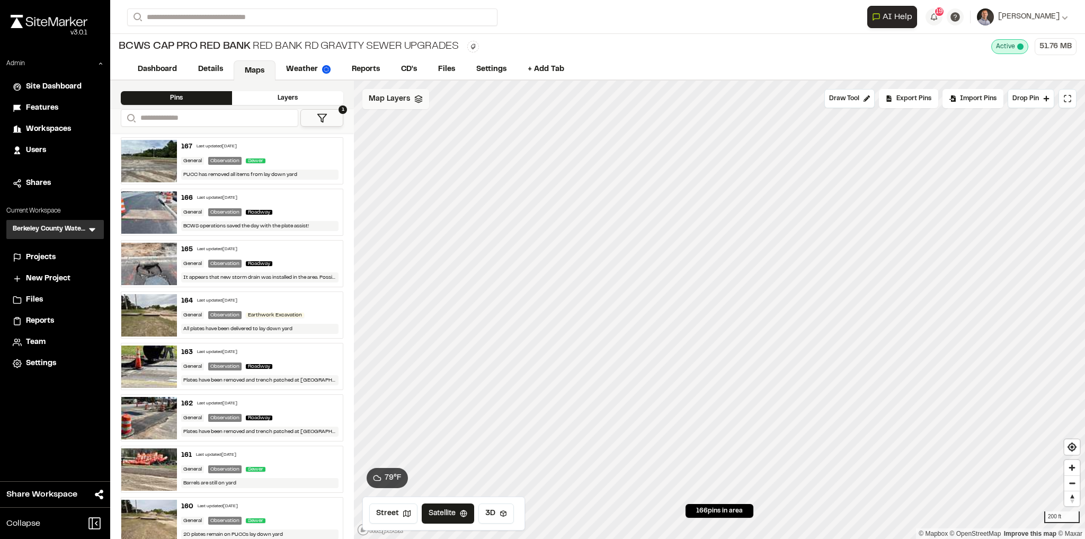
click at [389, 103] on span "Map Layers" at bounding box center [389, 99] width 41 height 12
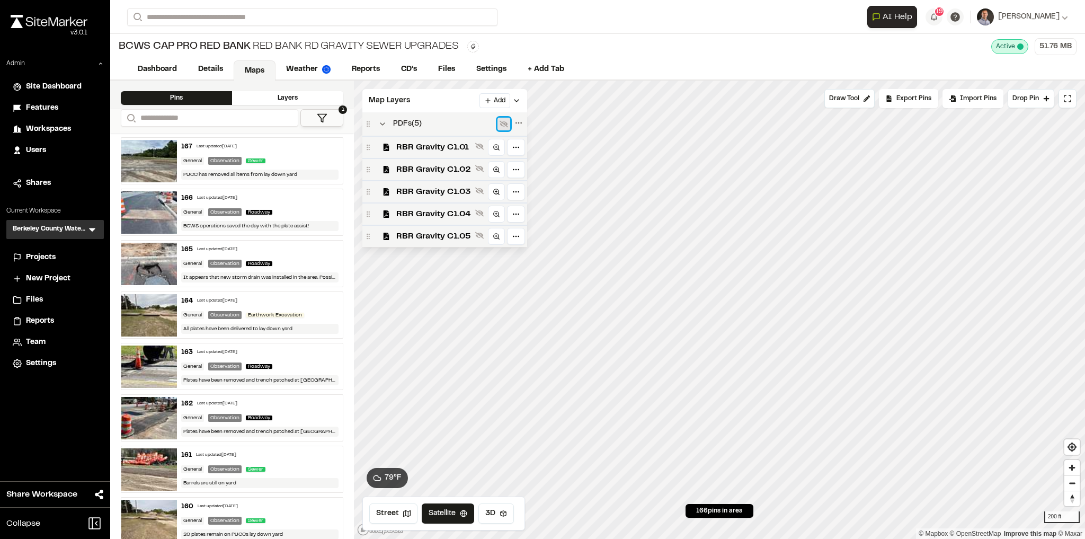
click at [500, 125] on icon at bounding box center [504, 124] width 8 height 8
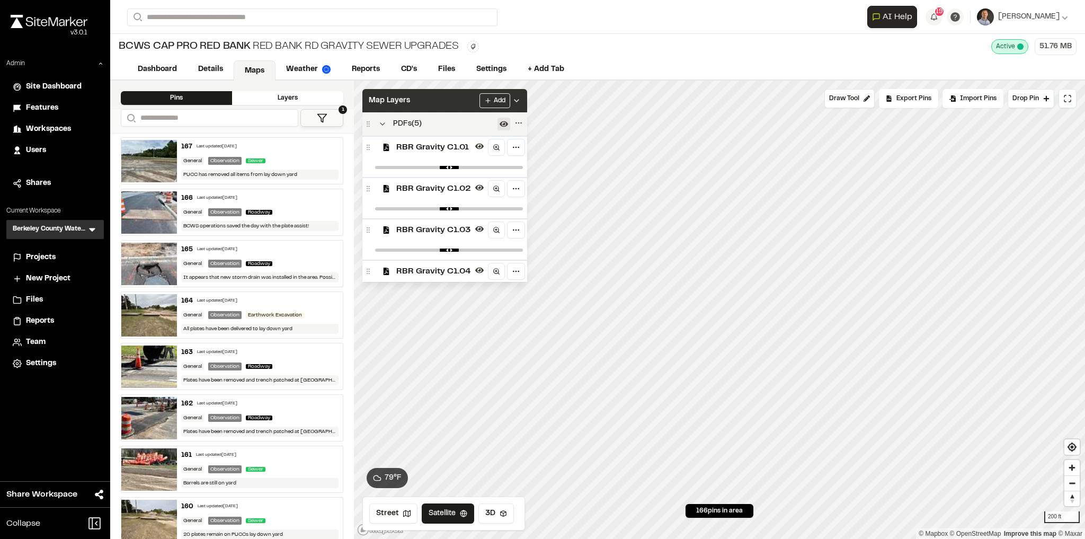
click at [452, 99] on div "Map Layers Add" at bounding box center [444, 100] width 165 height 23
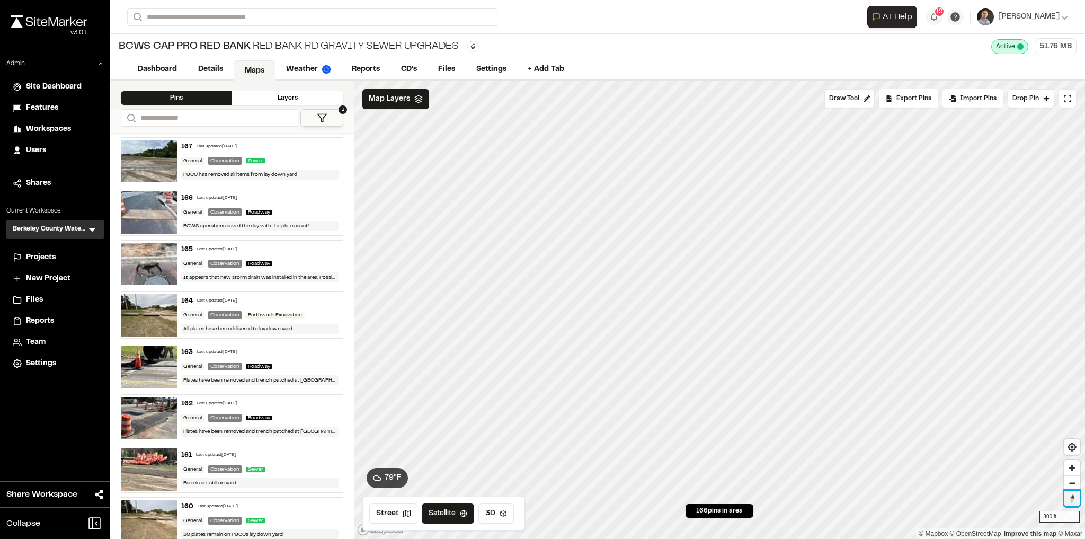
click at [1071, 503] on span "Reset bearing to north" at bounding box center [1073, 498] width 18 height 17
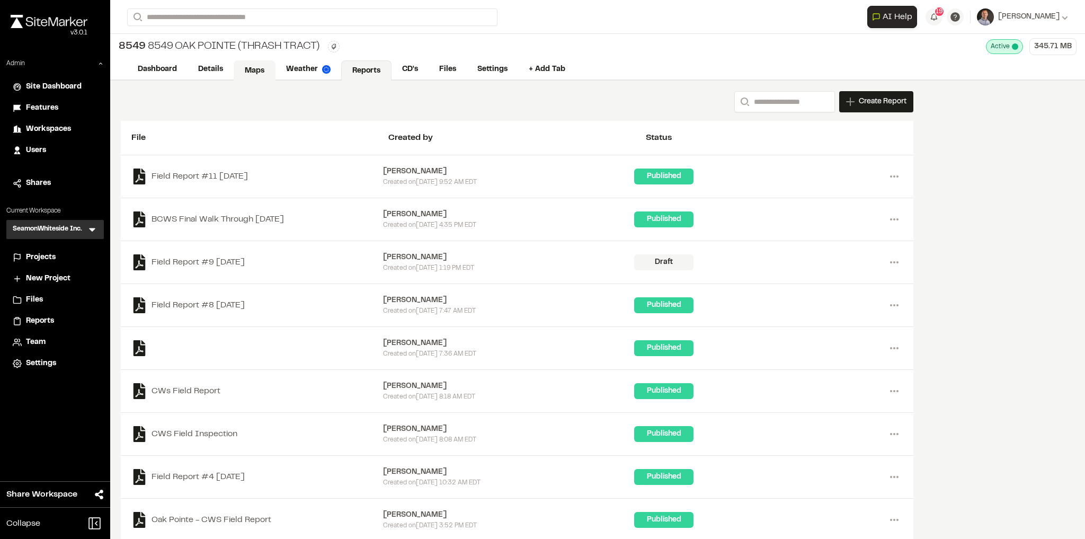
drag, startPoint x: 252, startPoint y: 68, endPoint x: 253, endPoint y: 78, distance: 10.6
click at [252, 68] on link "Maps" at bounding box center [255, 70] width 42 height 20
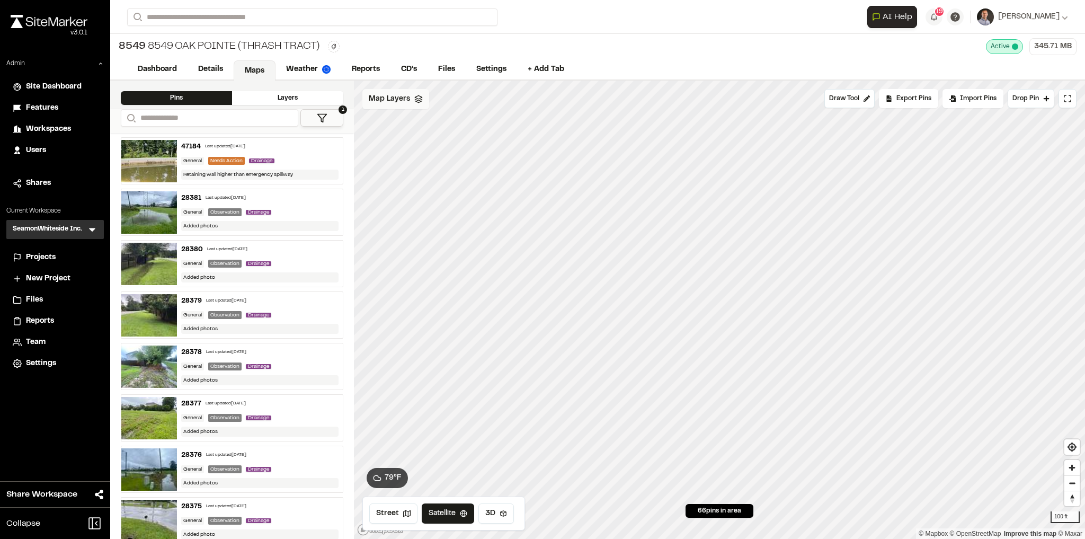
click at [390, 100] on span "Map Layers" at bounding box center [389, 99] width 41 height 12
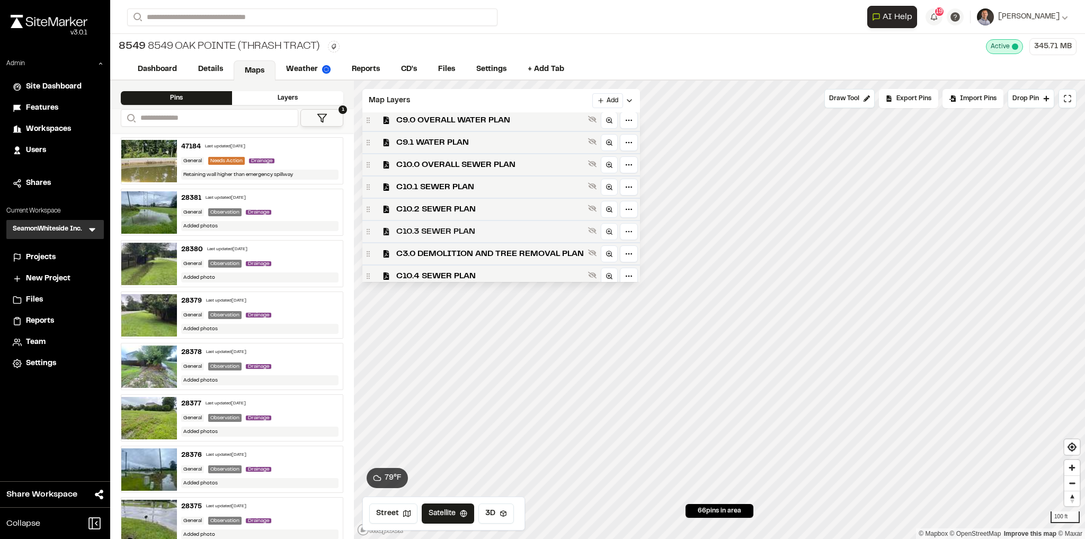
scroll to position [258, 0]
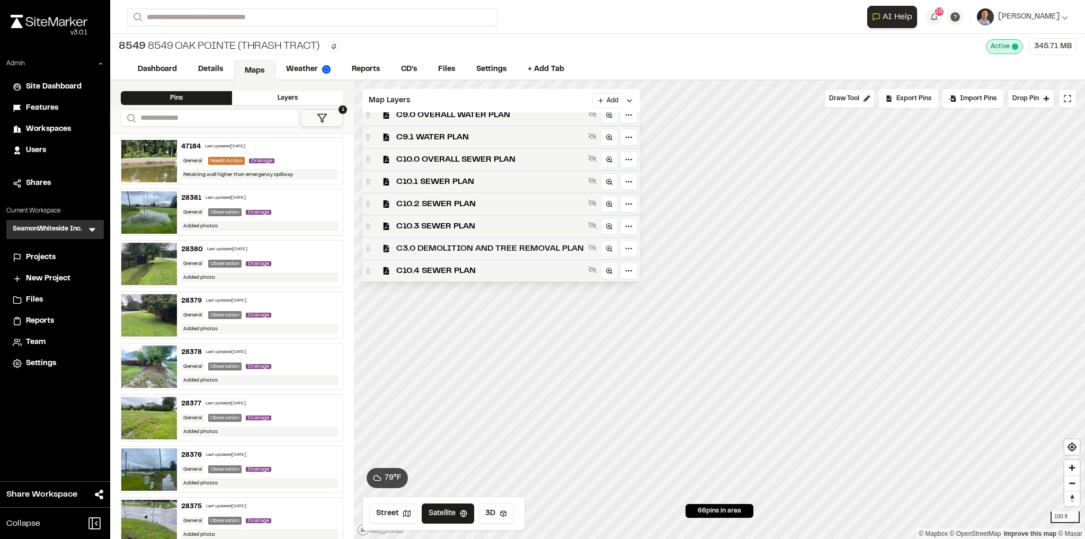
click at [436, 252] on span "C3.0 DEMOLITION AND TREE REMOVAL PLAN" at bounding box center [490, 248] width 188 height 13
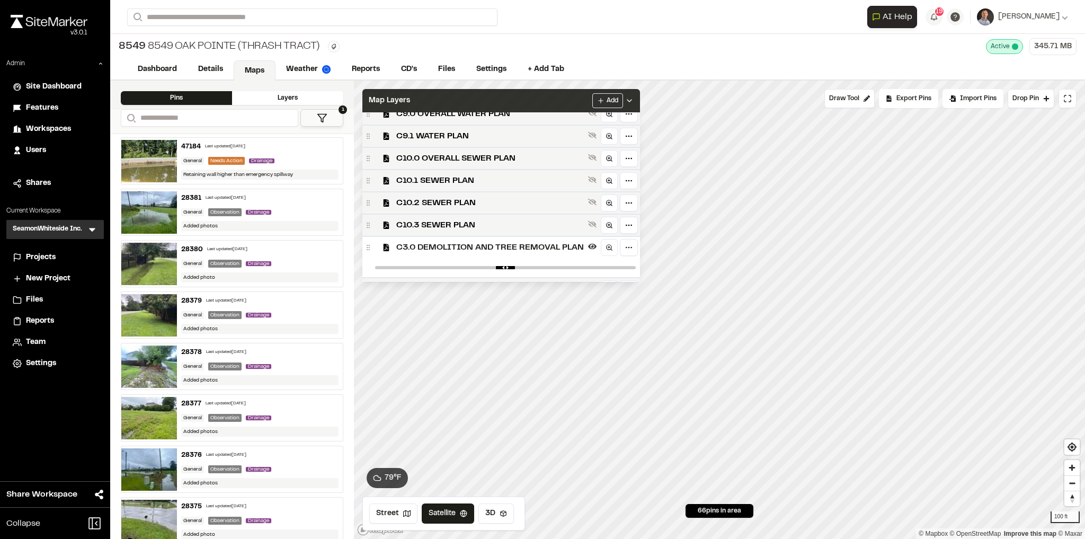
click at [567, 100] on div "Map Layers Add" at bounding box center [501, 100] width 278 height 23
